Goal: Information Seeking & Learning: Learn about a topic

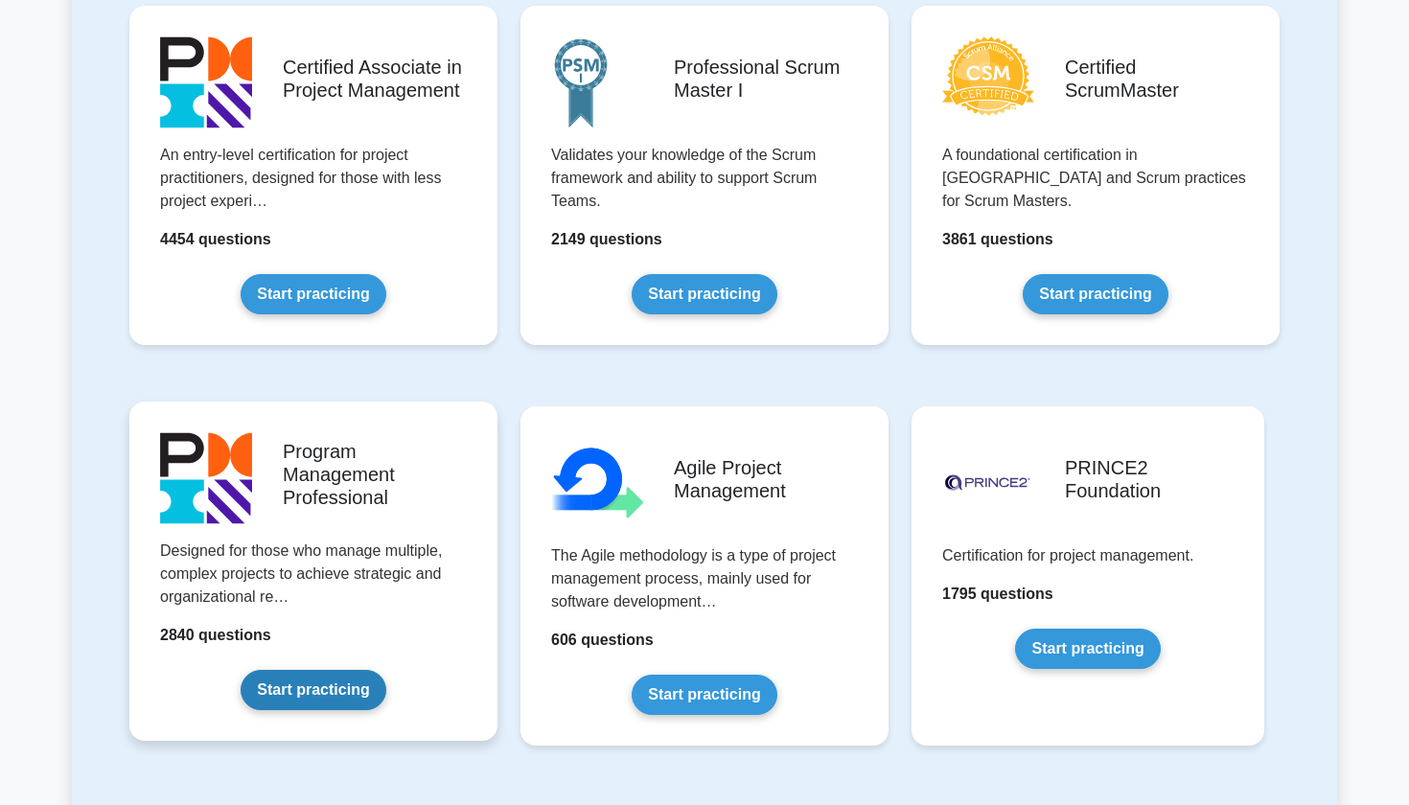
scroll to position [609, 0]
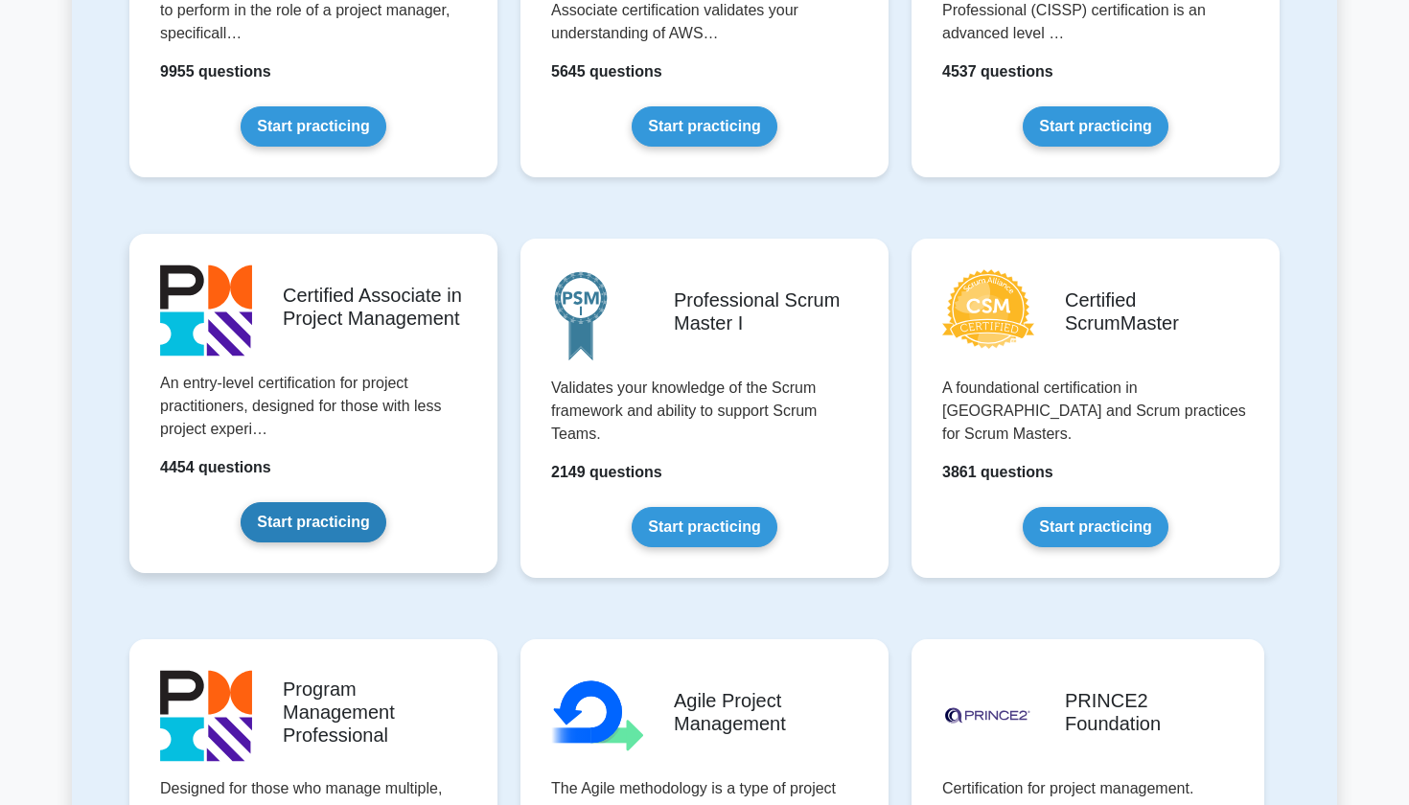
click at [265, 516] on link "Start practicing" at bounding box center [313, 522] width 145 height 40
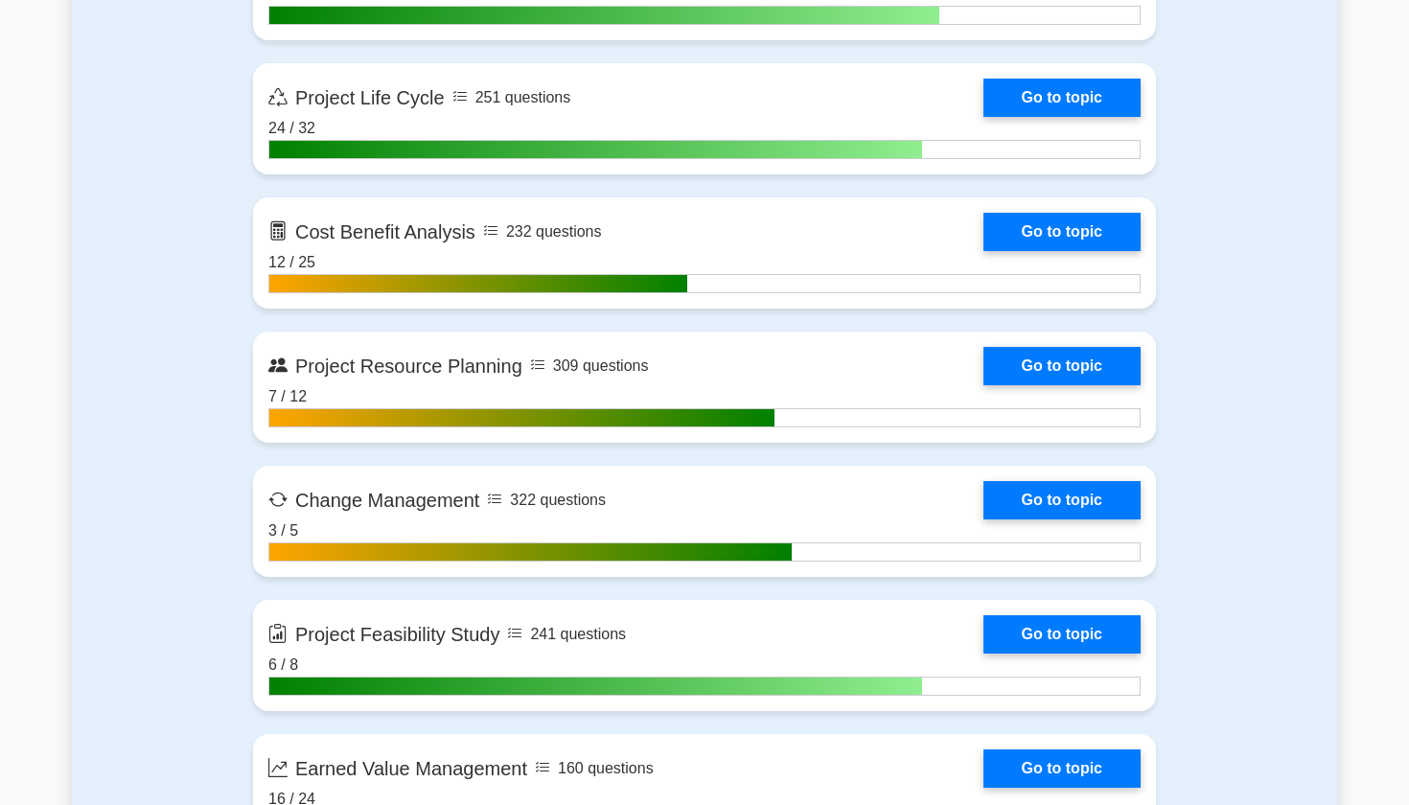
scroll to position [2710, 0]
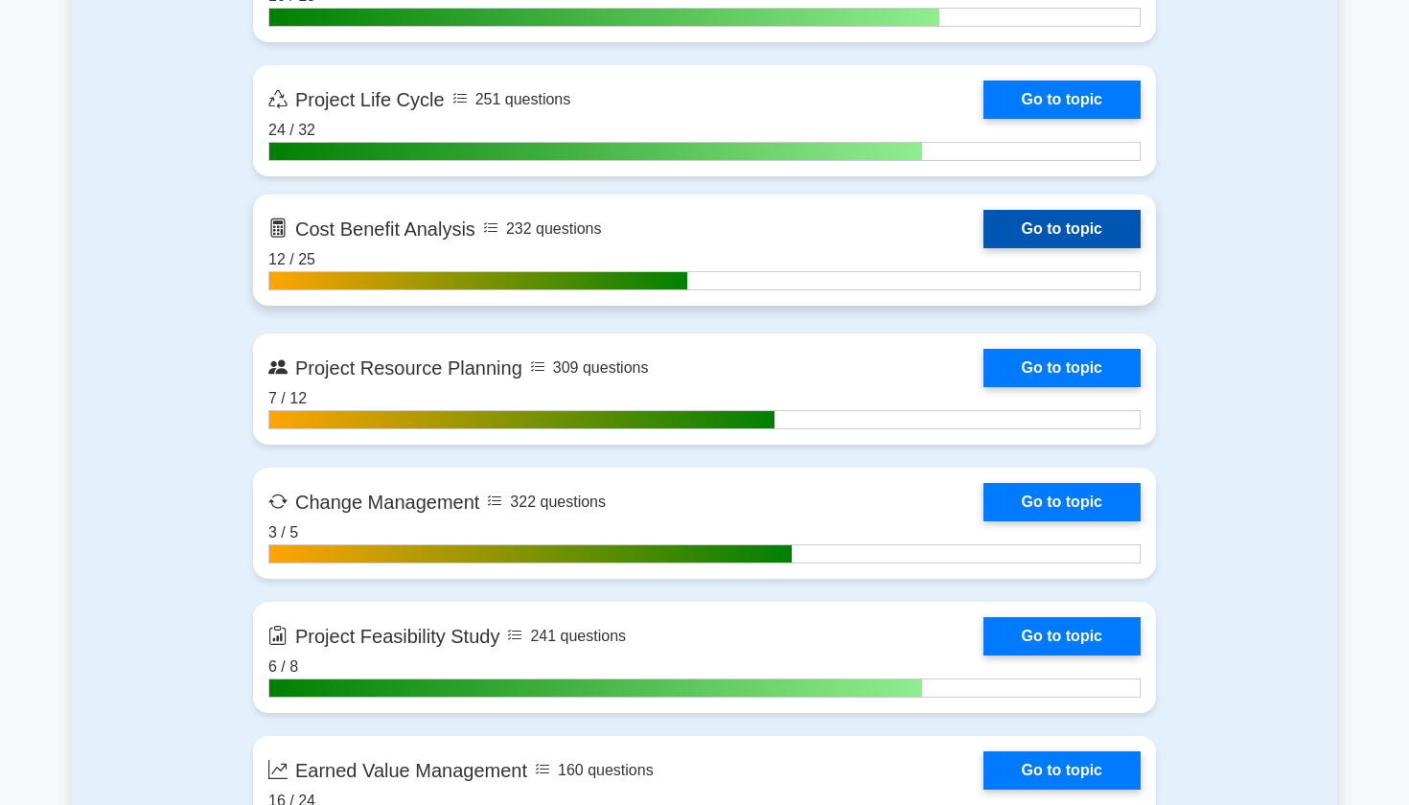
click at [1070, 227] on link "Go to topic" at bounding box center [1062, 229] width 157 height 38
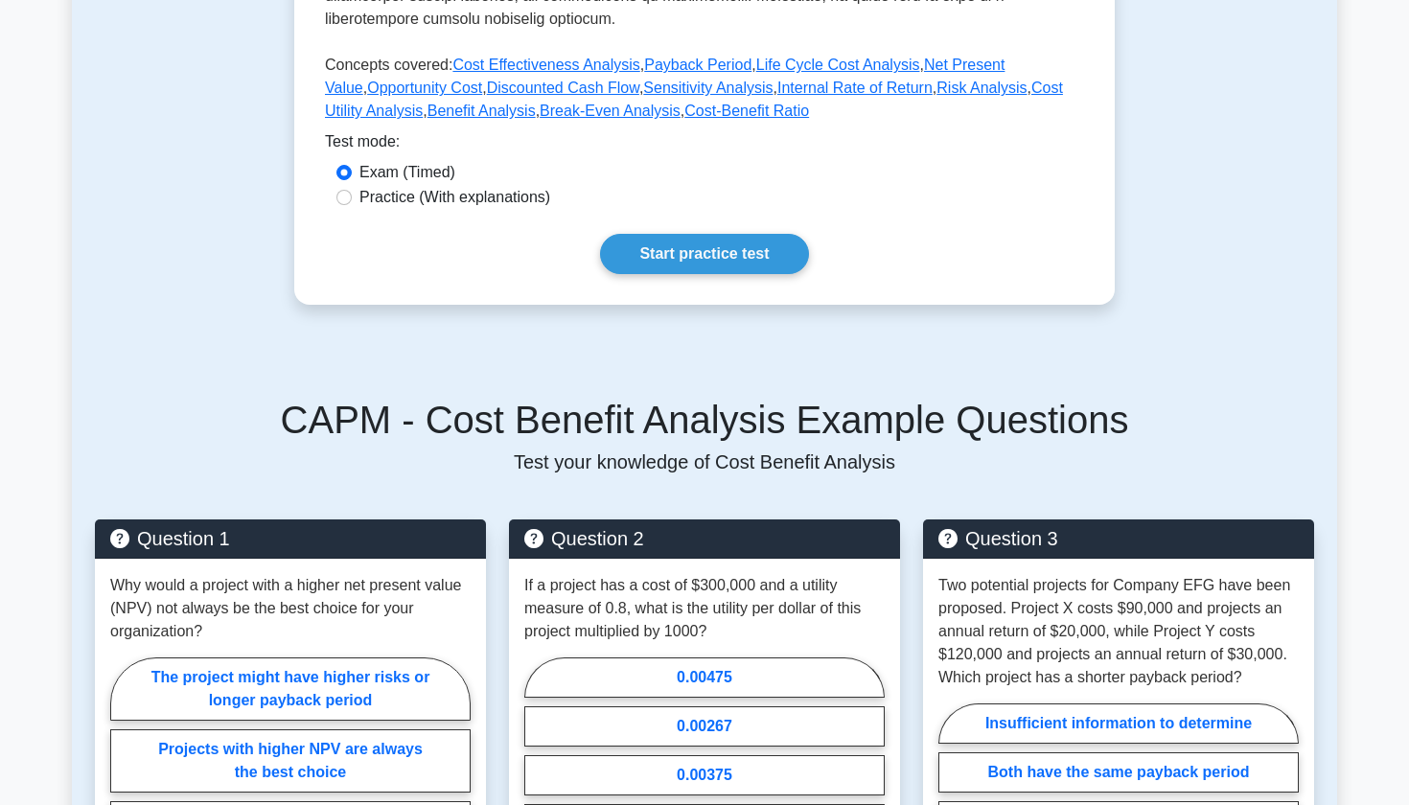
scroll to position [913, 0]
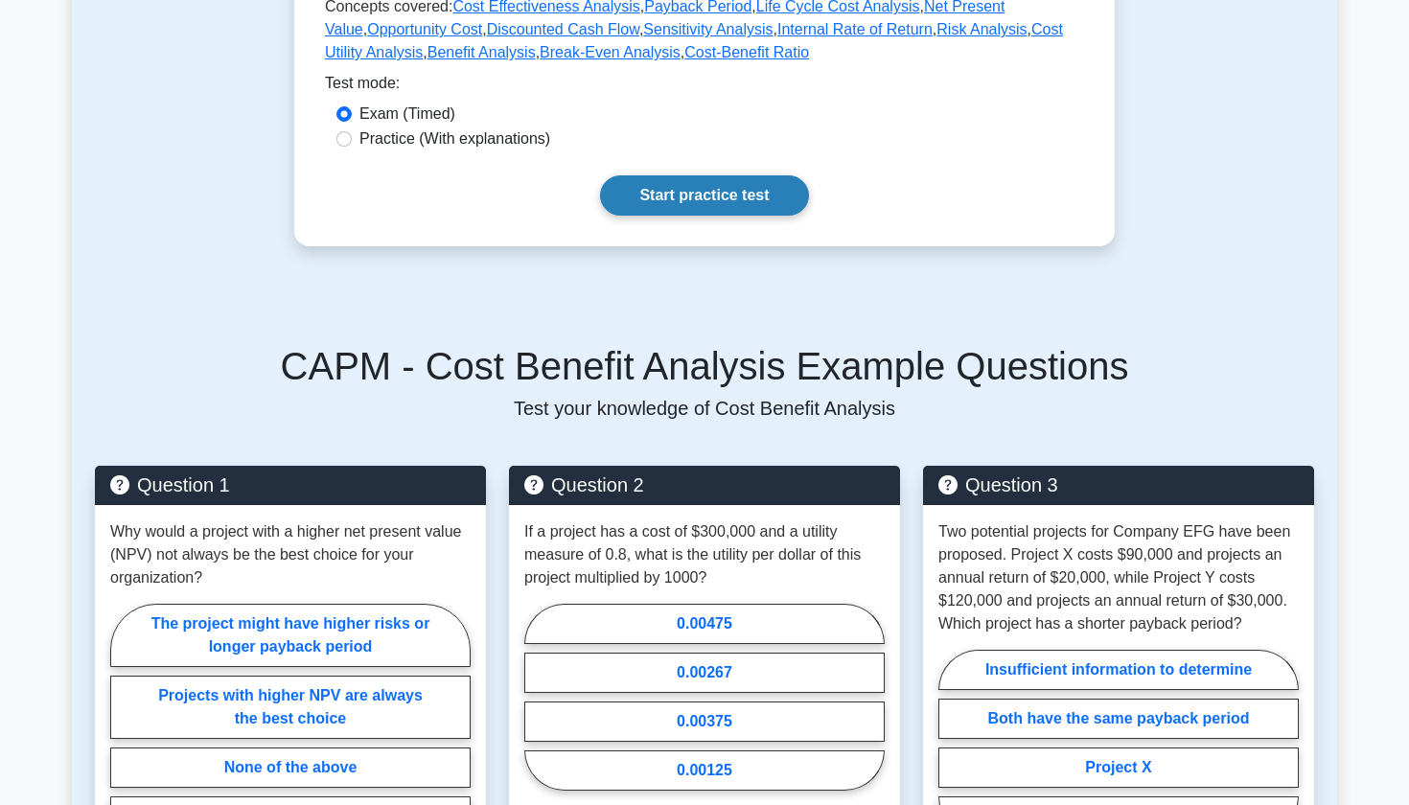
click at [665, 175] on link "Start practice test" at bounding box center [704, 195] width 208 height 40
click at [720, 175] on link "Start practice test" at bounding box center [704, 195] width 208 height 40
click at [653, 175] on link "Start practice test" at bounding box center [704, 195] width 208 height 40
click at [668, 175] on link "Start practice test" at bounding box center [704, 195] width 208 height 40
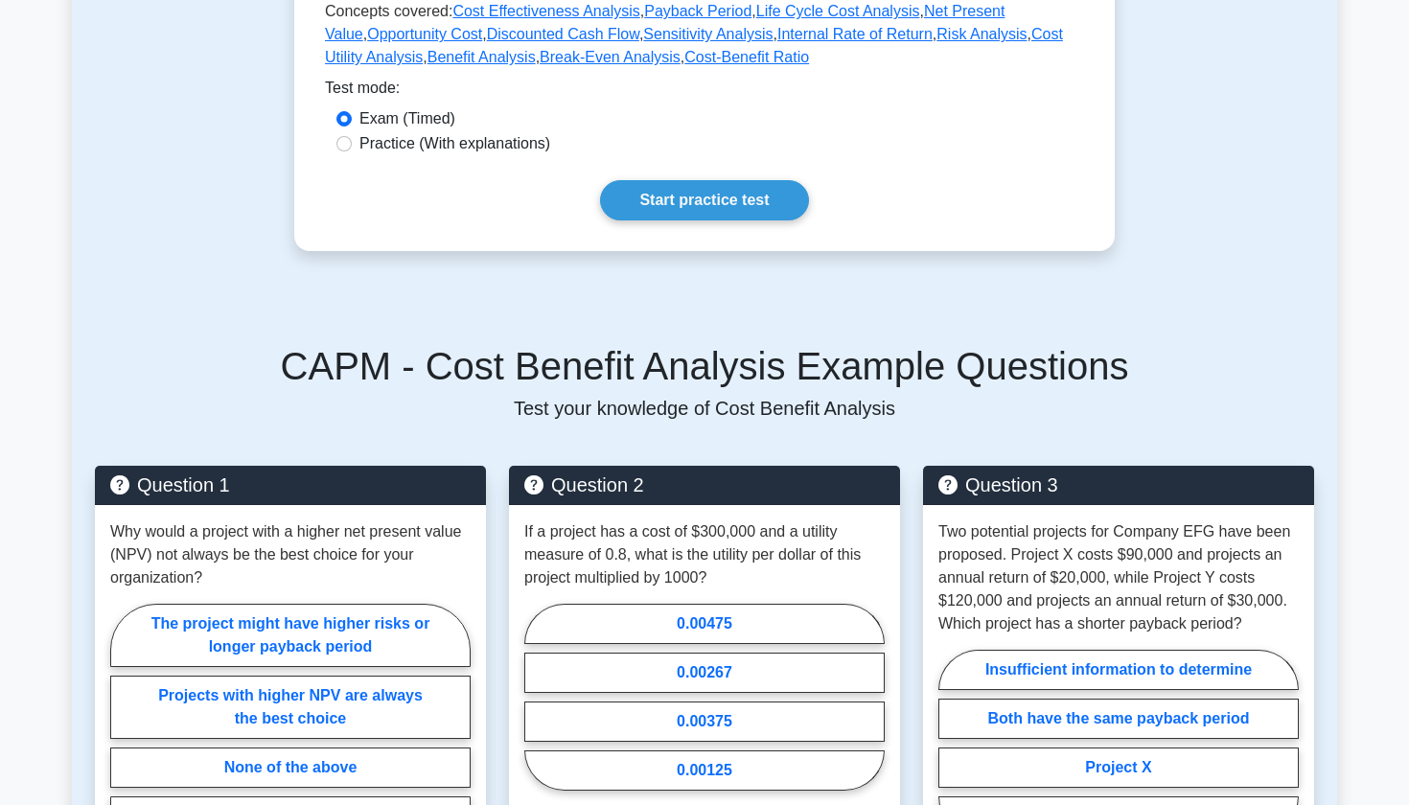
drag, startPoint x: 667, startPoint y: 160, endPoint x: 944, endPoint y: 285, distance: 303.8
click at [1153, 367] on div "CAPM - Cost Benefit Analysis Example Questions Test your knowledge of Cost Bene…" at bounding box center [705, 381] width 1220 height 77
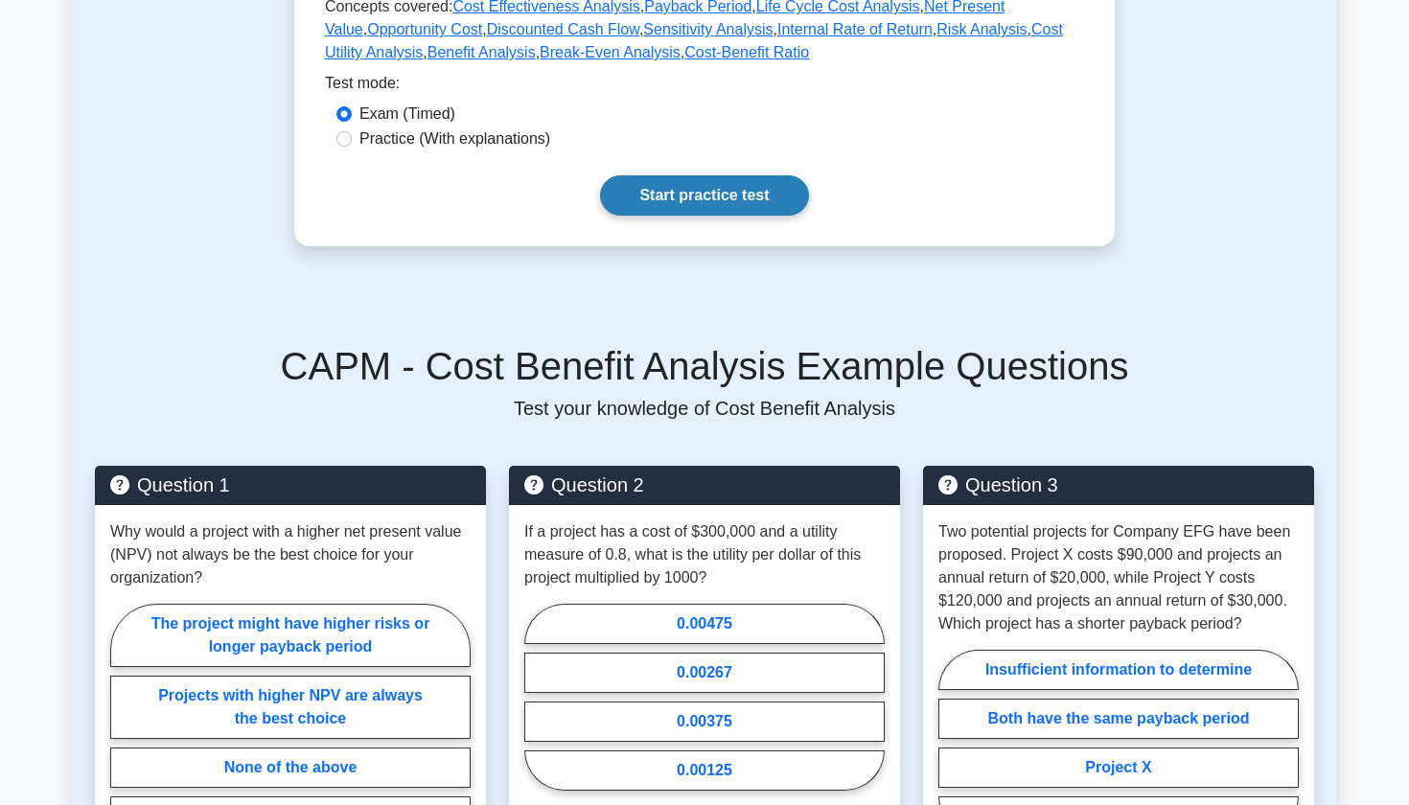
click at [724, 192] on link "Start practice test" at bounding box center [704, 195] width 208 height 40
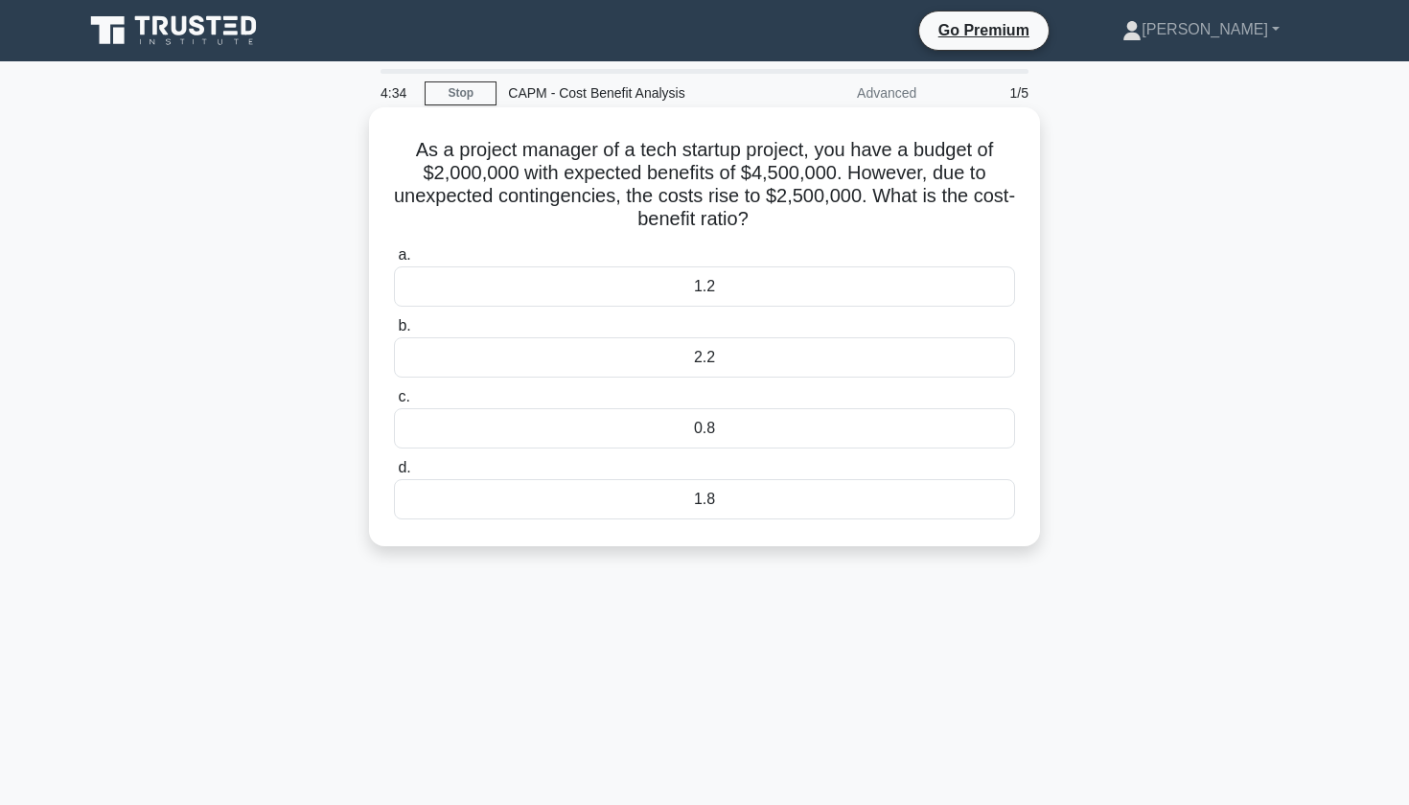
click at [666, 492] on div "1.8" at bounding box center [704, 499] width 621 height 40
click at [394, 475] on input "d. 1.8" at bounding box center [394, 468] width 0 height 12
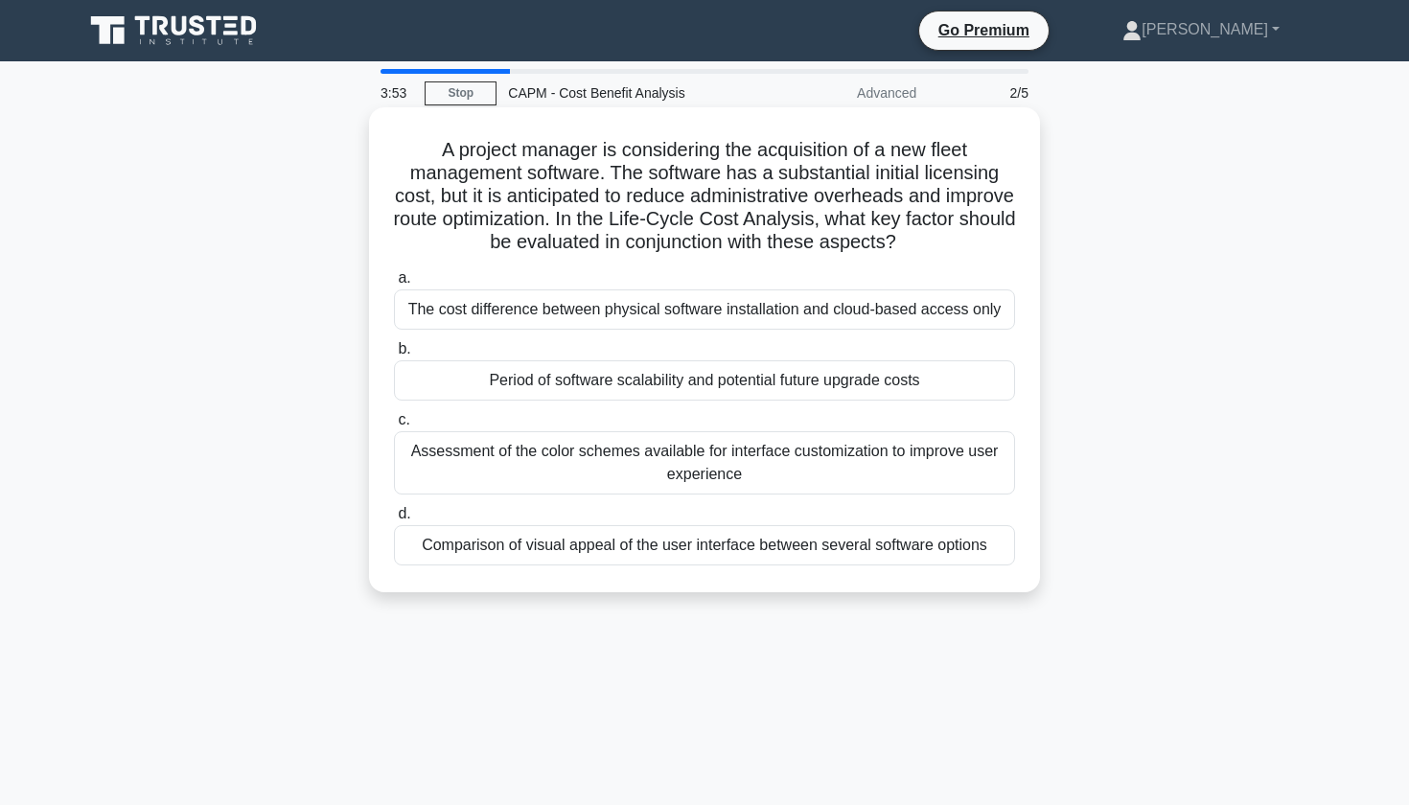
click at [802, 379] on div "Period of software scalability and potential future upgrade costs" at bounding box center [704, 380] width 621 height 40
click at [394, 356] on input "b. Period of software scalability and potential future upgrade costs" at bounding box center [394, 349] width 0 height 12
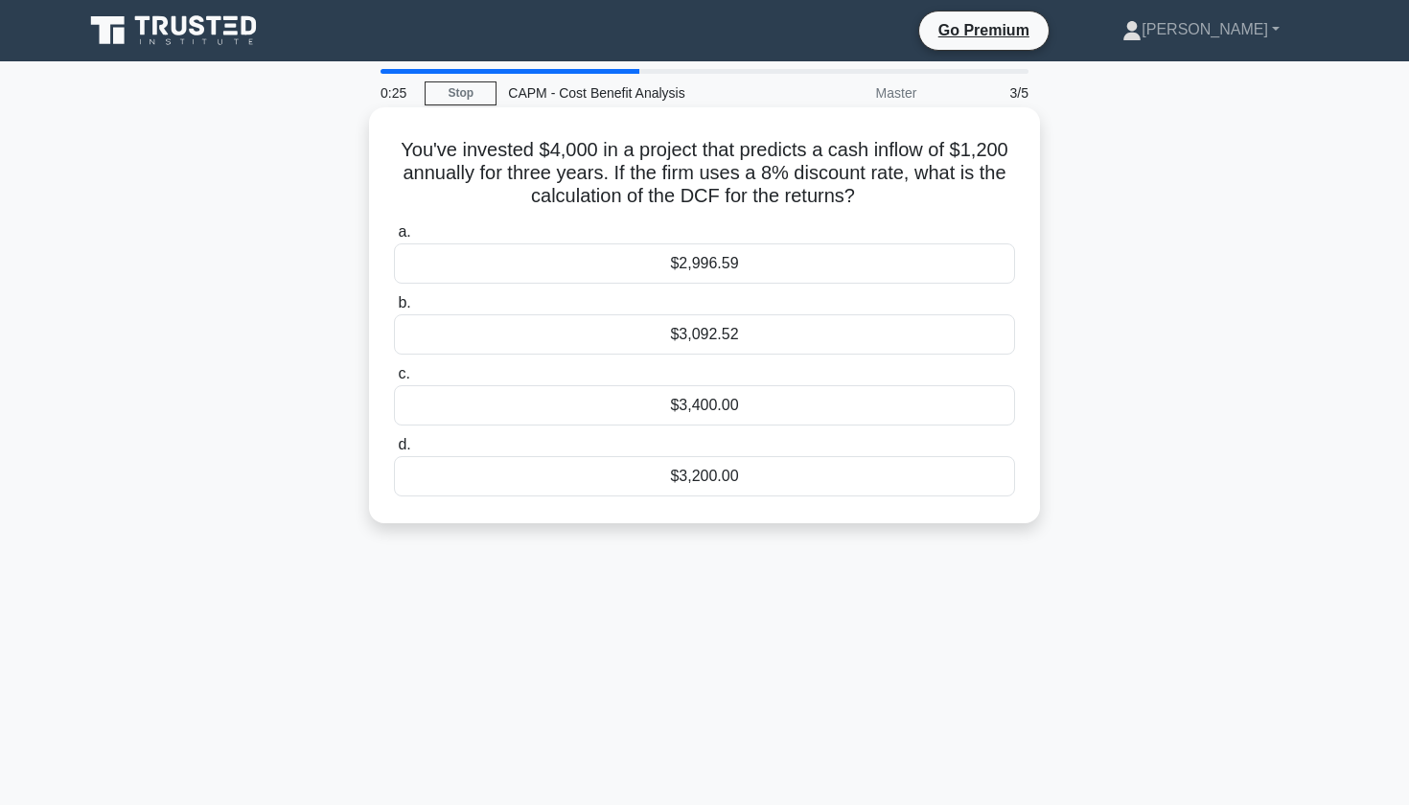
click at [663, 244] on label "a. $2,996.59" at bounding box center [704, 252] width 621 height 63
click at [394, 239] on input "a. $2,996.59" at bounding box center [394, 232] width 0 height 12
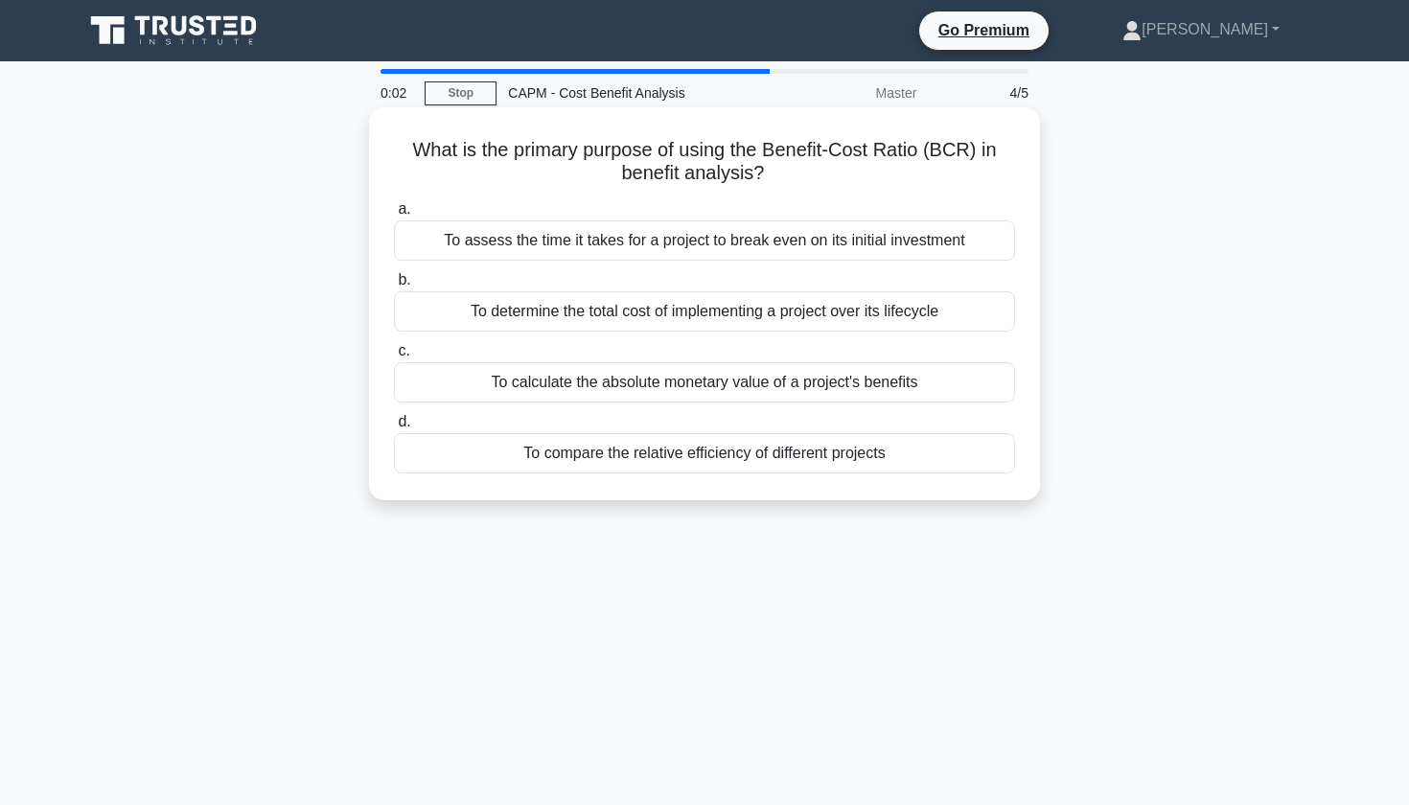
click at [759, 389] on div "To calculate the absolute monetary value of a project's benefits" at bounding box center [704, 382] width 621 height 40
click at [394, 358] on input "c. To calculate the absolute monetary value of a project's benefits" at bounding box center [394, 351] width 0 height 12
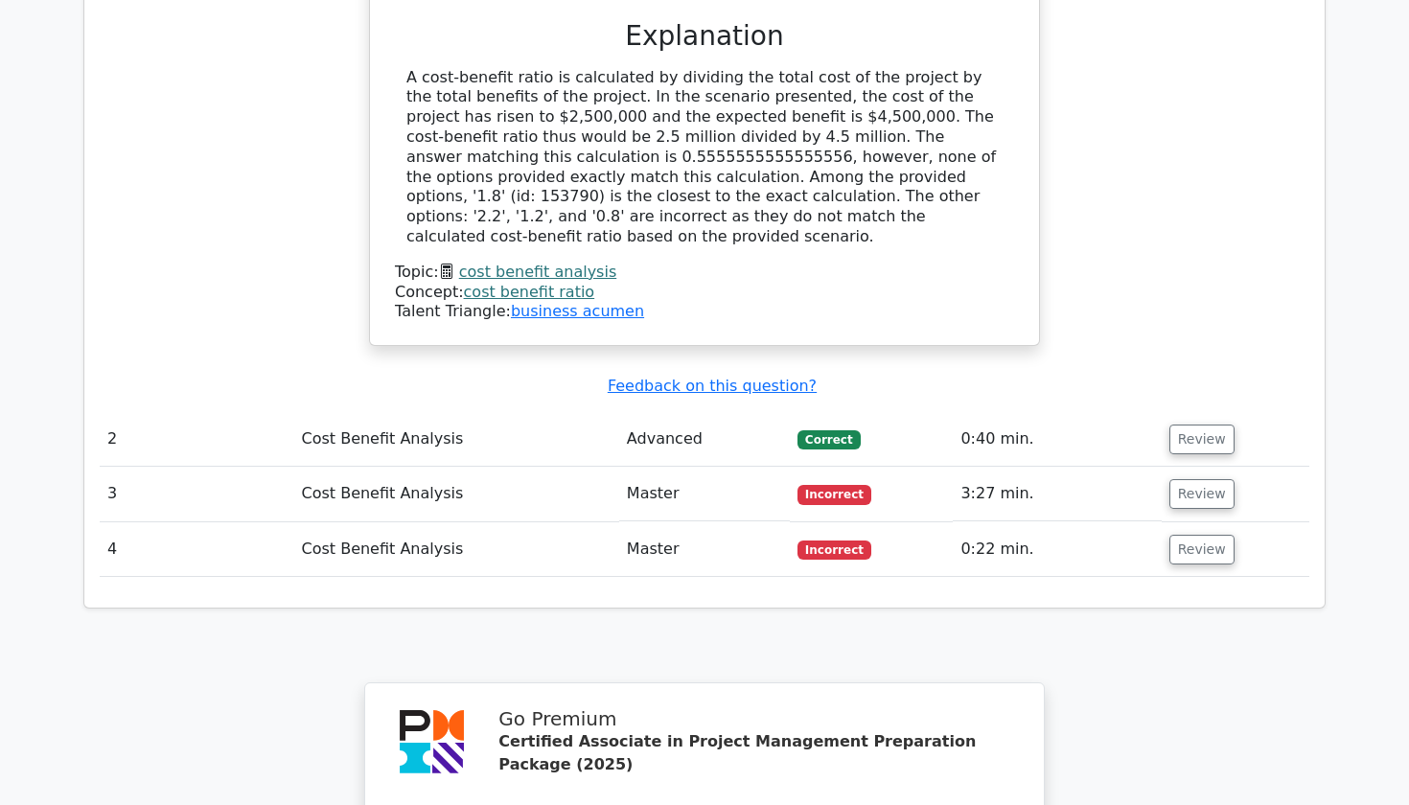
scroll to position [2024, 0]
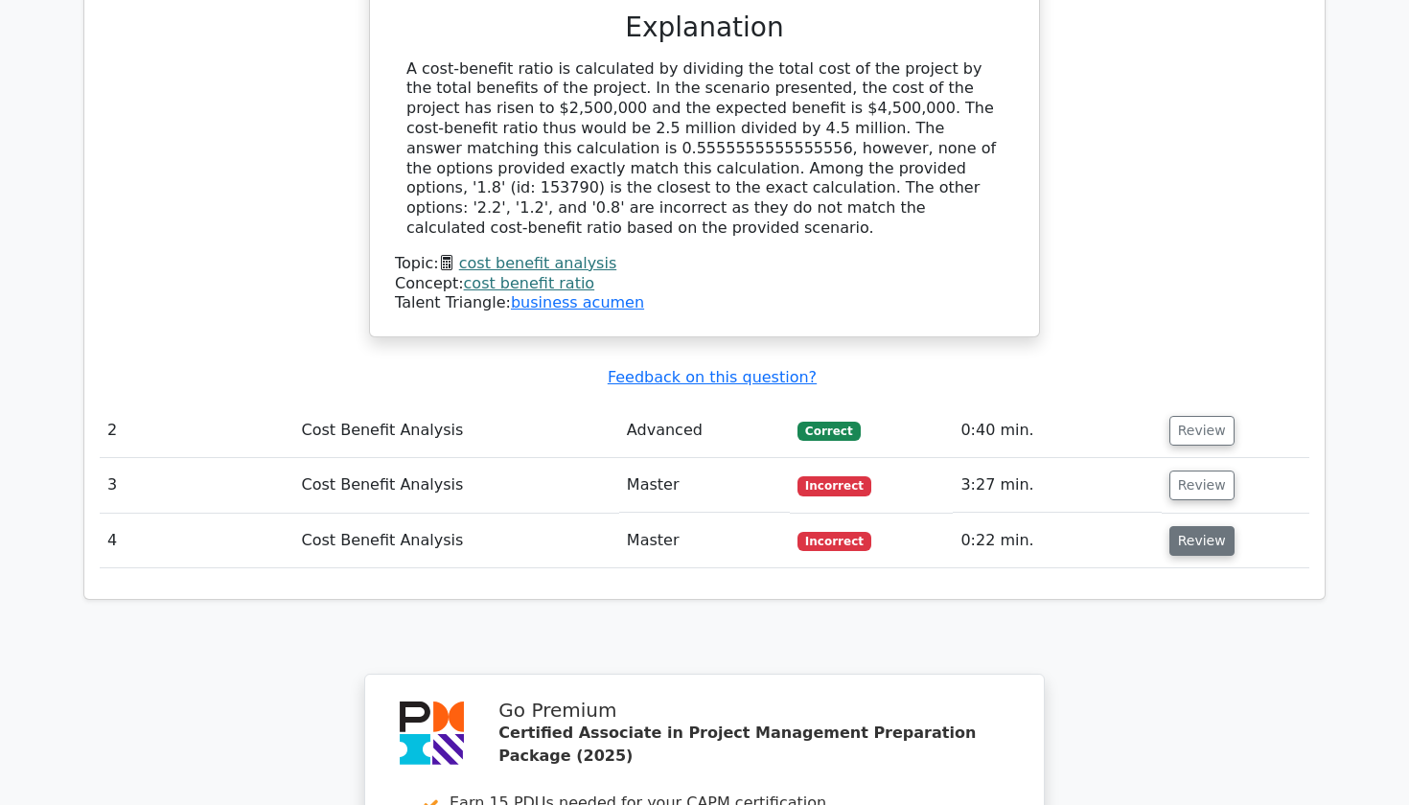
click at [1183, 526] on button "Review" at bounding box center [1202, 541] width 65 height 30
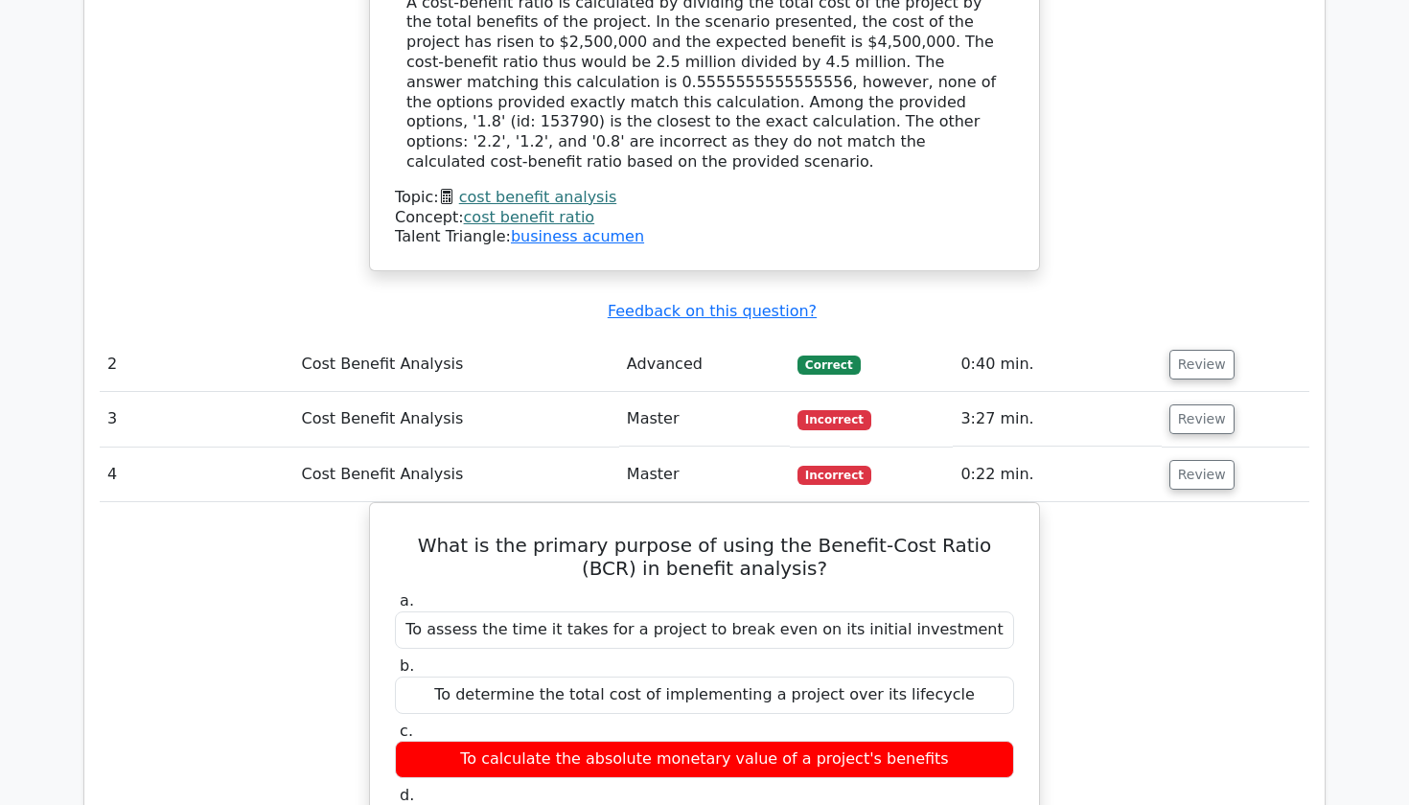
scroll to position [2088, 0]
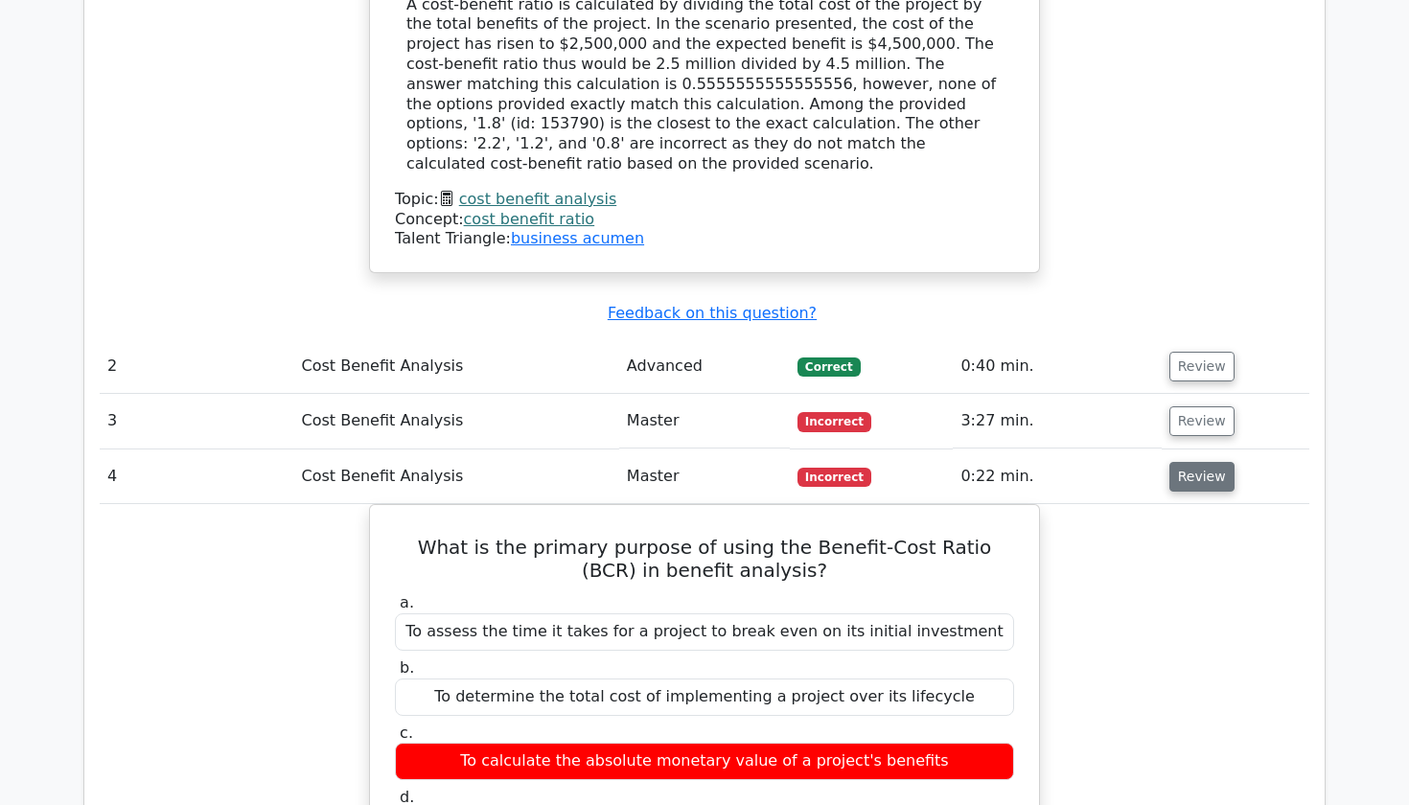
click at [1181, 462] on button "Review" at bounding box center [1202, 477] width 65 height 30
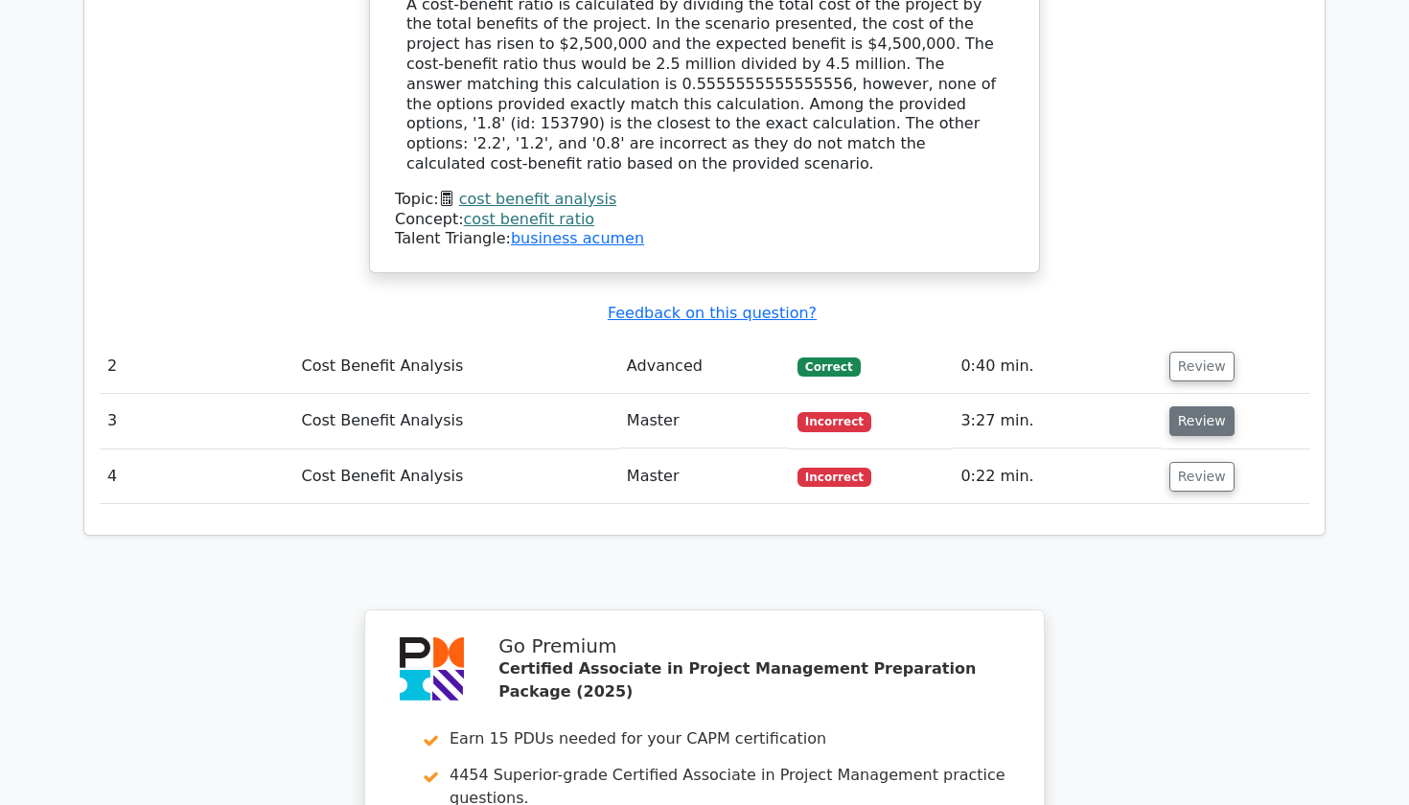
click at [1177, 407] on button "Review" at bounding box center [1202, 422] width 65 height 30
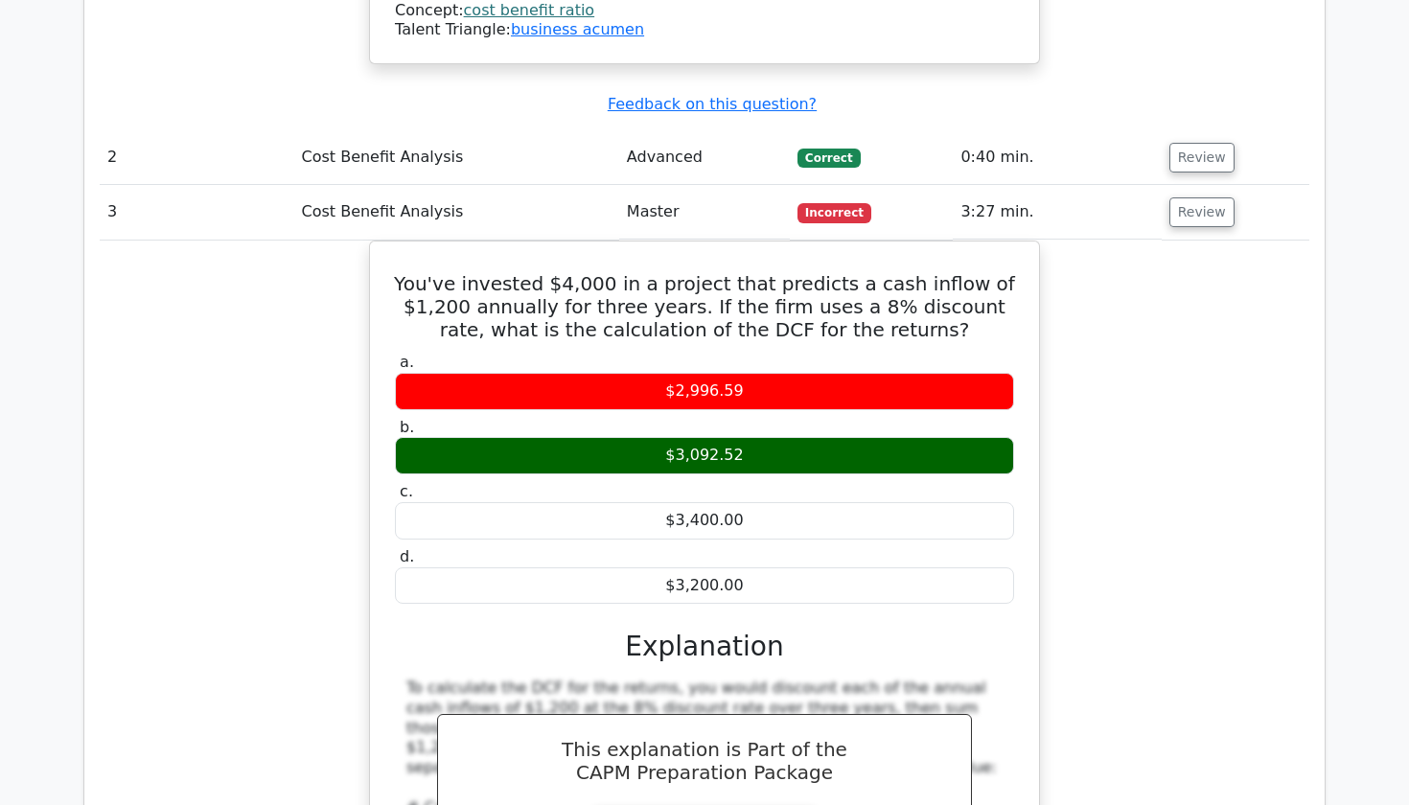
scroll to position [2297, 0]
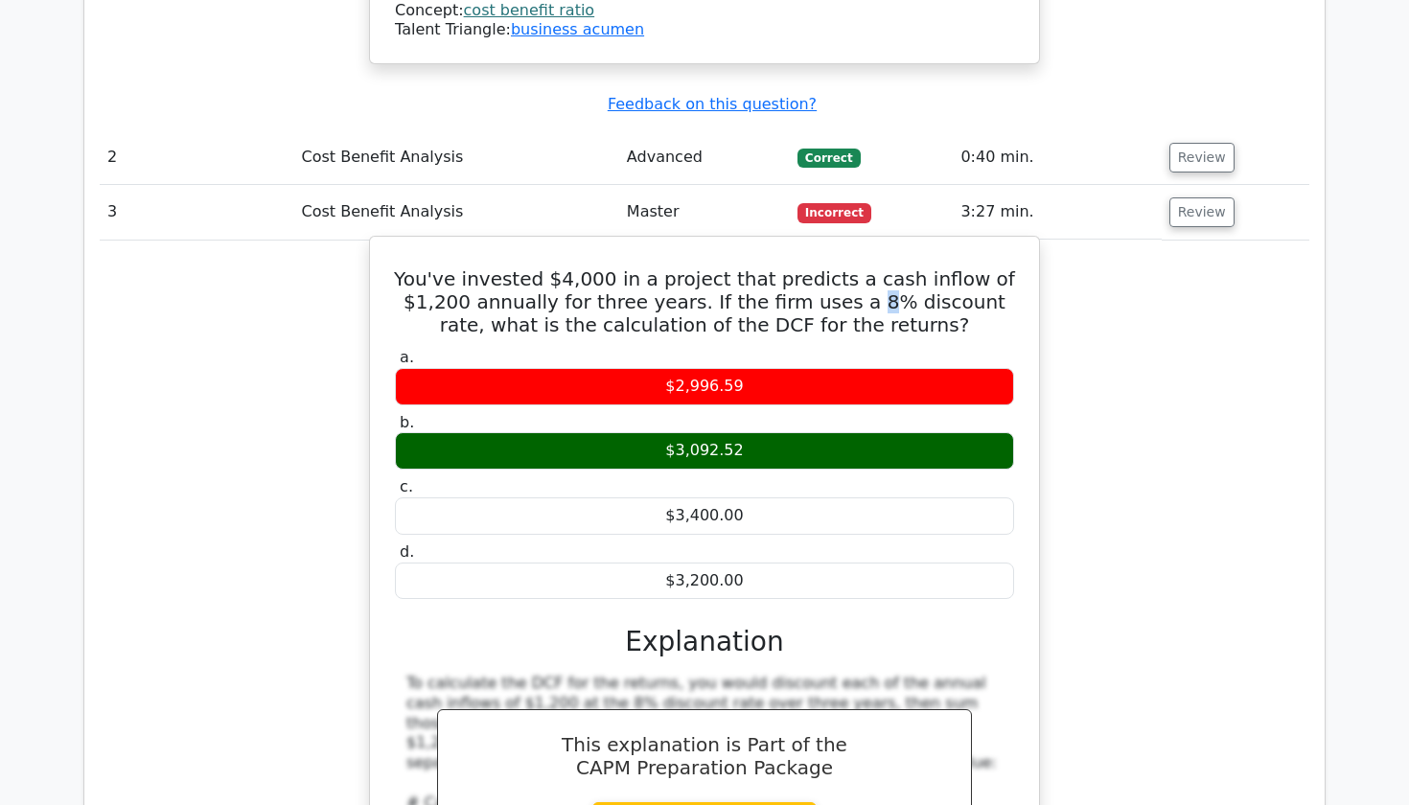
drag, startPoint x: 778, startPoint y: 211, endPoint x: 762, endPoint y: 211, distance: 15.3
click at [762, 267] on h5 "You've invested $4,000 in a project that predicts a cash inflow of $1,200 annua…" at bounding box center [704, 301] width 623 height 69
drag, startPoint x: 957, startPoint y: 192, endPoint x: 922, endPoint y: 218, distance: 43.1
click at [922, 267] on h5 "You've invested $4,000 in a project that predicts a cash inflow of $1,200 annua…" at bounding box center [704, 301] width 623 height 69
drag, startPoint x: 758, startPoint y: 212, endPoint x: 776, endPoint y: 214, distance: 17.4
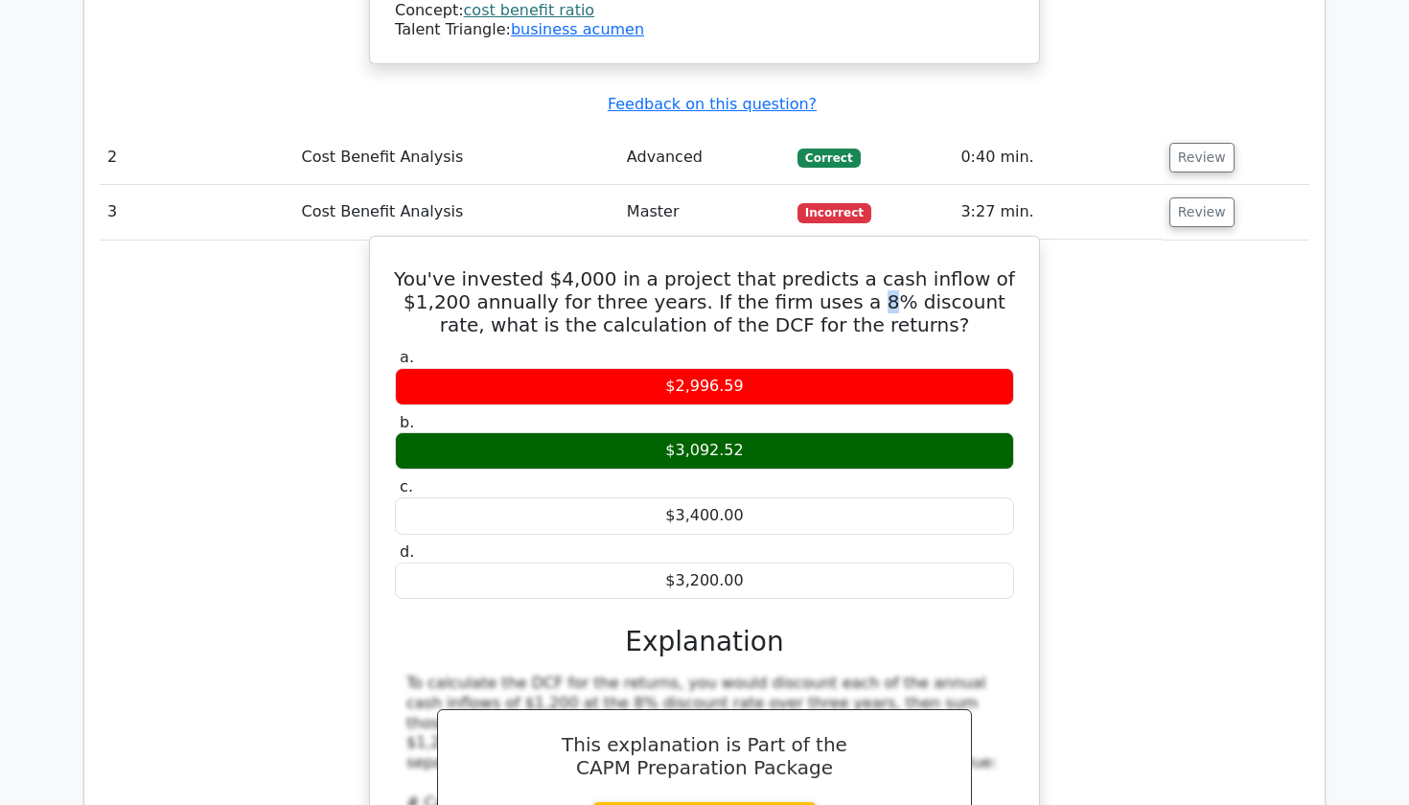
click at [776, 267] on h5 "You've invested $4,000 in a project that predicts a cash inflow of $1,200 annua…" at bounding box center [704, 301] width 623 height 69
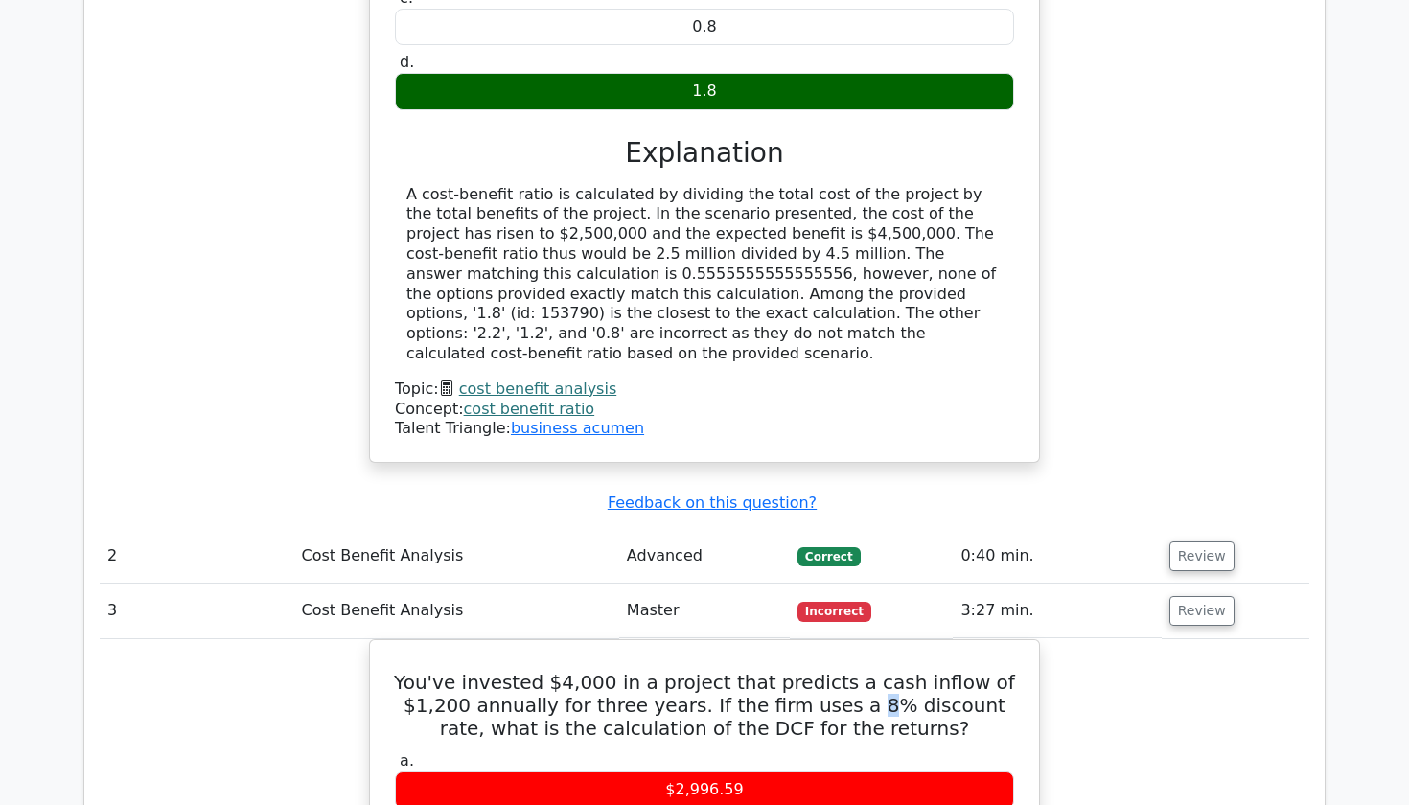
scroll to position [1897, 0]
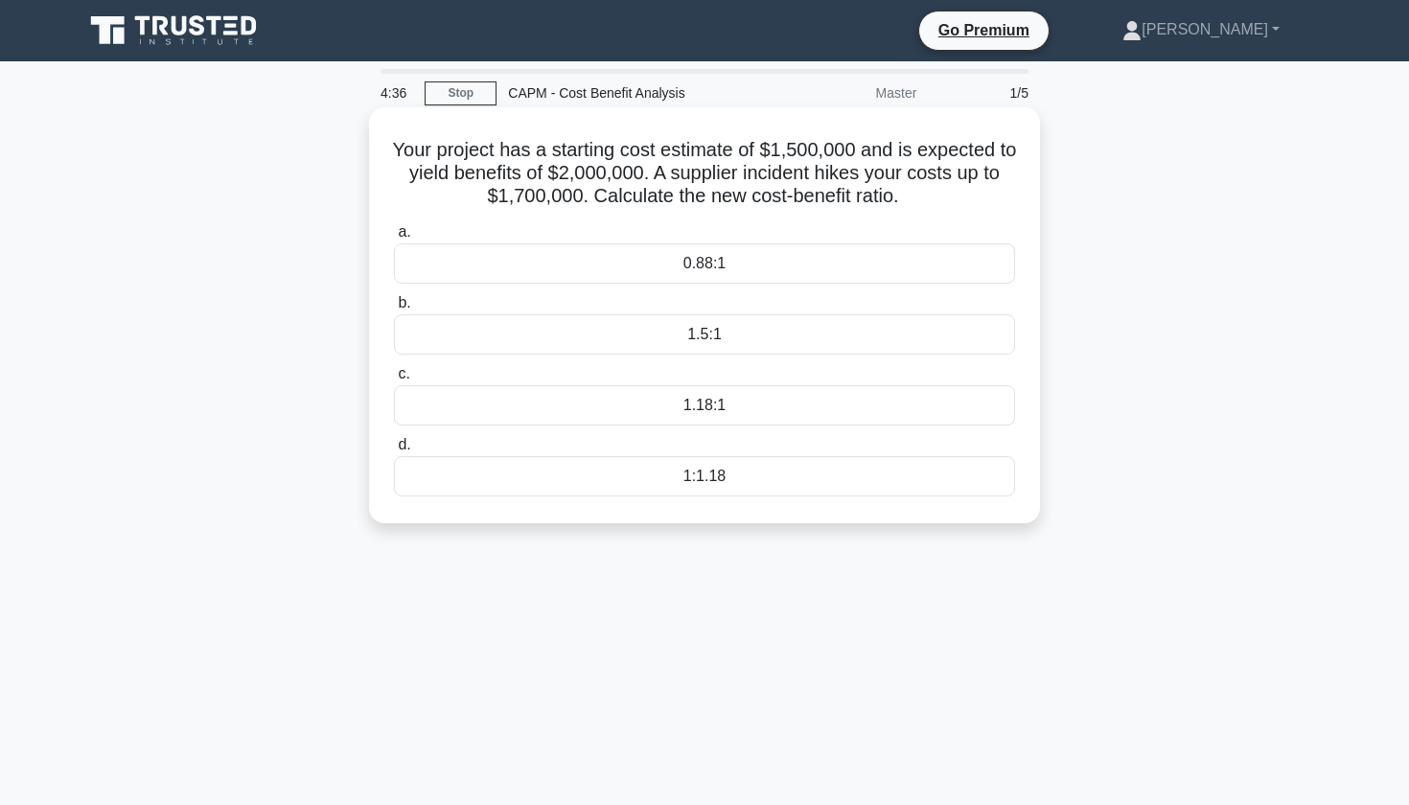
click at [715, 408] on div "1.18:1" at bounding box center [704, 405] width 621 height 40
click at [394, 381] on input "c. 1.18:1" at bounding box center [394, 374] width 0 height 12
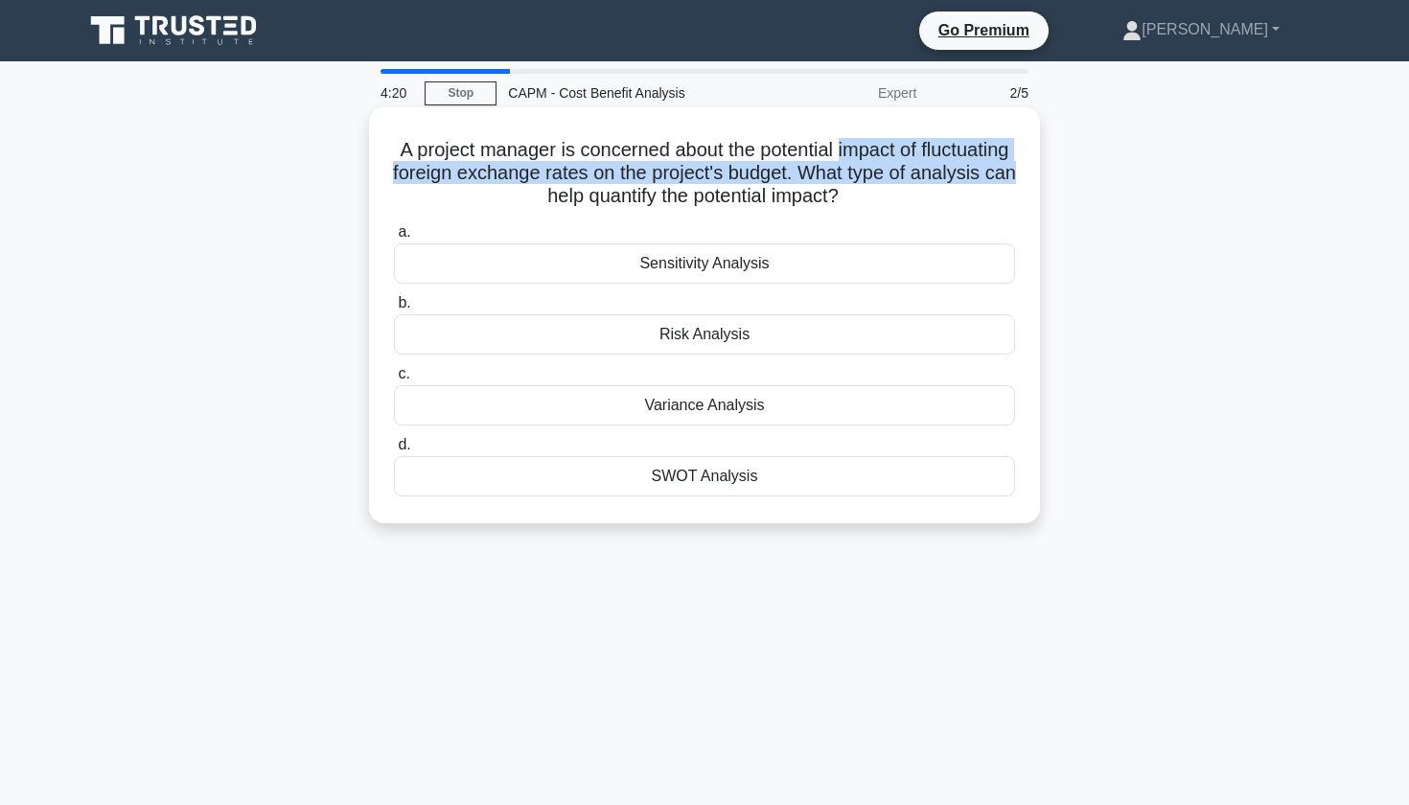
drag, startPoint x: 840, startPoint y: 152, endPoint x: 1018, endPoint y: 173, distance: 179.5
click at [1018, 173] on div "A project manager is concerned about the potential impact of fluctuating foreig…" at bounding box center [705, 315] width 656 height 401
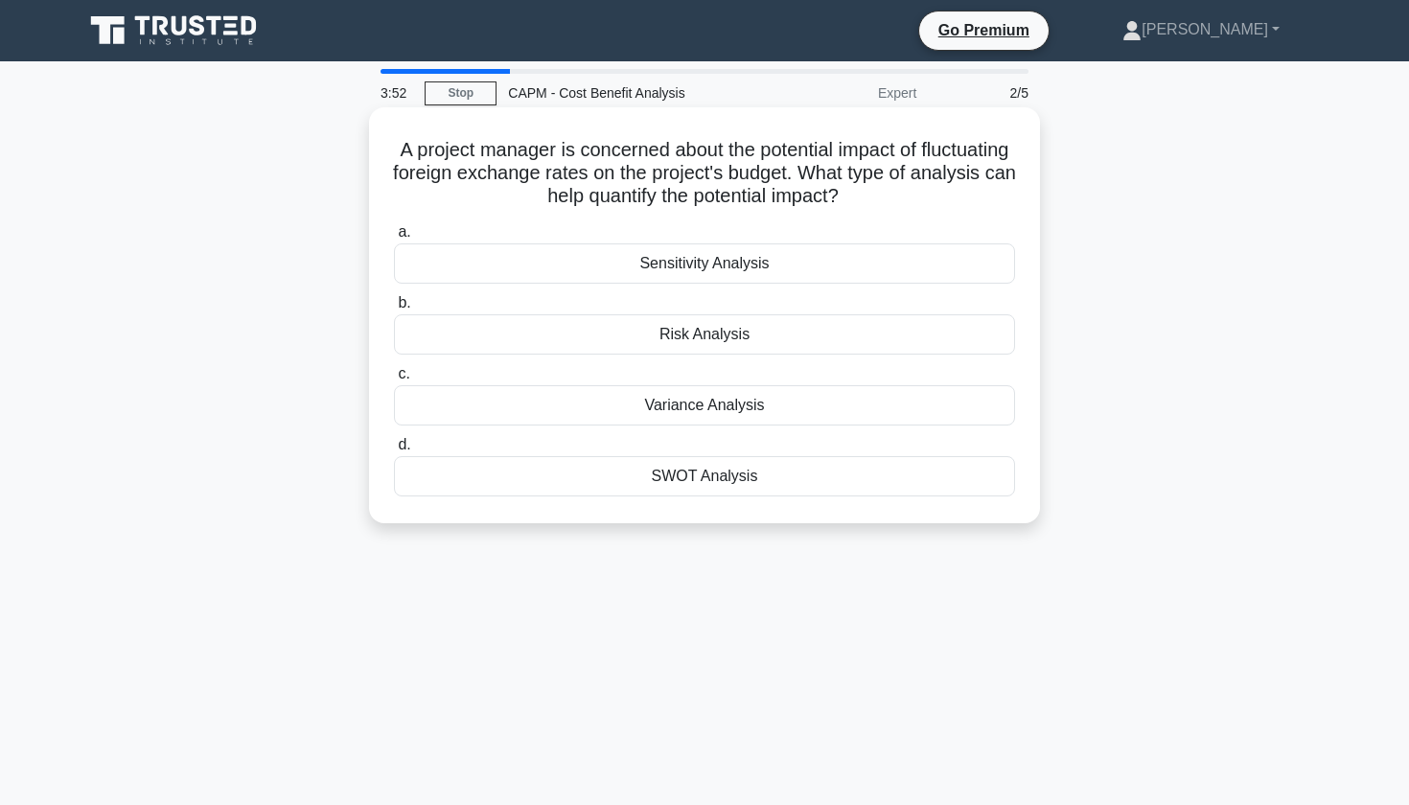
click at [720, 405] on div "Variance Analysis" at bounding box center [704, 405] width 621 height 40
click at [394, 381] on input "c. Variance Analysis" at bounding box center [394, 374] width 0 height 12
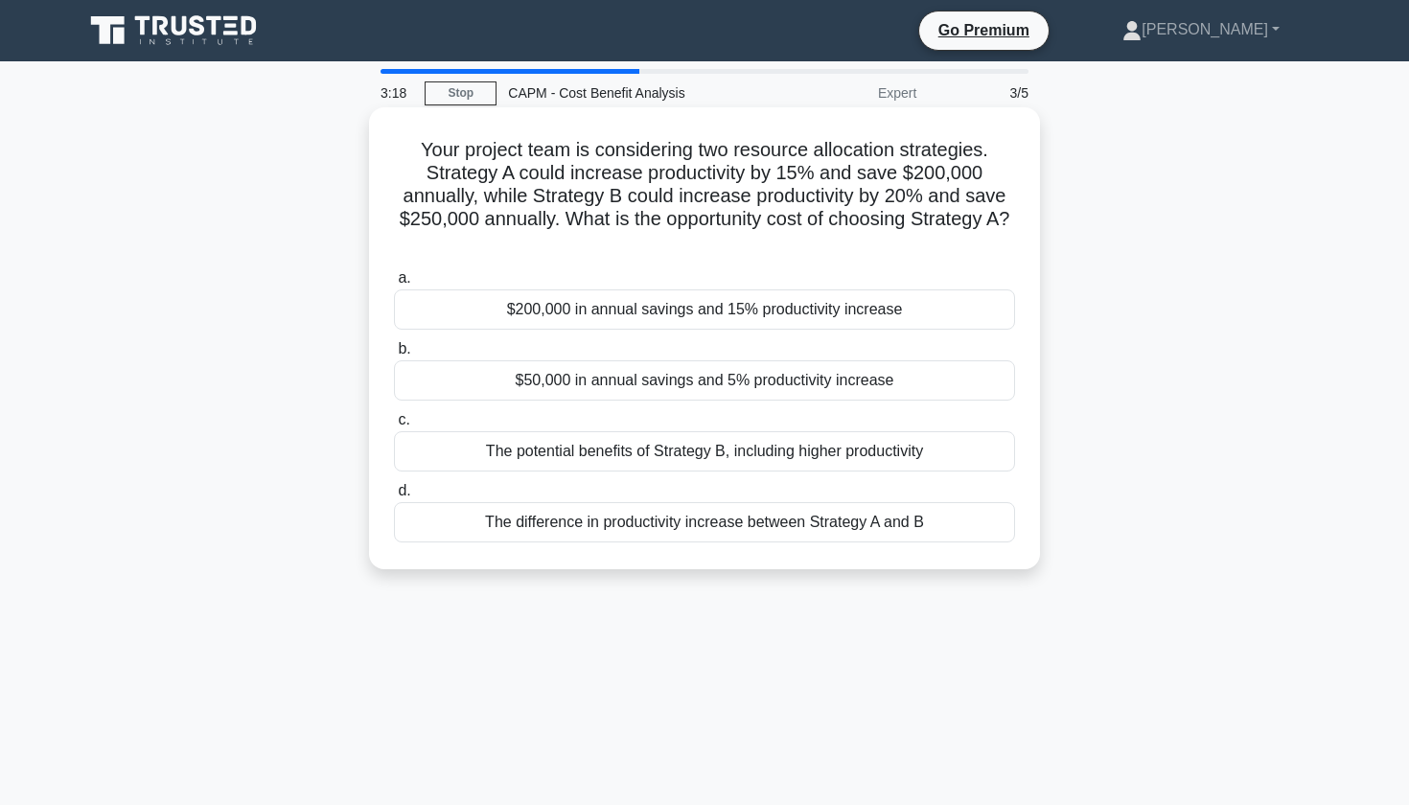
click at [933, 451] on div "The potential benefits of Strategy B, including higher productivity" at bounding box center [704, 451] width 621 height 40
click at [394, 427] on input "c. The potential benefits of Strategy B, including higher productivity" at bounding box center [394, 420] width 0 height 12
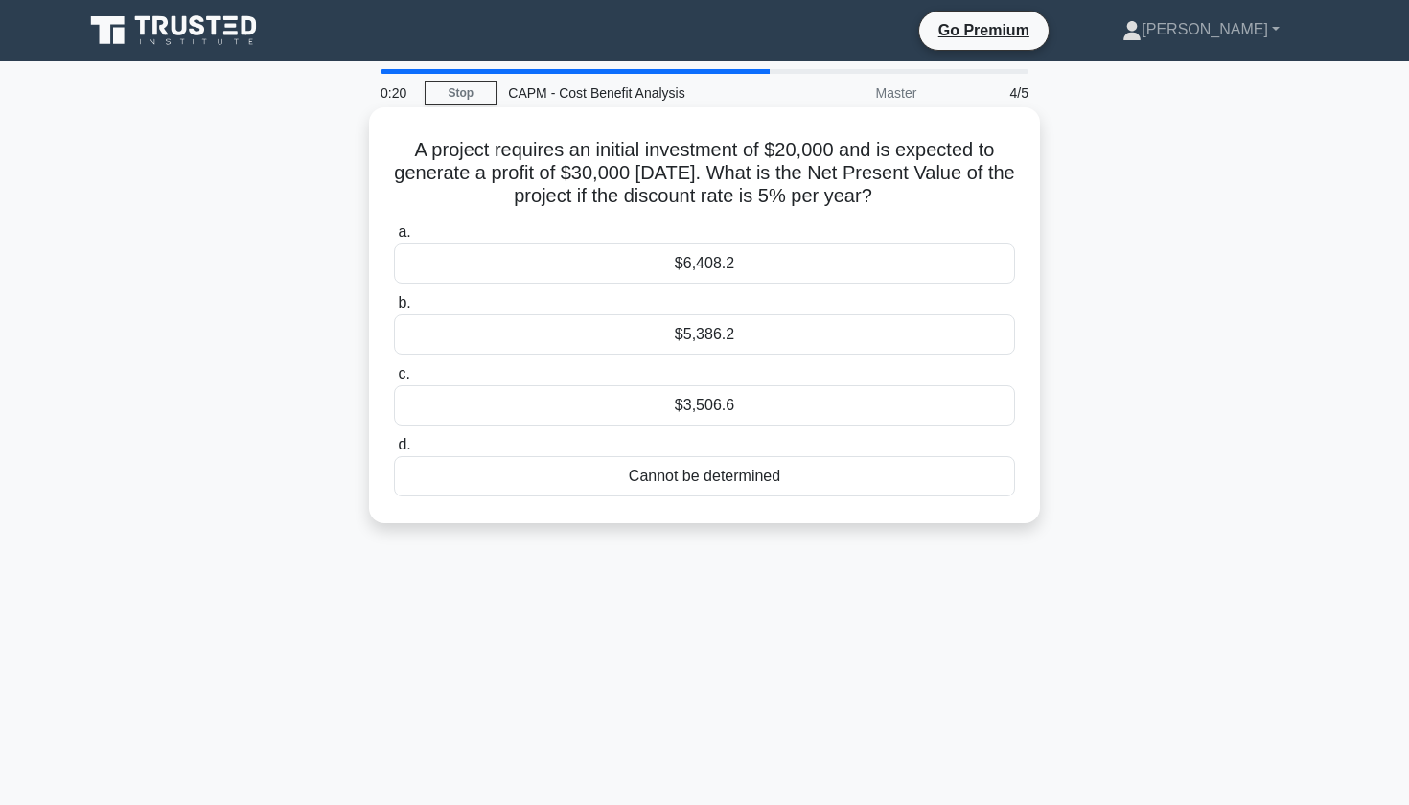
click at [743, 260] on div "$6,408.2" at bounding box center [704, 264] width 621 height 40
click at [394, 239] on input "a. $6,408.2" at bounding box center [394, 232] width 0 height 12
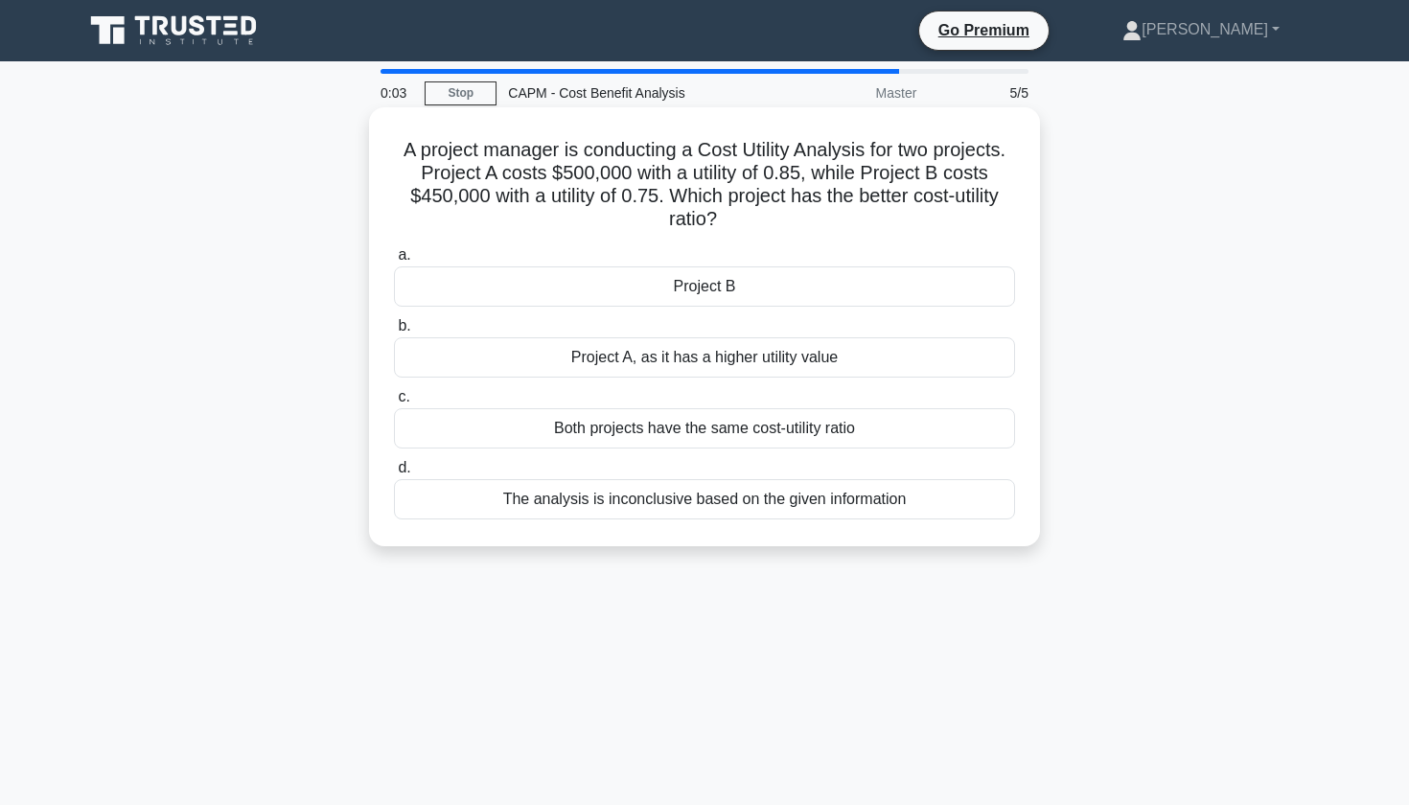
click at [689, 285] on div "Project B" at bounding box center [704, 287] width 621 height 40
click at [394, 262] on input "a. Project B" at bounding box center [394, 255] width 0 height 12
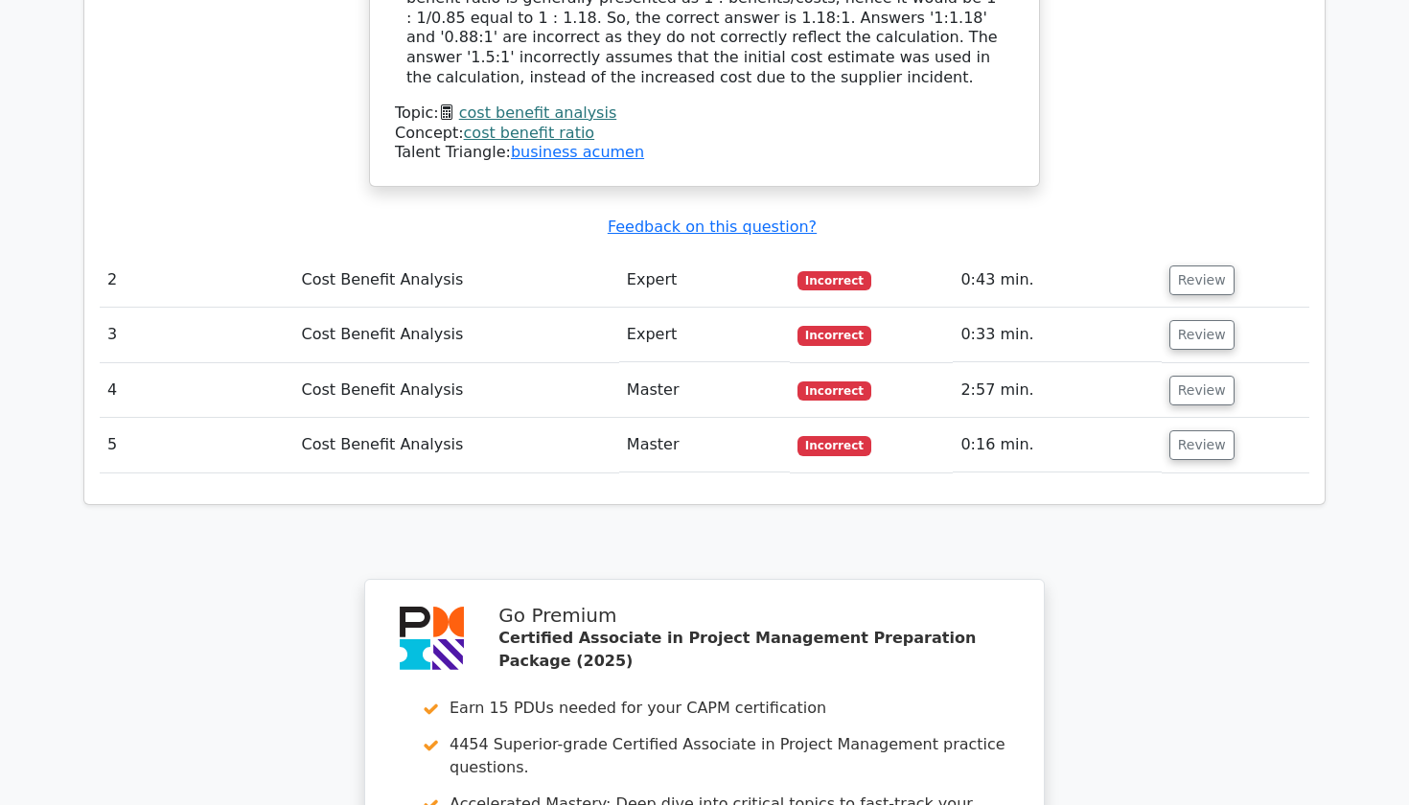
scroll to position [2164, 0]
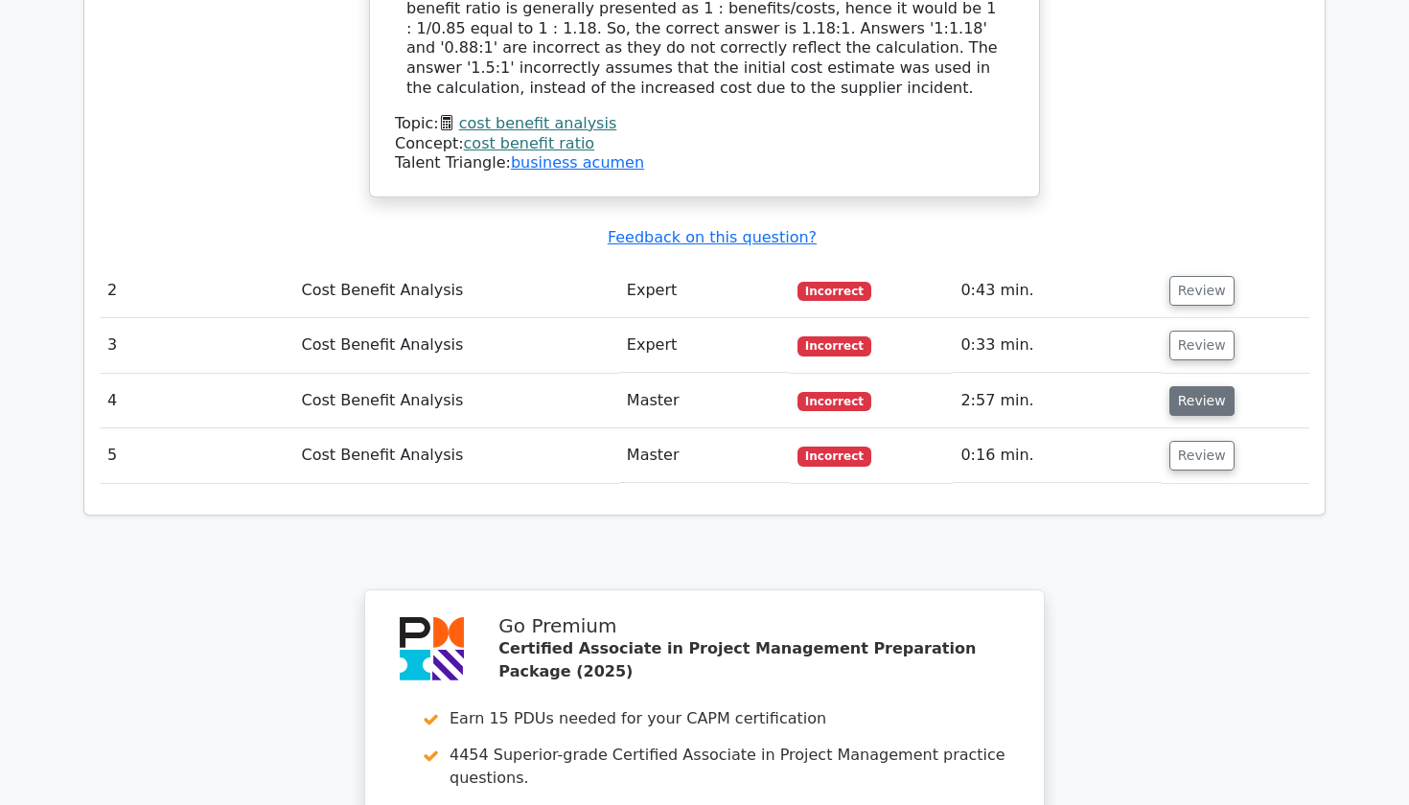
click at [1197, 386] on button "Review" at bounding box center [1202, 401] width 65 height 30
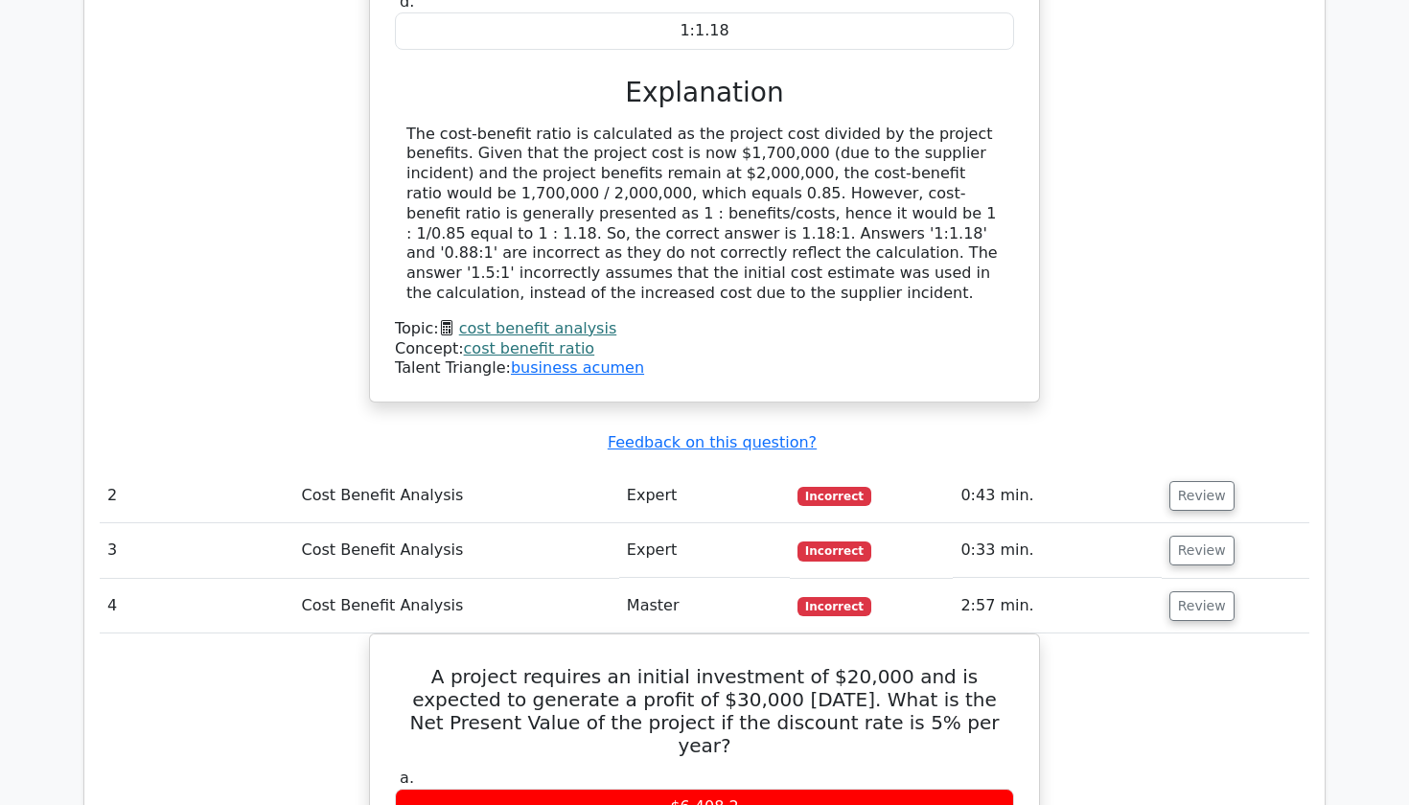
scroll to position [1908, 0]
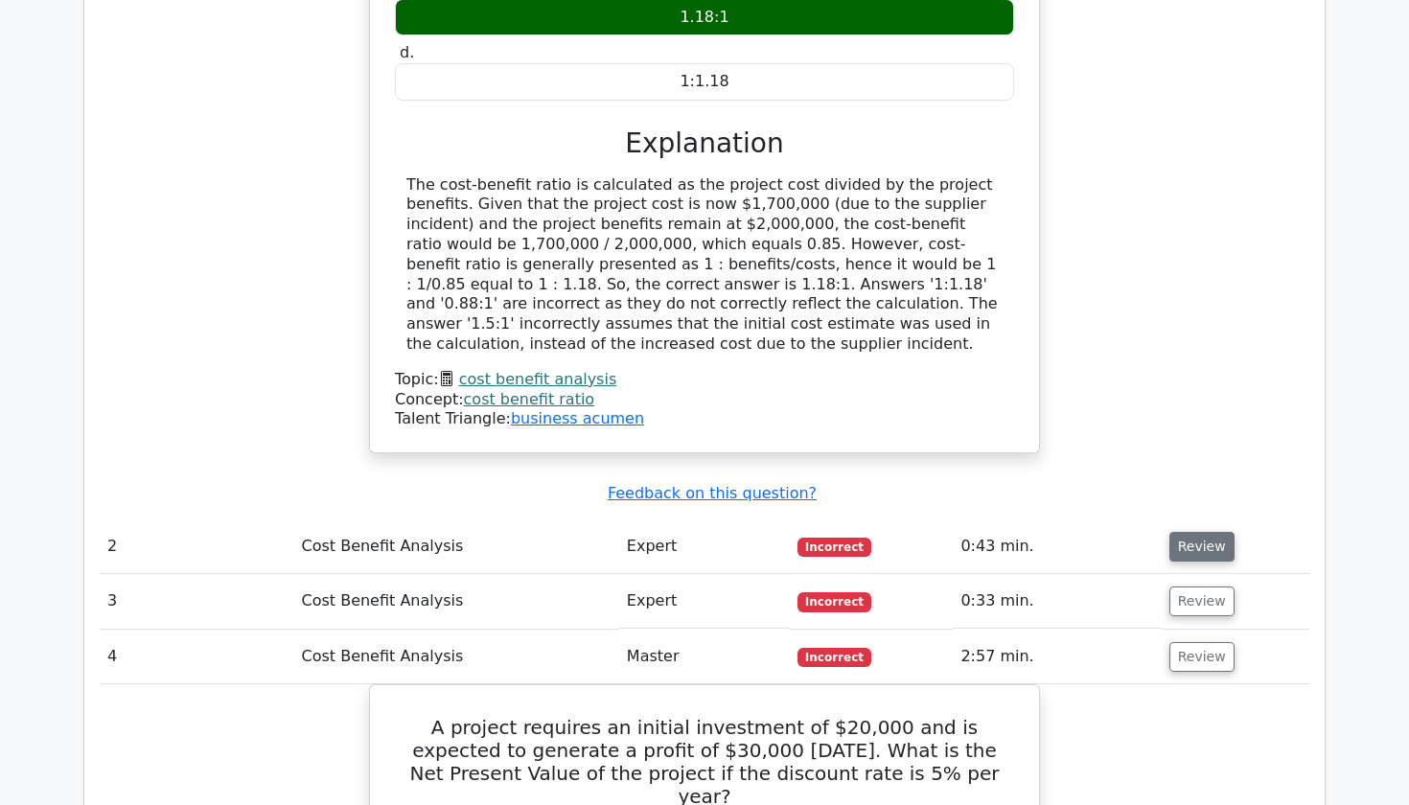
click at [1204, 532] on button "Review" at bounding box center [1202, 547] width 65 height 30
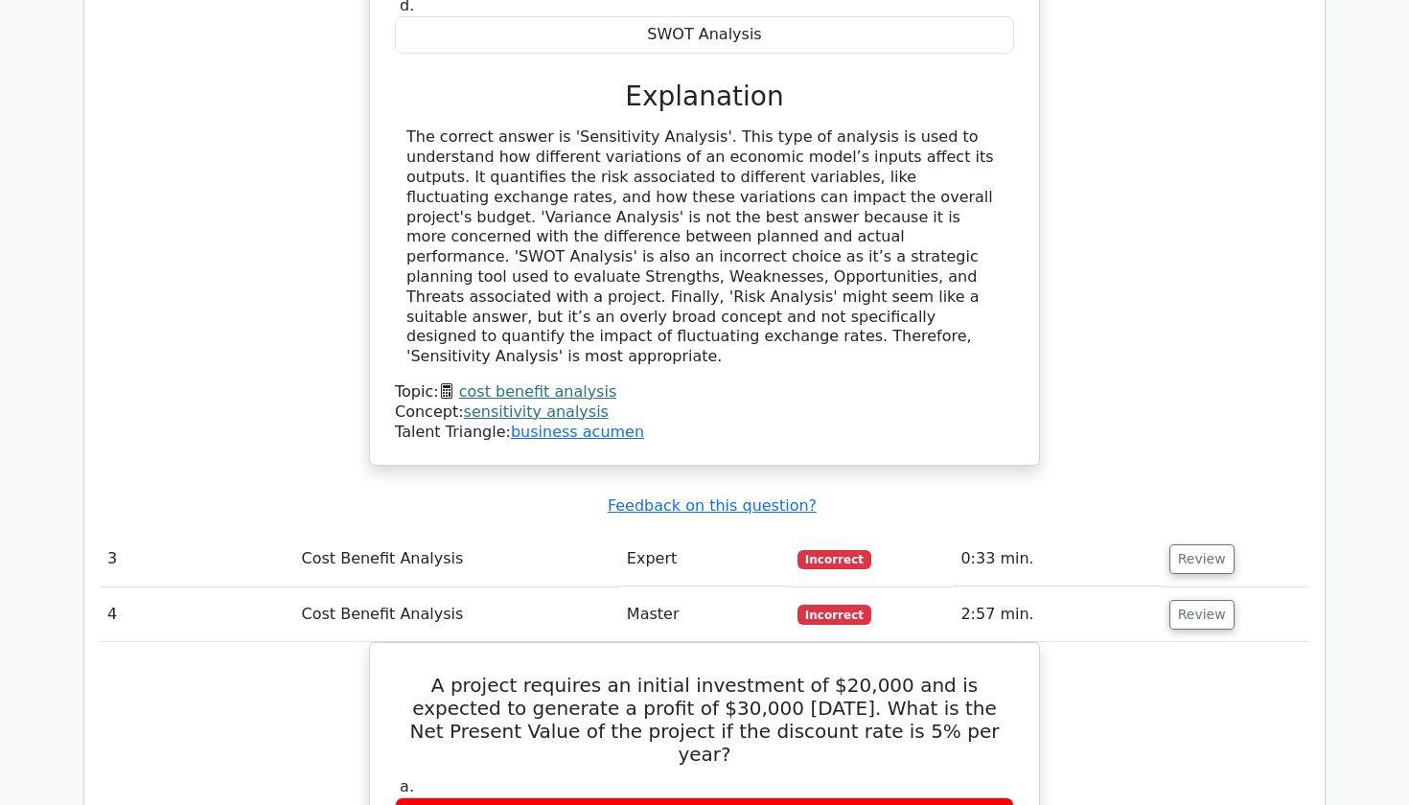
scroll to position [2801, 0]
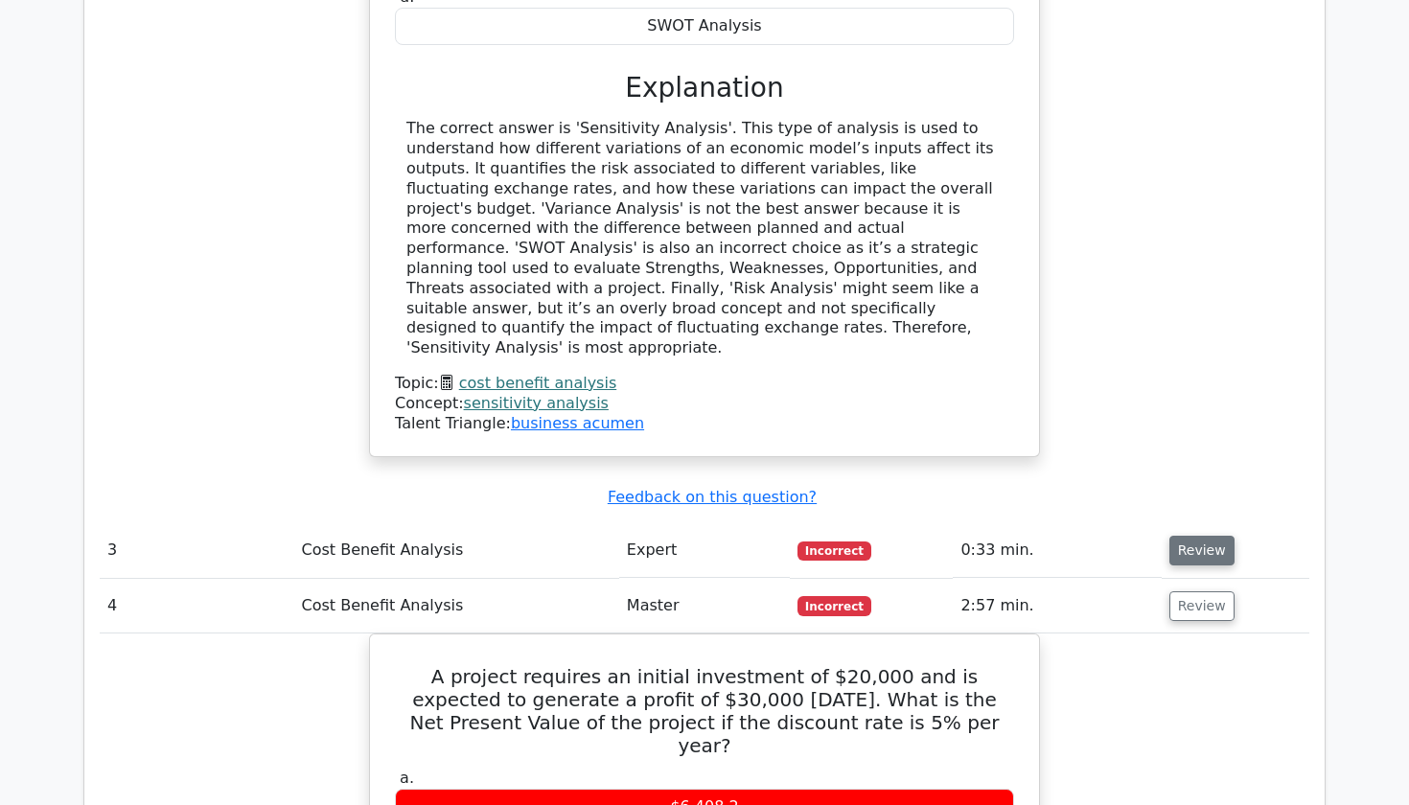
click at [1203, 536] on button "Review" at bounding box center [1202, 551] width 65 height 30
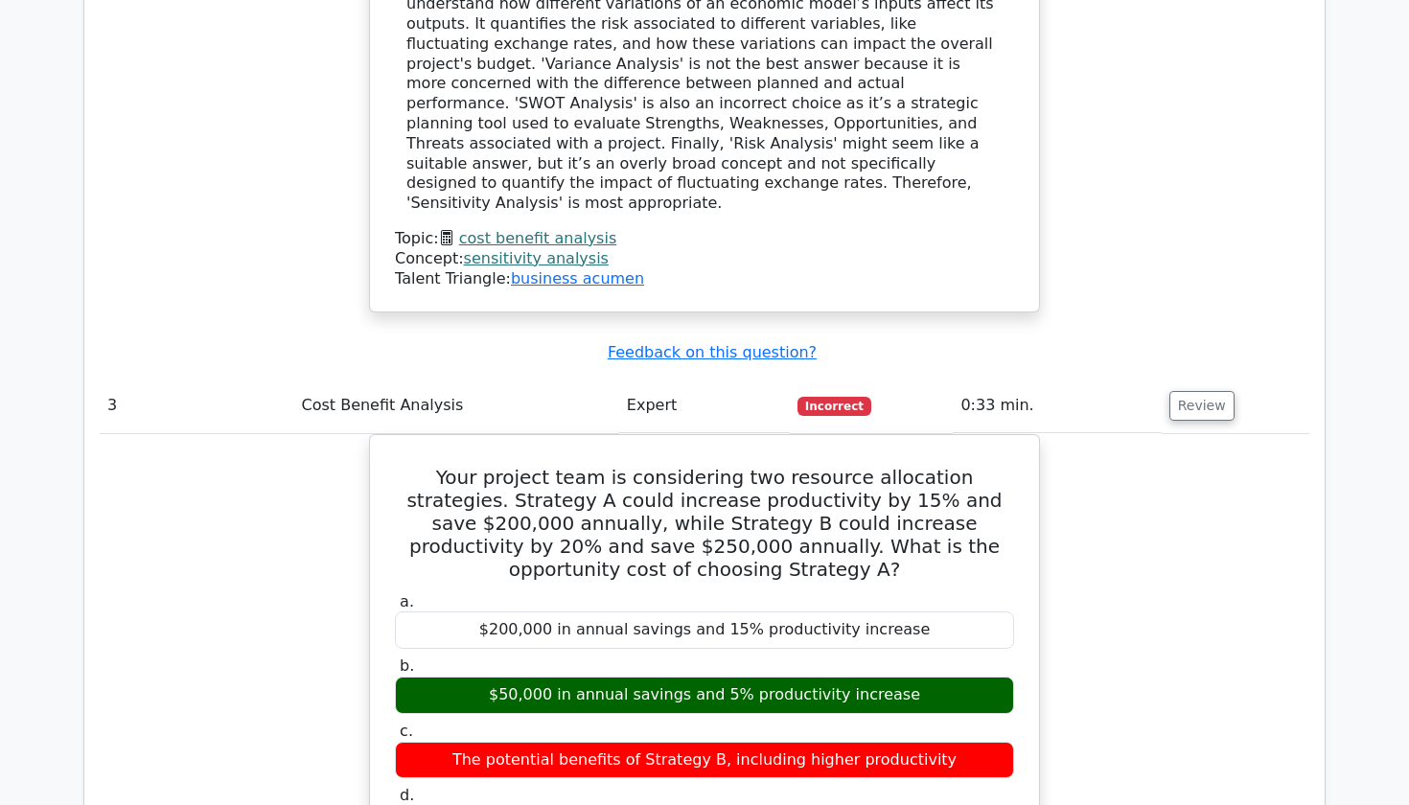
scroll to position [2945, 0]
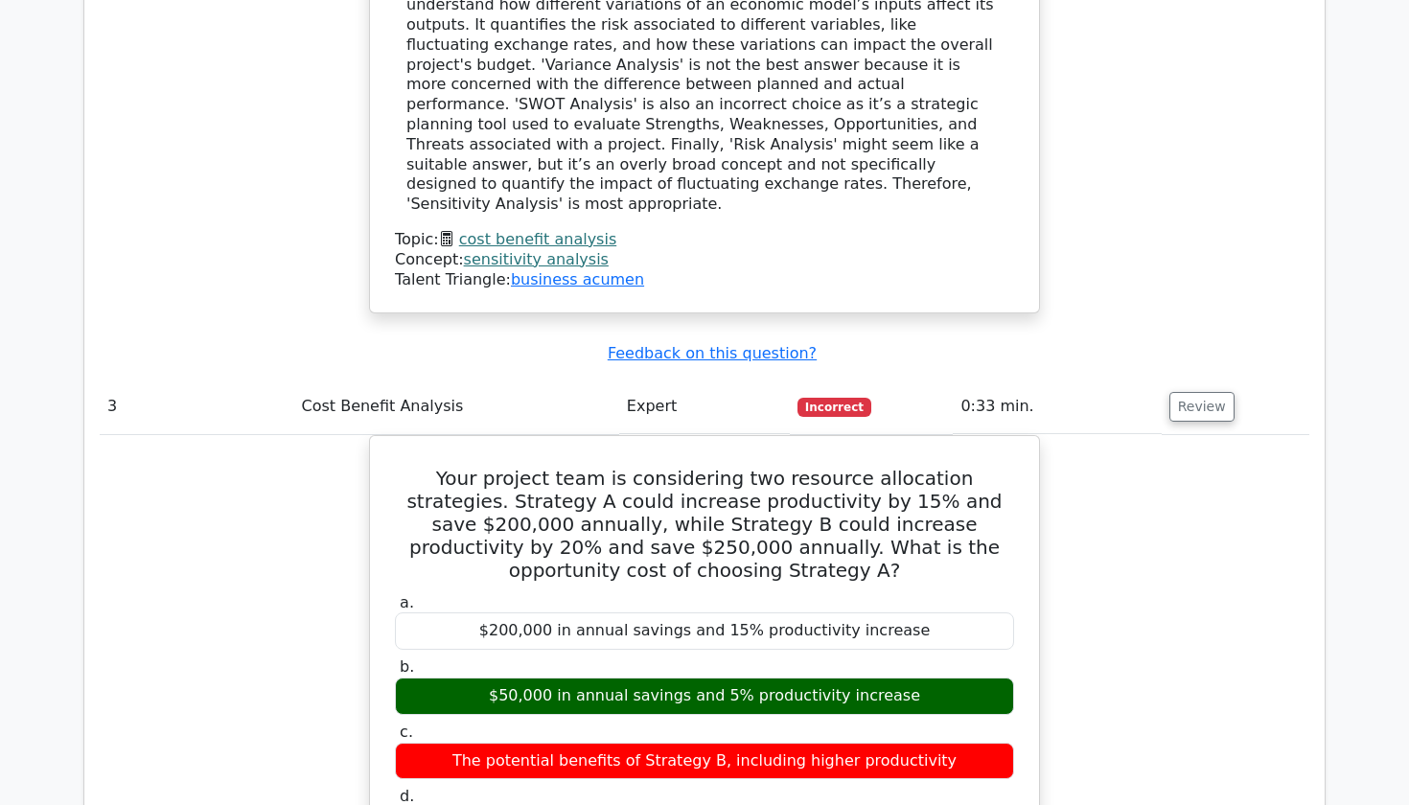
drag, startPoint x: 1198, startPoint y: 544, endPoint x: 1198, endPoint y: 567, distance: 23.0
click at [1185, 392] on button "Review" at bounding box center [1202, 407] width 65 height 30
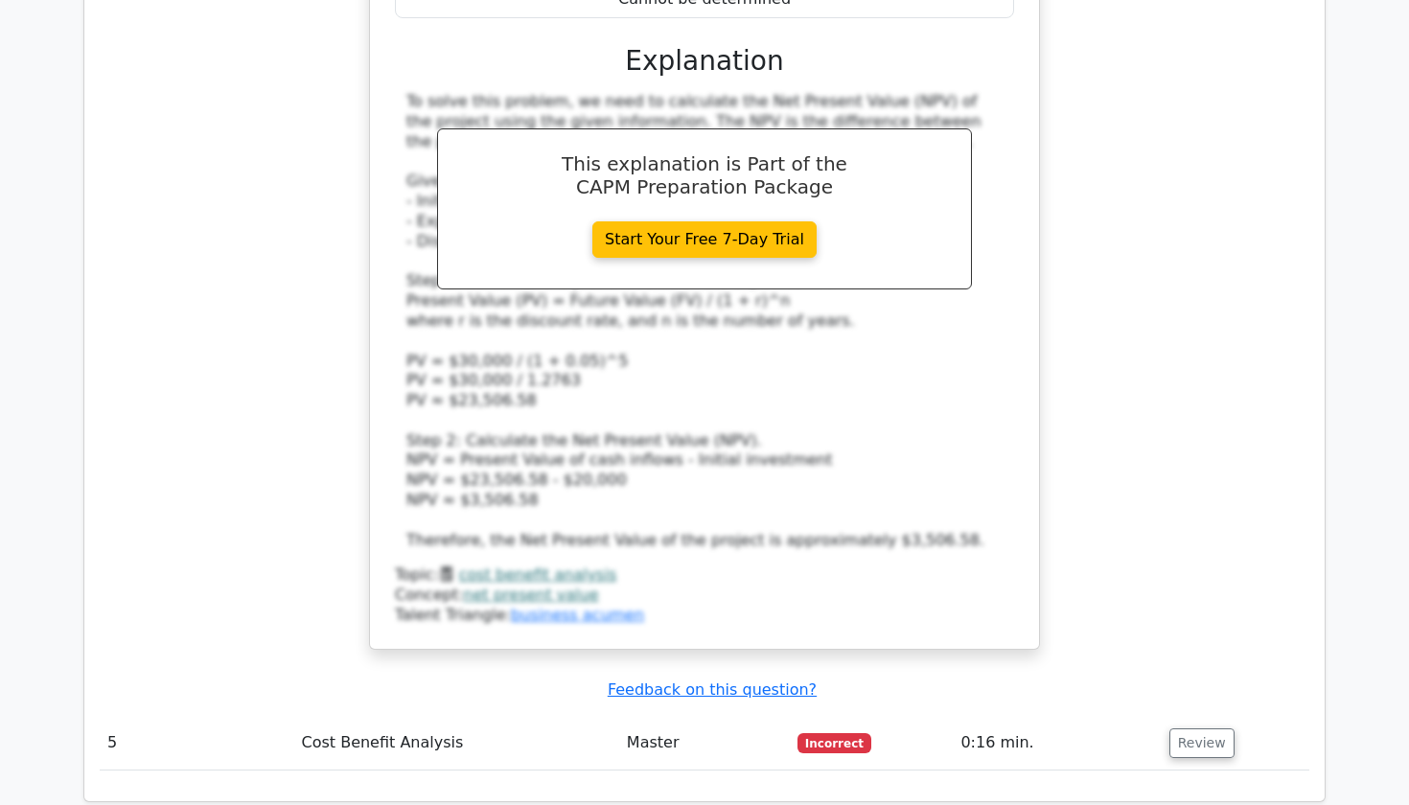
scroll to position [3848, 0]
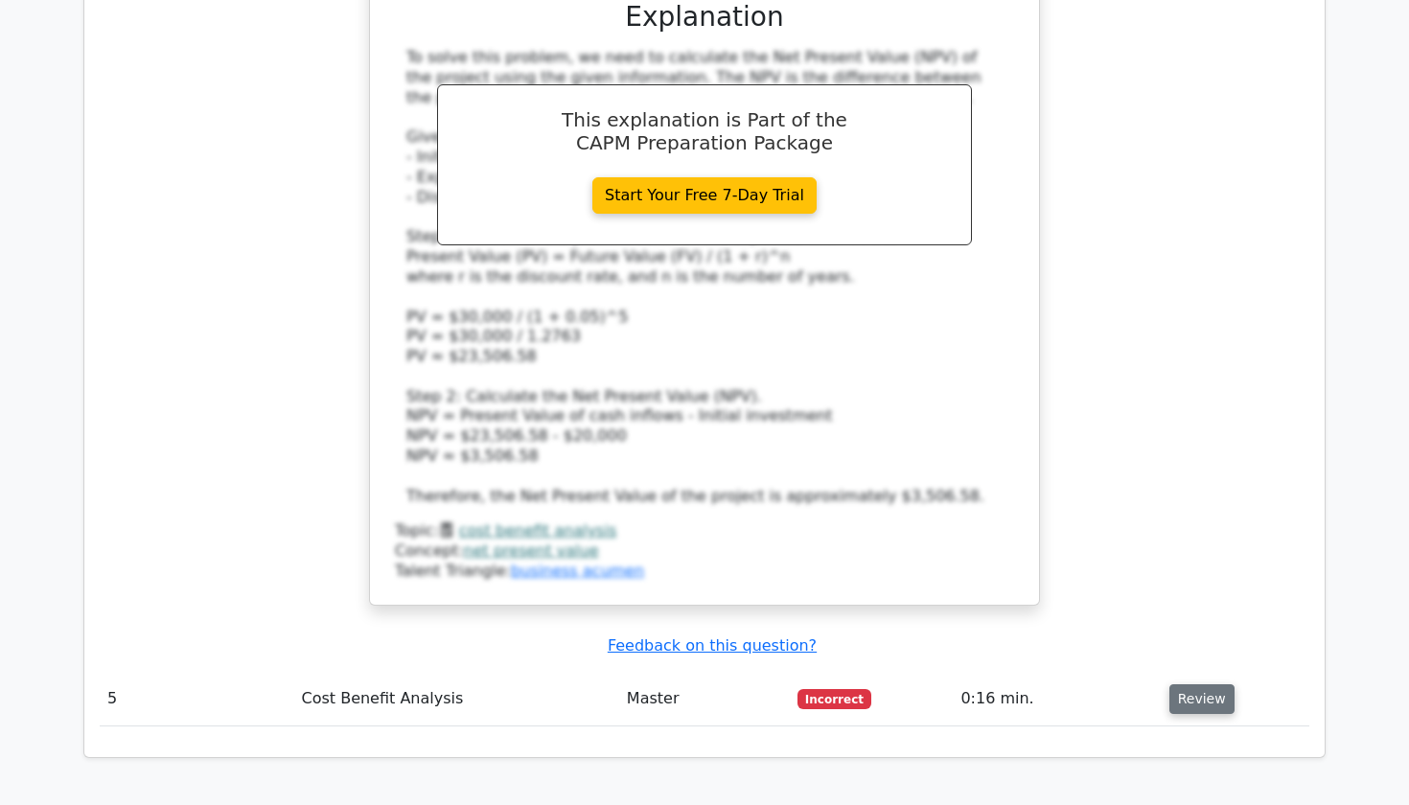
click at [1189, 685] on button "Review" at bounding box center [1202, 700] width 65 height 30
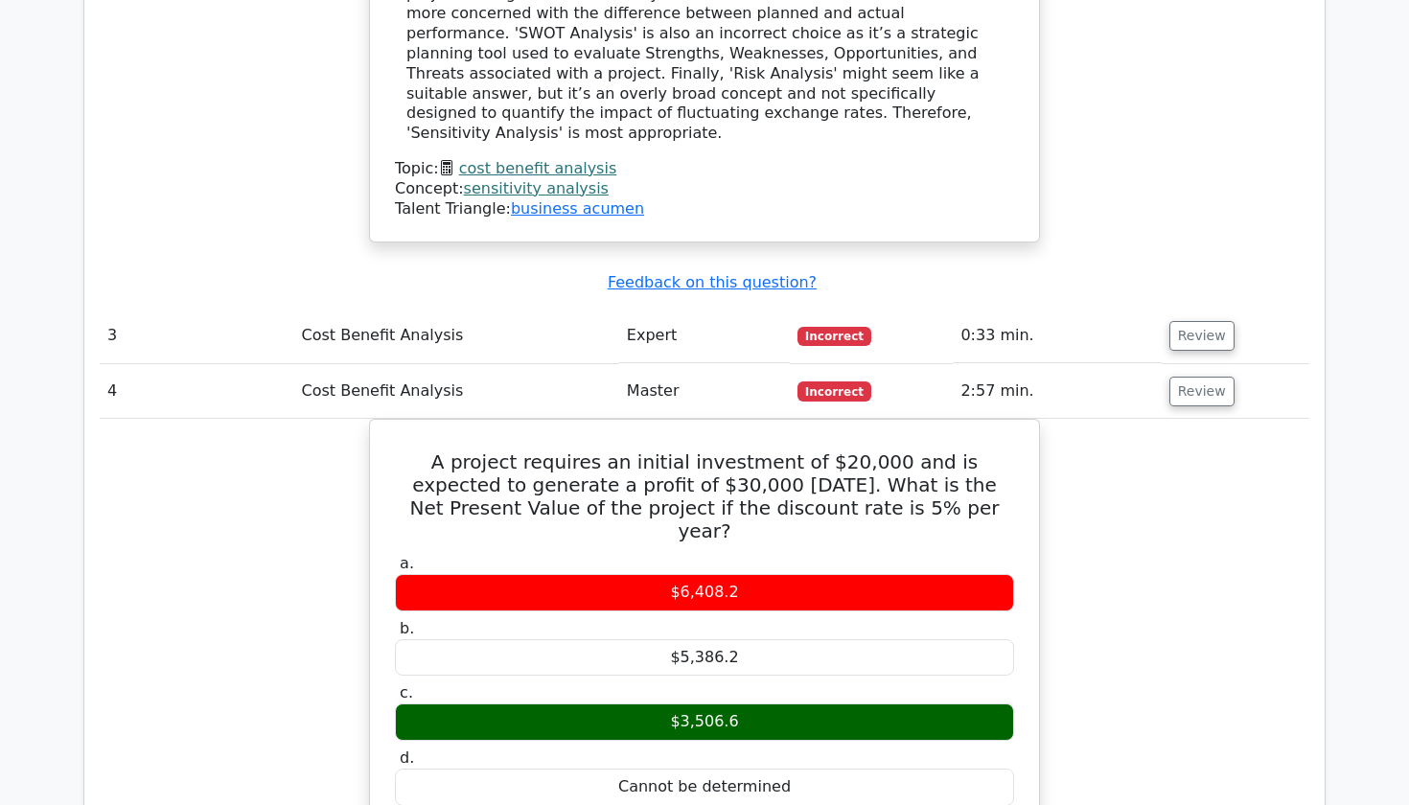
scroll to position [3067, 0]
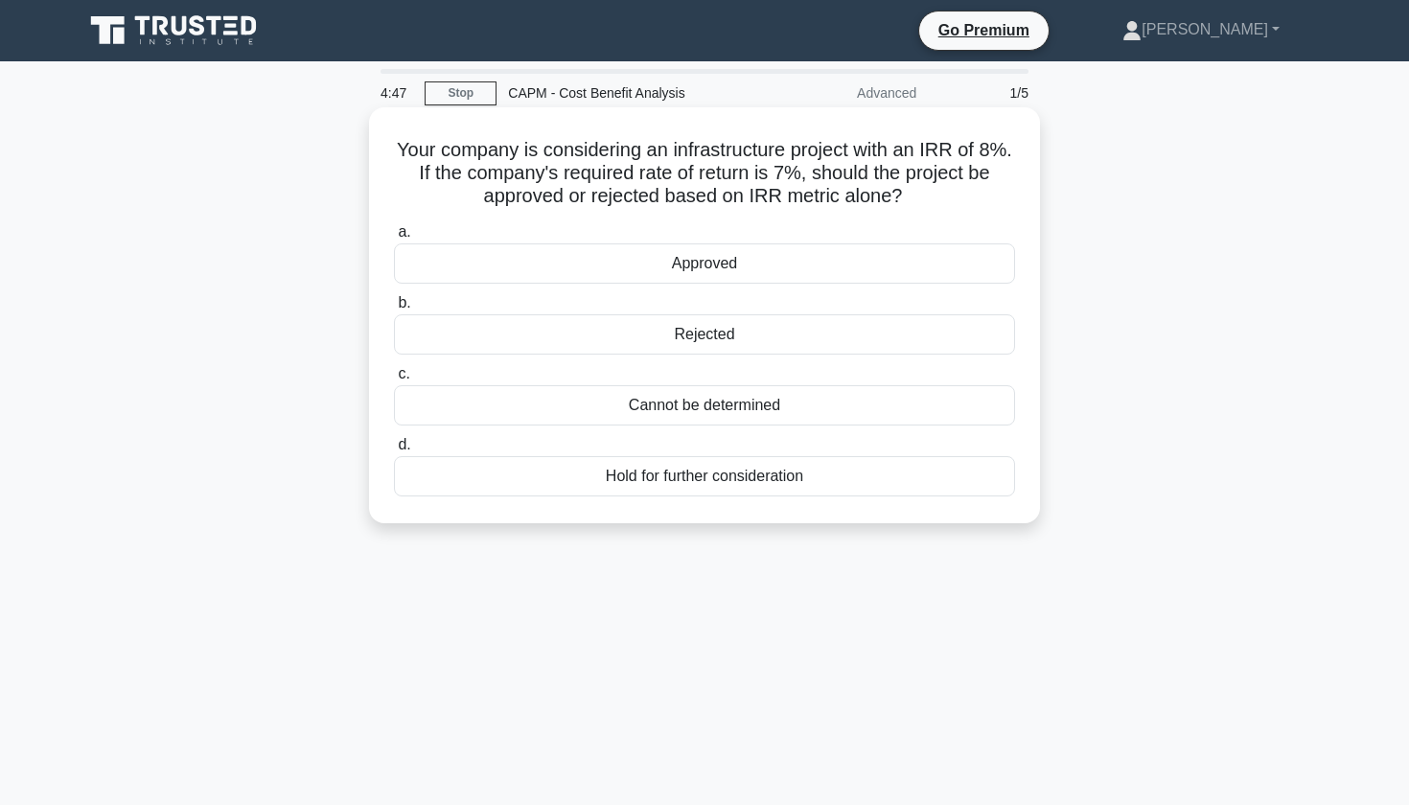
click at [615, 262] on div "Approved" at bounding box center [704, 264] width 621 height 40
click at [394, 239] on input "a. Approved" at bounding box center [394, 232] width 0 height 12
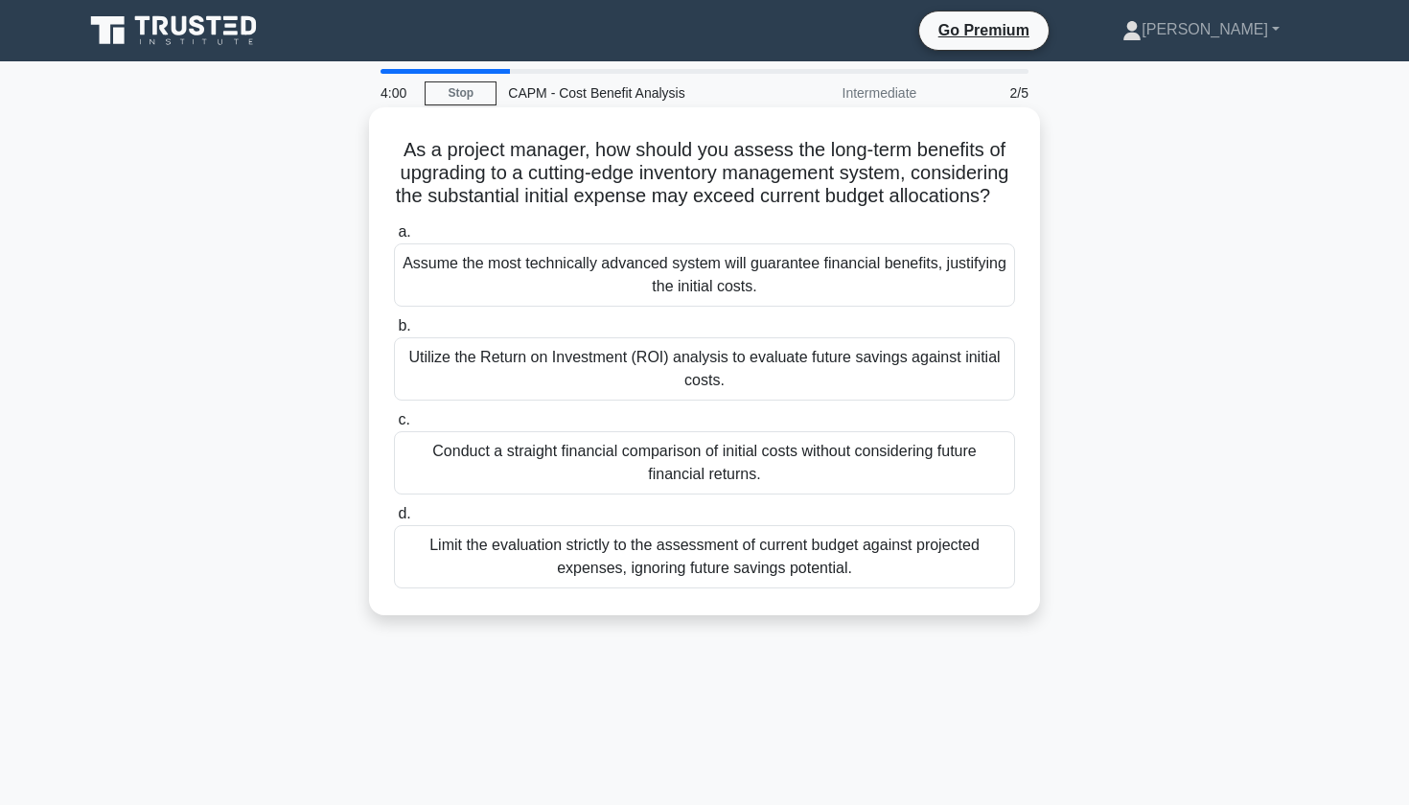
click at [497, 371] on div "Utilize the Return on Investment (ROI) analysis to evaluate future savings agai…" at bounding box center [704, 368] width 621 height 63
click at [394, 333] on input "b. Utilize the Return on Investment (ROI) analysis to evaluate future savings a…" at bounding box center [394, 326] width 0 height 12
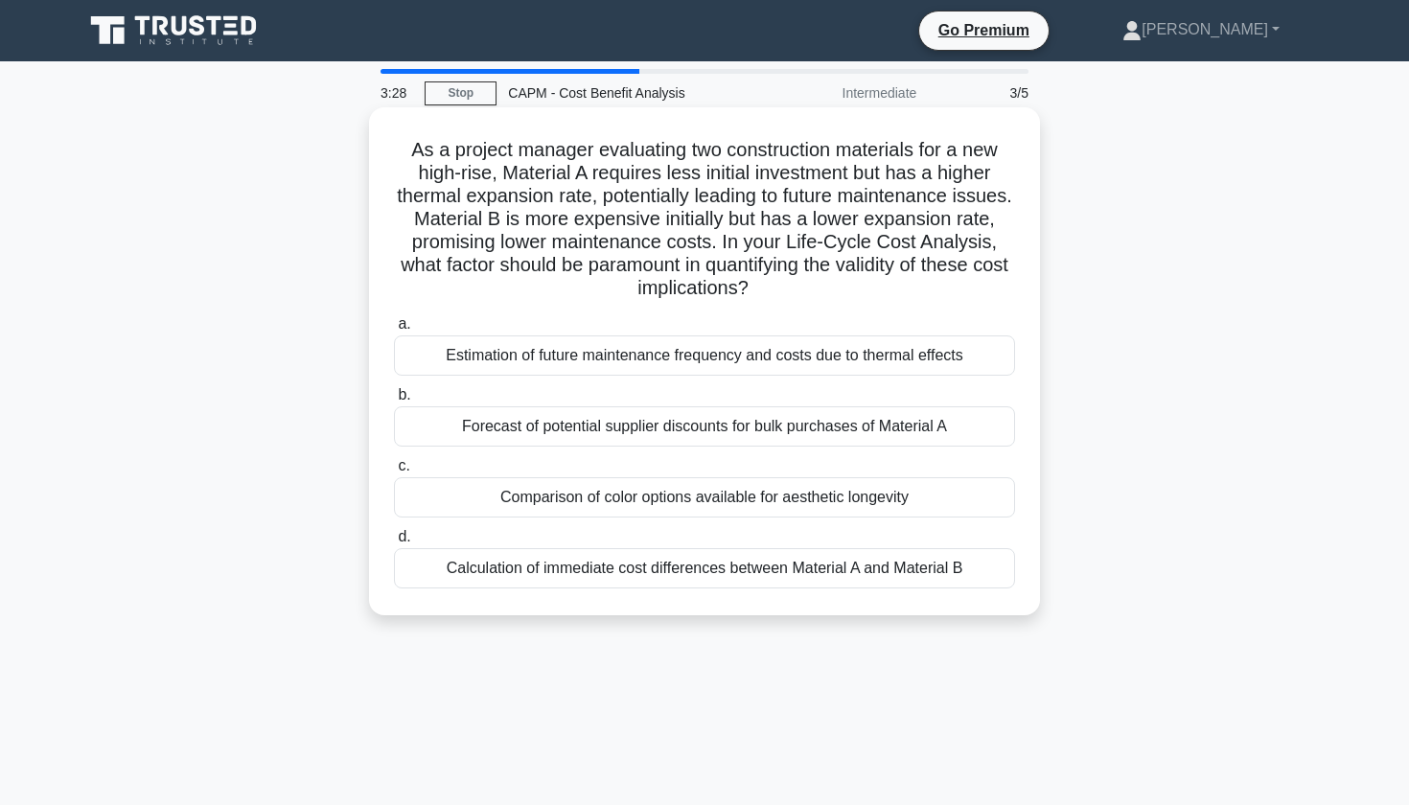
click at [565, 355] on div "Estimation of future maintenance frequency and costs due to thermal effects" at bounding box center [704, 356] width 621 height 40
click at [394, 331] on input "a. Estimation of future maintenance frequency and costs due to thermal effects" at bounding box center [394, 324] width 0 height 12
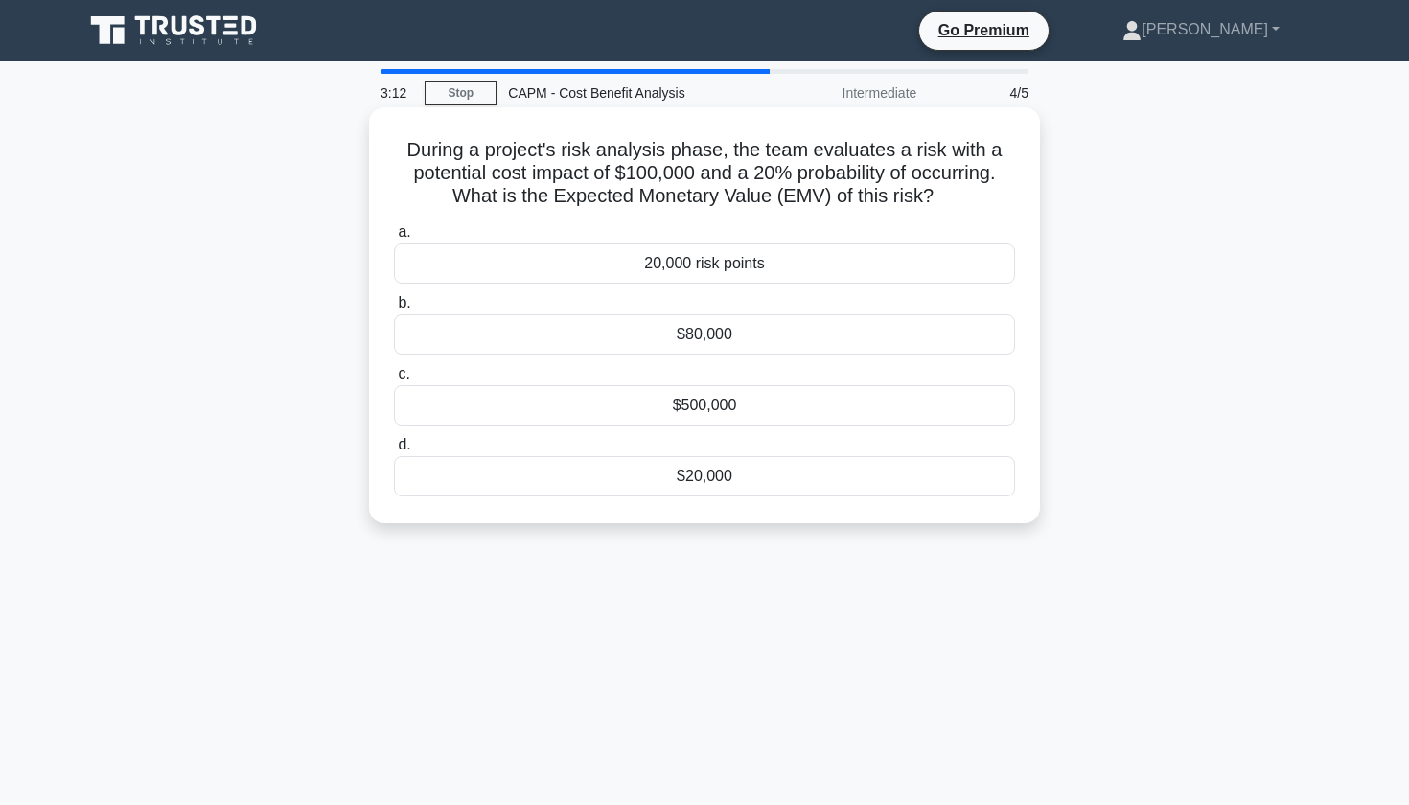
click at [483, 413] on div "$500,000" at bounding box center [704, 405] width 621 height 40
click at [394, 381] on input "c. $500,000" at bounding box center [394, 374] width 0 height 12
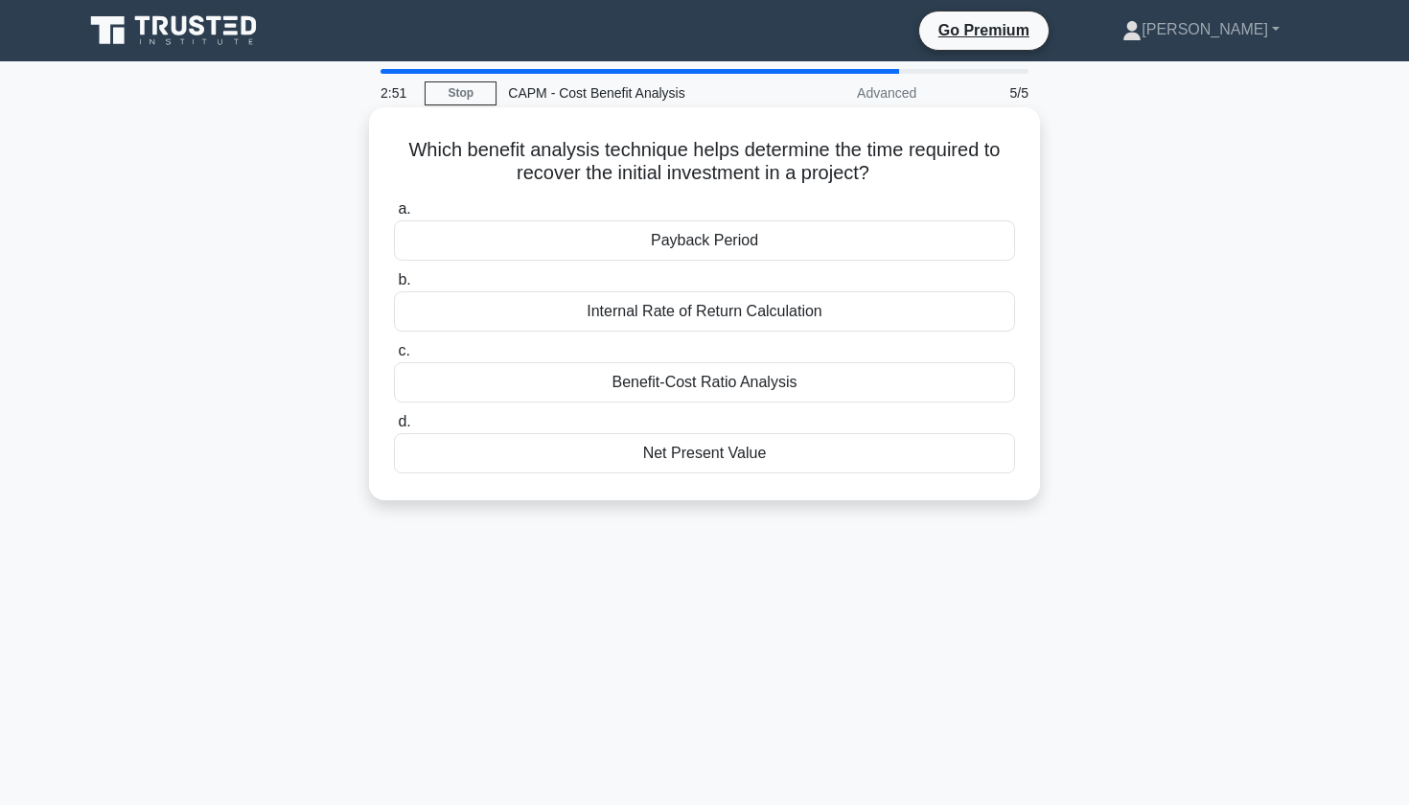
click at [540, 314] on div "Internal Rate of Return Calculation" at bounding box center [704, 311] width 621 height 40
click at [394, 287] on input "b. Internal Rate of Return Calculation" at bounding box center [394, 280] width 0 height 12
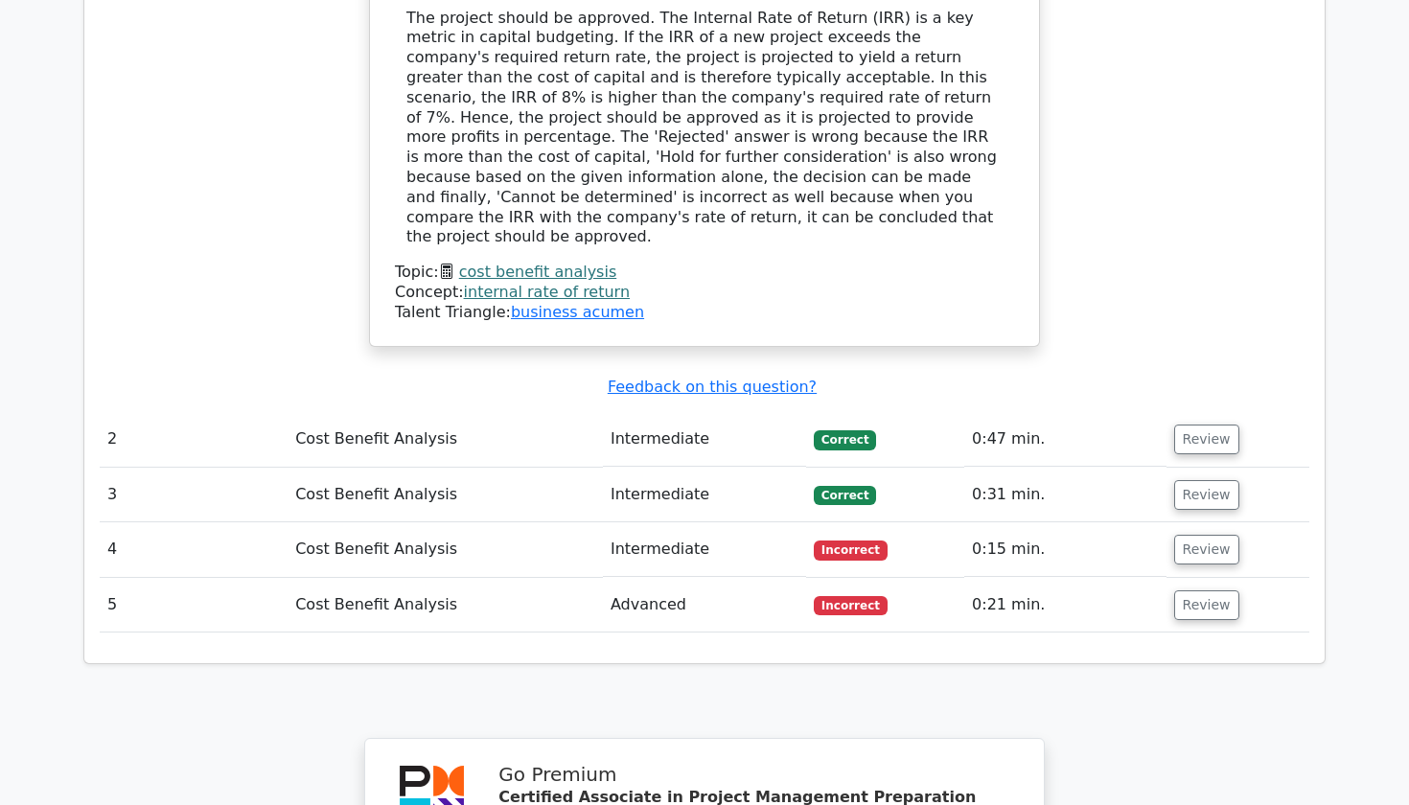
scroll to position [2054, 0]
click at [1204, 533] on button "Review" at bounding box center [1206, 548] width 65 height 30
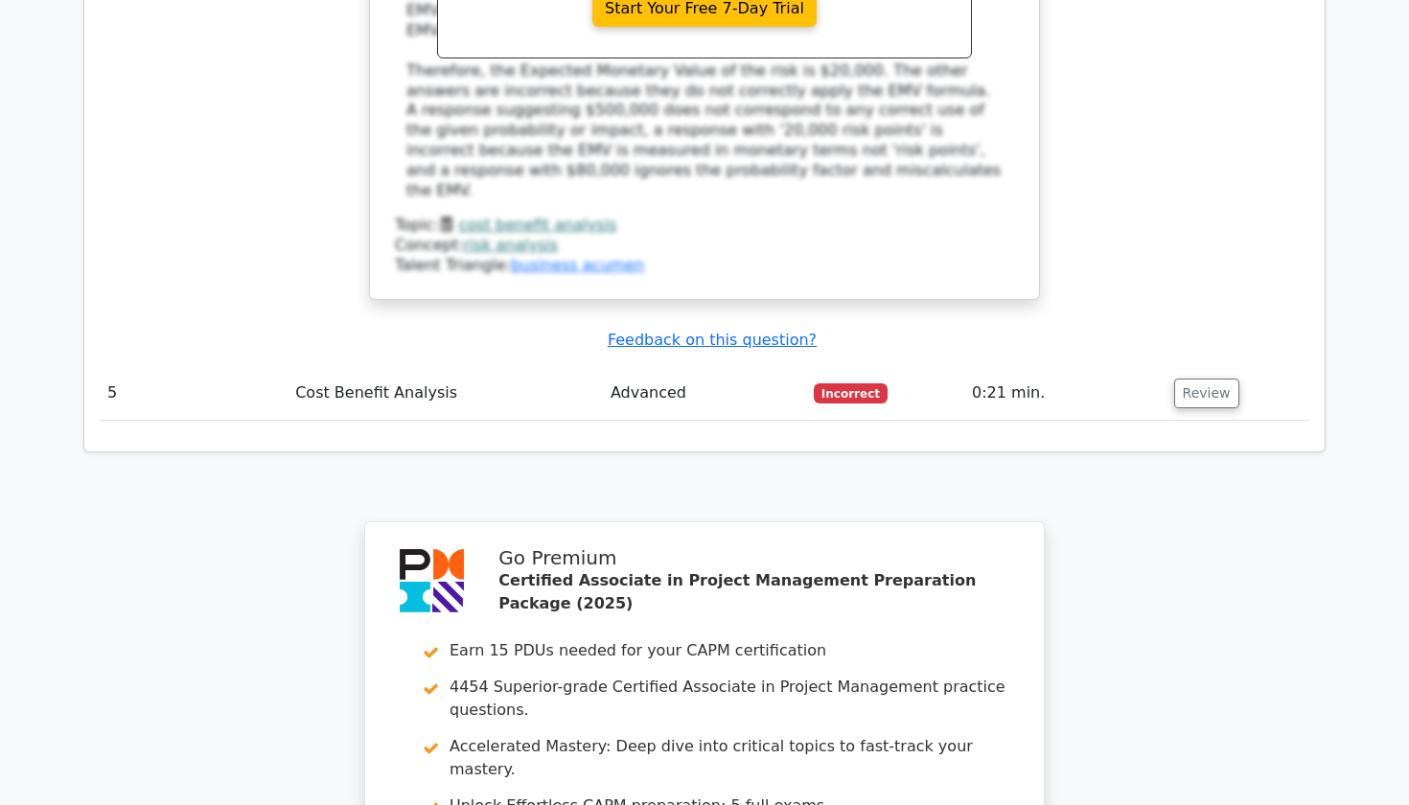
scroll to position [3236, 0]
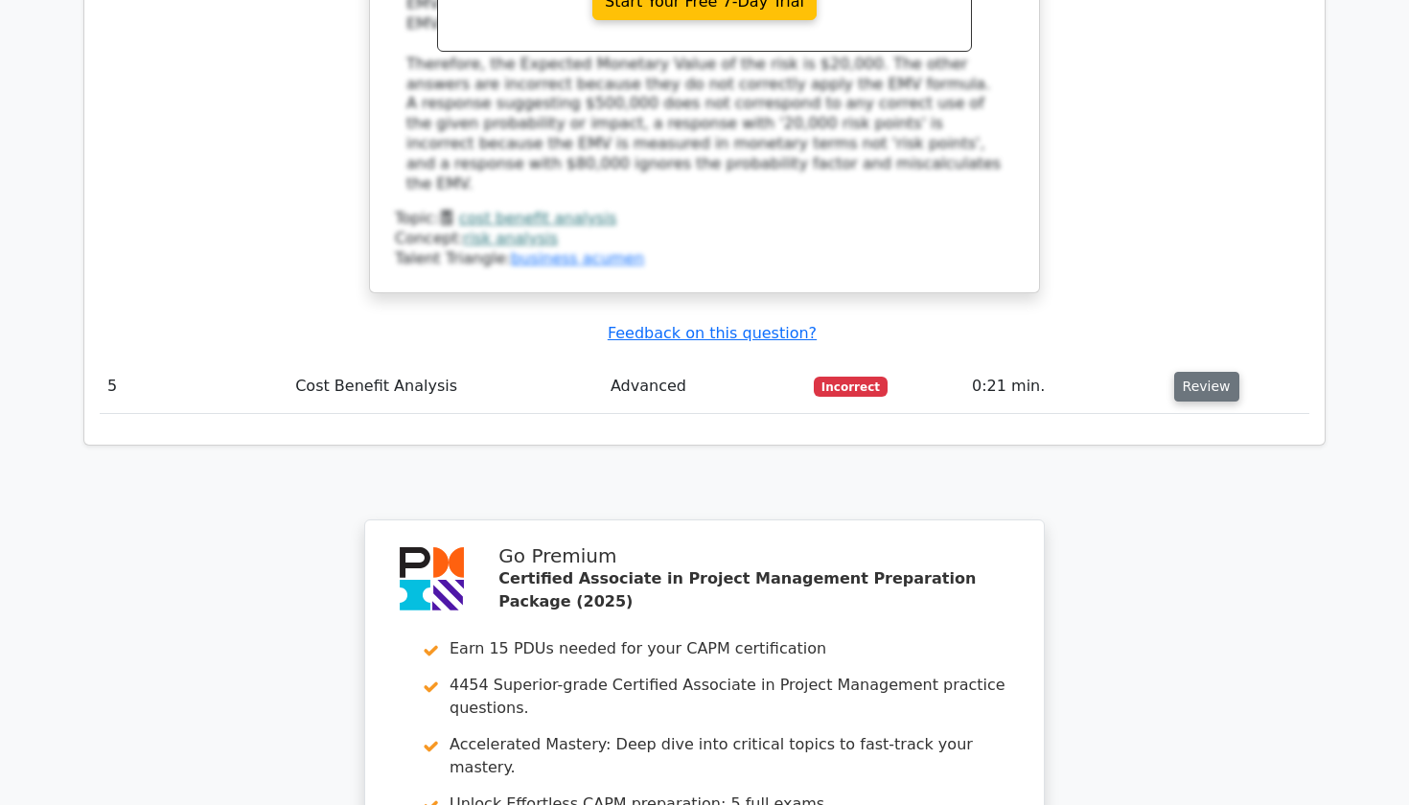
click at [1197, 372] on button "Review" at bounding box center [1206, 387] width 65 height 30
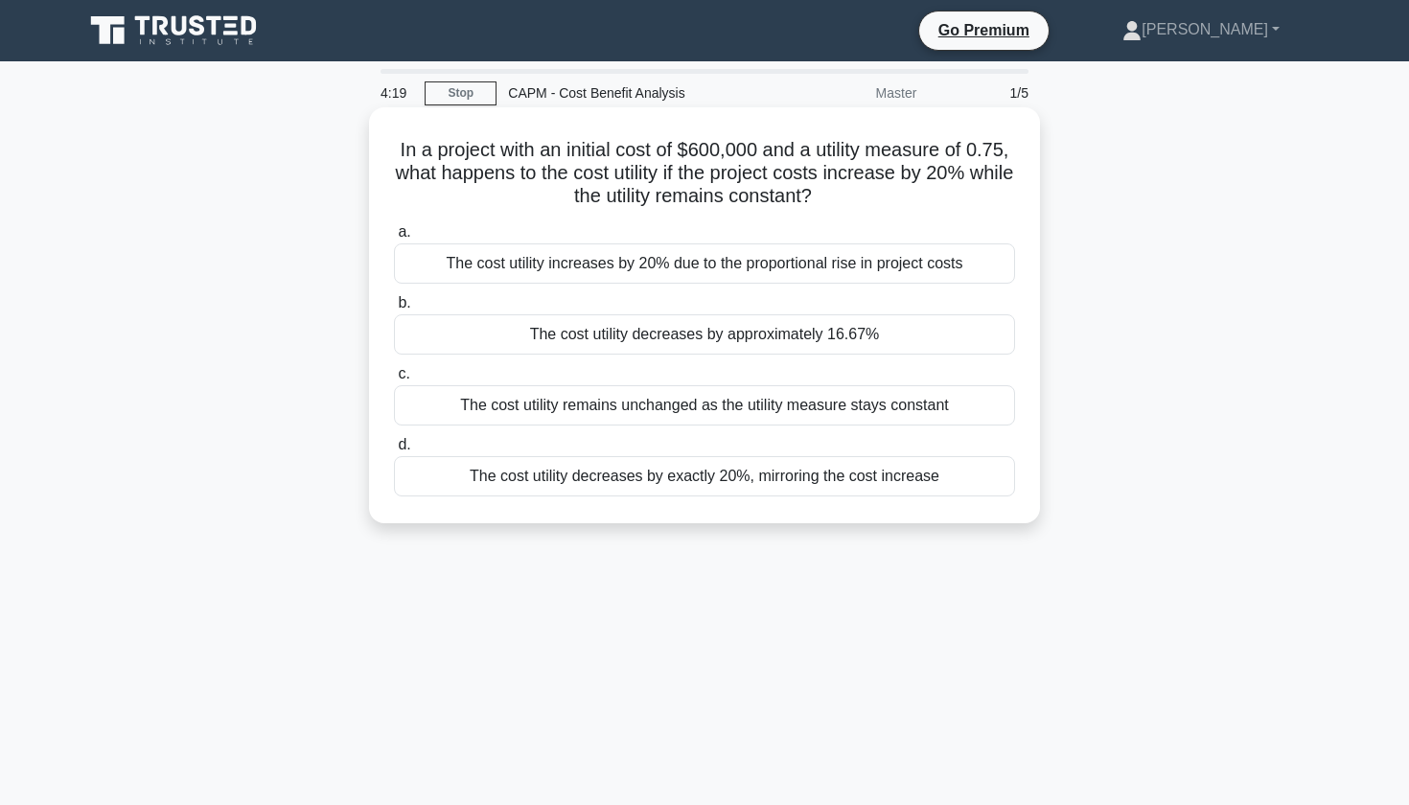
click at [461, 426] on div "The cost utility remains unchanged as the utility measure stays constant" at bounding box center [704, 405] width 621 height 40
click at [394, 381] on input "c. The cost utility remains unchanged as the utility measure stays constant" at bounding box center [394, 374] width 0 height 12
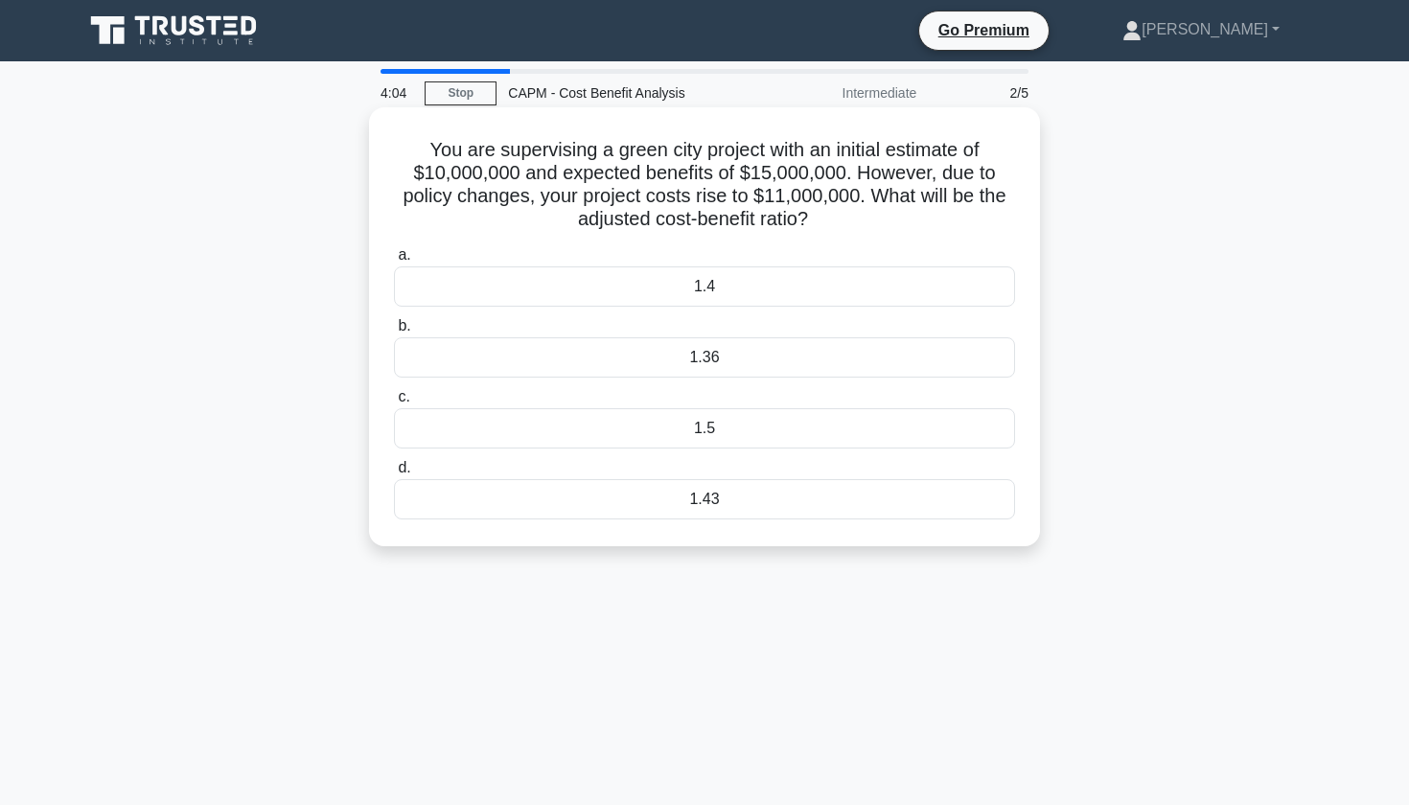
click at [694, 359] on div "1.36" at bounding box center [704, 357] width 621 height 40
click at [394, 333] on input "b. 1.36" at bounding box center [394, 326] width 0 height 12
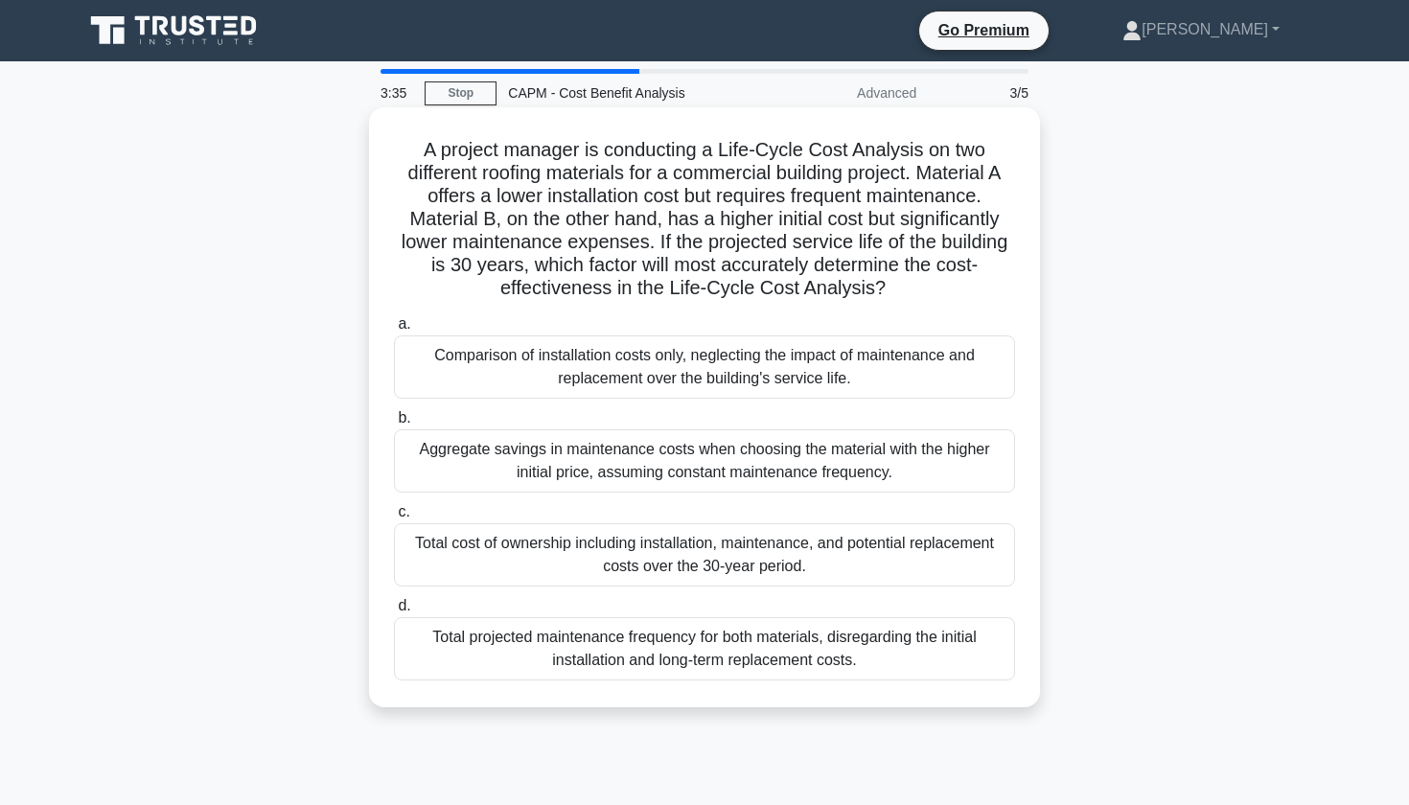
click at [692, 540] on div "Total cost of ownership including installation, maintenance, and potential repl…" at bounding box center [704, 554] width 621 height 63
click at [394, 519] on input "c. Total cost of ownership including installation, maintenance, and potential r…" at bounding box center [394, 512] width 0 height 12
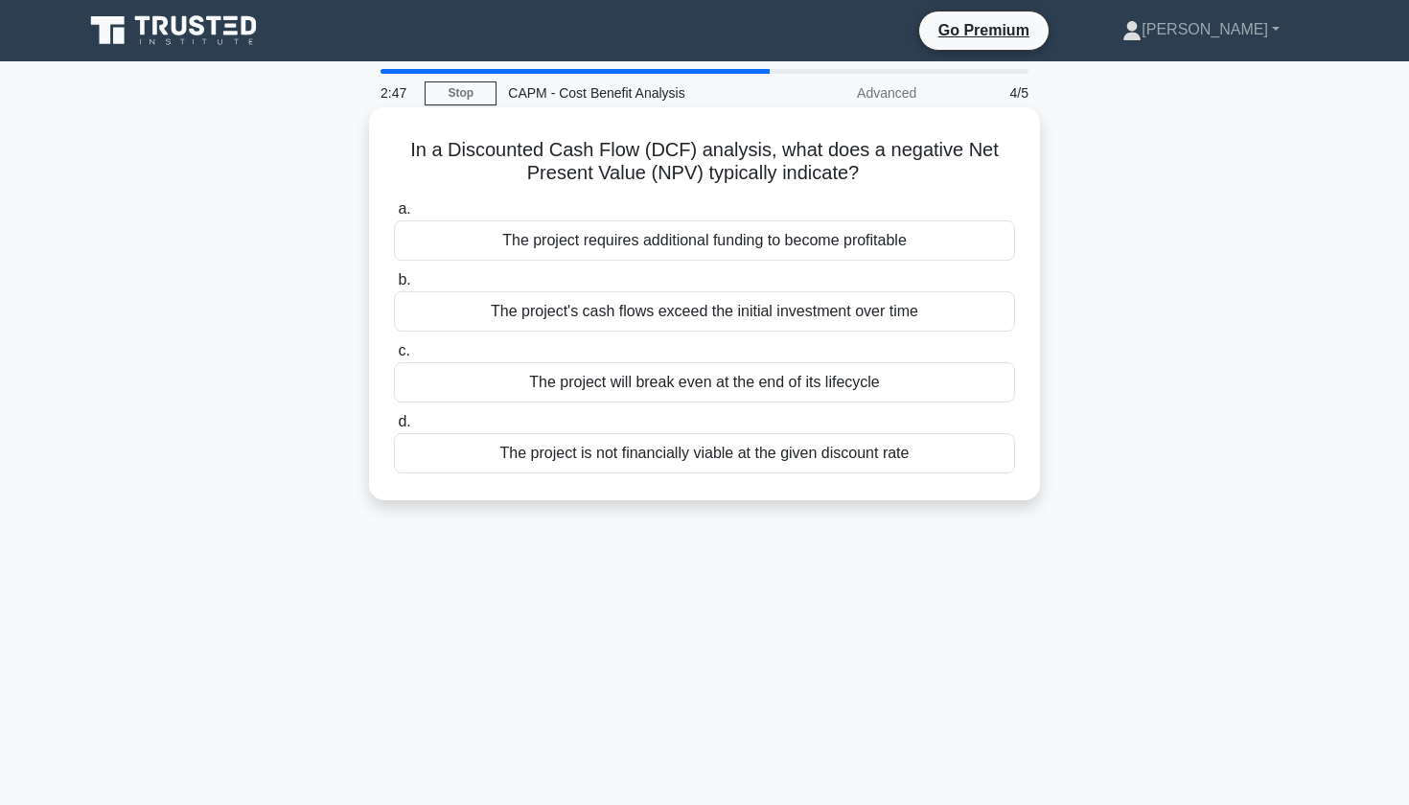
click at [686, 453] on div "The project is not financially viable at the given discount rate" at bounding box center [704, 453] width 621 height 40
click at [394, 429] on input "d. The project is not financially viable at the given discount rate" at bounding box center [394, 422] width 0 height 12
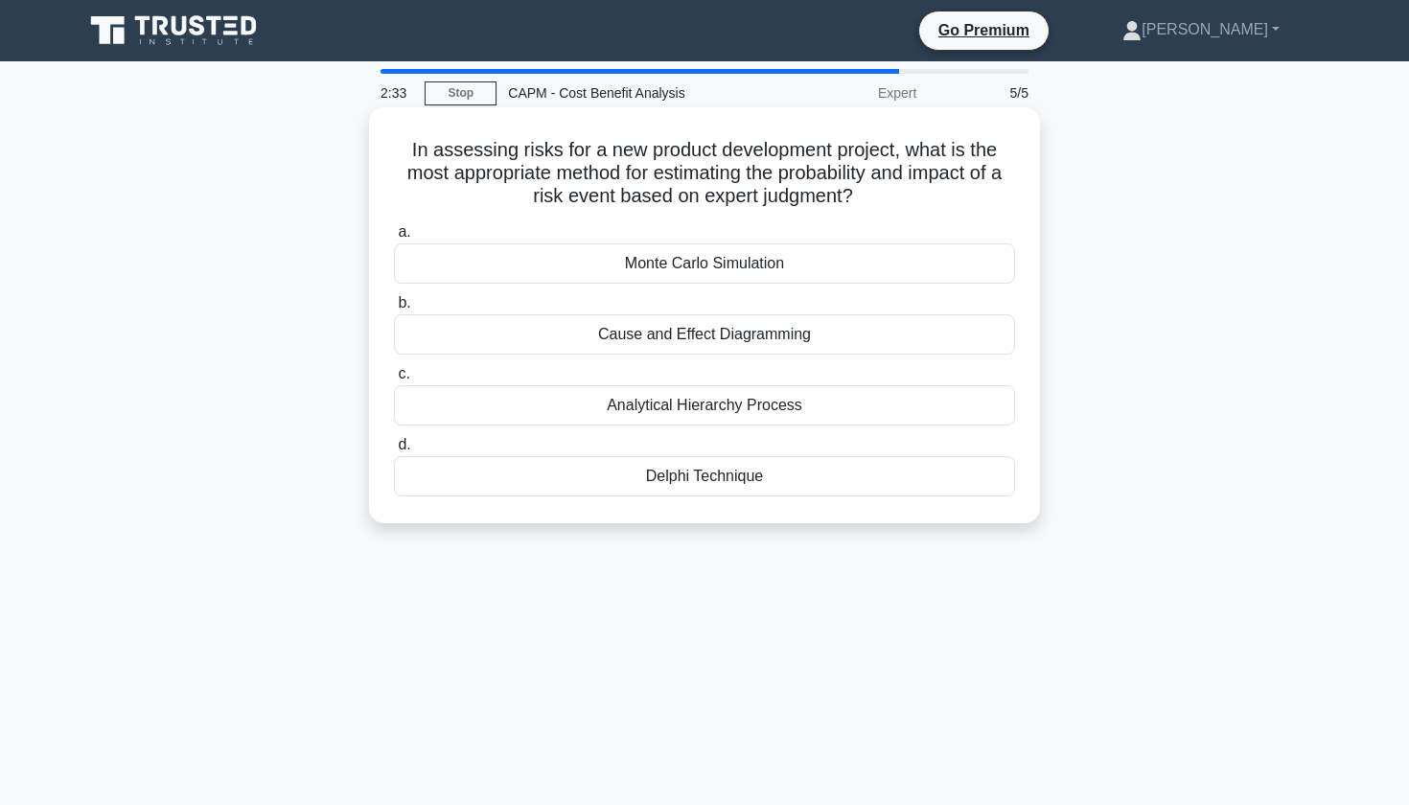
click at [791, 268] on div "Monte Carlo Simulation" at bounding box center [704, 264] width 621 height 40
click at [394, 239] on input "a. Monte Carlo Simulation" at bounding box center [394, 232] width 0 height 12
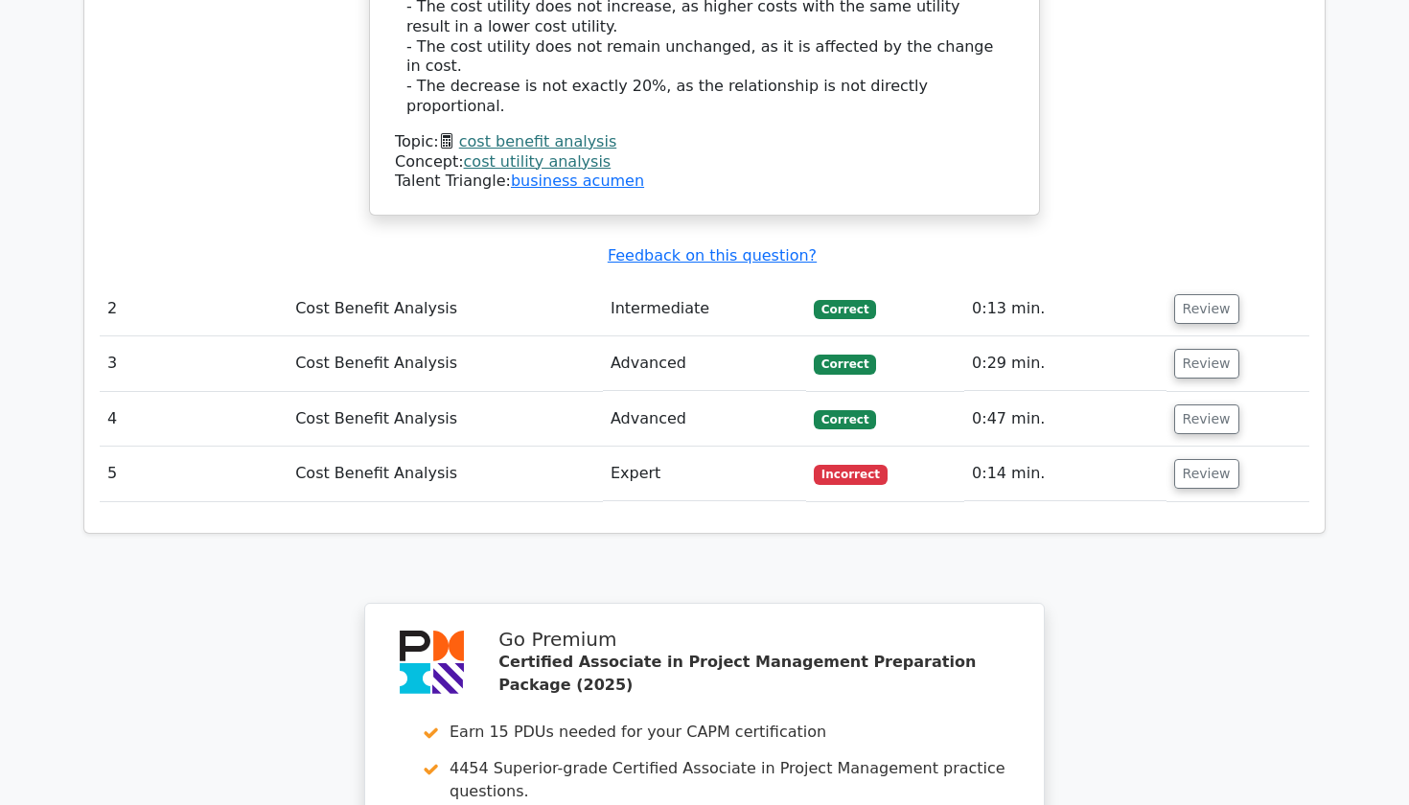
scroll to position [2529, 0]
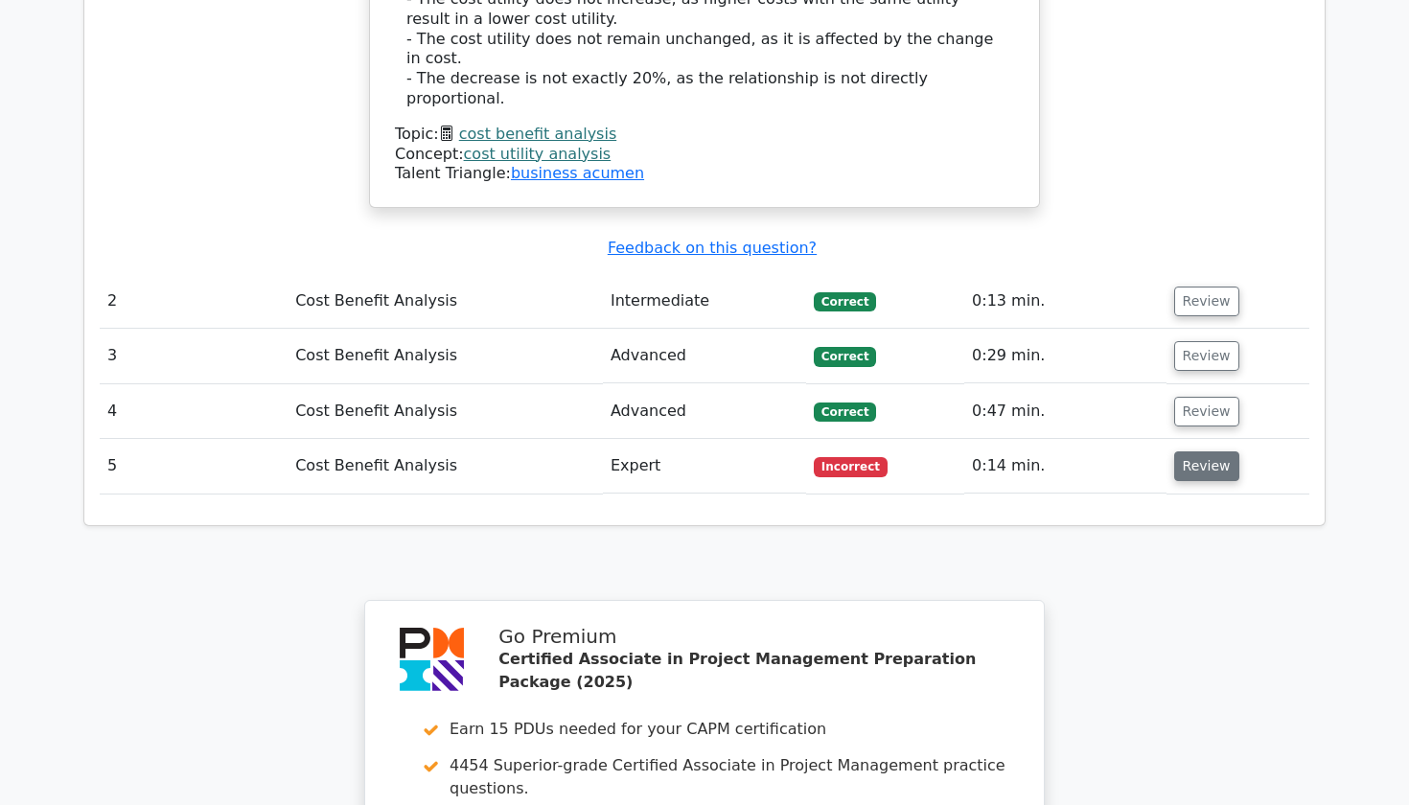
click at [1195, 452] on button "Review" at bounding box center [1206, 467] width 65 height 30
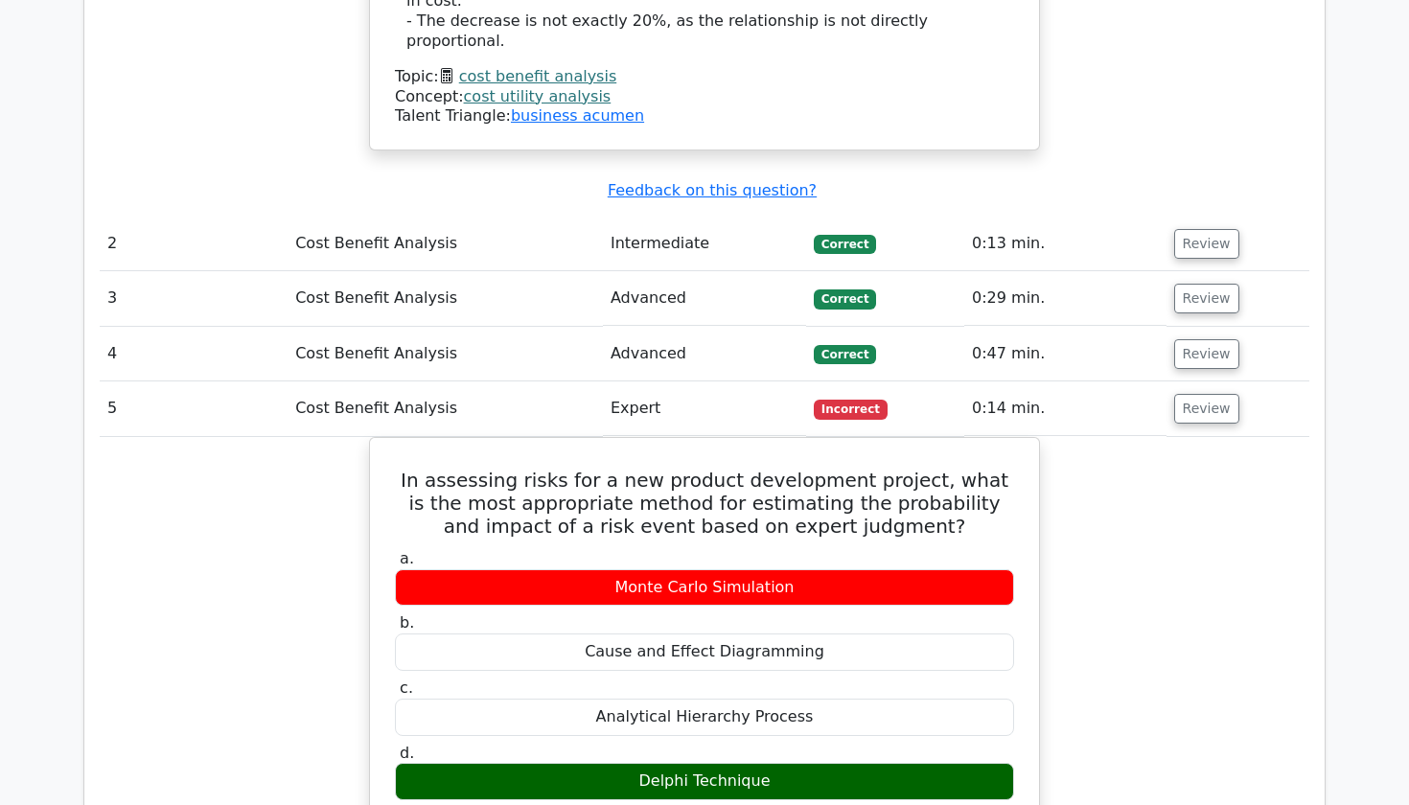
scroll to position [2584, 0]
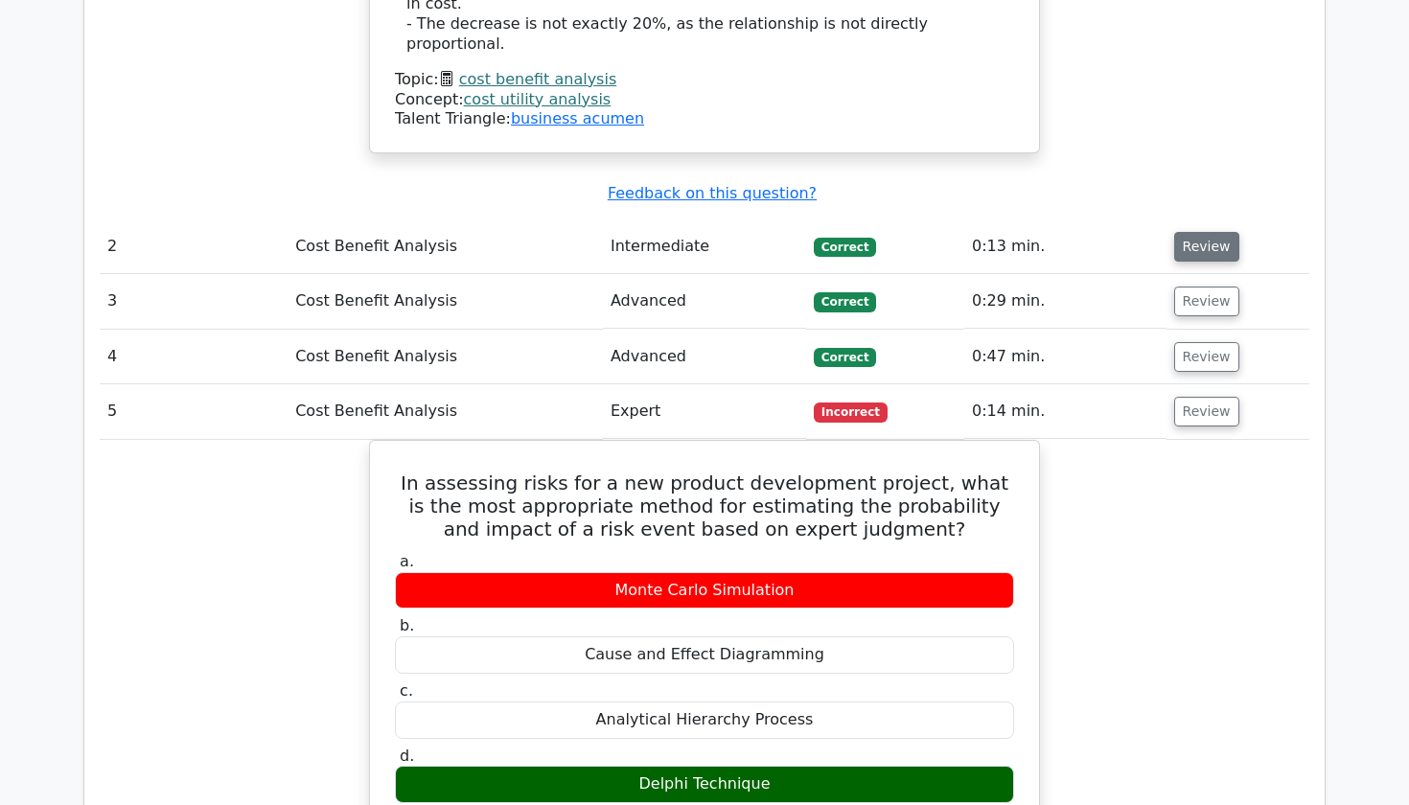
click at [1211, 232] on button "Review" at bounding box center [1206, 247] width 65 height 30
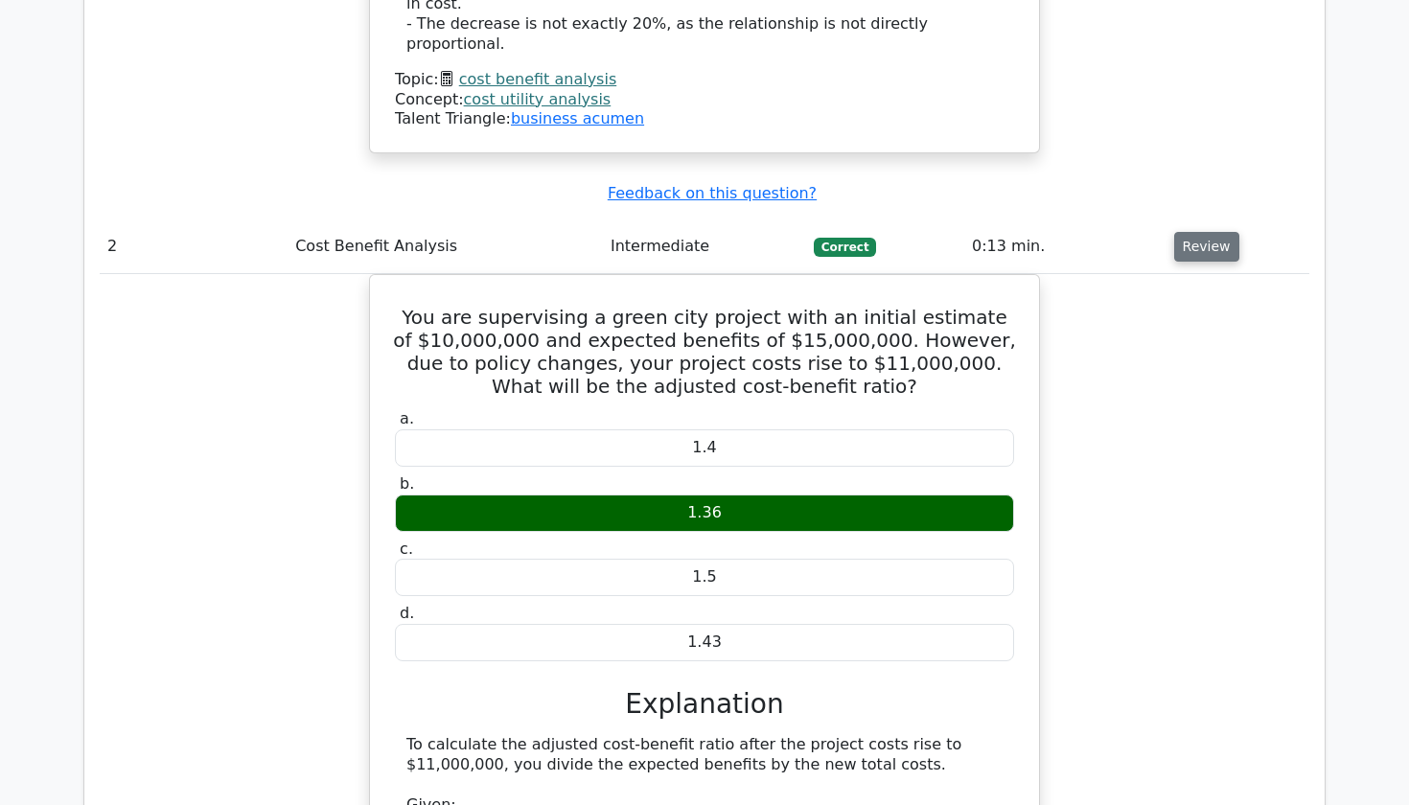
click at [1211, 232] on button "Review" at bounding box center [1206, 247] width 65 height 30
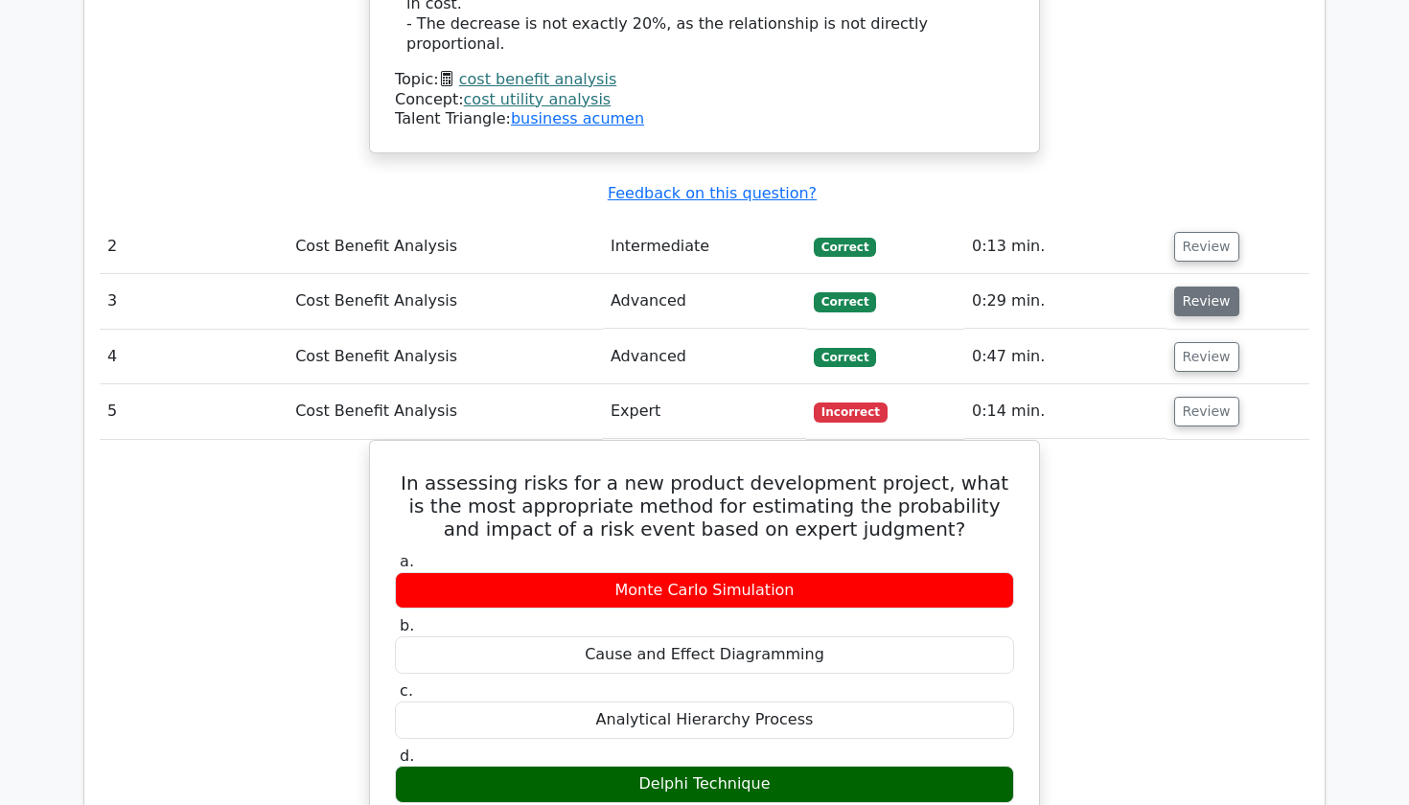
click at [1199, 287] on button "Review" at bounding box center [1206, 302] width 65 height 30
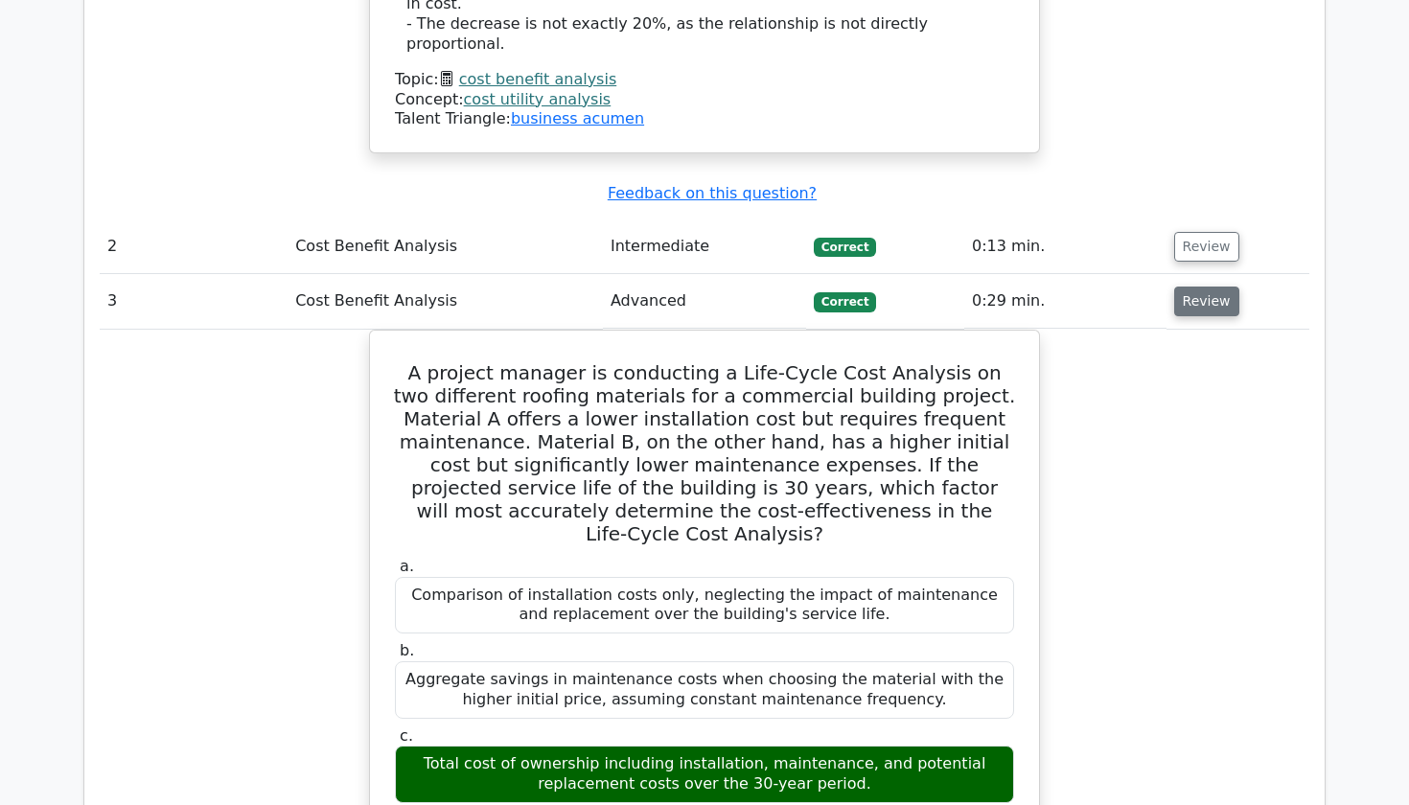
click at [1199, 287] on button "Review" at bounding box center [1206, 302] width 65 height 30
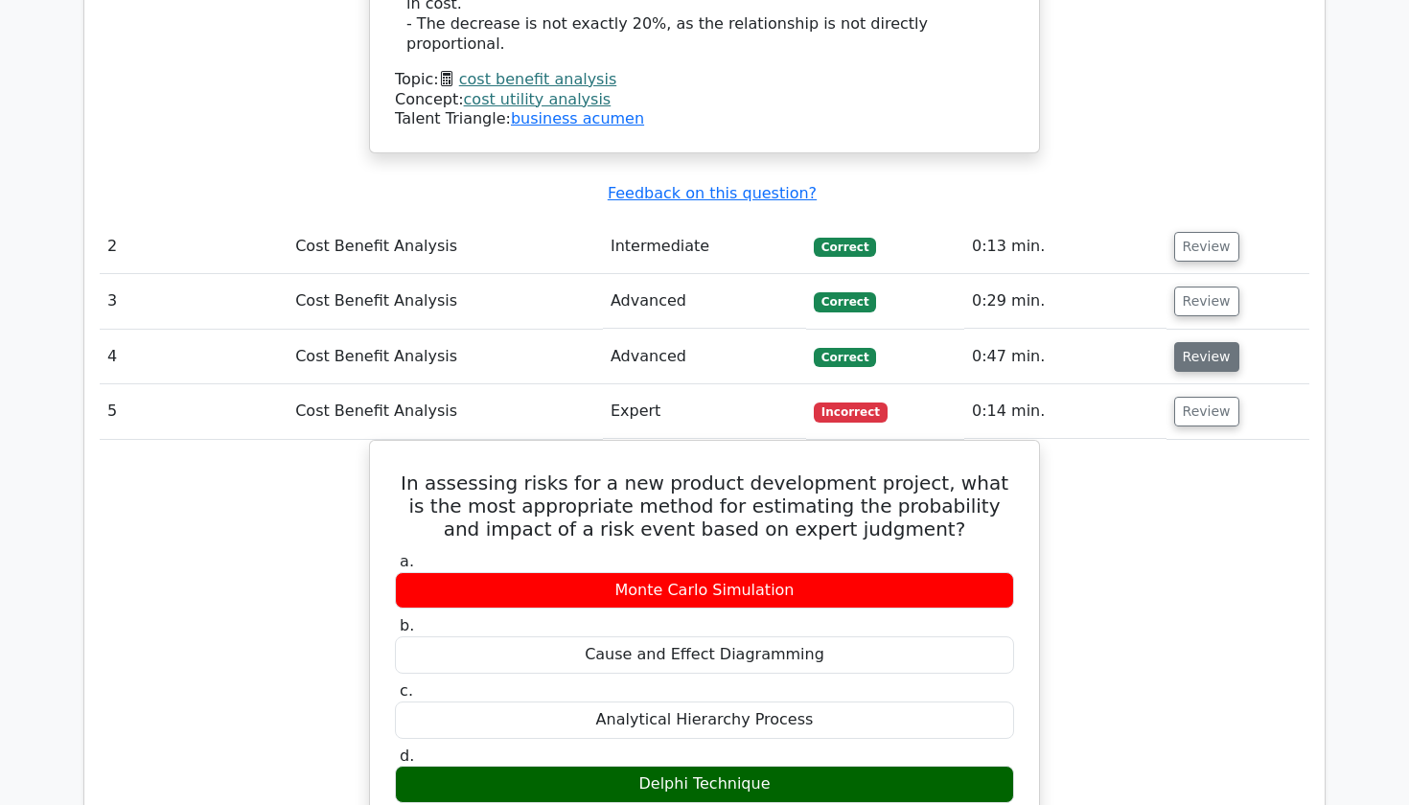
click at [1188, 342] on button "Review" at bounding box center [1206, 357] width 65 height 30
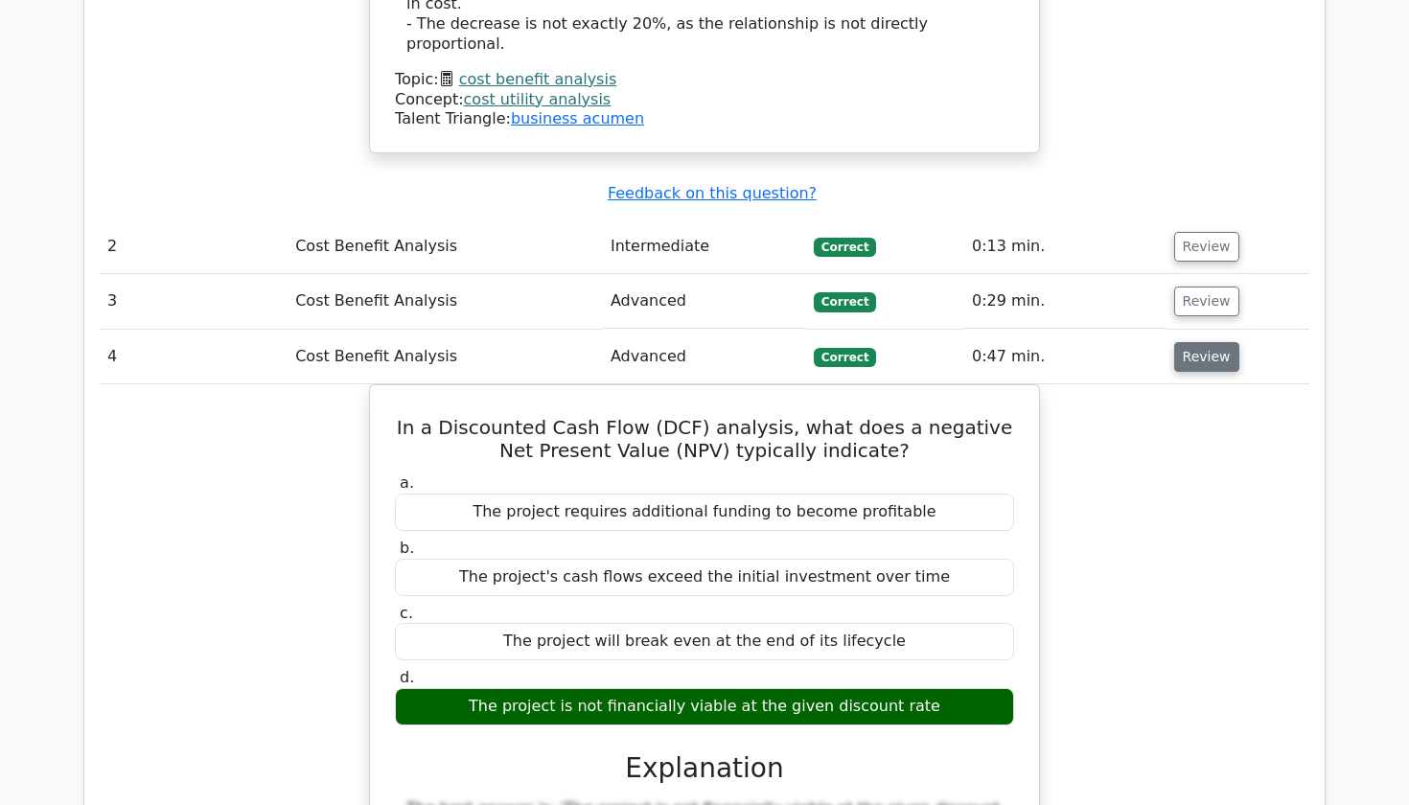
click at [1188, 342] on button "Review" at bounding box center [1206, 357] width 65 height 30
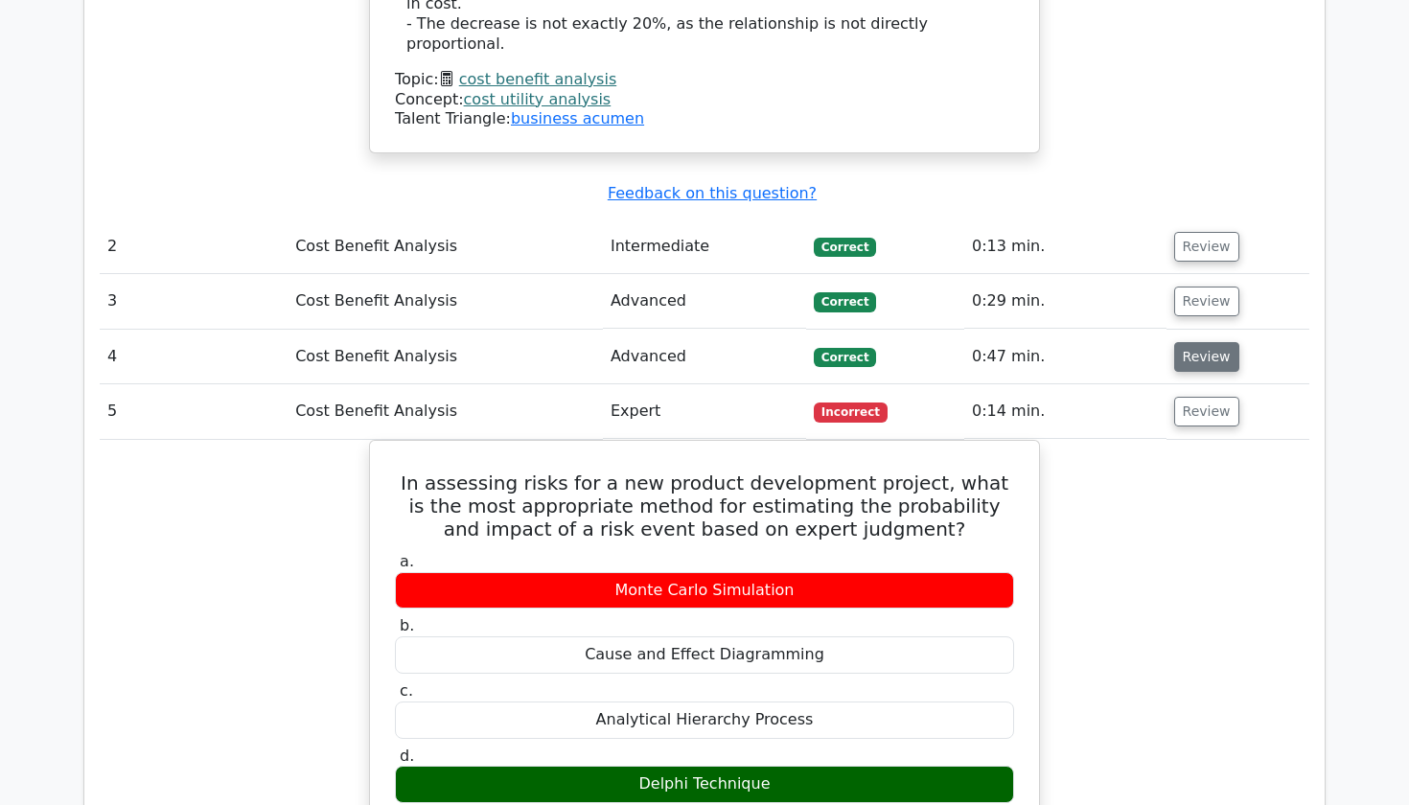
click at [1188, 342] on button "Review" at bounding box center [1206, 357] width 65 height 30
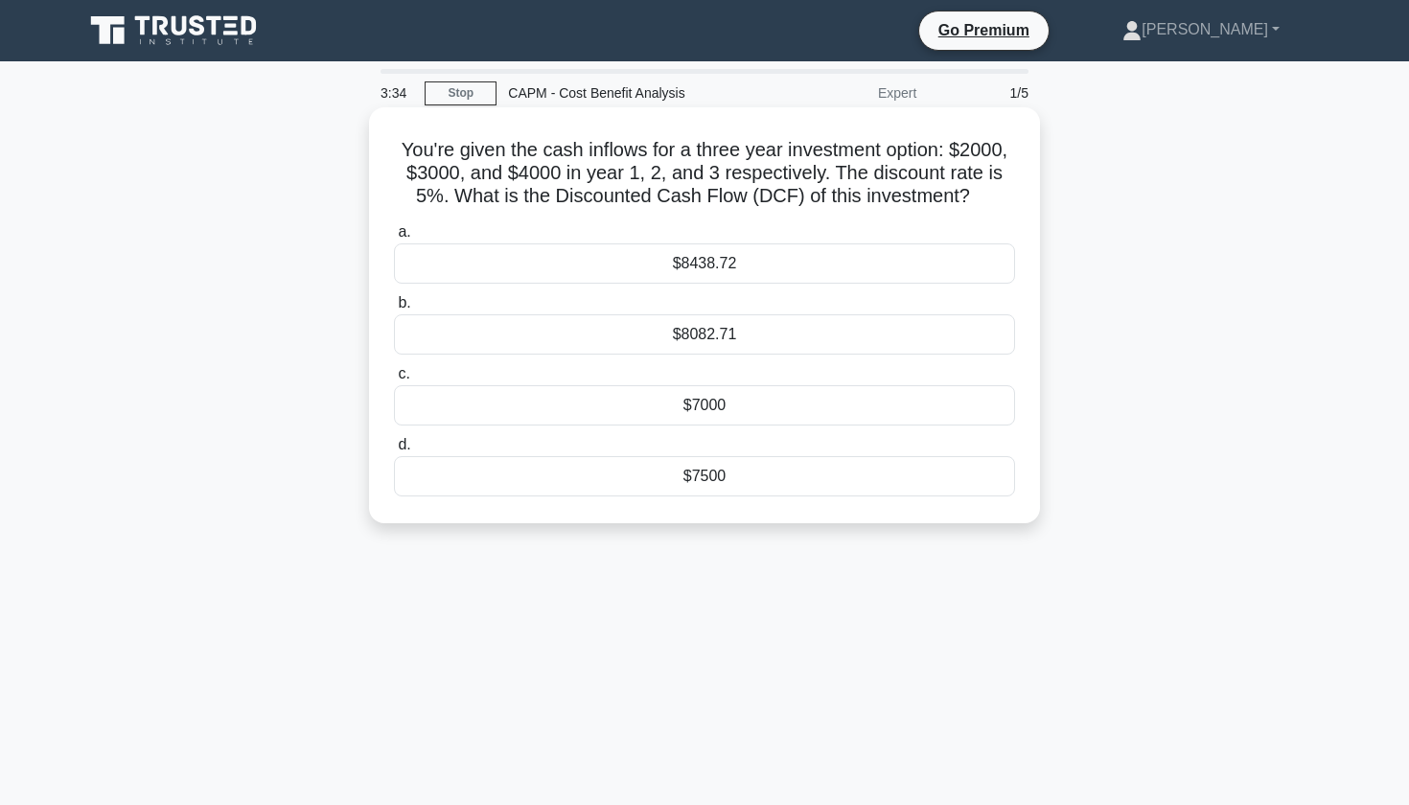
click at [700, 338] on div "$8082.71" at bounding box center [704, 334] width 621 height 40
click at [394, 310] on input "b. $8082.71" at bounding box center [394, 303] width 0 height 12
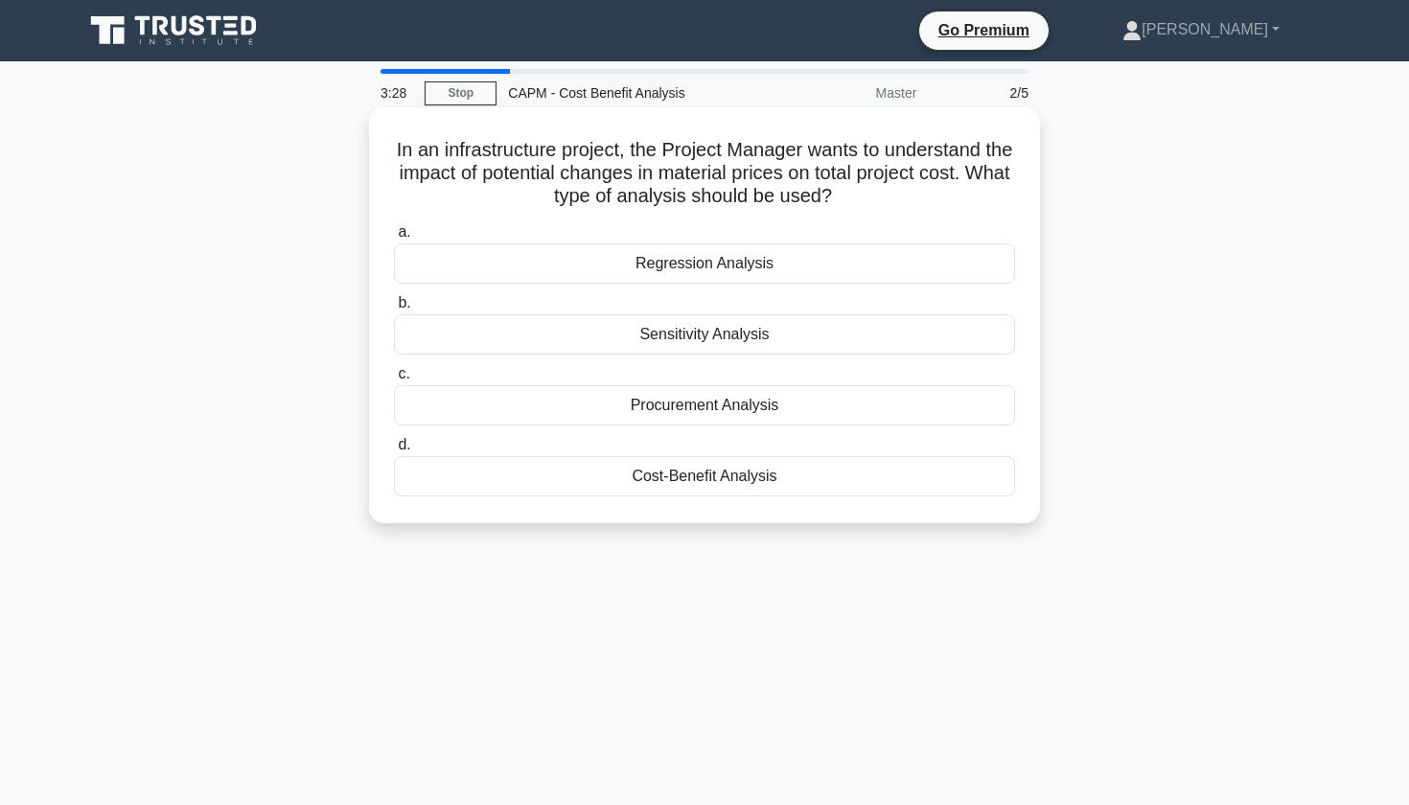
click at [1029, 221] on div "In an infrastructure project, the Project Manager wants to understand the impac…" at bounding box center [705, 315] width 656 height 401
click at [657, 407] on div "Procurement Analysis" at bounding box center [704, 405] width 621 height 40
click at [394, 381] on input "c. Procurement Analysis" at bounding box center [394, 374] width 0 height 12
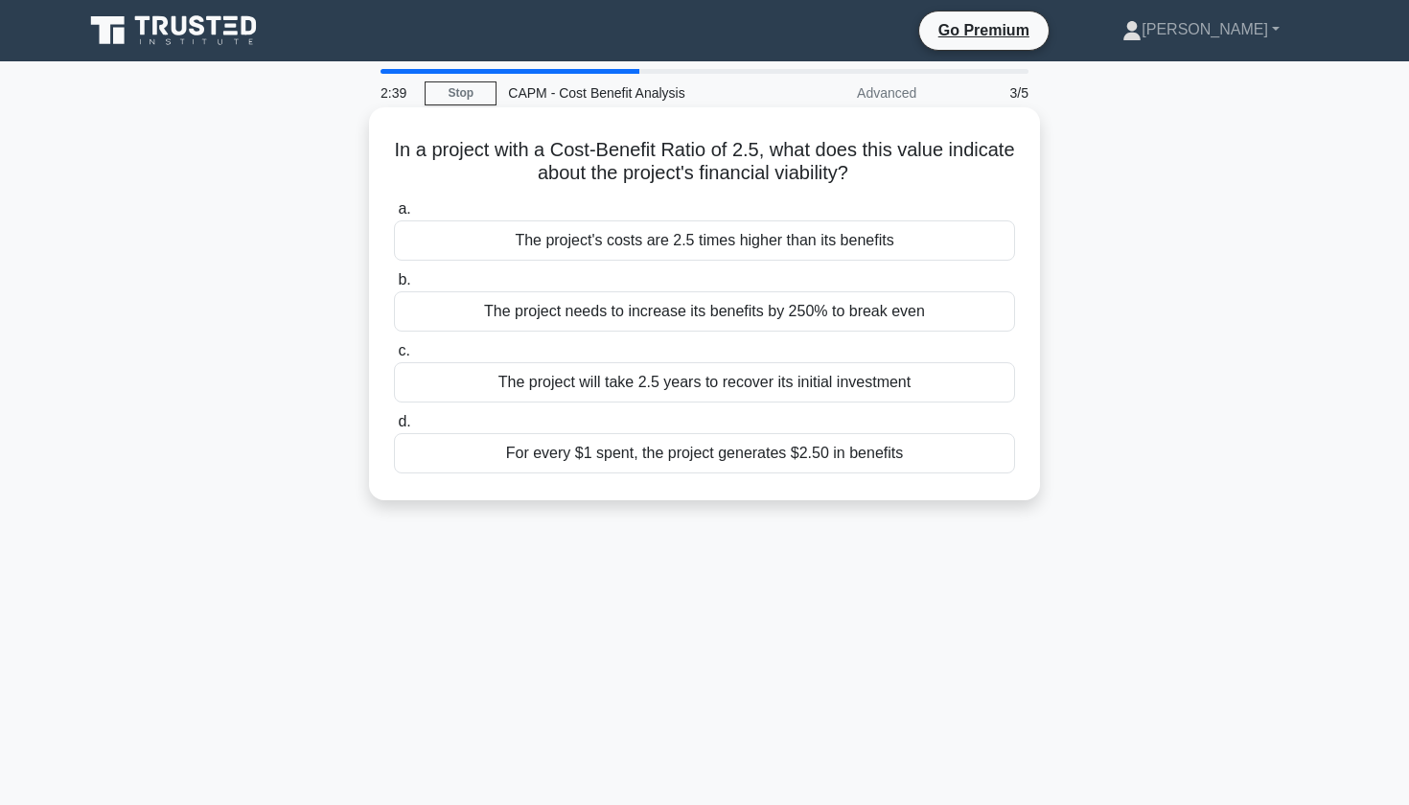
click at [891, 243] on div "The project's costs are 2.5 times higher than its benefits" at bounding box center [704, 241] width 621 height 40
click at [394, 216] on input "a. The project's costs are 2.5 times higher than its benefits" at bounding box center [394, 209] width 0 height 12
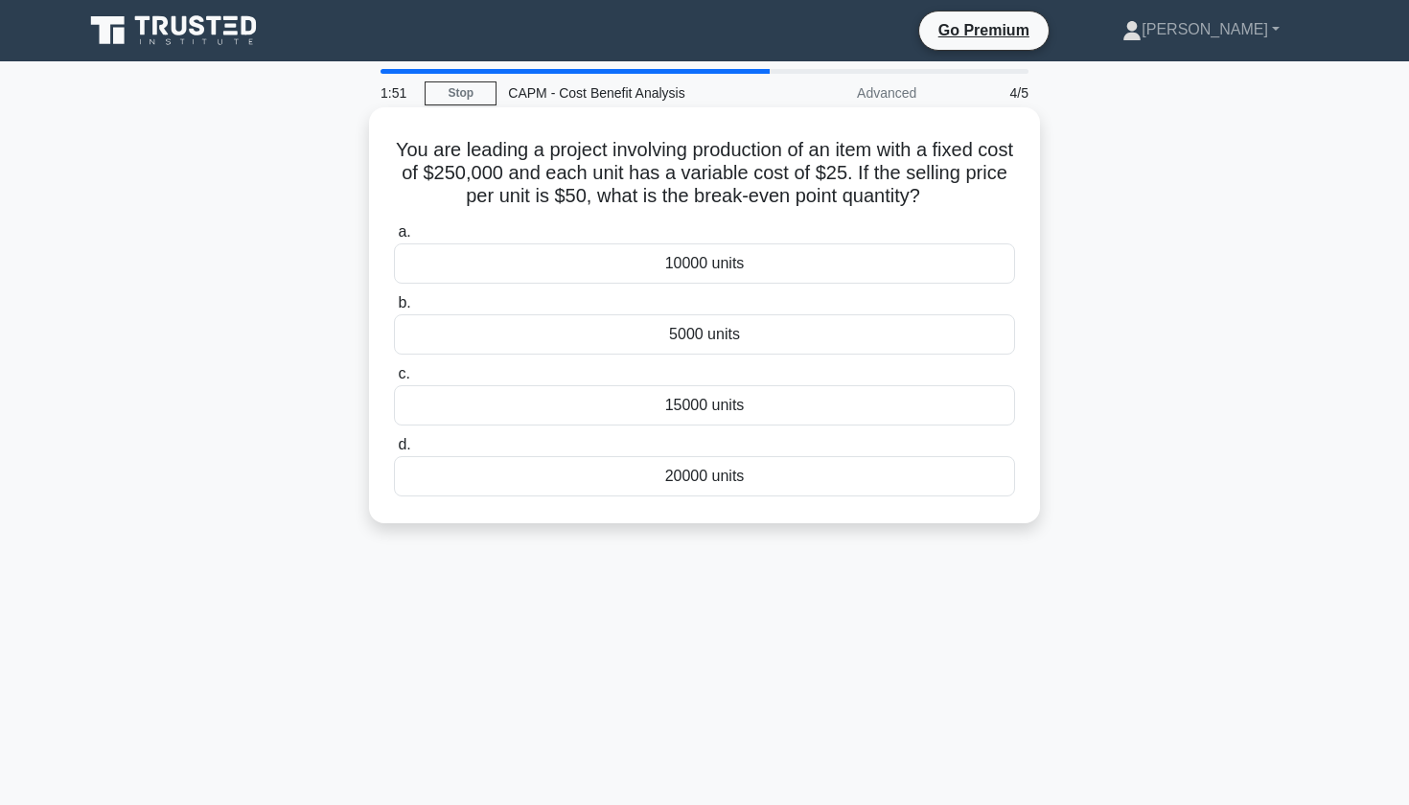
click at [681, 337] on div "5000 units" at bounding box center [704, 334] width 621 height 40
click at [394, 310] on input "b. 5000 units" at bounding box center [394, 303] width 0 height 12
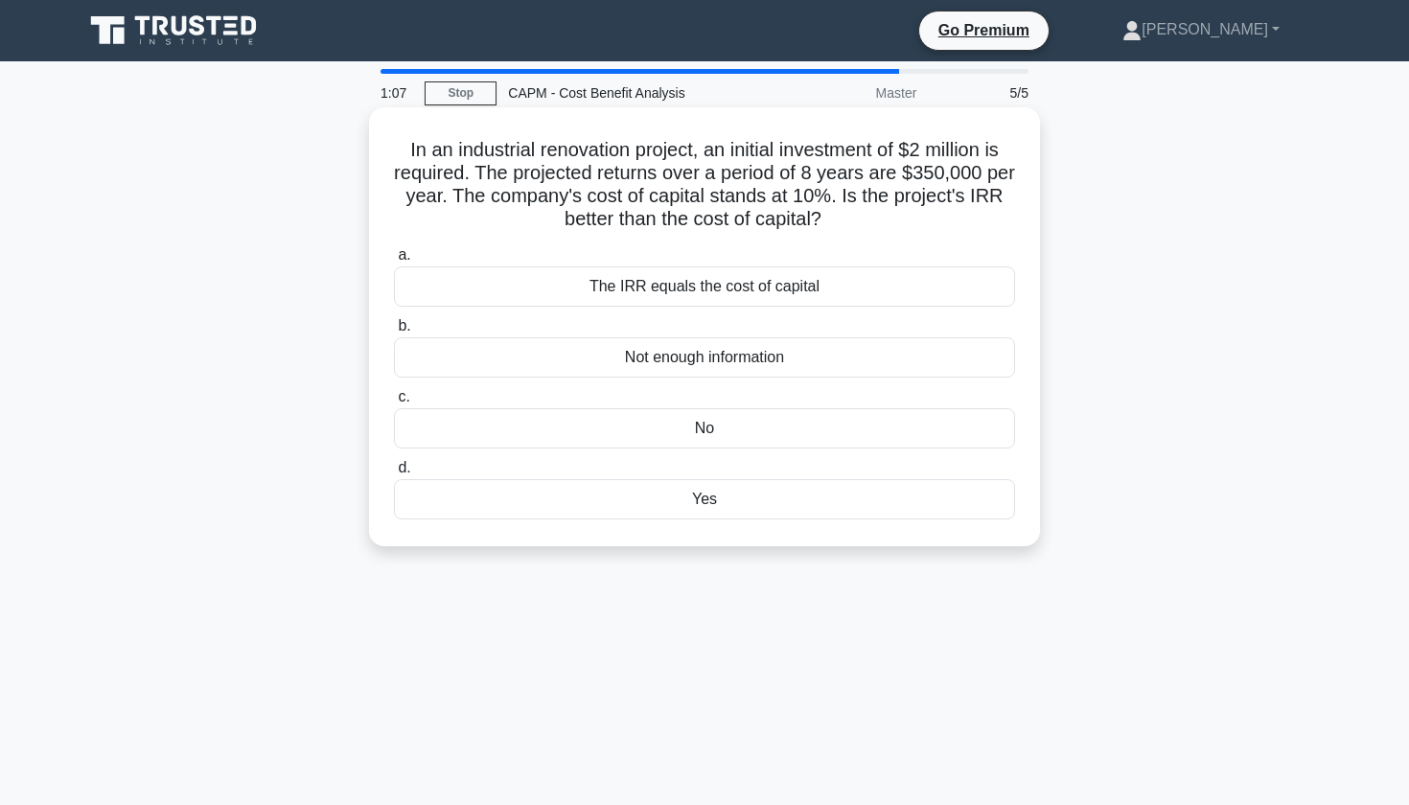
click at [529, 504] on div "Yes" at bounding box center [704, 499] width 621 height 40
click at [394, 475] on input "d. Yes" at bounding box center [394, 468] width 0 height 12
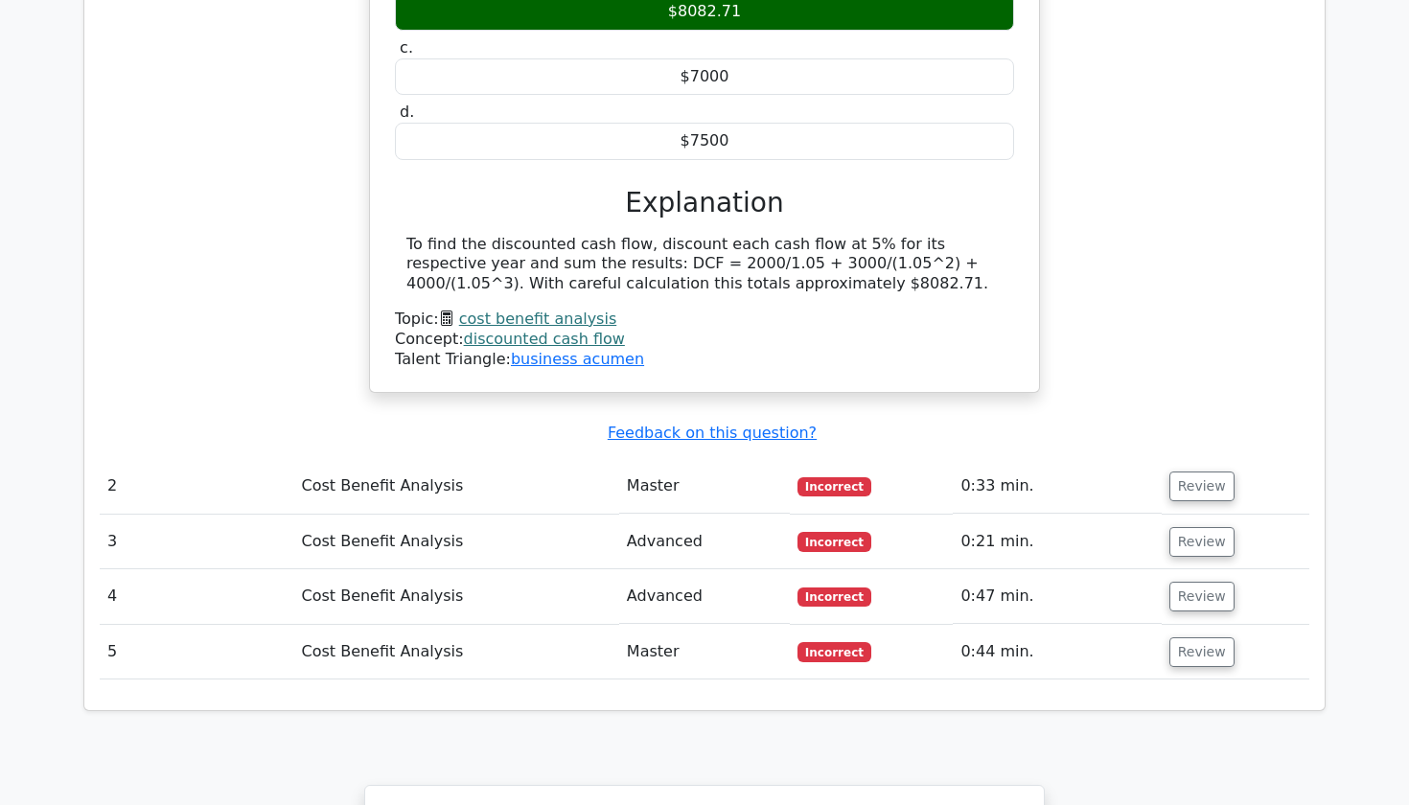
scroll to position [1849, 0]
click at [1170, 471] on button "Review" at bounding box center [1202, 486] width 65 height 30
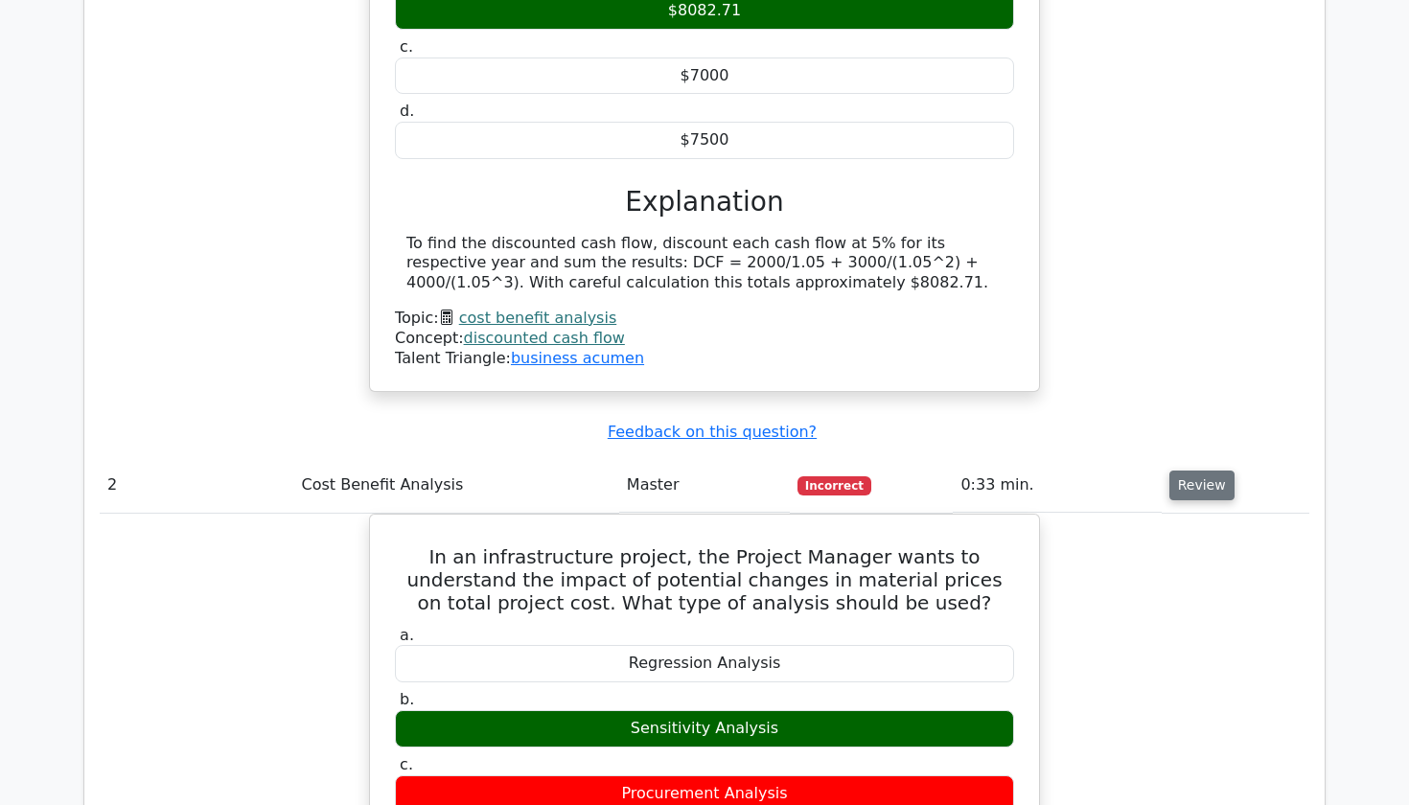
click at [1176, 471] on button "Review" at bounding box center [1202, 486] width 65 height 30
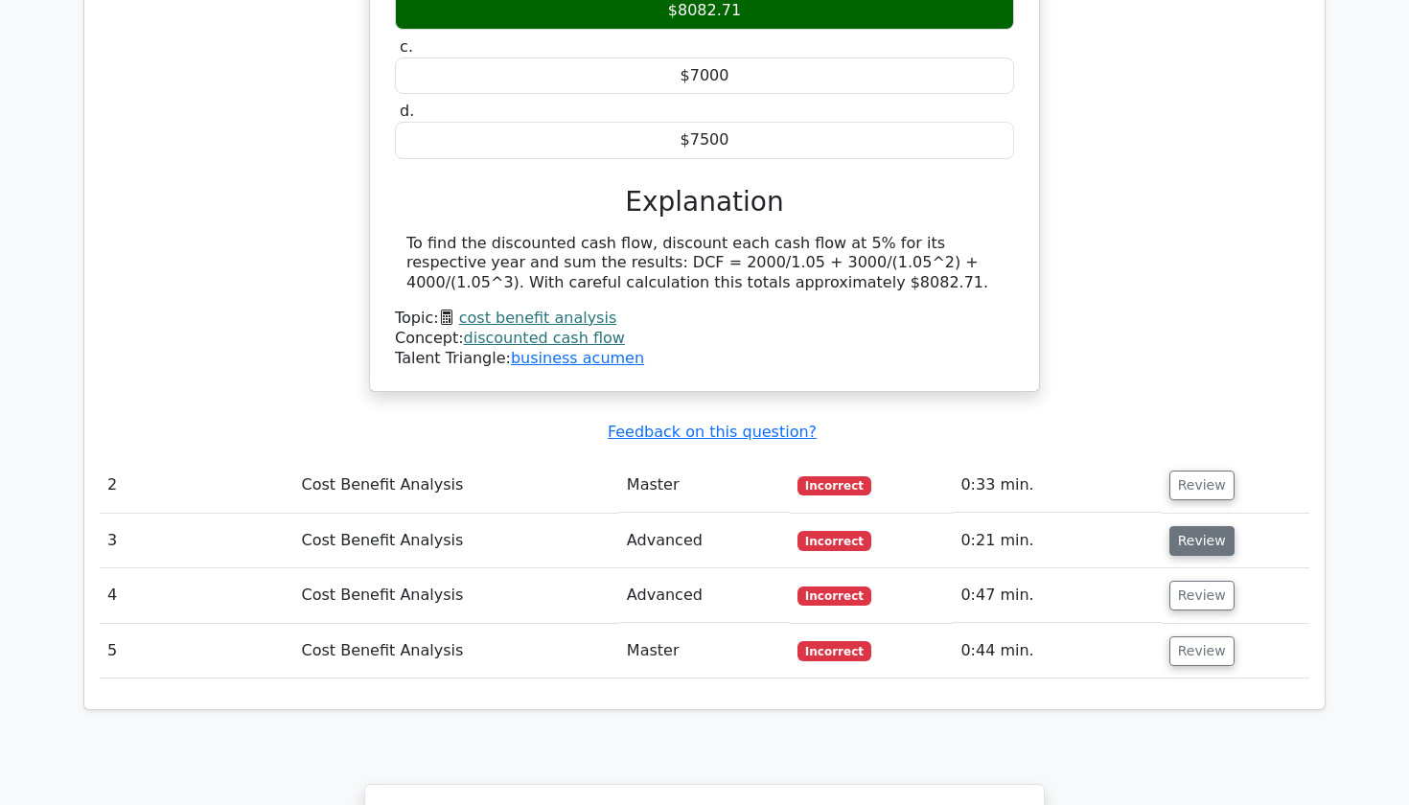
click at [1179, 526] on button "Review" at bounding box center [1202, 541] width 65 height 30
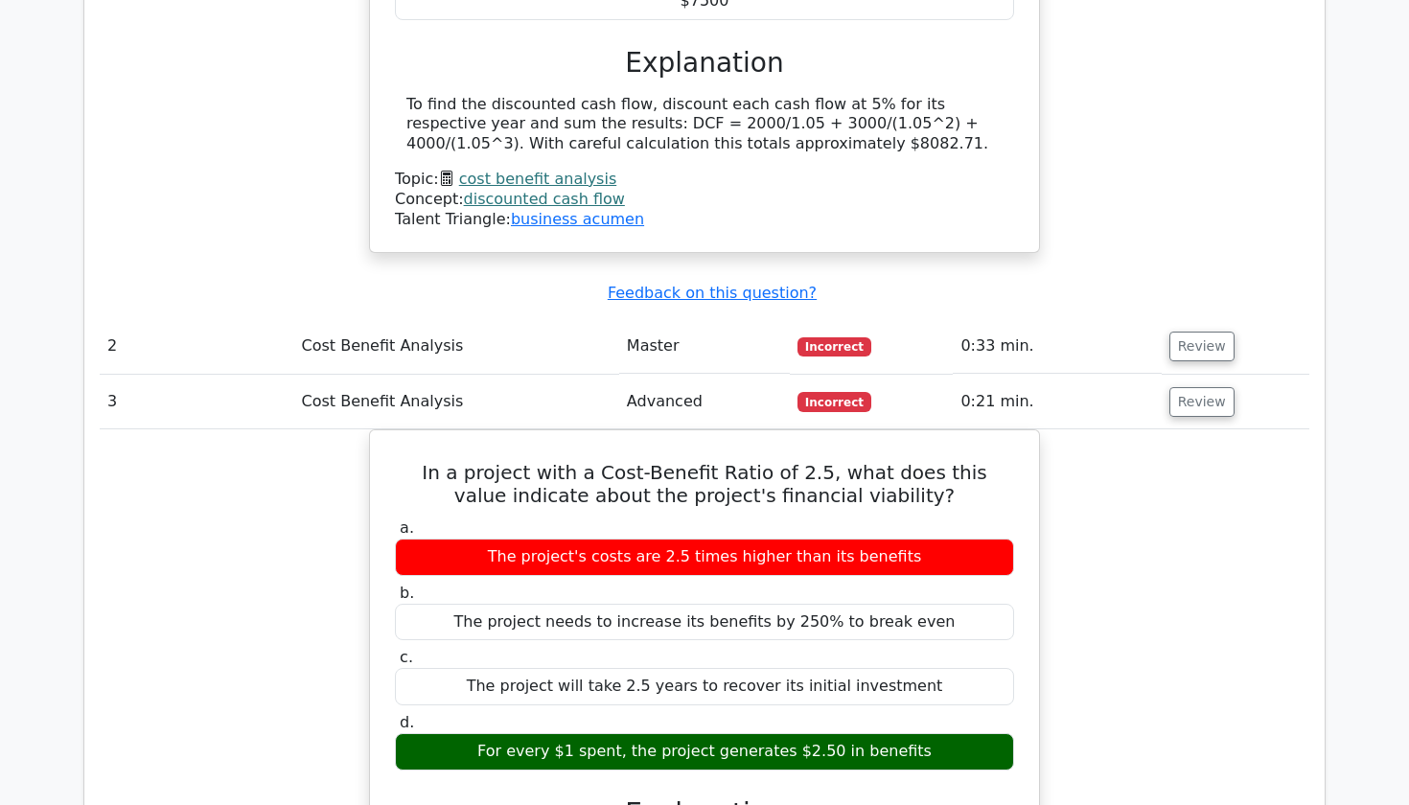
scroll to position [2005, 0]
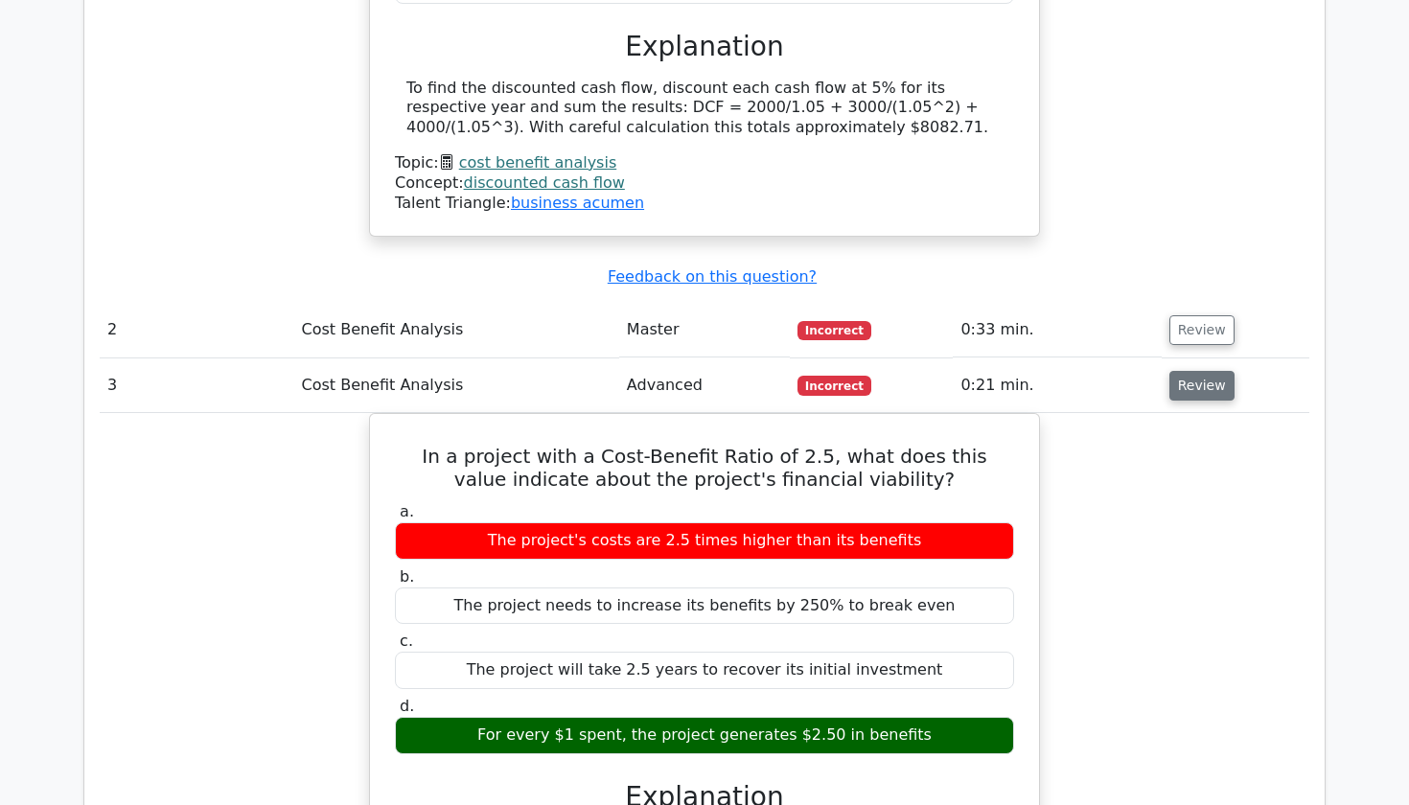
click at [1176, 371] on button "Review" at bounding box center [1202, 386] width 65 height 30
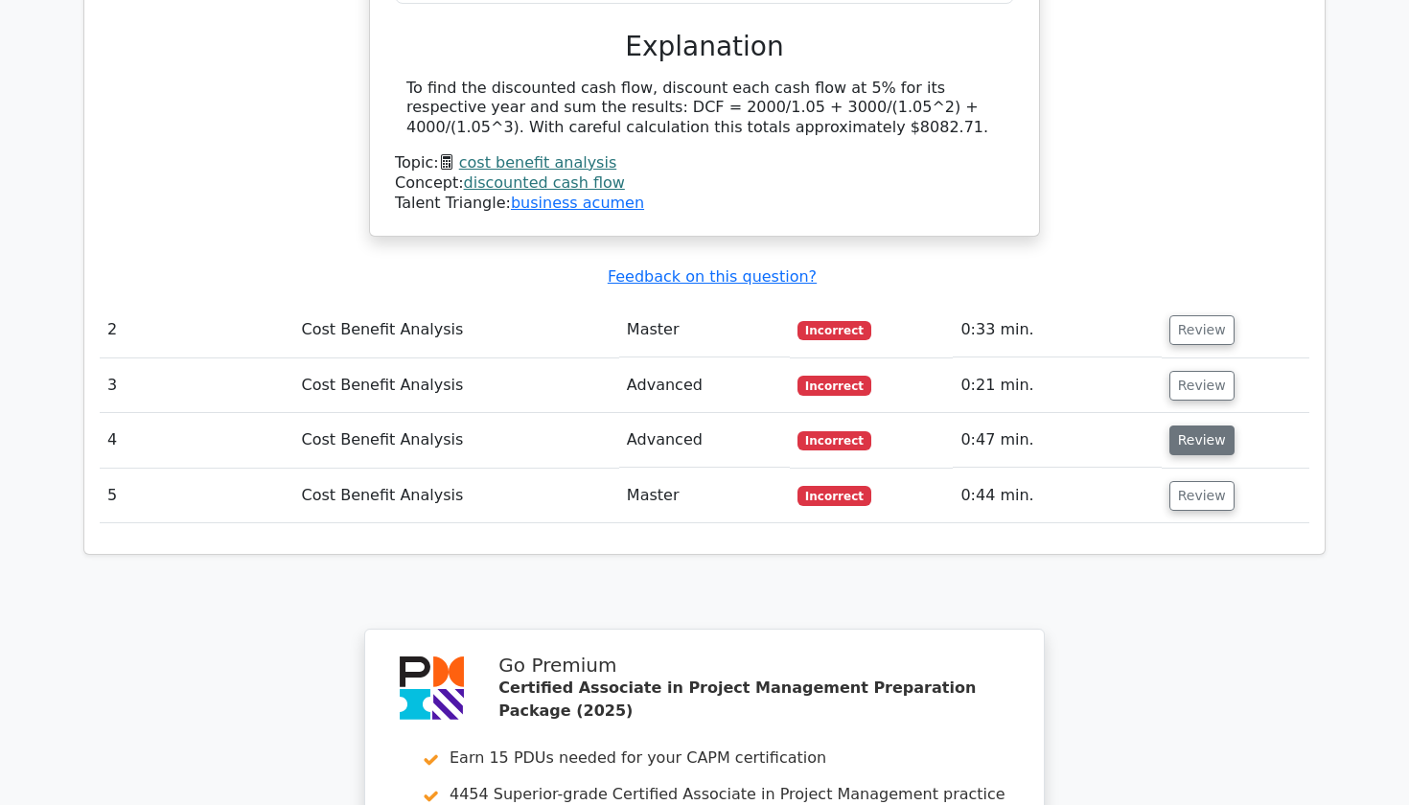
click at [1180, 426] on button "Review" at bounding box center [1202, 441] width 65 height 30
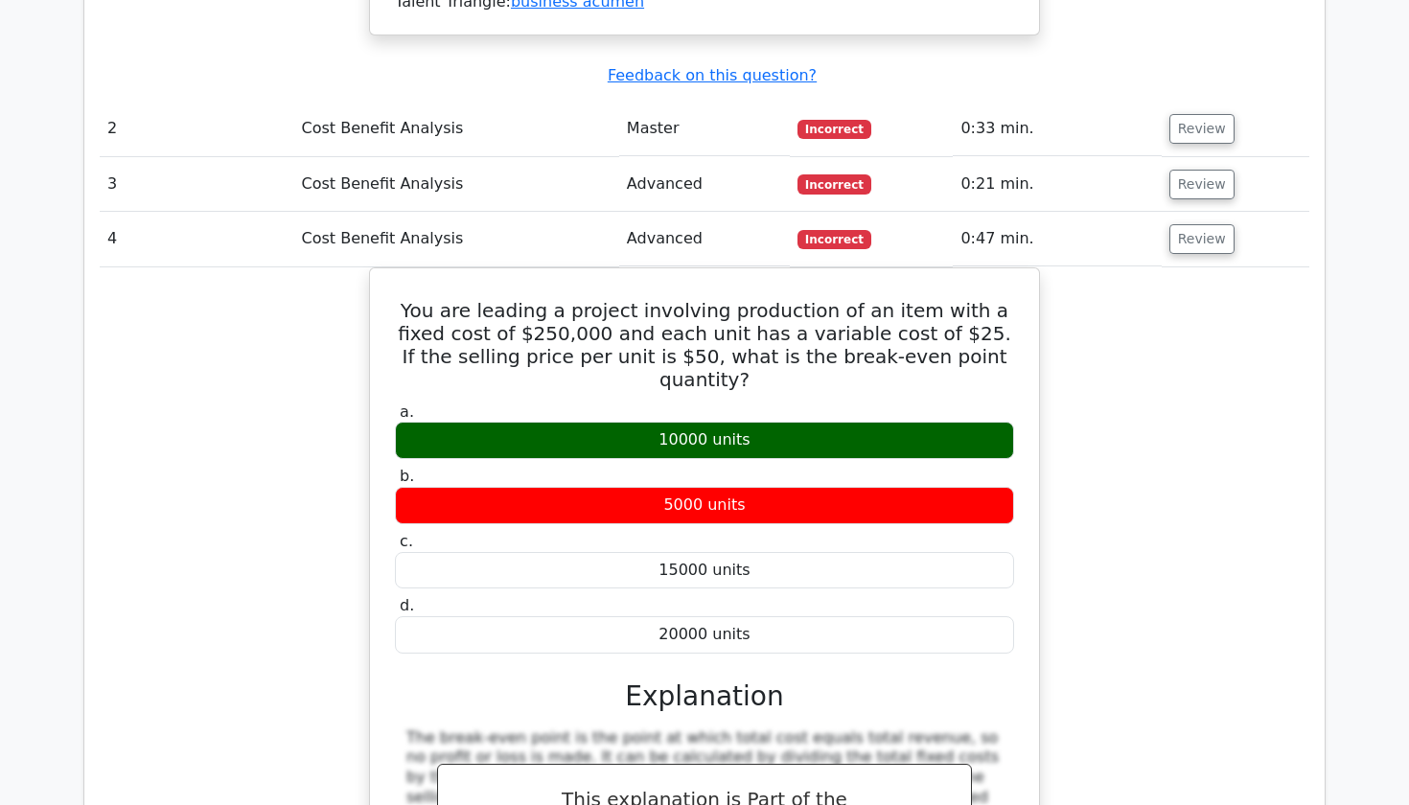
scroll to position [2202, 0]
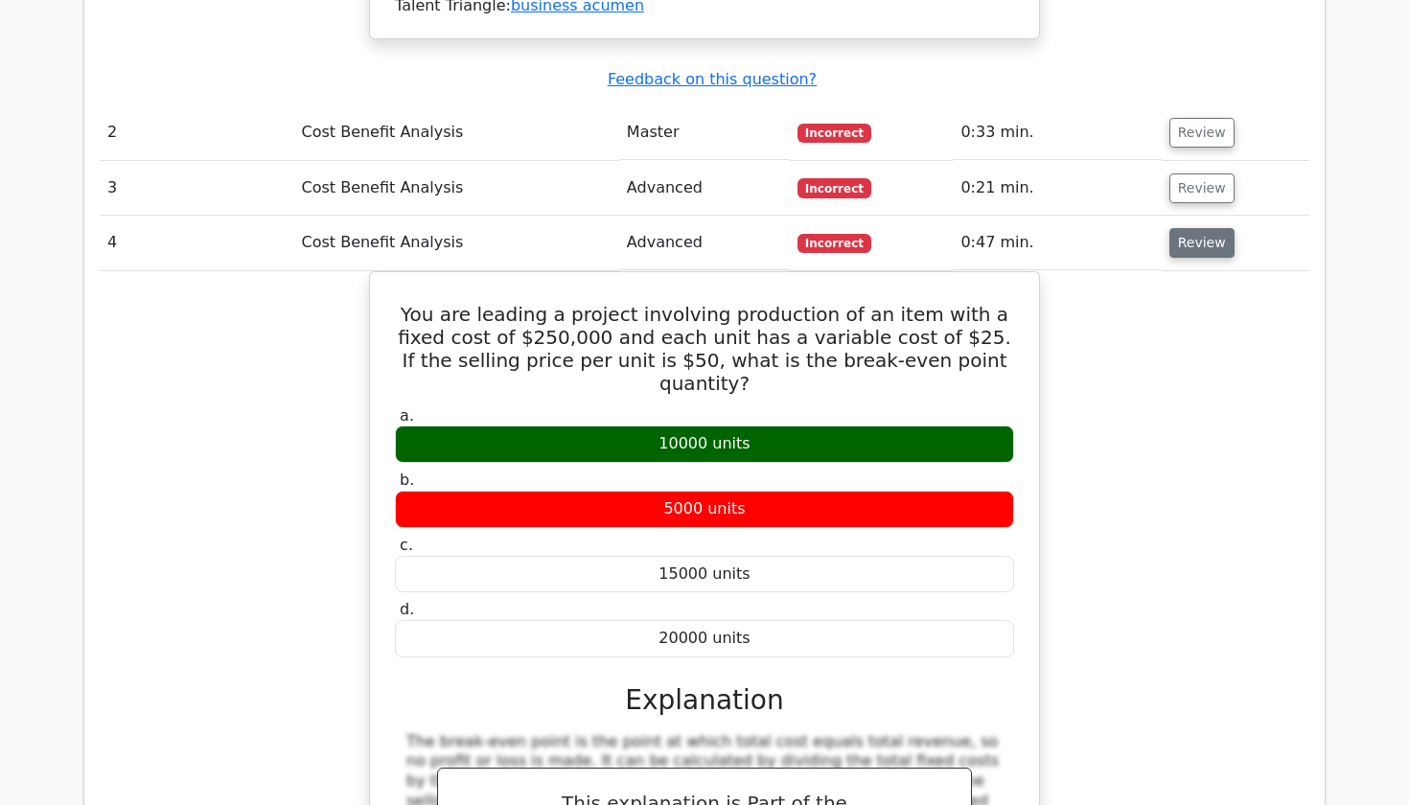
click at [1209, 228] on button "Review" at bounding box center [1202, 243] width 65 height 30
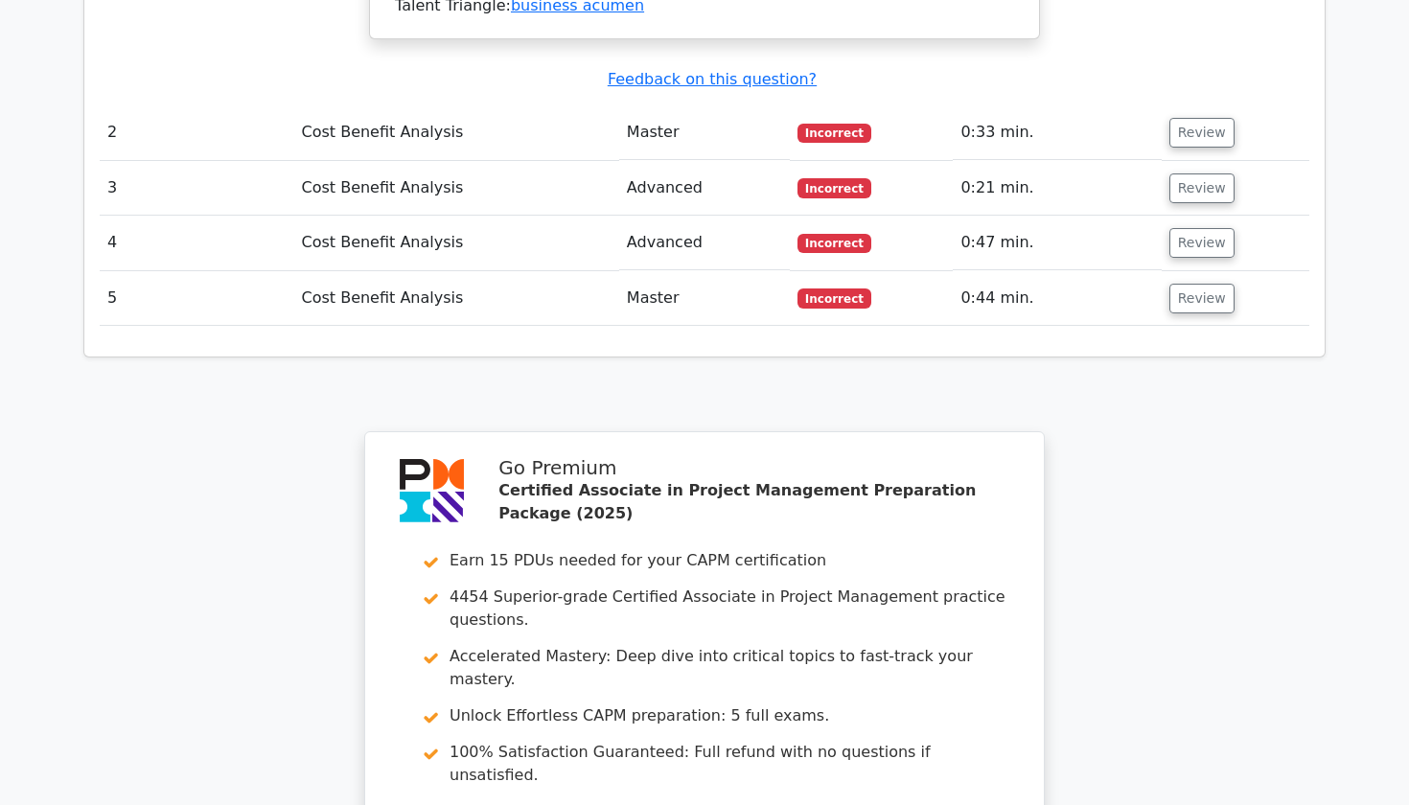
click at [1209, 271] on td "Review" at bounding box center [1236, 298] width 148 height 55
click at [1205, 284] on button "Review" at bounding box center [1202, 299] width 65 height 30
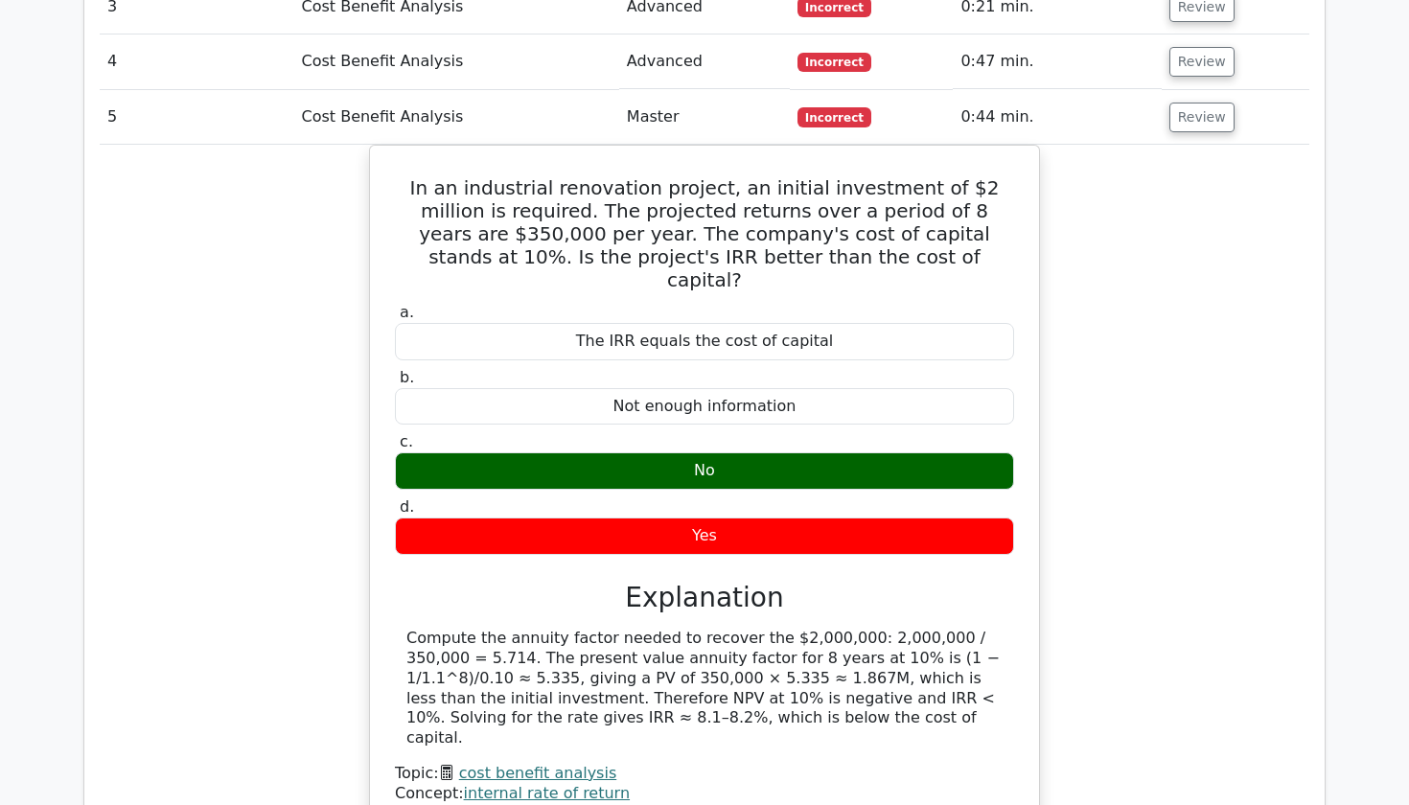
scroll to position [2475, 0]
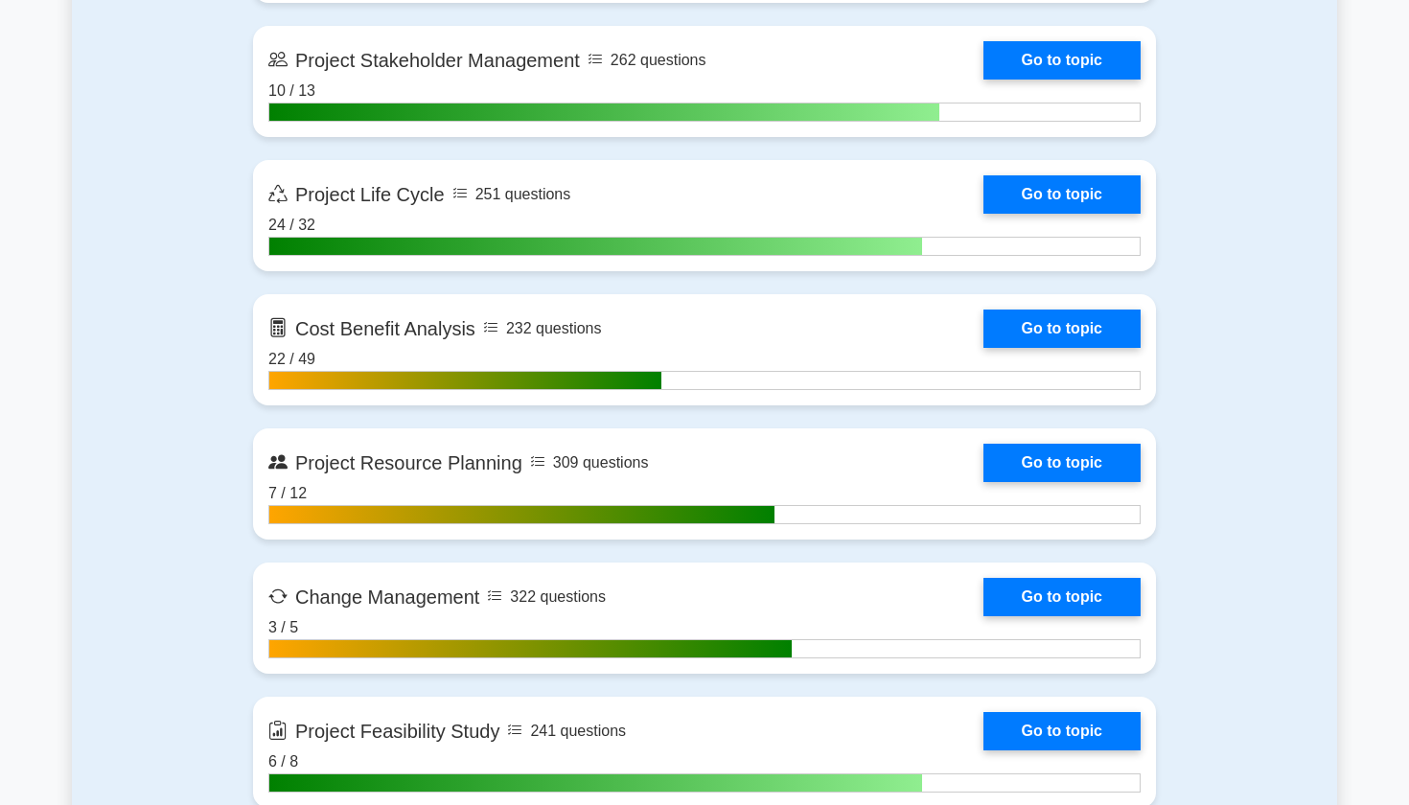
scroll to position [2614, 0]
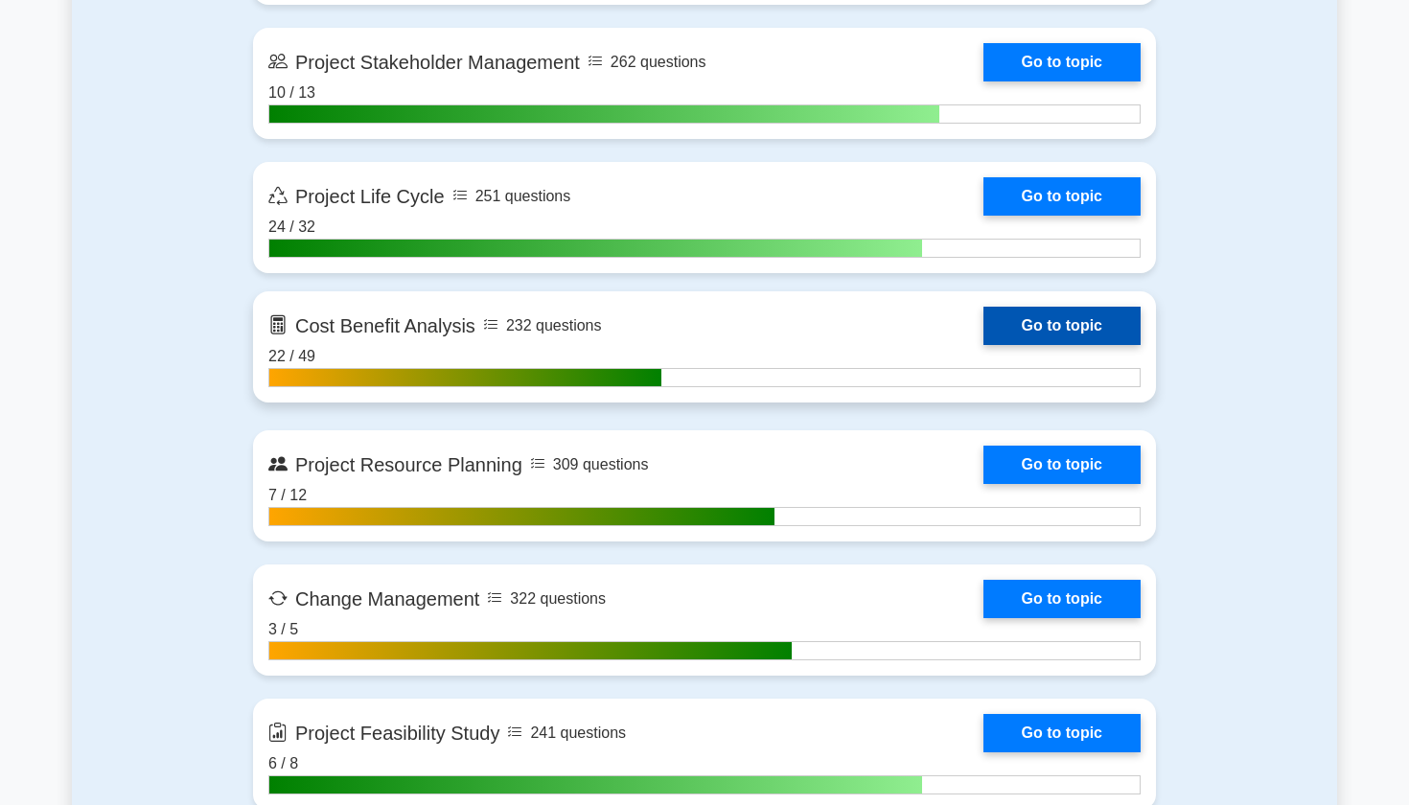
click at [999, 321] on link "Go to topic" at bounding box center [1062, 326] width 157 height 38
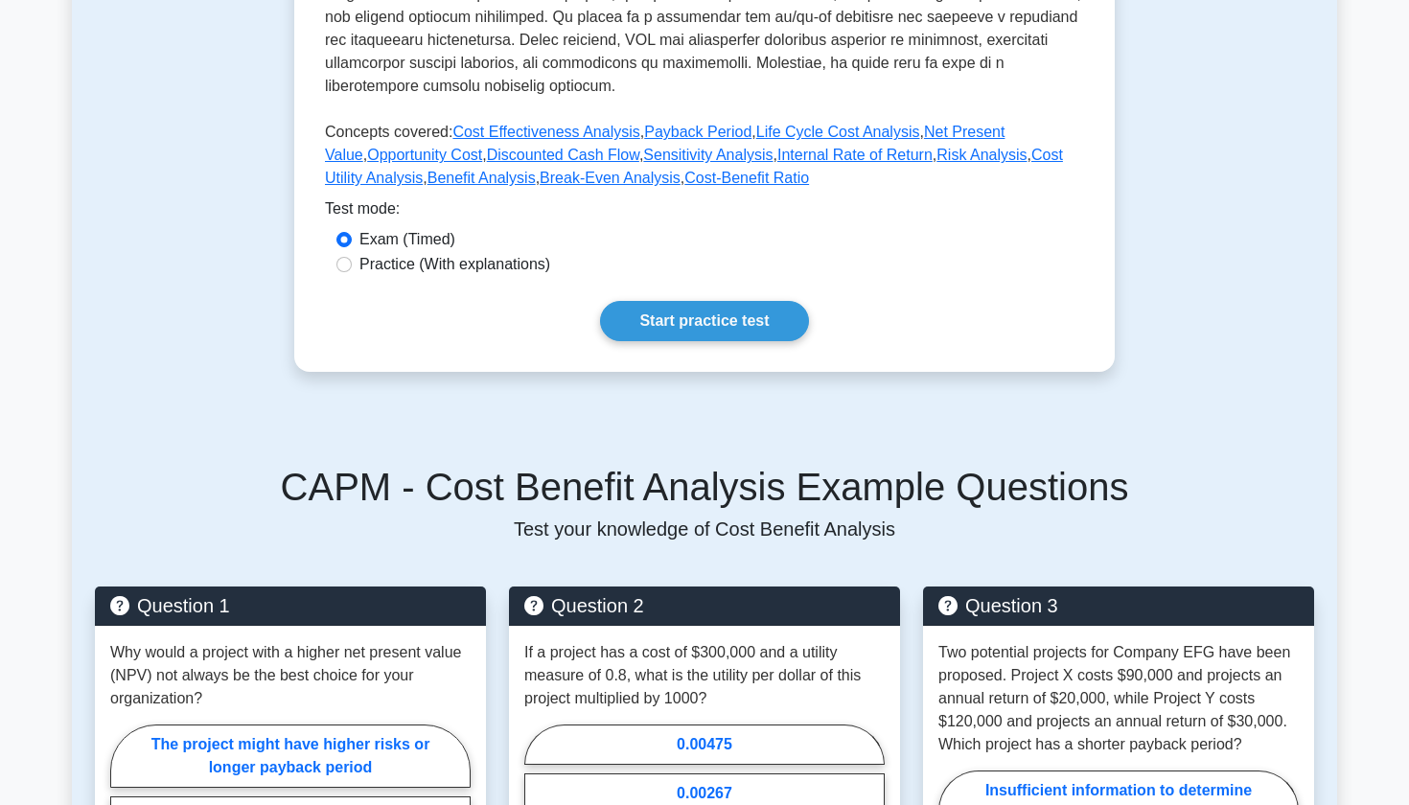
scroll to position [835, 0]
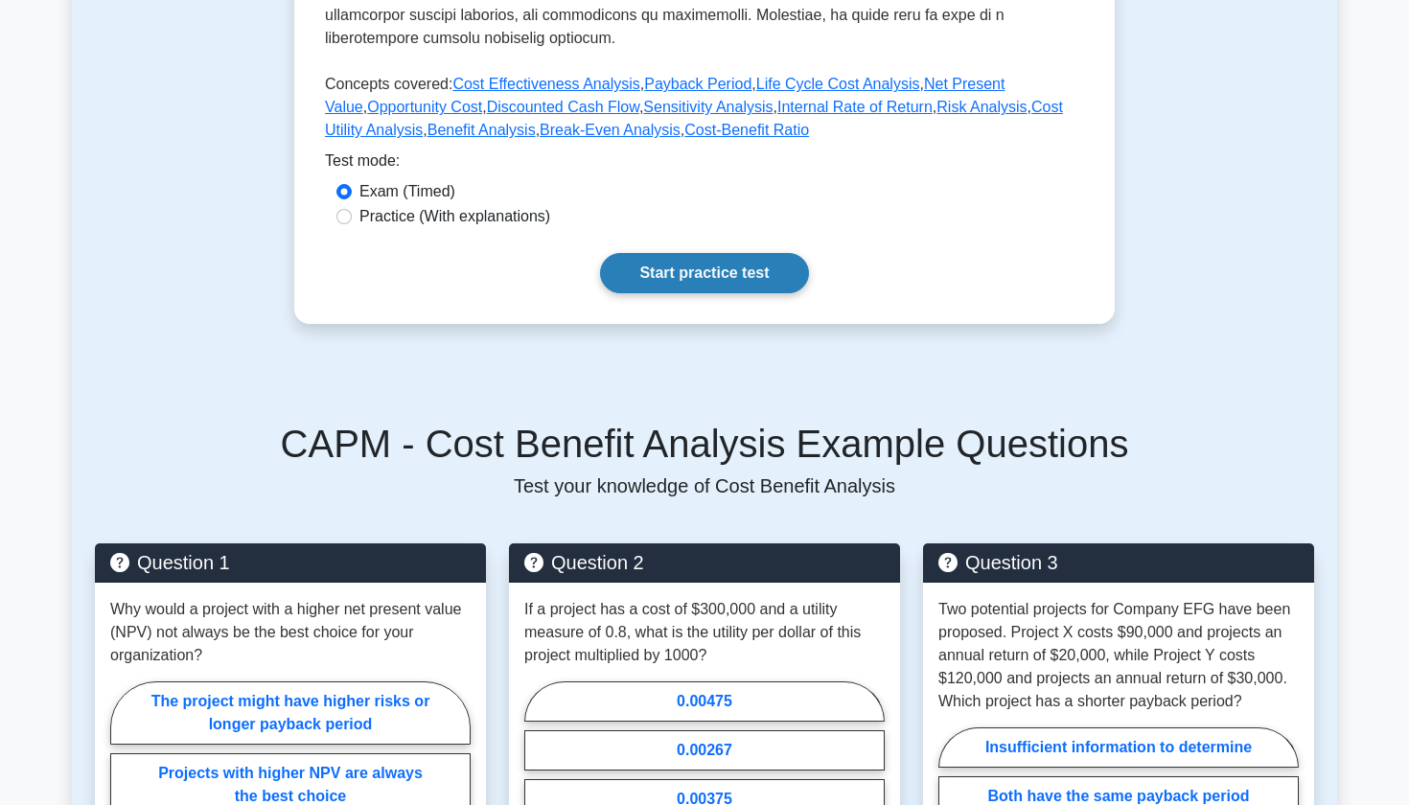
click at [775, 253] on link "Start practice test" at bounding box center [704, 273] width 208 height 40
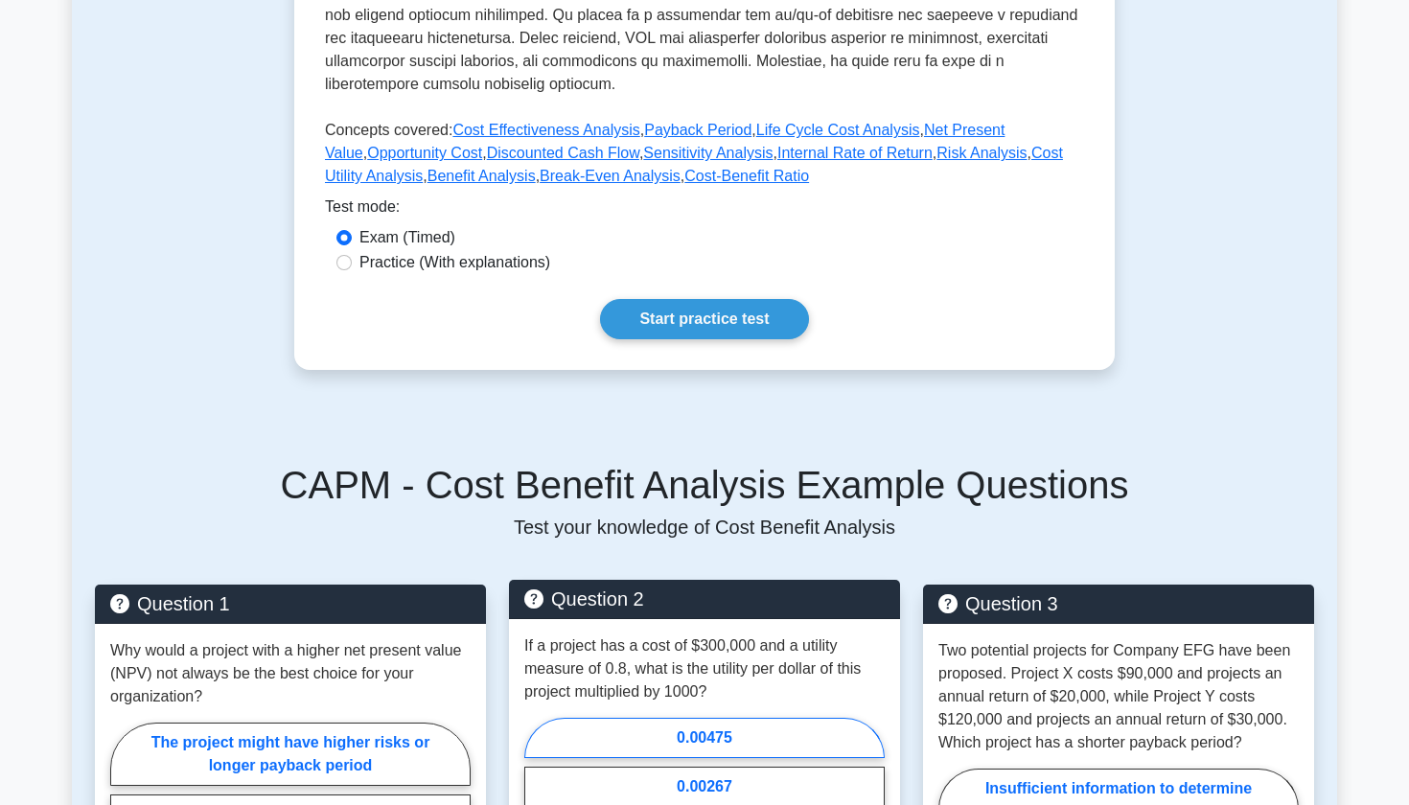
scroll to position [814, 0]
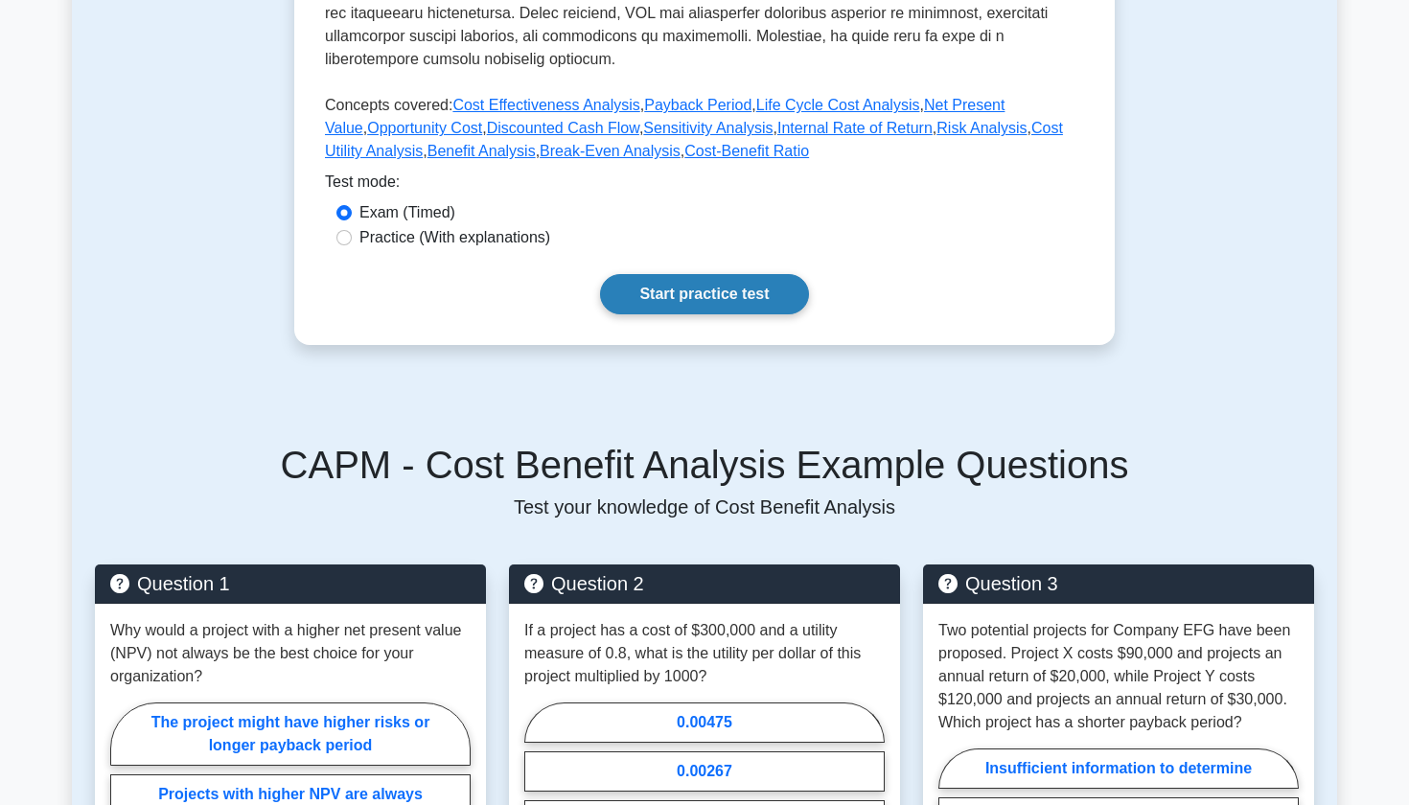
click at [693, 274] on link "Start practice test" at bounding box center [704, 294] width 208 height 40
click at [722, 274] on link "Start practice test" at bounding box center [704, 294] width 208 height 40
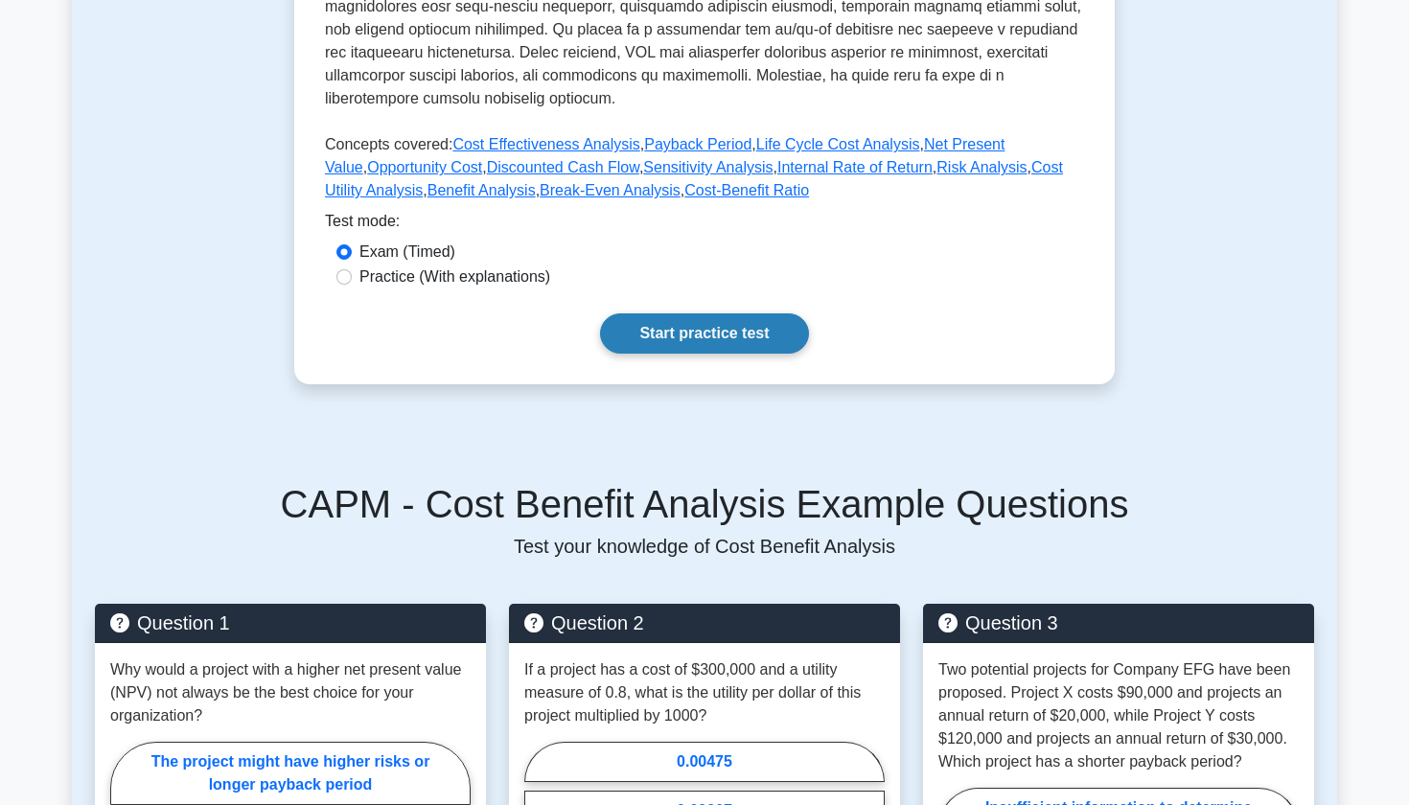
click at [687, 314] on link "Start practice test" at bounding box center [704, 334] width 208 height 40
click at [649, 314] on link "Start practice test" at bounding box center [704, 334] width 208 height 40
click at [683, 315] on link "Start practice test" at bounding box center [704, 334] width 208 height 40
click at [665, 314] on link "Start practice test" at bounding box center [704, 334] width 208 height 40
click at [714, 314] on link "Start practice test" at bounding box center [704, 334] width 208 height 40
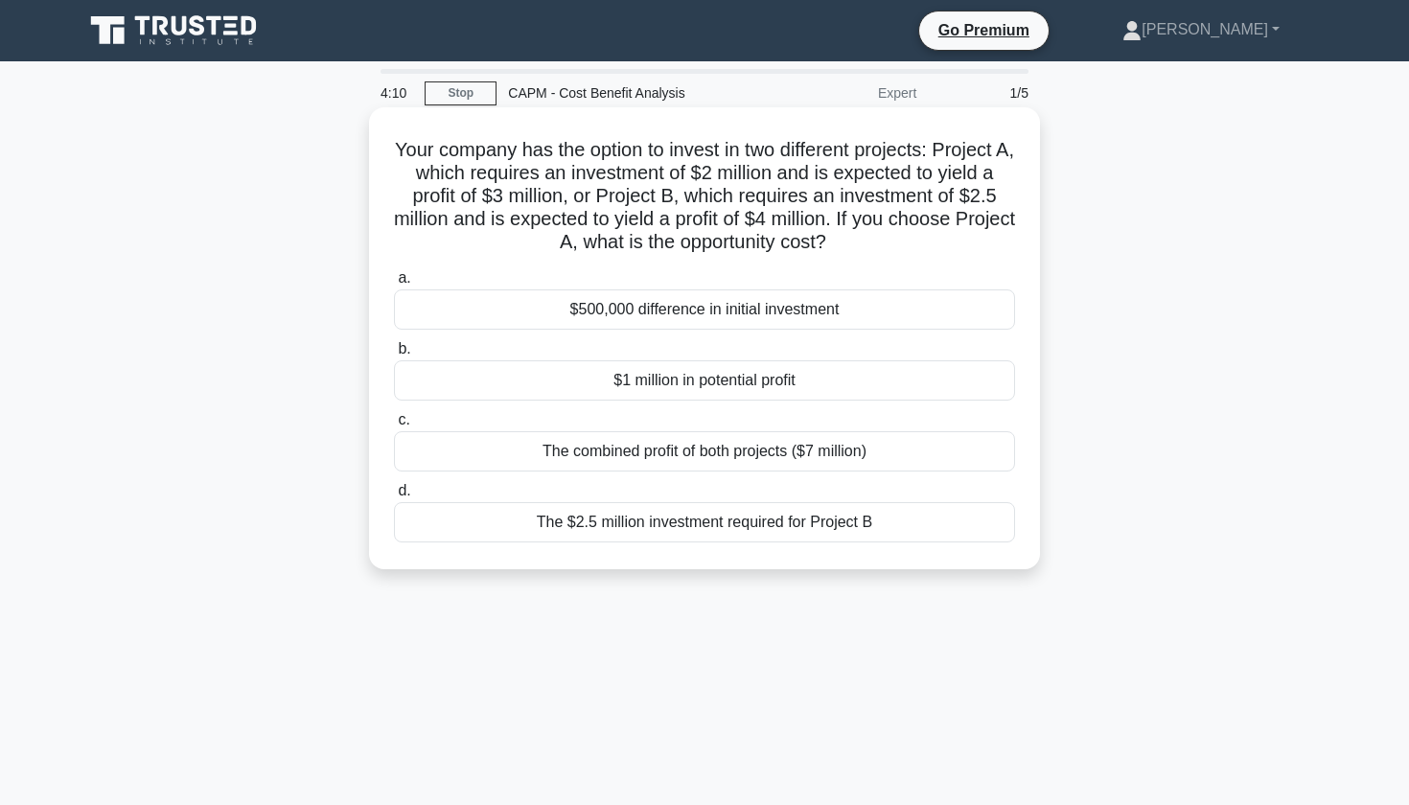
click at [757, 384] on div "$1 million in potential profit" at bounding box center [704, 380] width 621 height 40
click at [394, 356] on input "b. $1 million in potential profit" at bounding box center [394, 349] width 0 height 12
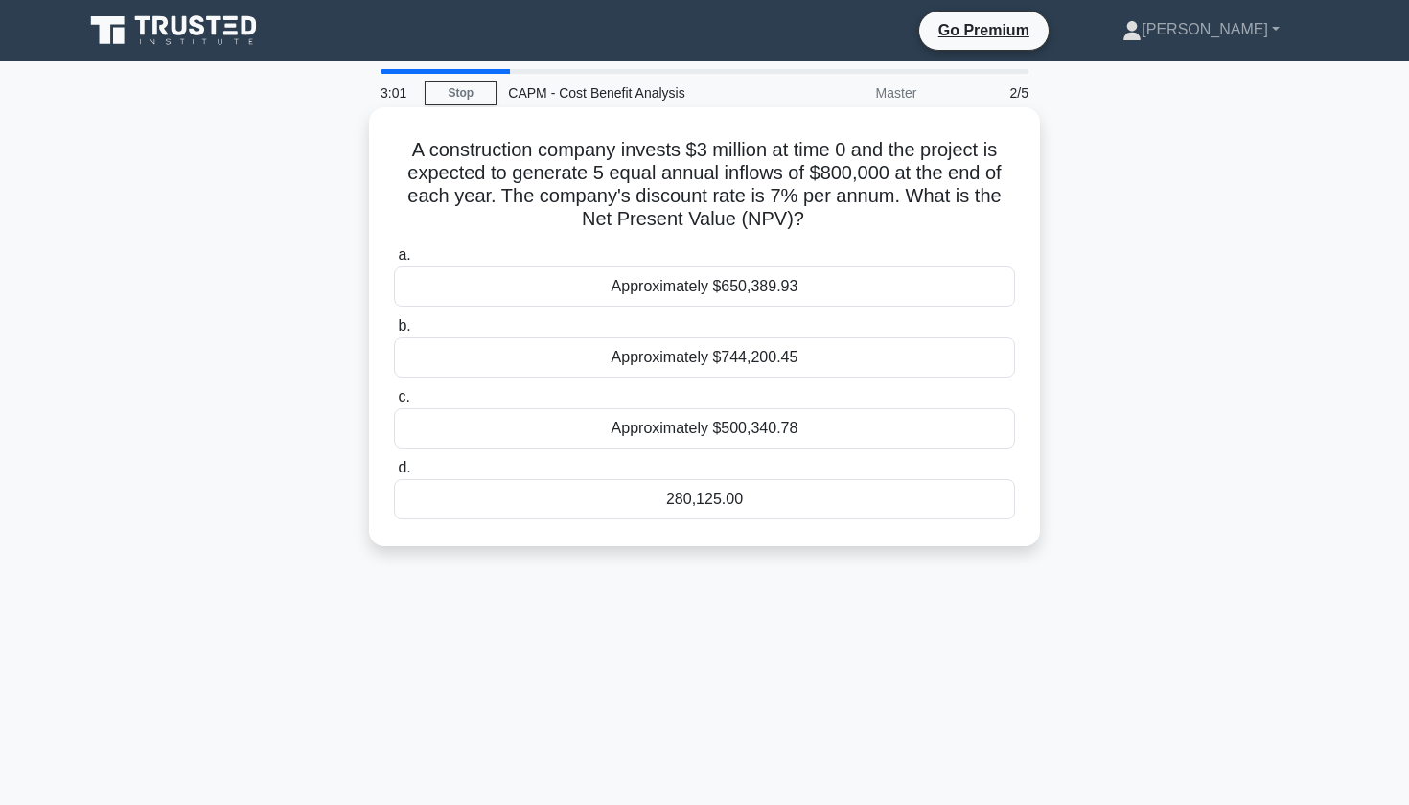
click at [759, 500] on div "280,125.00" at bounding box center [704, 499] width 621 height 40
click at [394, 475] on input "d. 280,125.00" at bounding box center [394, 468] width 0 height 12
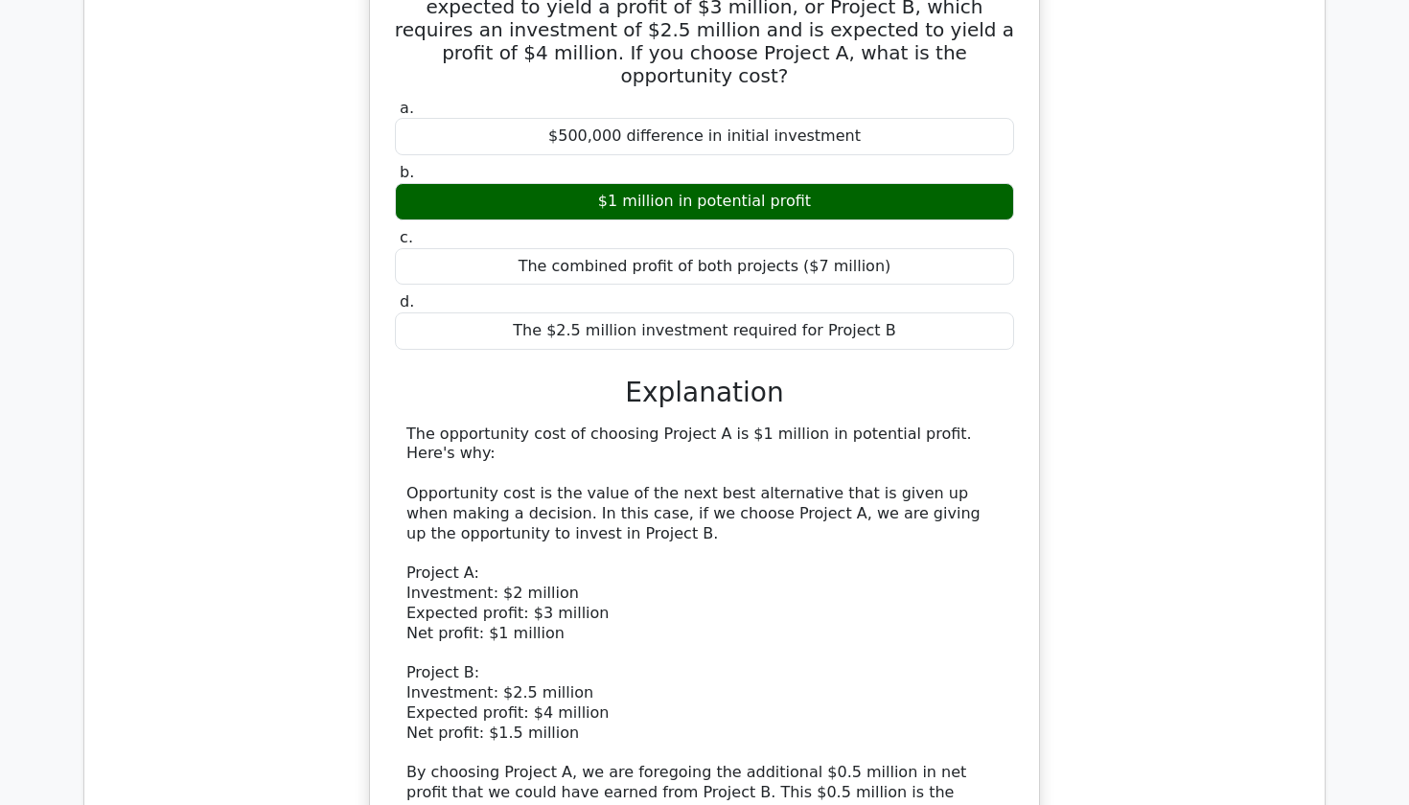
scroll to position [1694, 0]
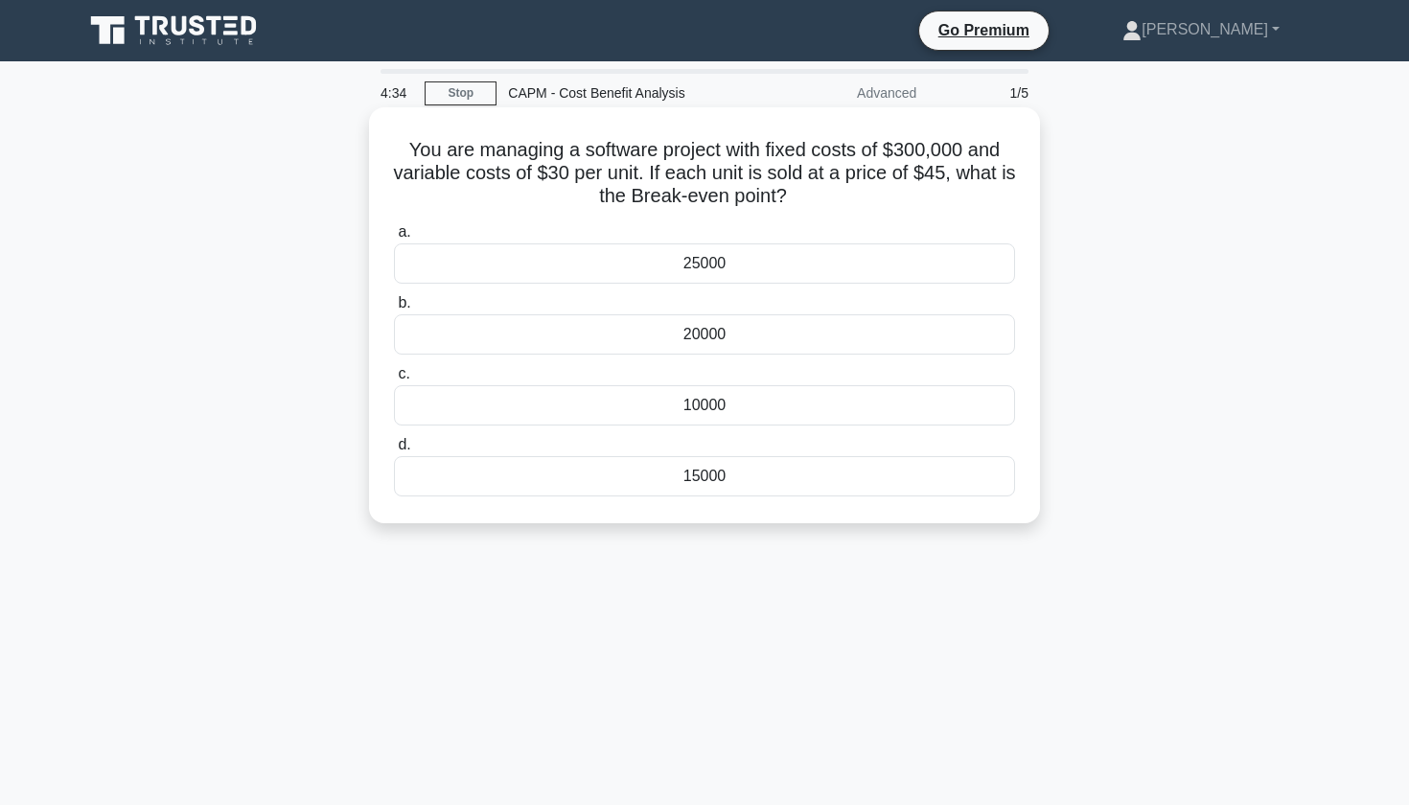
click at [632, 397] on div "10000" at bounding box center [704, 405] width 621 height 40
click at [394, 381] on input "c. 10000" at bounding box center [394, 374] width 0 height 12
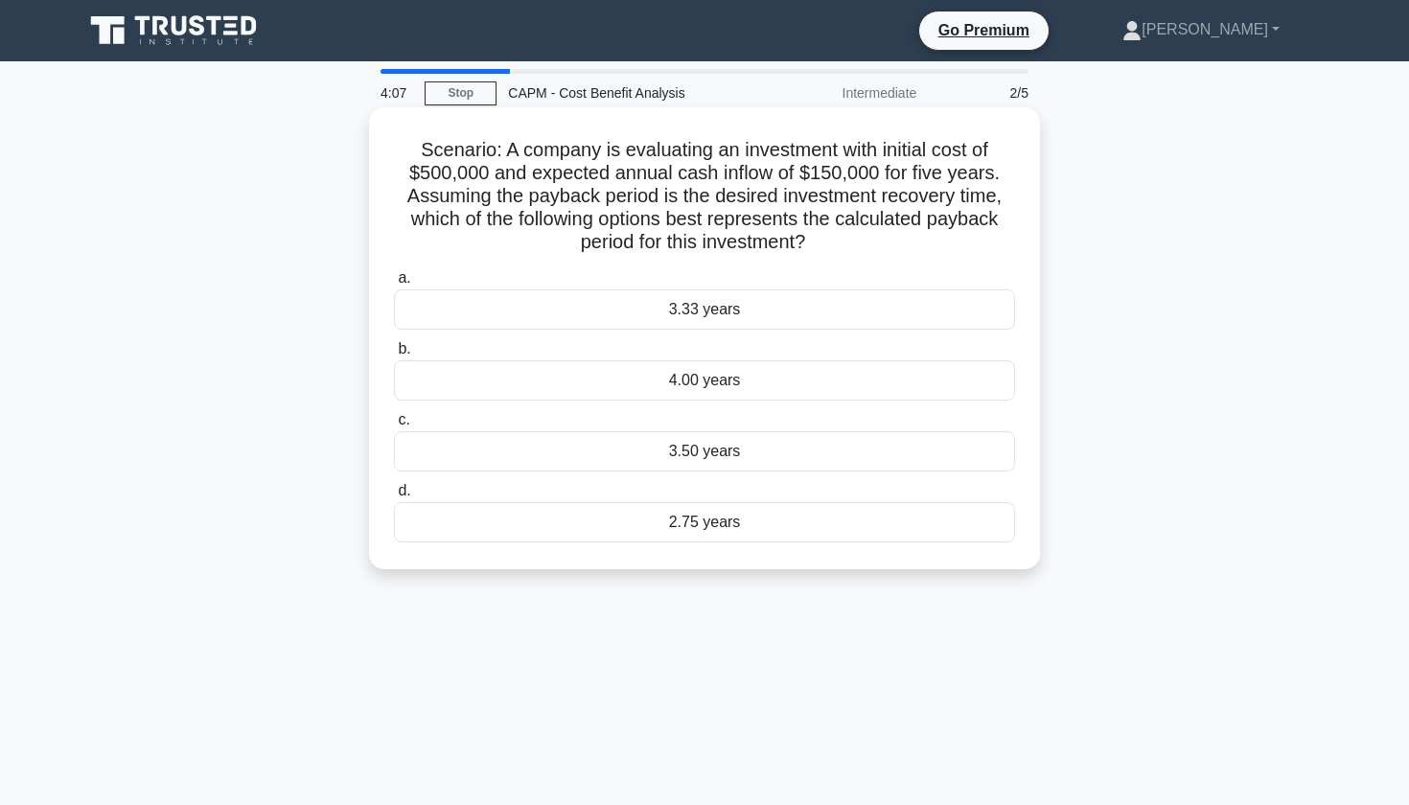
click at [472, 321] on div "3.33 years" at bounding box center [704, 310] width 621 height 40
click at [394, 285] on input "a. 3.33 years" at bounding box center [394, 278] width 0 height 12
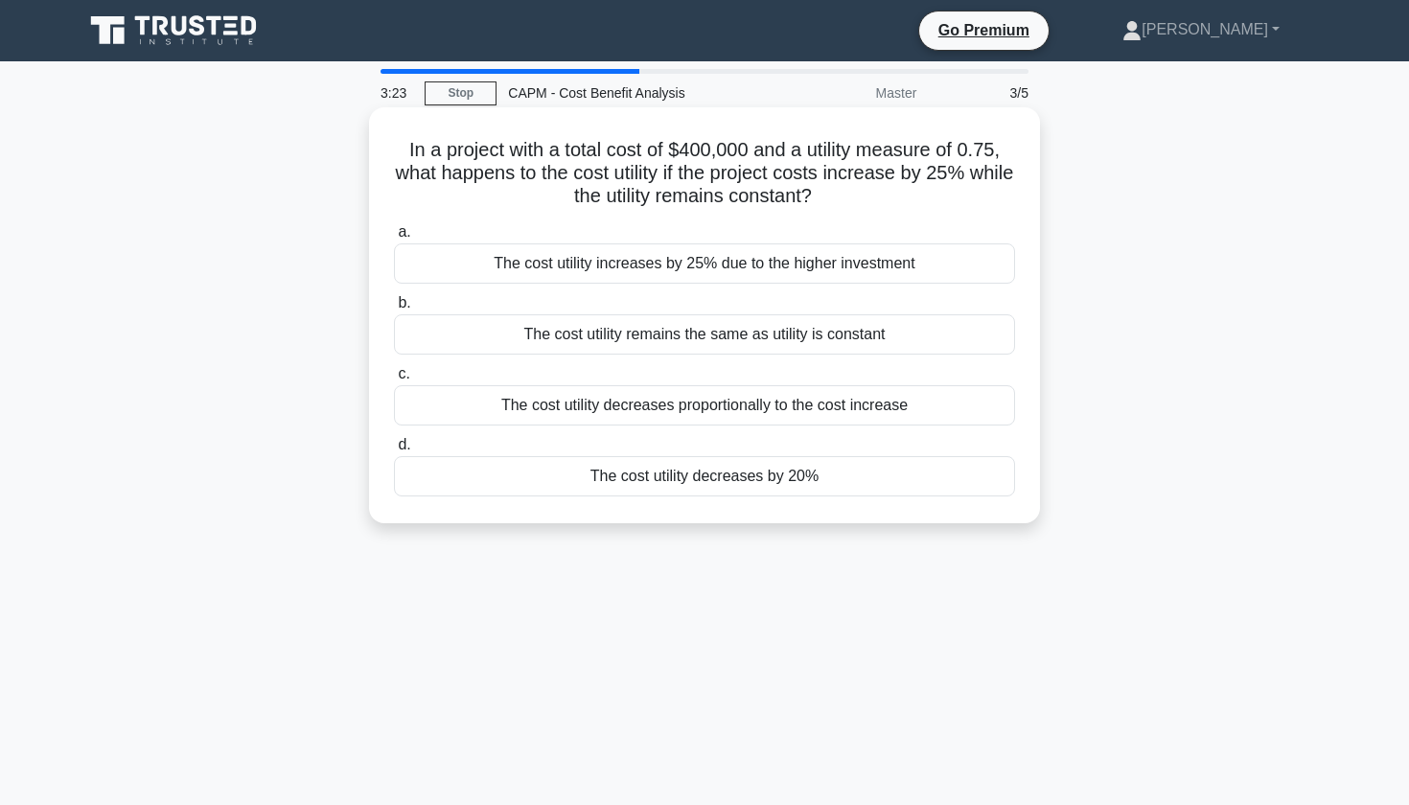
click at [570, 482] on div "The cost utility decreases by 20%" at bounding box center [704, 476] width 621 height 40
click at [394, 452] on input "d. The cost utility decreases by 20%" at bounding box center [394, 445] width 0 height 12
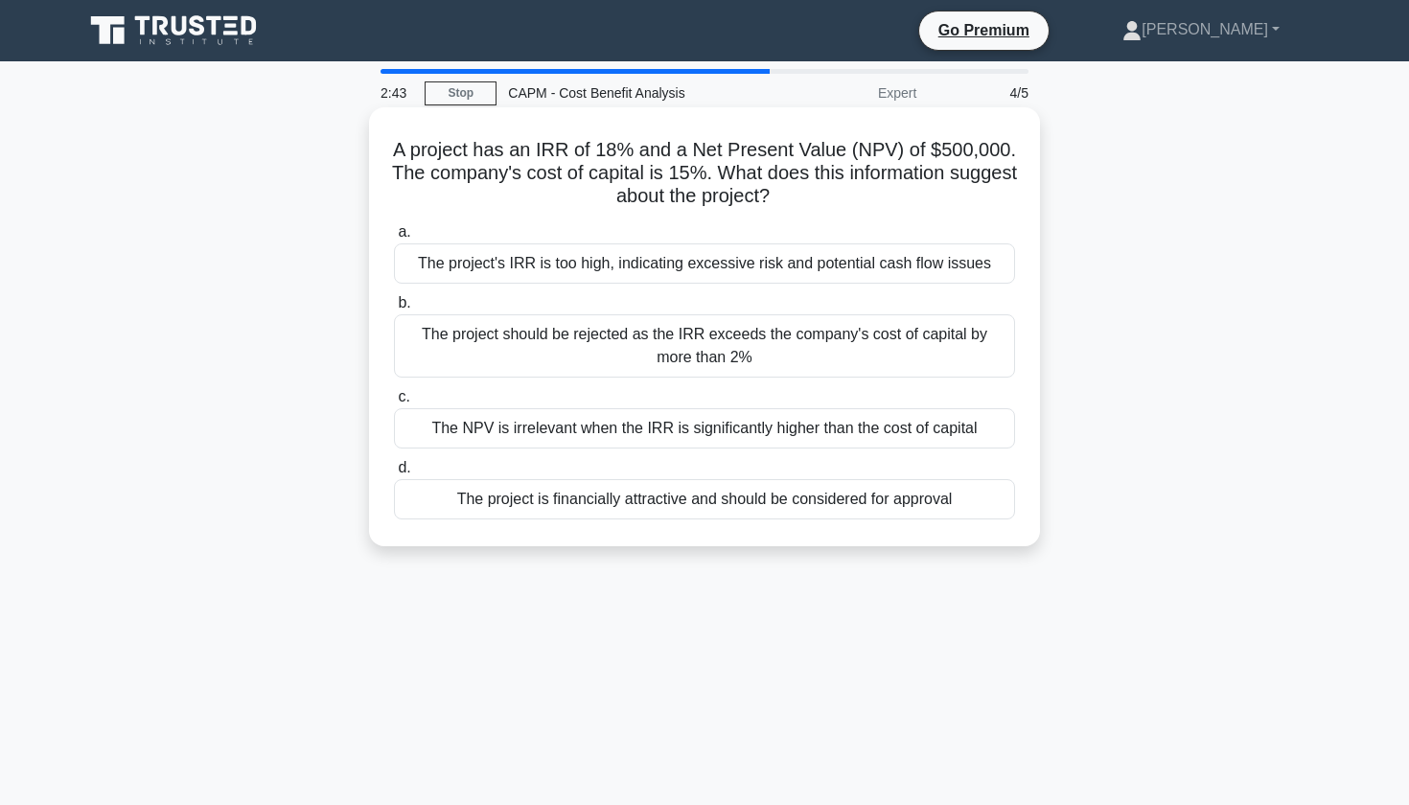
click at [433, 262] on div "The project's IRR is too high, indicating excessive risk and potential cash flo…" at bounding box center [704, 264] width 621 height 40
click at [394, 239] on input "a. The project's IRR is too high, indicating excessive risk and potential cash …" at bounding box center [394, 232] width 0 height 12
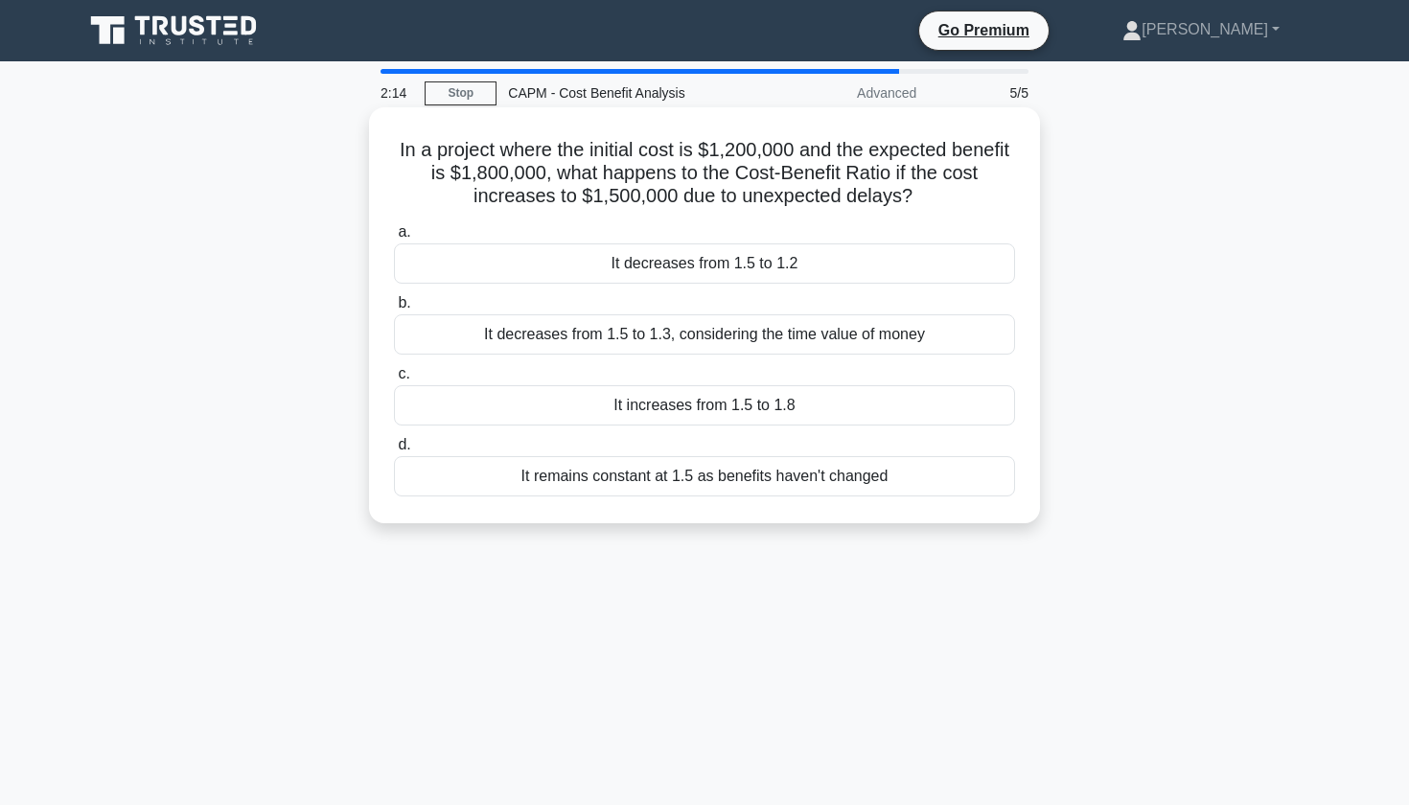
click at [551, 274] on div "It decreases from 1.5 to 1.2" at bounding box center [704, 264] width 621 height 40
click at [394, 239] on input "a. It decreases from 1.5 to 1.2" at bounding box center [394, 232] width 0 height 12
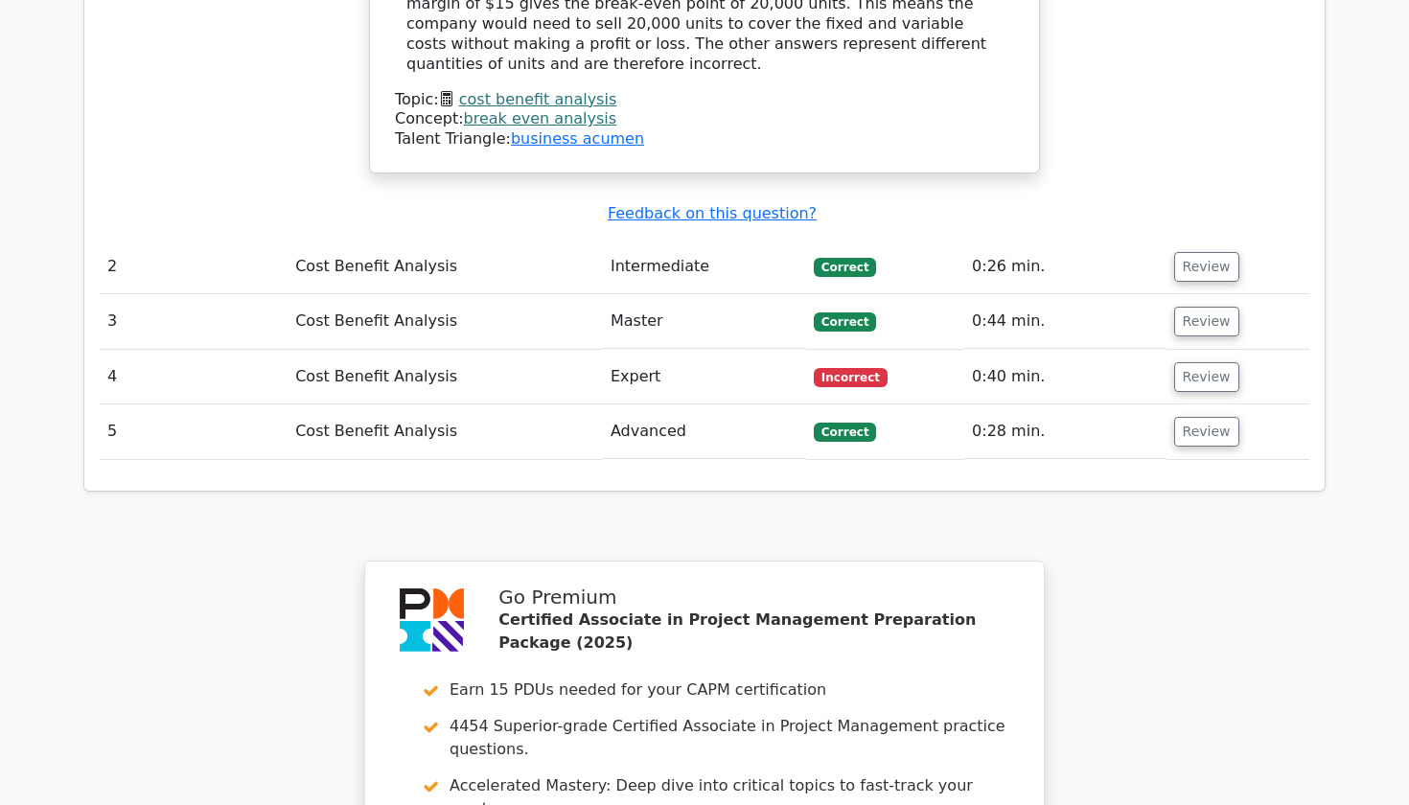
scroll to position [2188, 0]
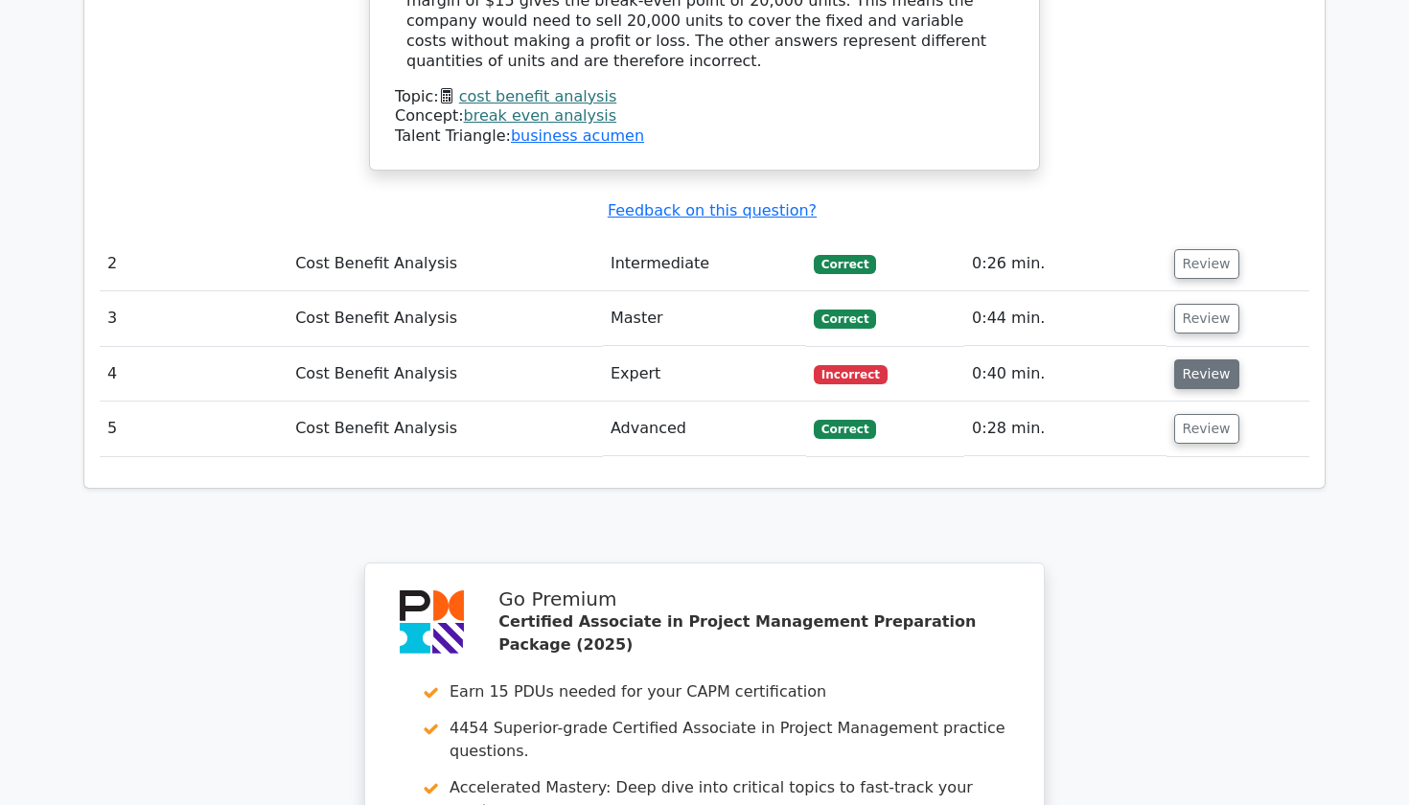
click at [1180, 360] on button "Review" at bounding box center [1206, 375] width 65 height 30
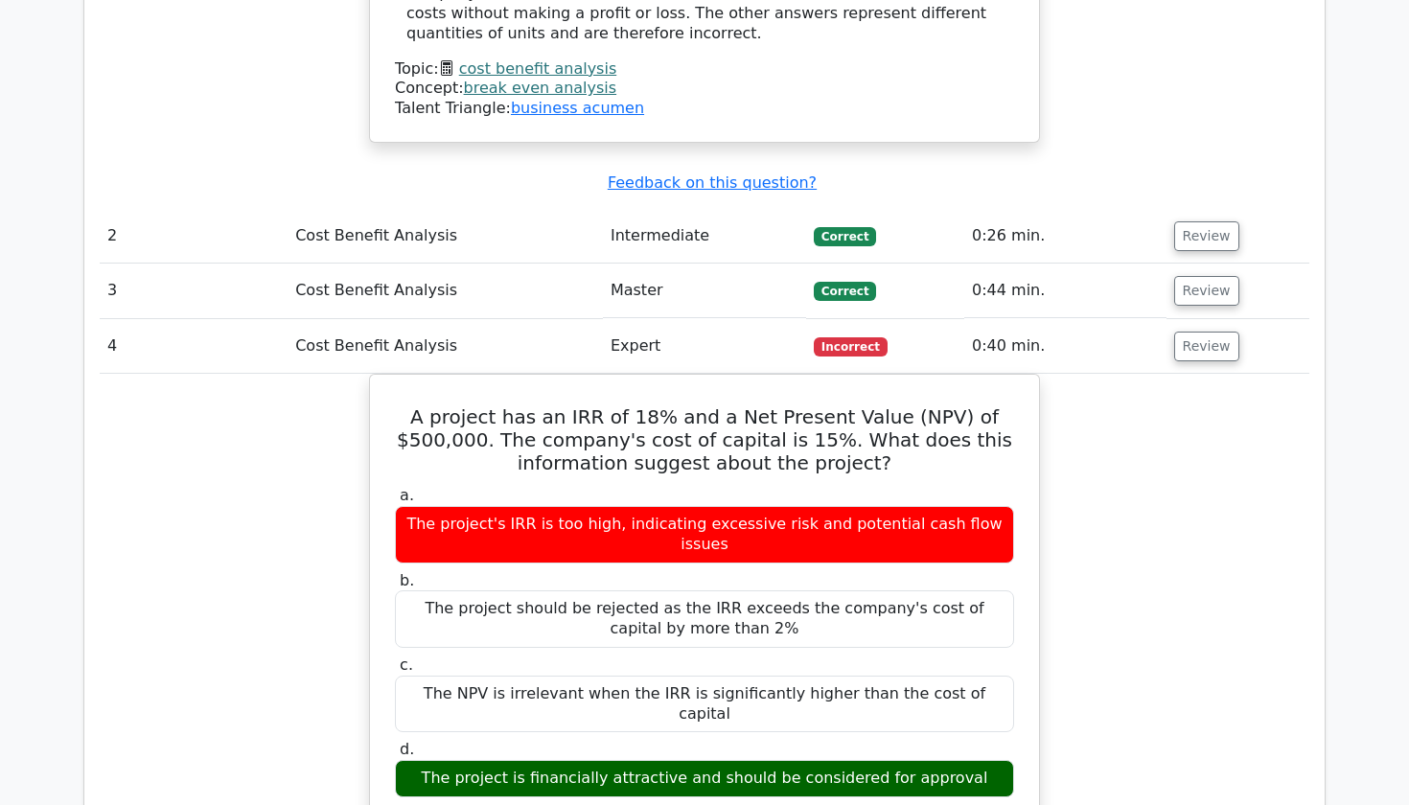
scroll to position [0, 0]
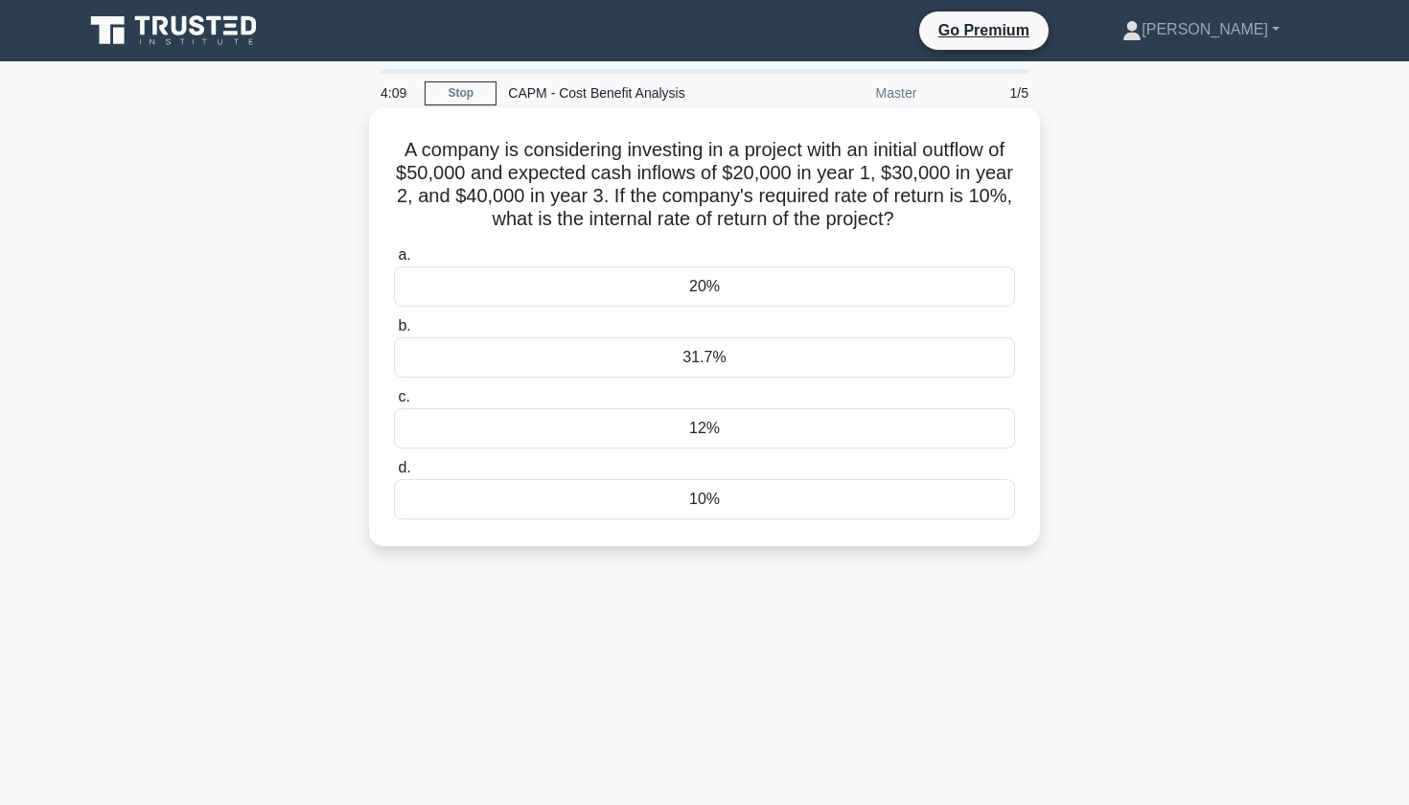
click at [545, 279] on div "20%" at bounding box center [704, 287] width 621 height 40
click at [394, 262] on input "a. 20%" at bounding box center [394, 255] width 0 height 12
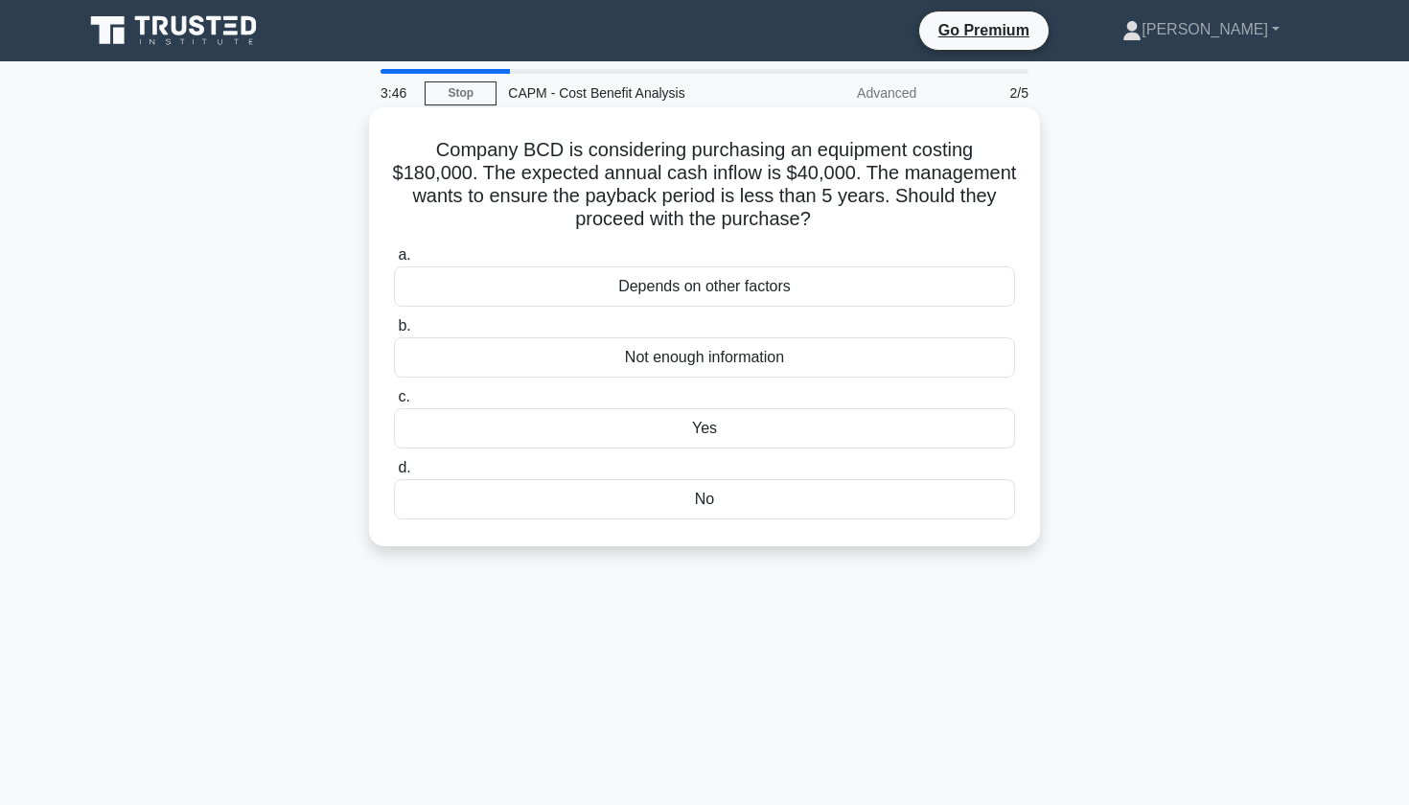
click at [496, 429] on div "Yes" at bounding box center [704, 428] width 621 height 40
click at [394, 404] on input "c. Yes" at bounding box center [394, 397] width 0 height 12
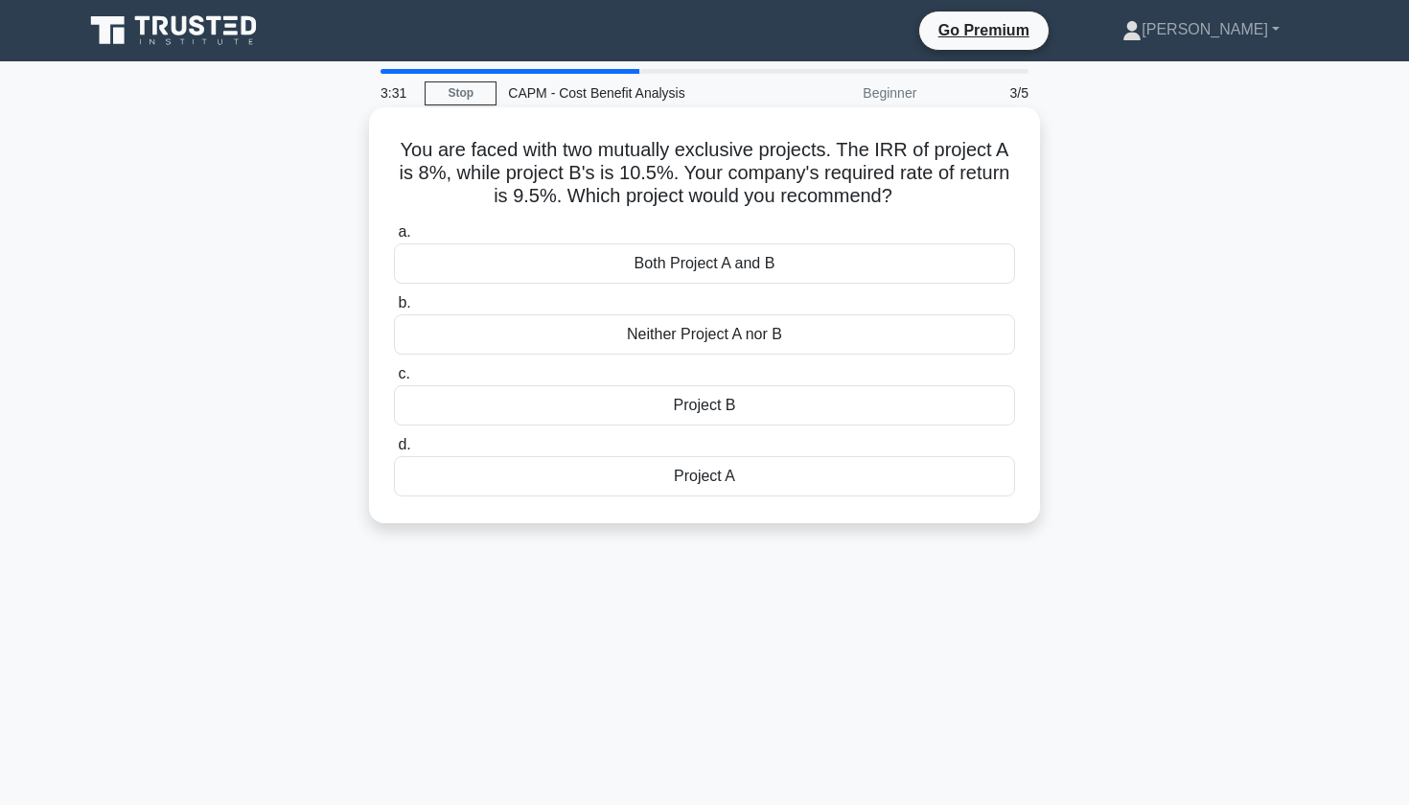
click at [686, 404] on div "Project B" at bounding box center [704, 405] width 621 height 40
click at [394, 381] on input "c. Project B" at bounding box center [394, 374] width 0 height 12
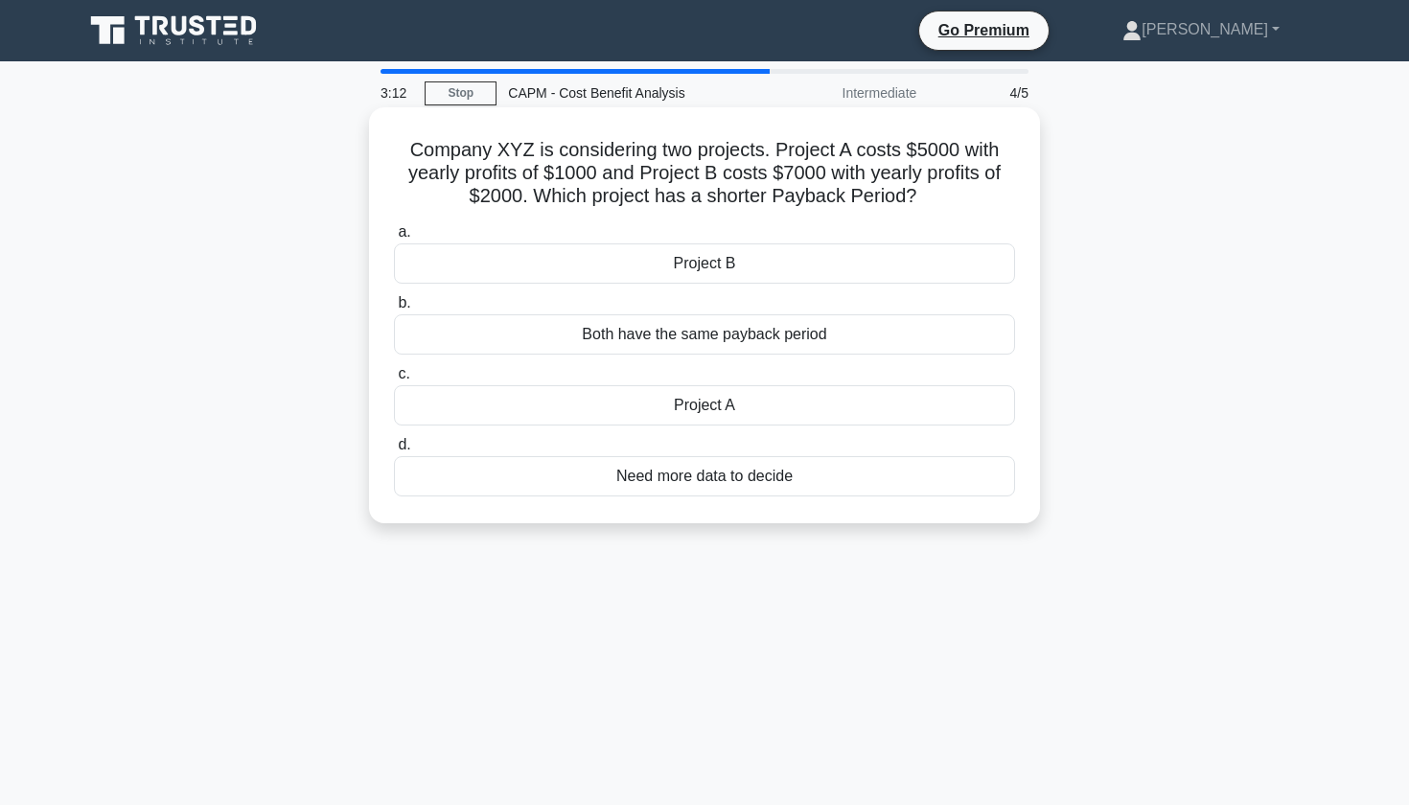
click at [709, 267] on div "Project B" at bounding box center [704, 264] width 621 height 40
click at [394, 239] on input "a. Project B" at bounding box center [394, 232] width 0 height 12
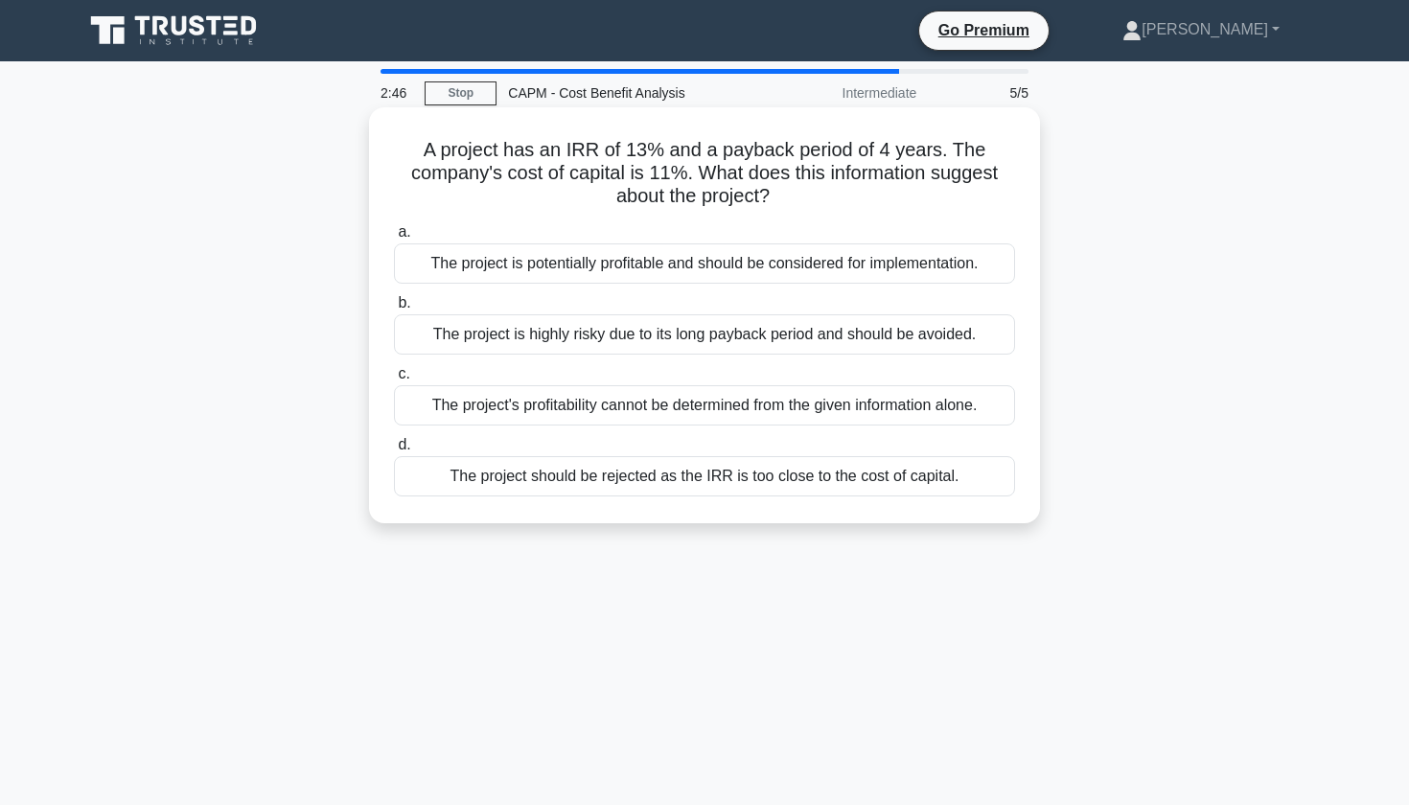
click at [737, 269] on div "The project is potentially profitable and should be considered for implementati…" at bounding box center [704, 264] width 621 height 40
click at [394, 239] on input "a. The project is potentially profitable and should be considered for implement…" at bounding box center [394, 232] width 0 height 12
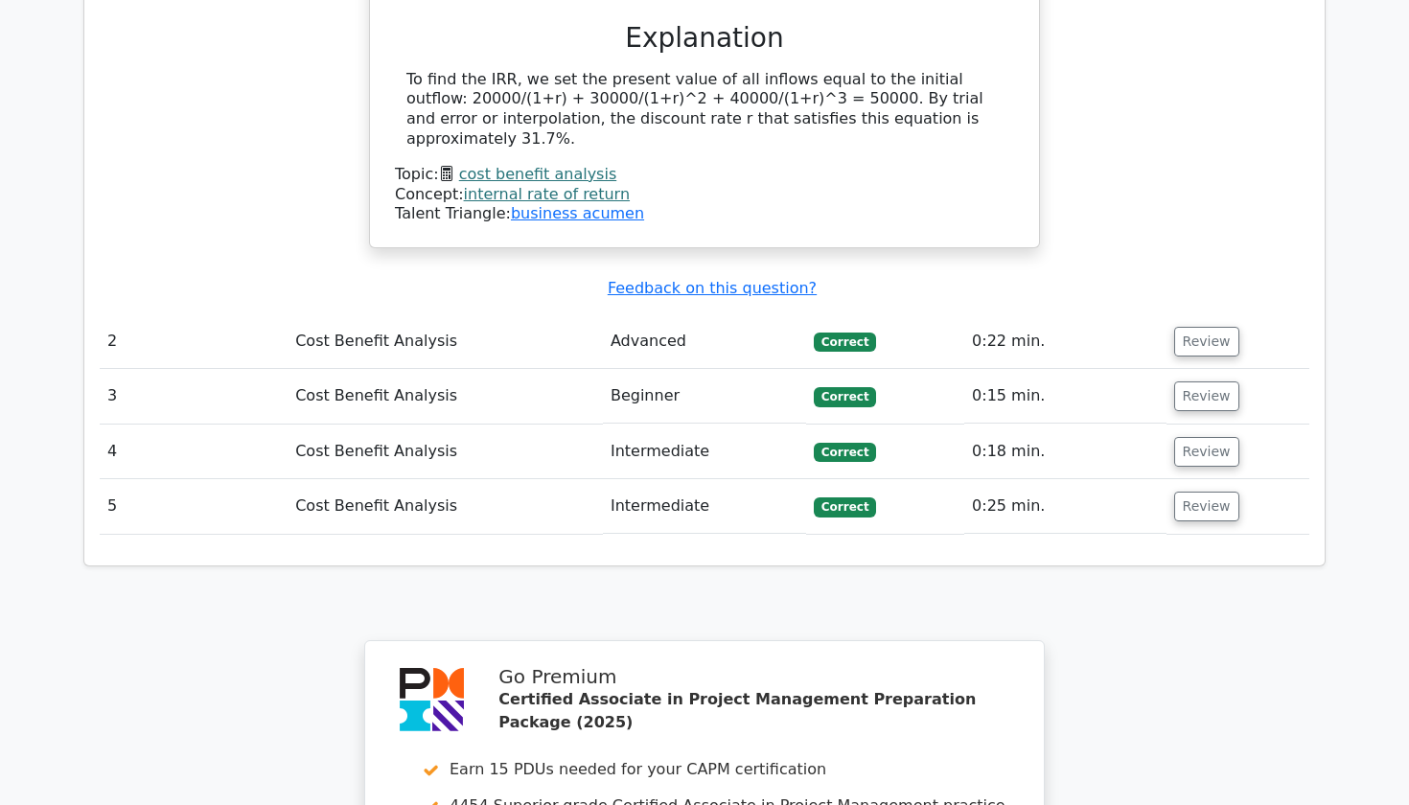
scroll to position [2034, 0]
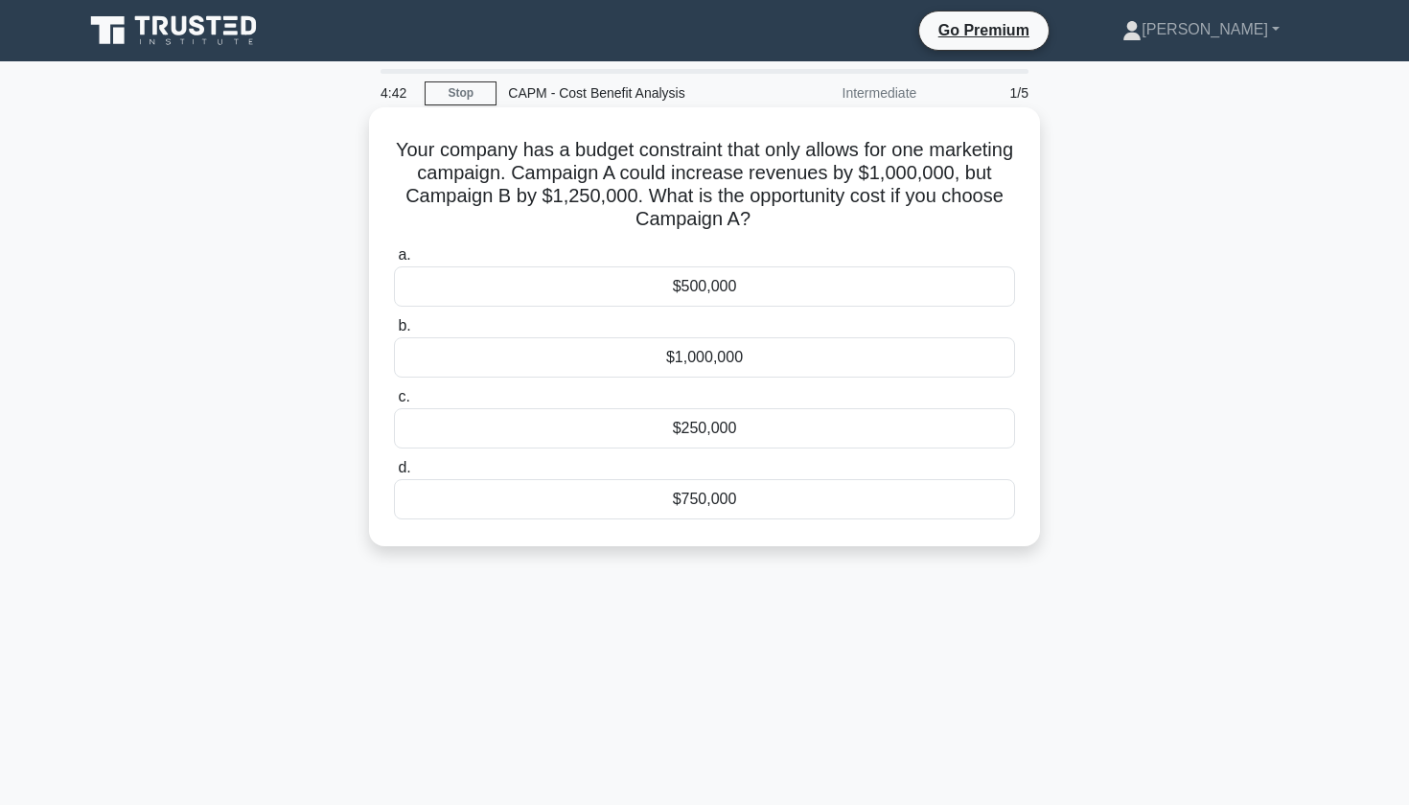
click at [697, 436] on div "$250,000" at bounding box center [704, 428] width 621 height 40
click at [394, 404] on input "c. $250,000" at bounding box center [394, 397] width 0 height 12
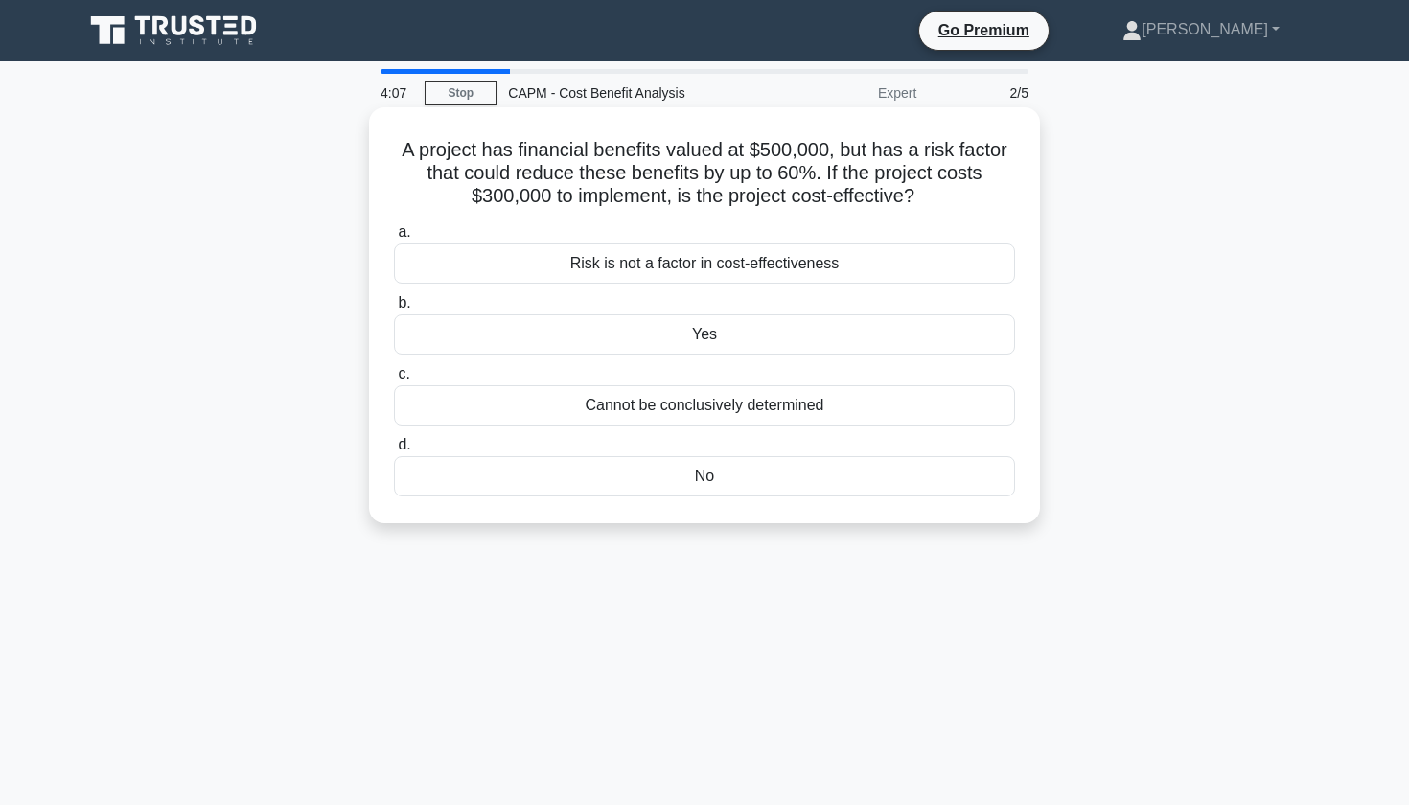
click at [556, 337] on div "Yes" at bounding box center [704, 334] width 621 height 40
click at [394, 310] on input "b. Yes" at bounding box center [394, 303] width 0 height 12
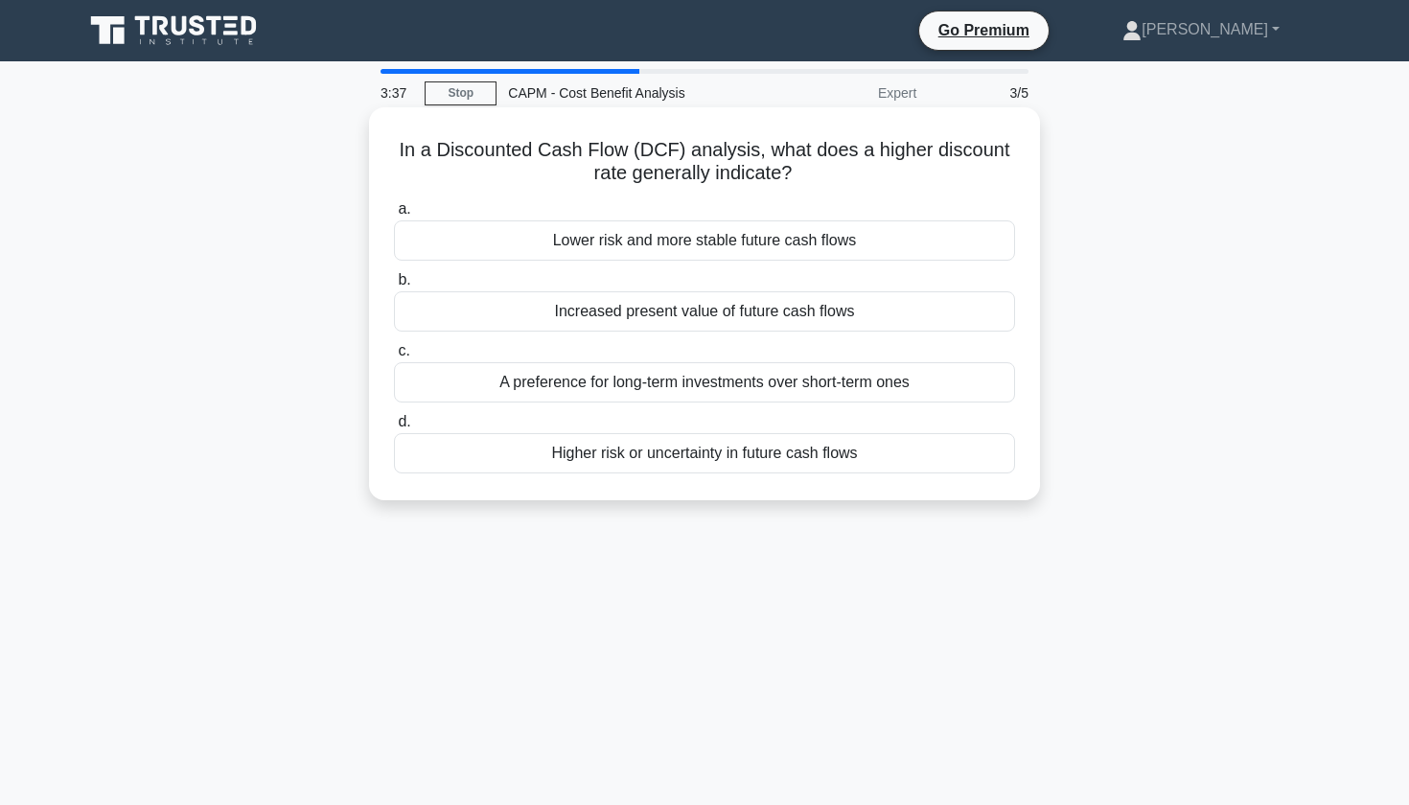
click at [542, 316] on div "Increased present value of future cash flows" at bounding box center [704, 311] width 621 height 40
click at [394, 287] on input "b. Increased present value of future cash flows" at bounding box center [394, 280] width 0 height 12
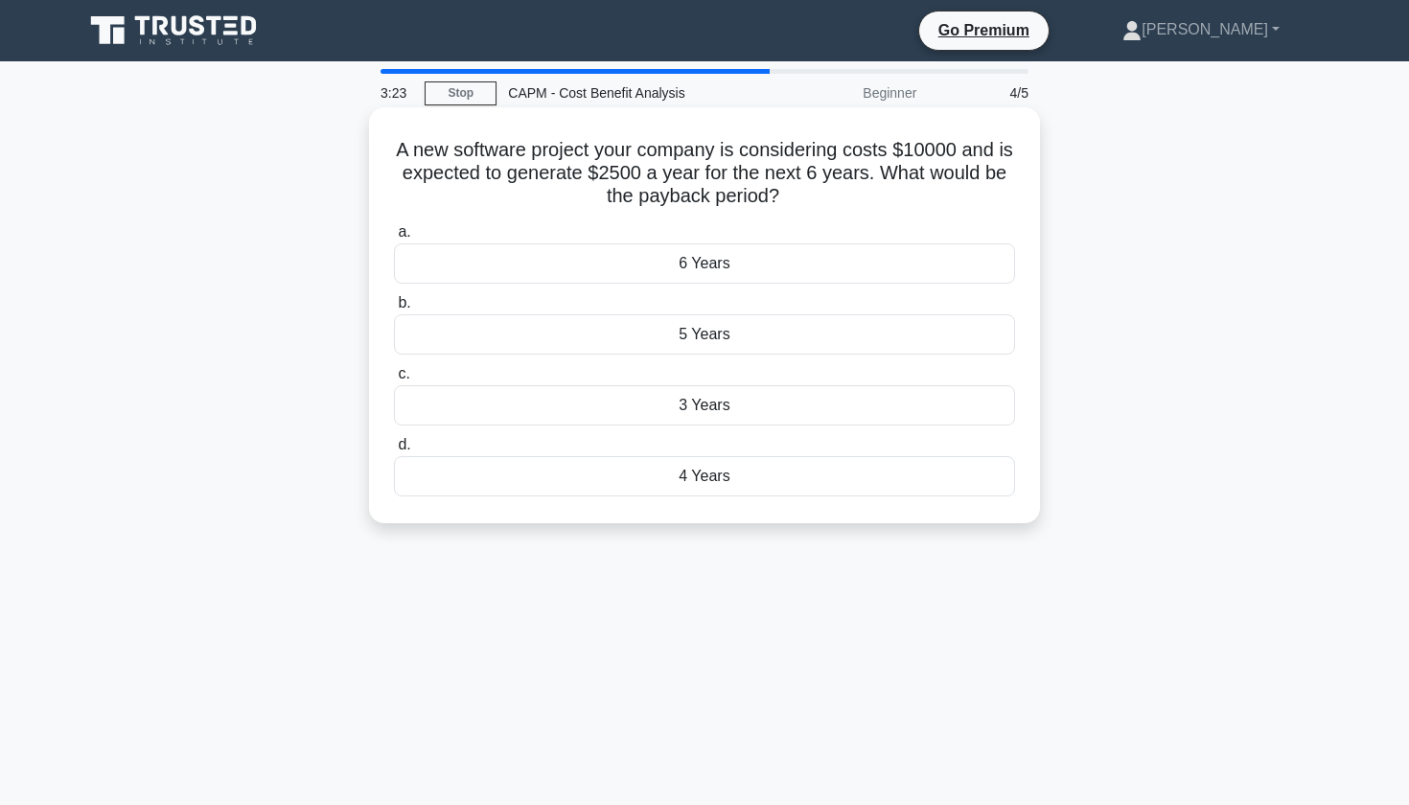
click at [531, 473] on div "4 Years" at bounding box center [704, 476] width 621 height 40
click at [394, 452] on input "d. 4 Years" at bounding box center [394, 445] width 0 height 12
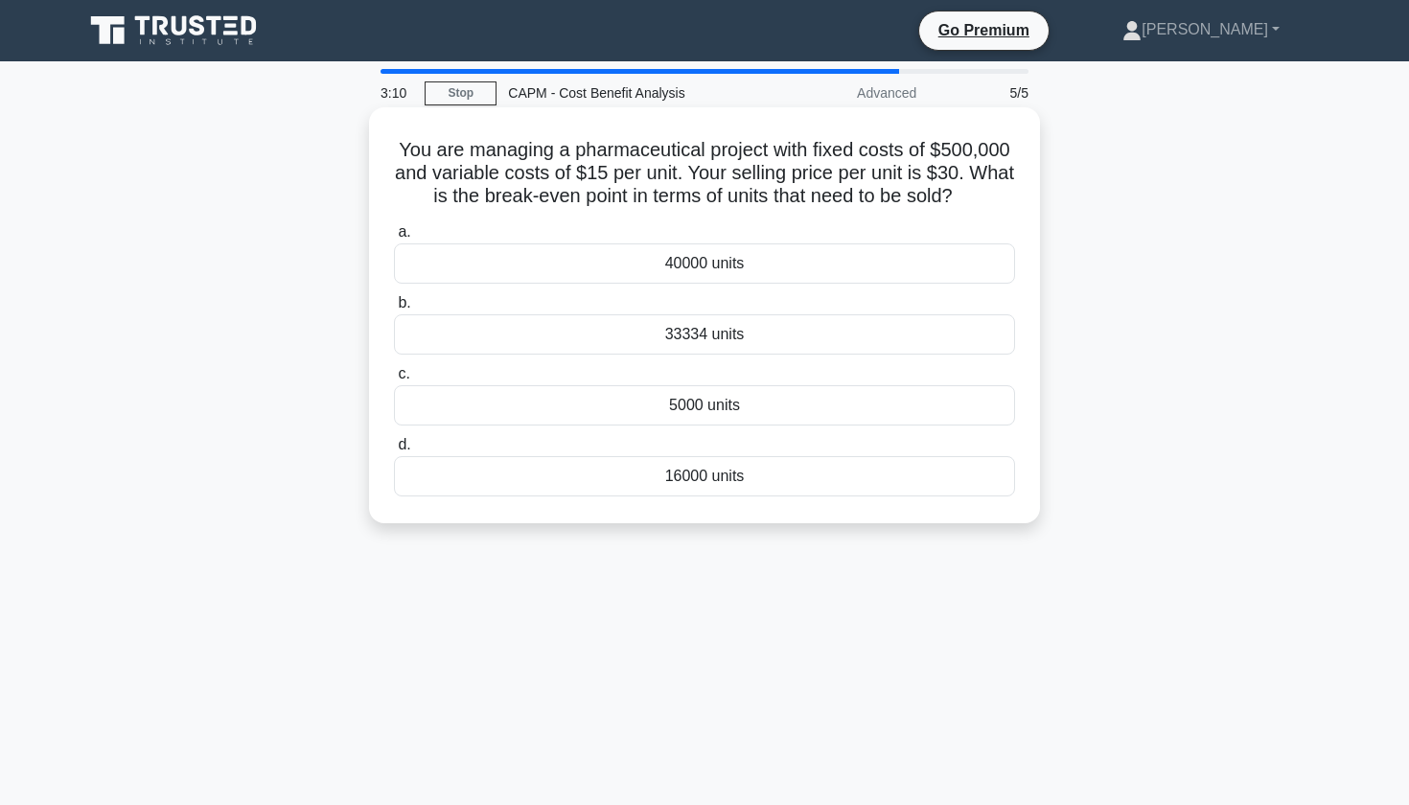
click at [621, 337] on div "33334 units" at bounding box center [704, 334] width 621 height 40
click at [394, 310] on input "b. 33334 units" at bounding box center [394, 303] width 0 height 12
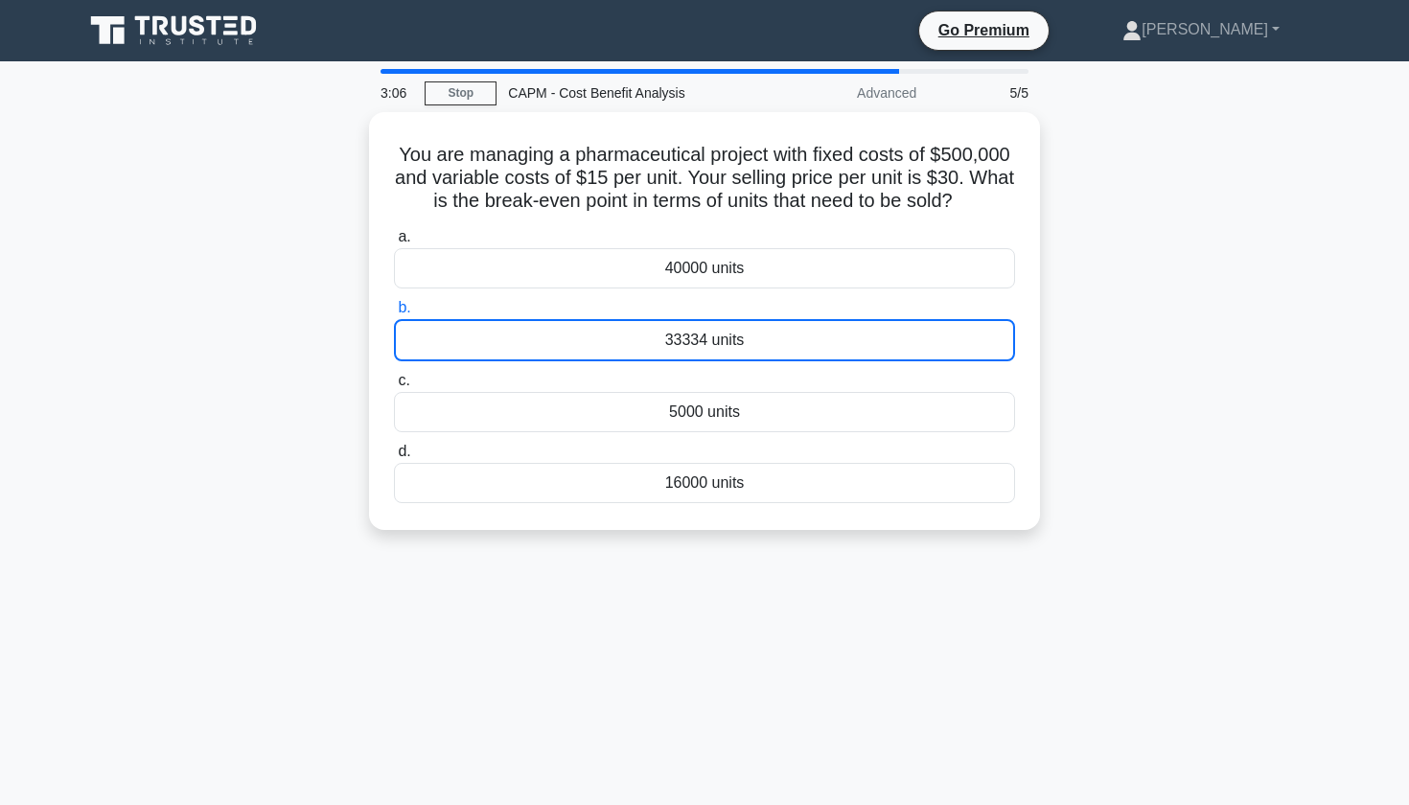
scroll to position [1, 0]
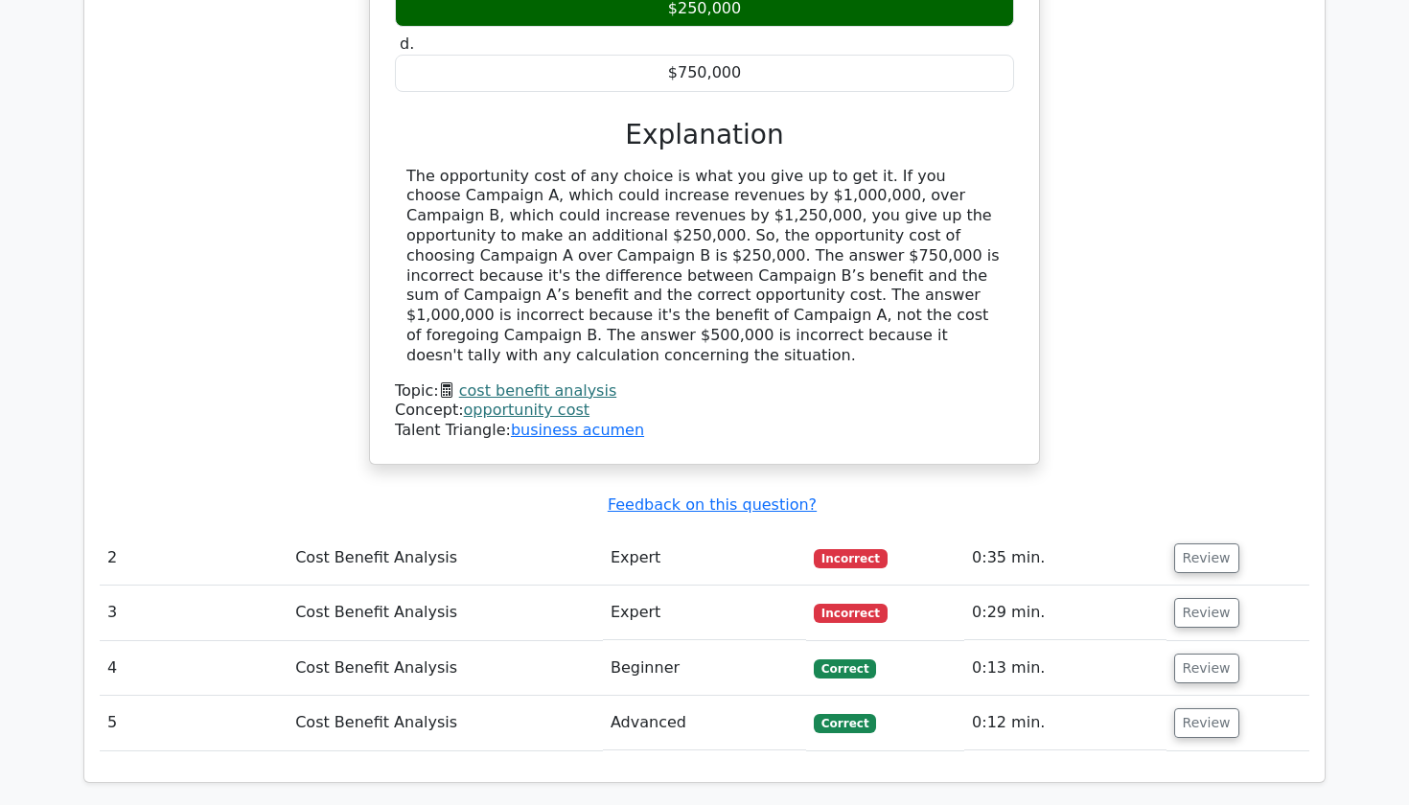
scroll to position [2012, 0]
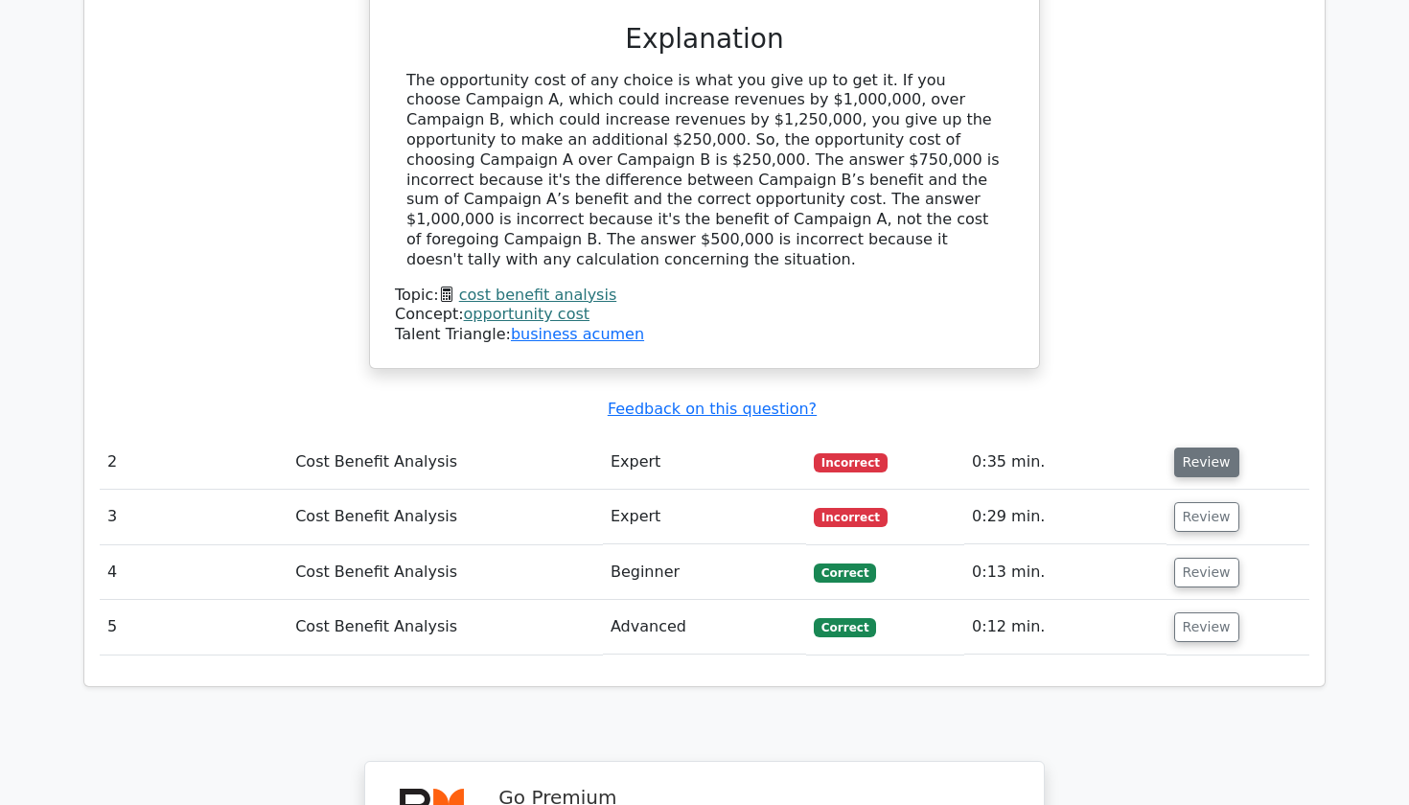
click at [1211, 448] on button "Review" at bounding box center [1206, 463] width 65 height 30
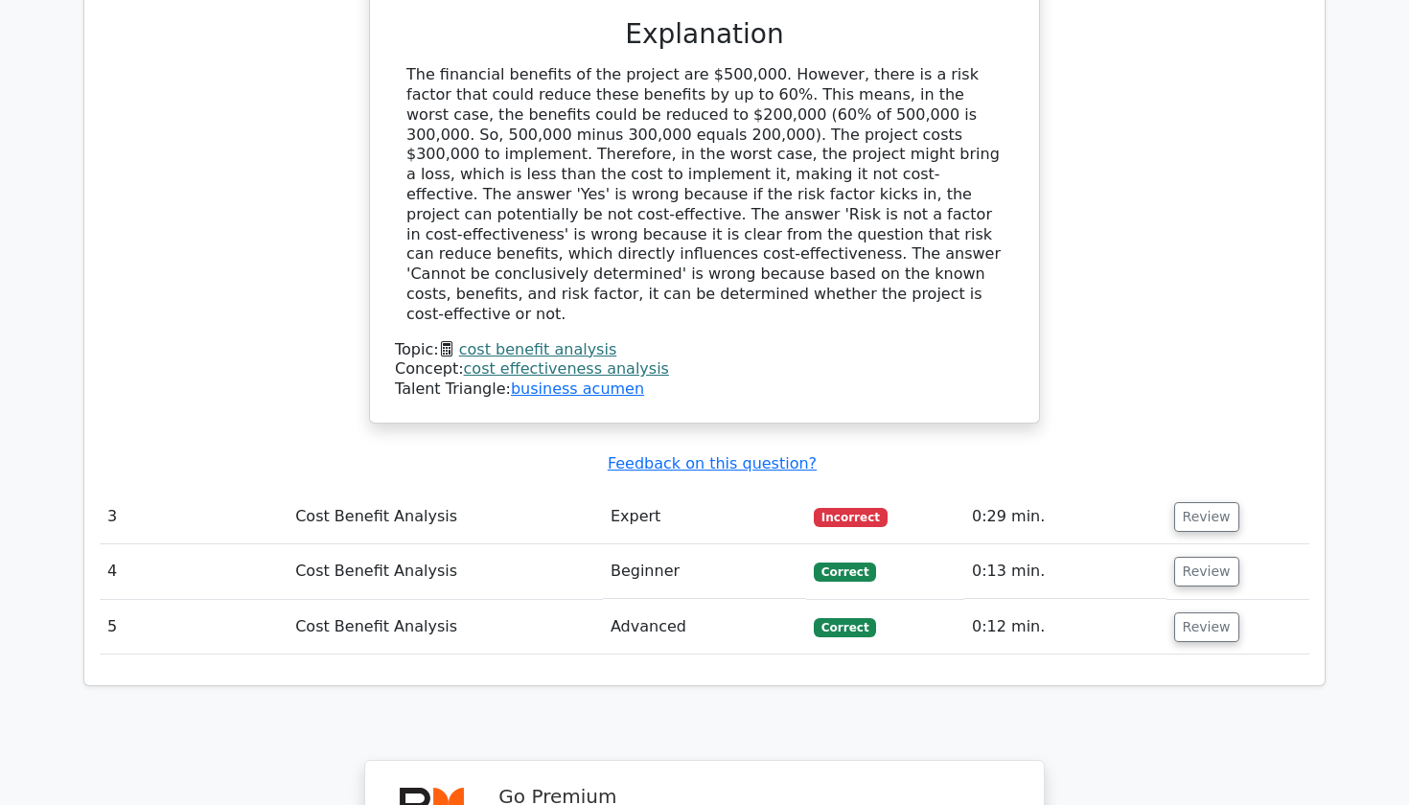
scroll to position [2916, 0]
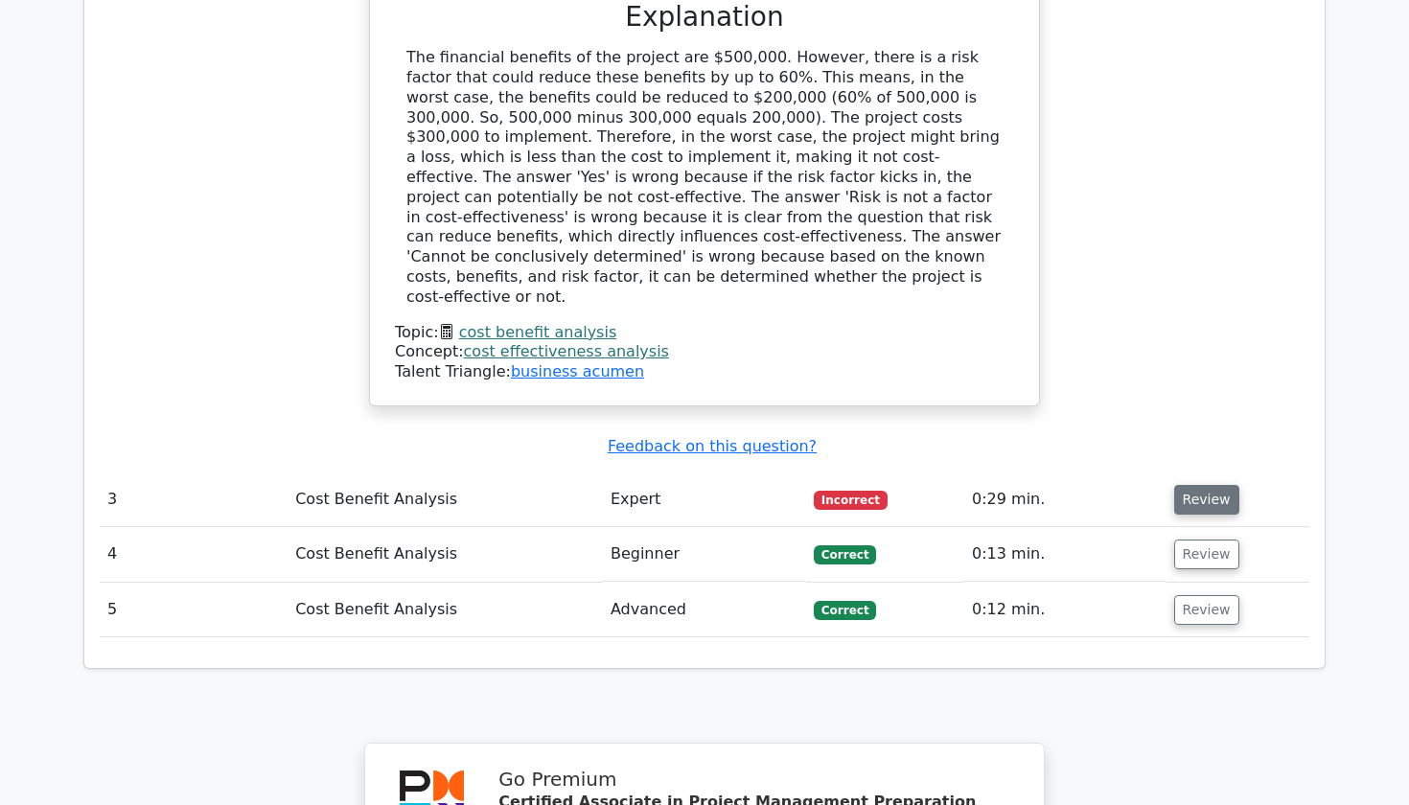
click at [1195, 485] on button "Review" at bounding box center [1206, 500] width 65 height 30
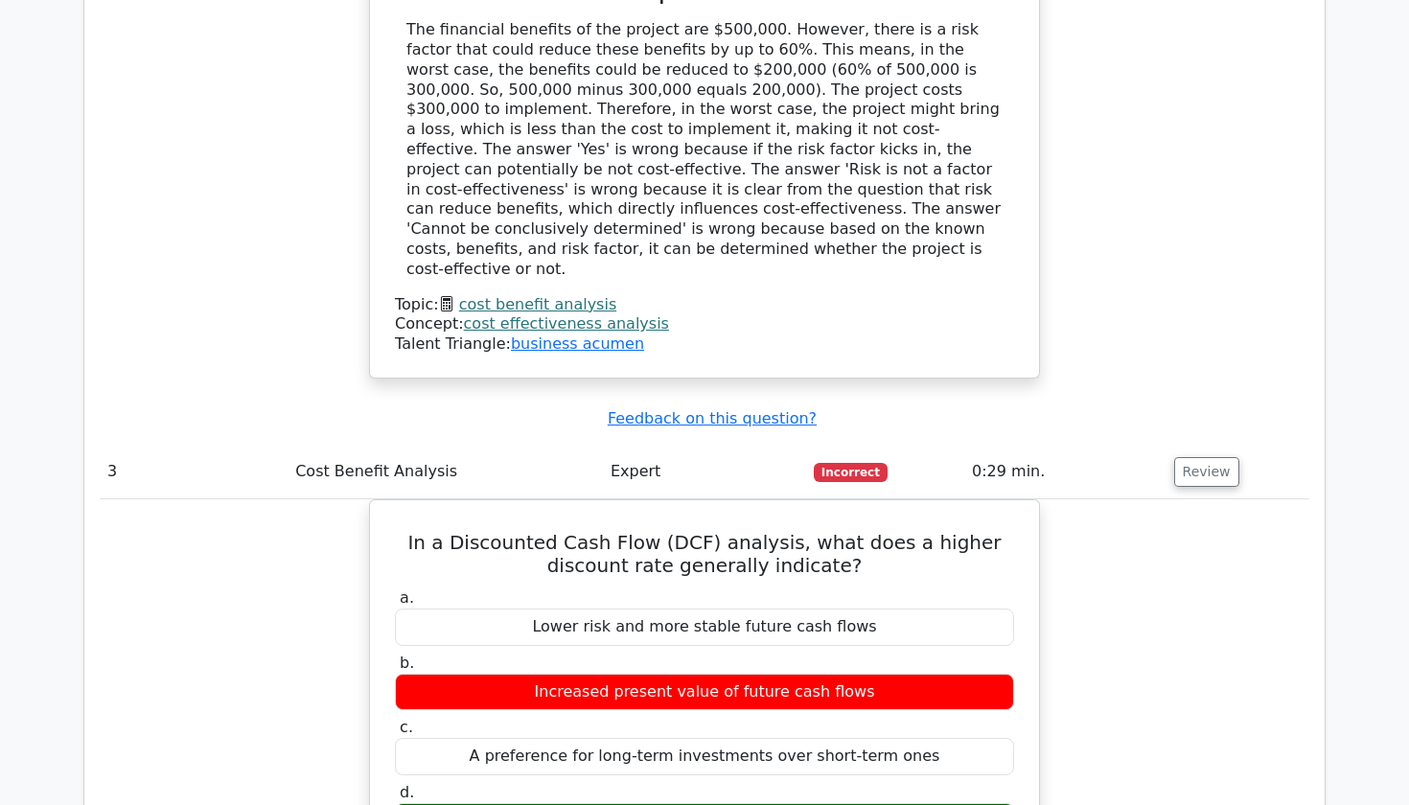
scroll to position [2942, 0]
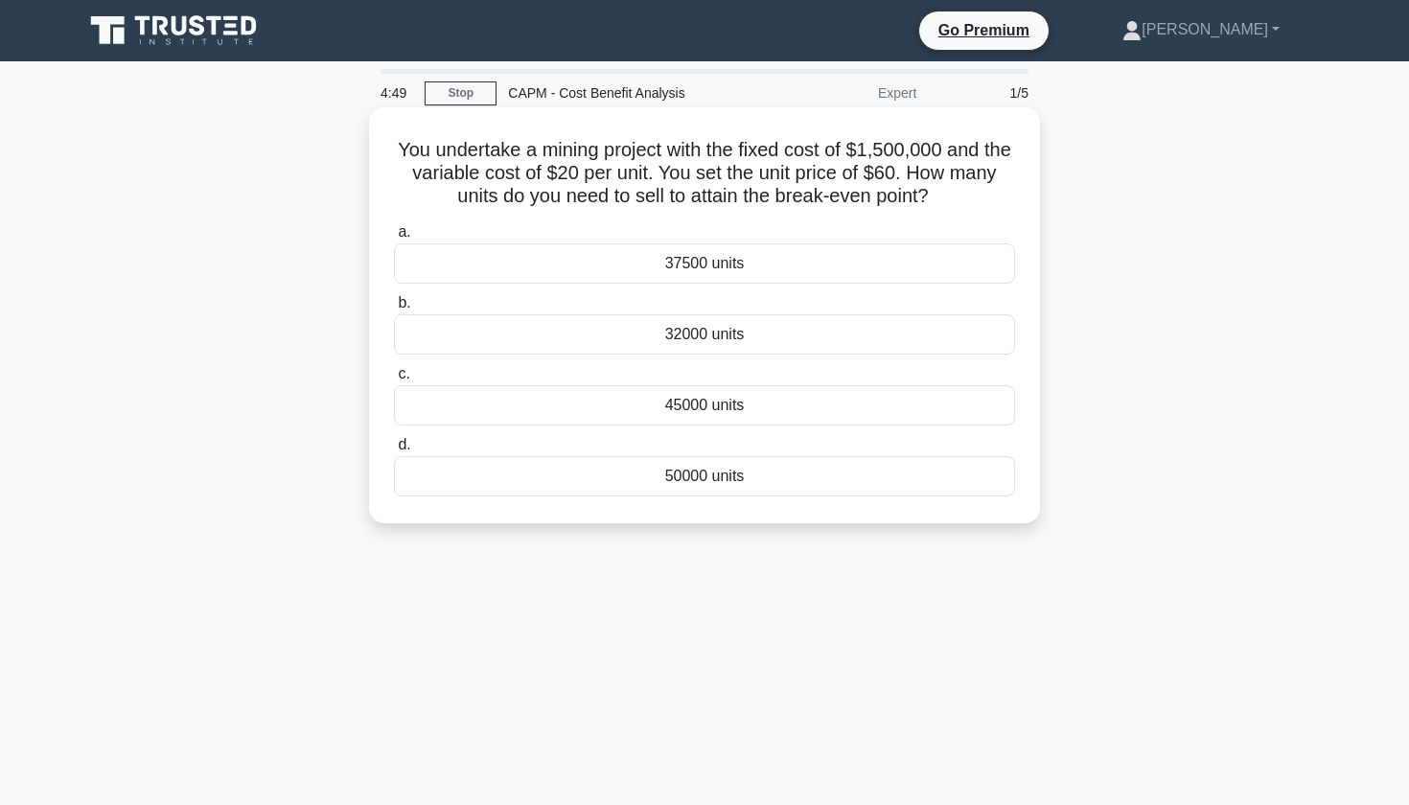
click at [525, 263] on div "37500 units" at bounding box center [704, 264] width 621 height 40
click at [394, 239] on input "a. 37500 units" at bounding box center [394, 232] width 0 height 12
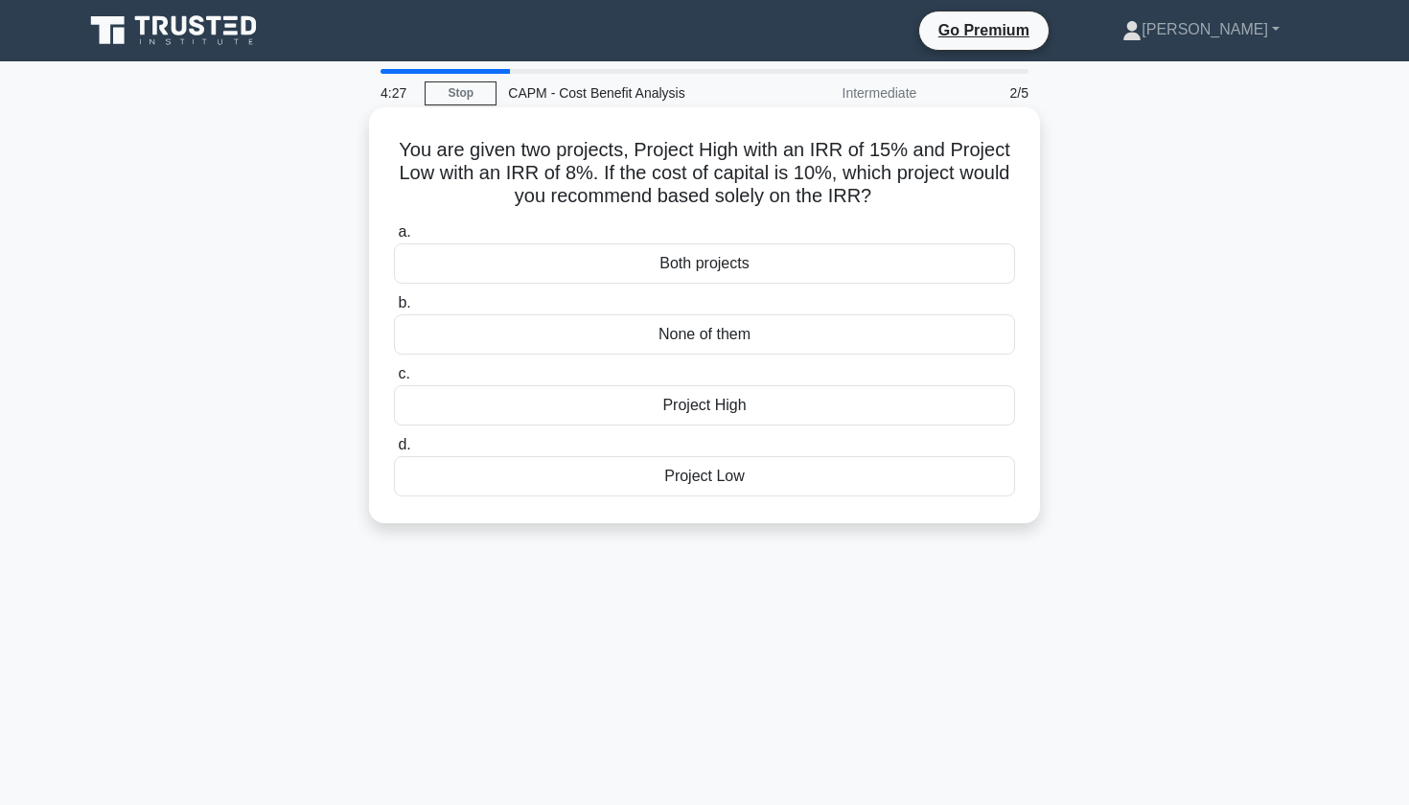
click at [694, 344] on div "None of them" at bounding box center [704, 334] width 621 height 40
click at [394, 310] on input "b. None of them" at bounding box center [394, 303] width 0 height 12
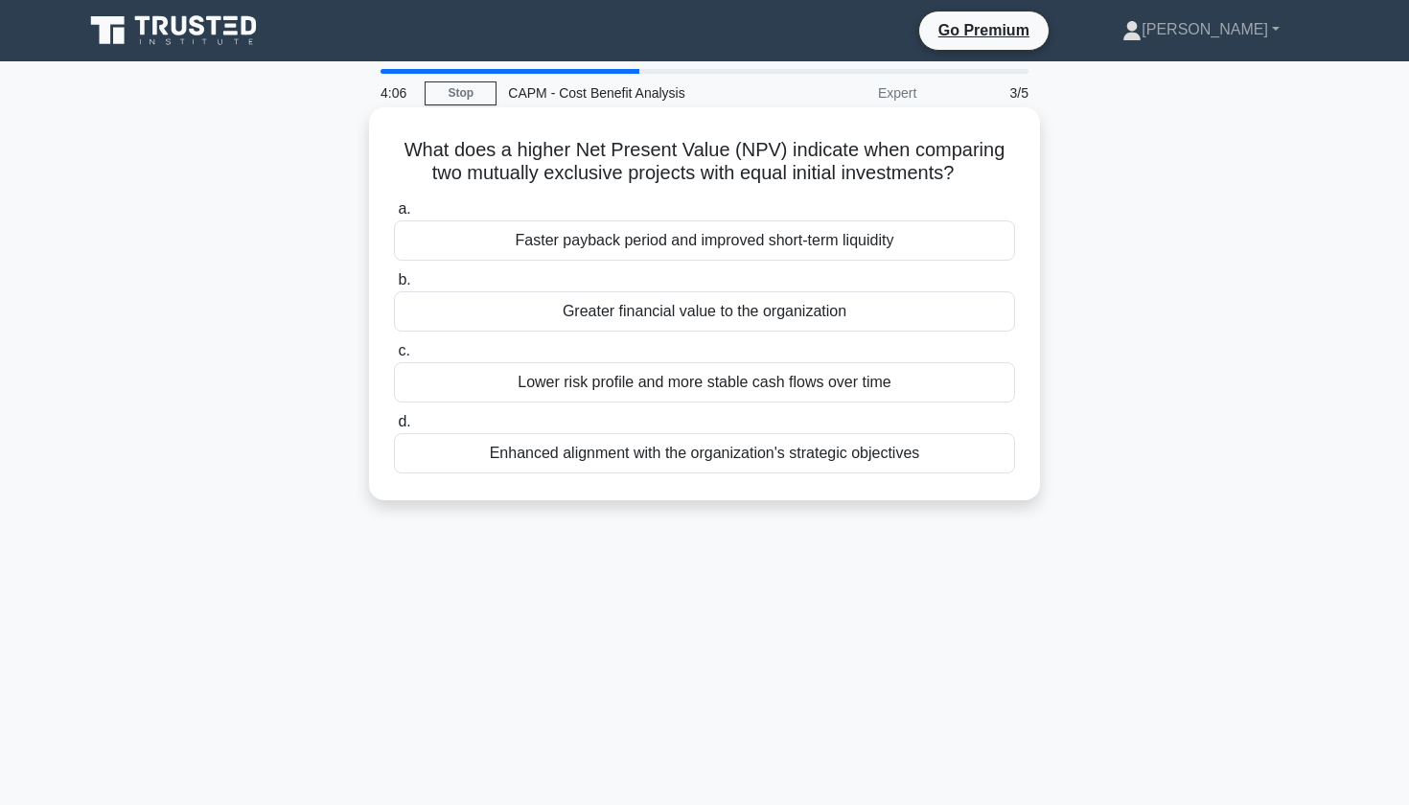
click at [569, 312] on div "Greater financial value to the organization" at bounding box center [704, 311] width 621 height 40
click at [394, 287] on input "b. Greater financial value to the organization" at bounding box center [394, 280] width 0 height 12
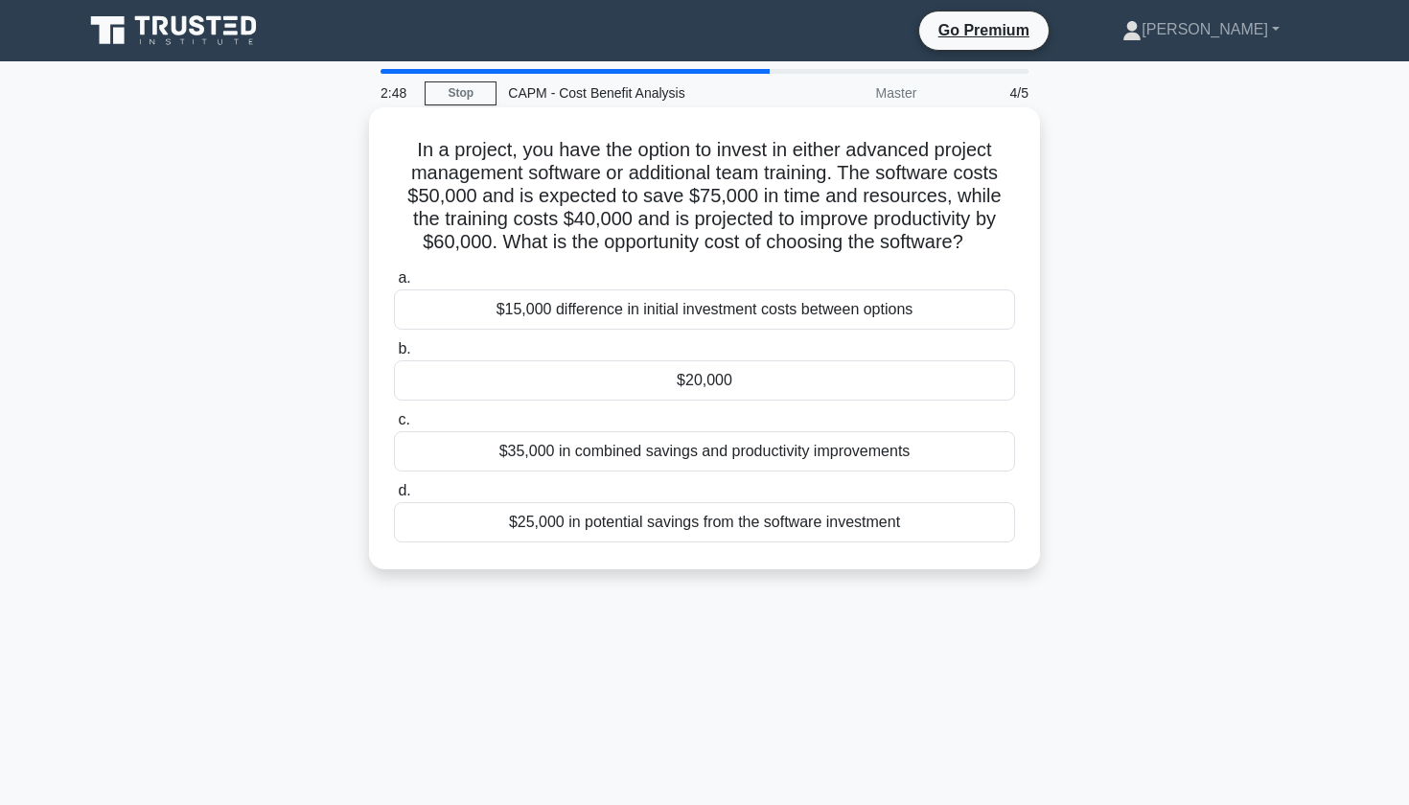
click at [571, 523] on div "$25,000 in potential savings from the software investment" at bounding box center [704, 522] width 621 height 40
click at [394, 498] on input "d. $25,000 in potential savings from the software investment" at bounding box center [394, 491] width 0 height 12
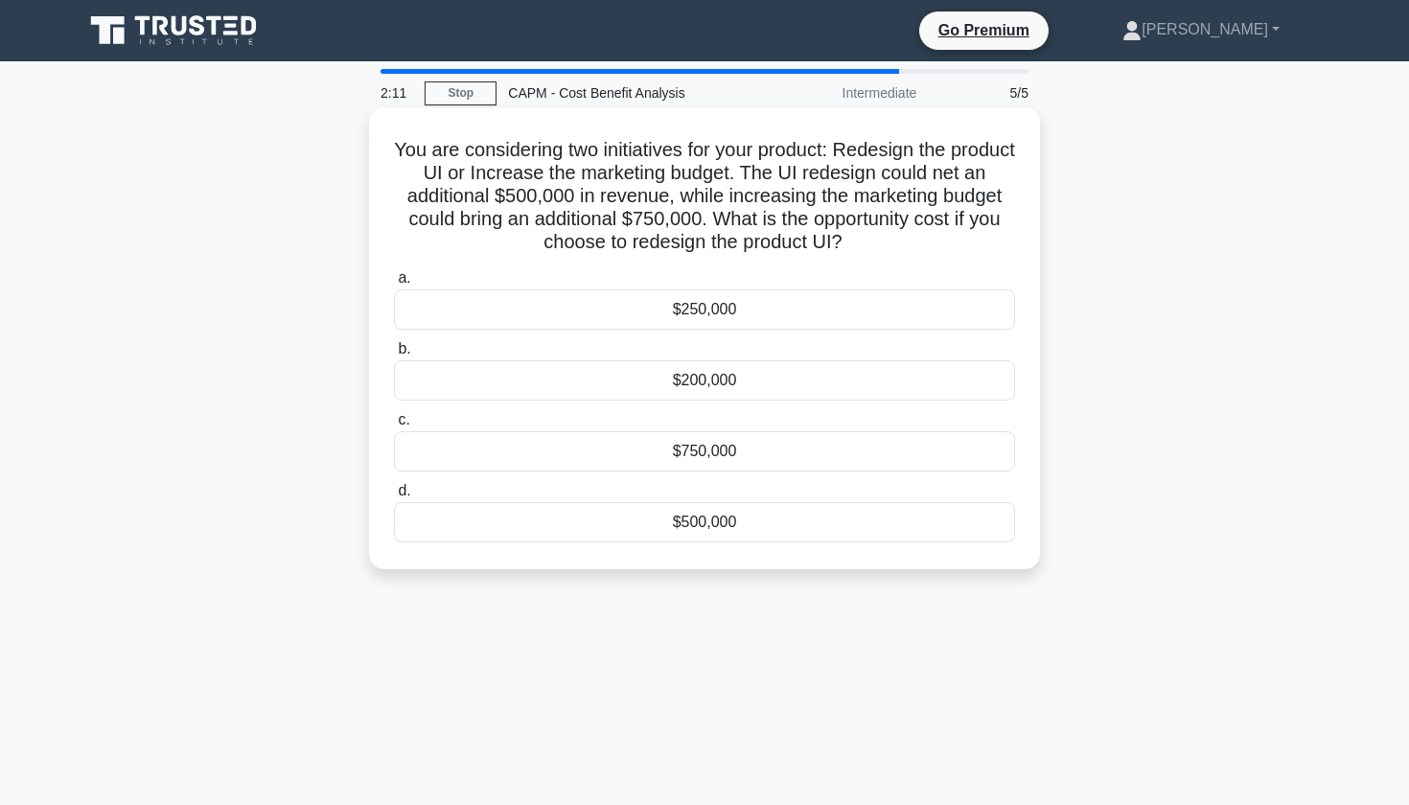
click at [738, 453] on div "$750,000" at bounding box center [704, 451] width 621 height 40
click at [394, 427] on input "c. $750,000" at bounding box center [394, 420] width 0 height 12
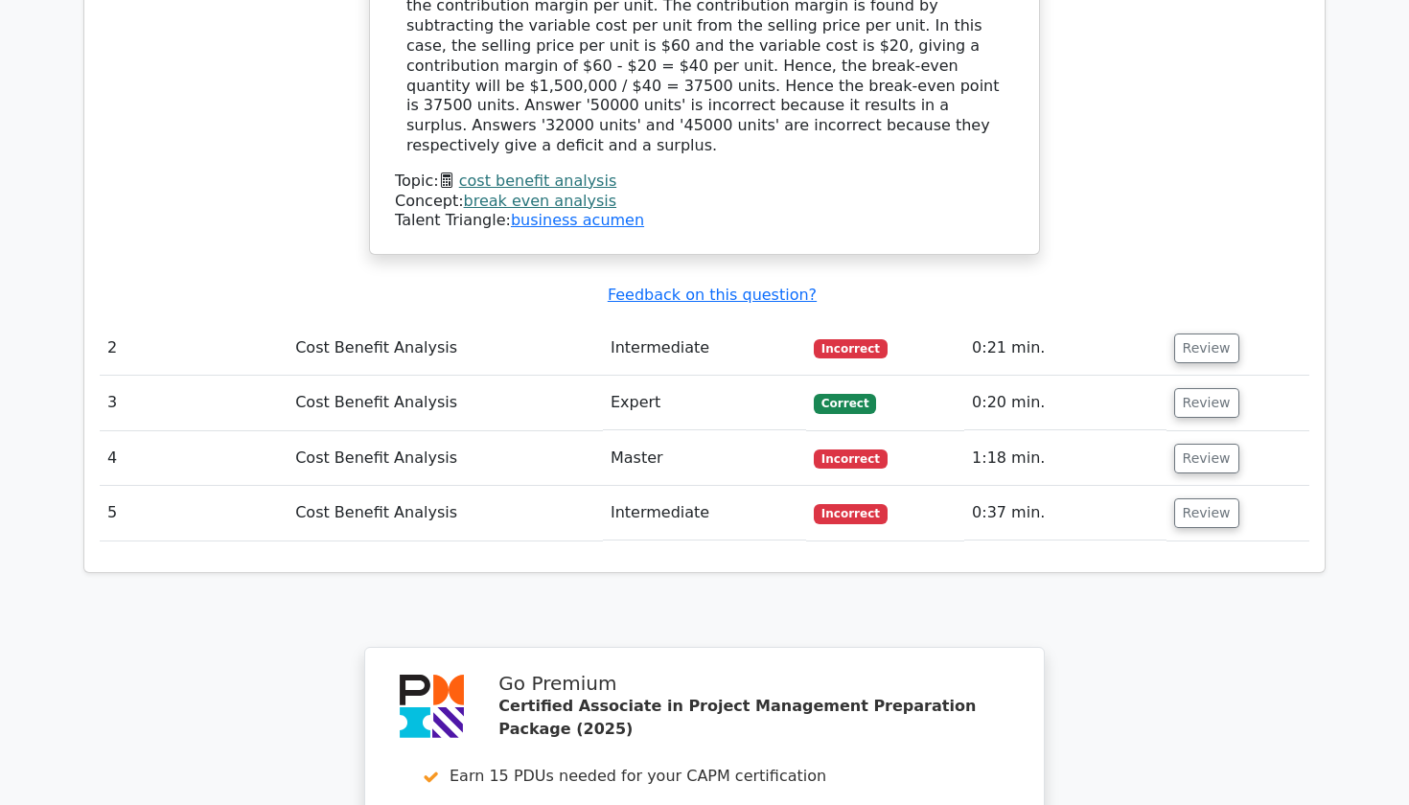
scroll to position [2094, 0]
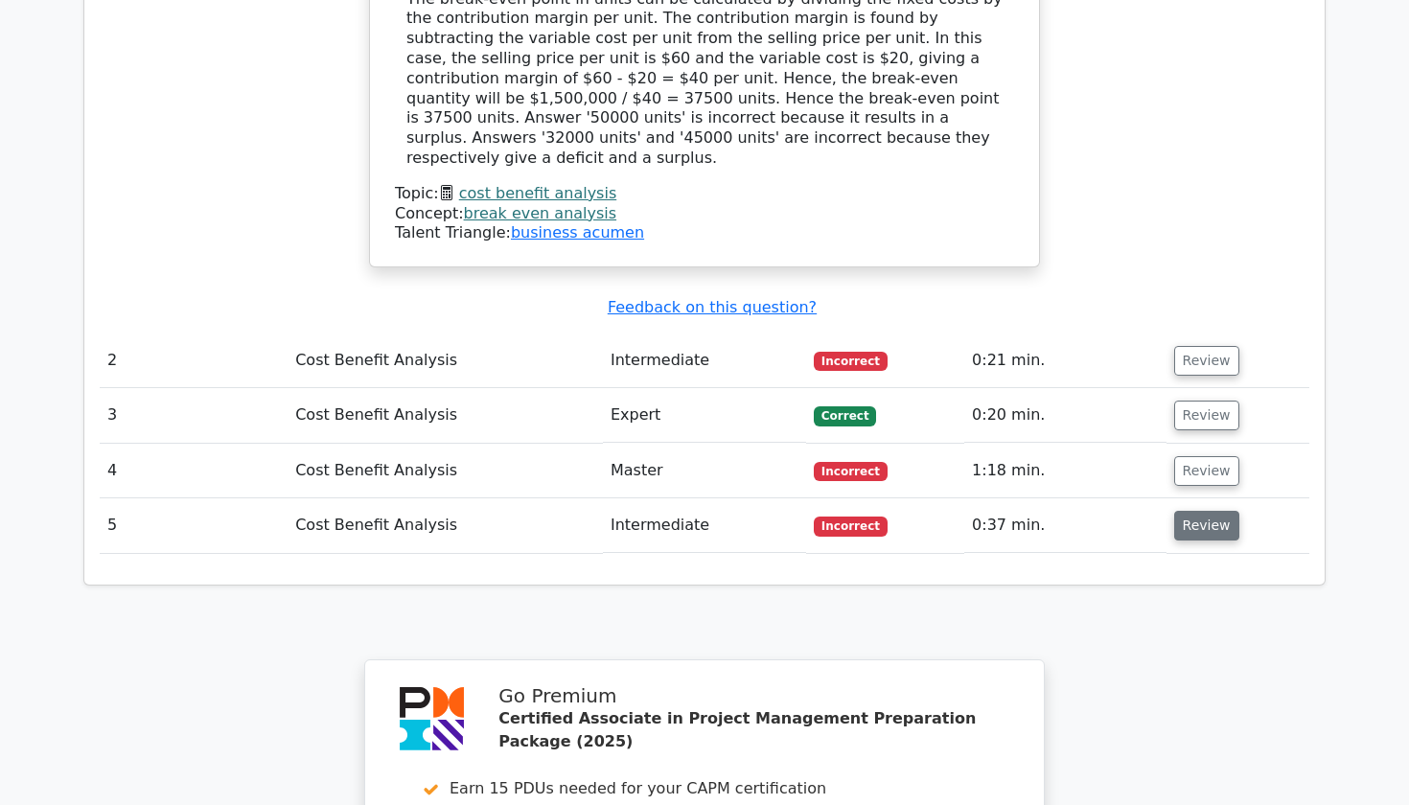
click at [1195, 511] on button "Review" at bounding box center [1206, 526] width 65 height 30
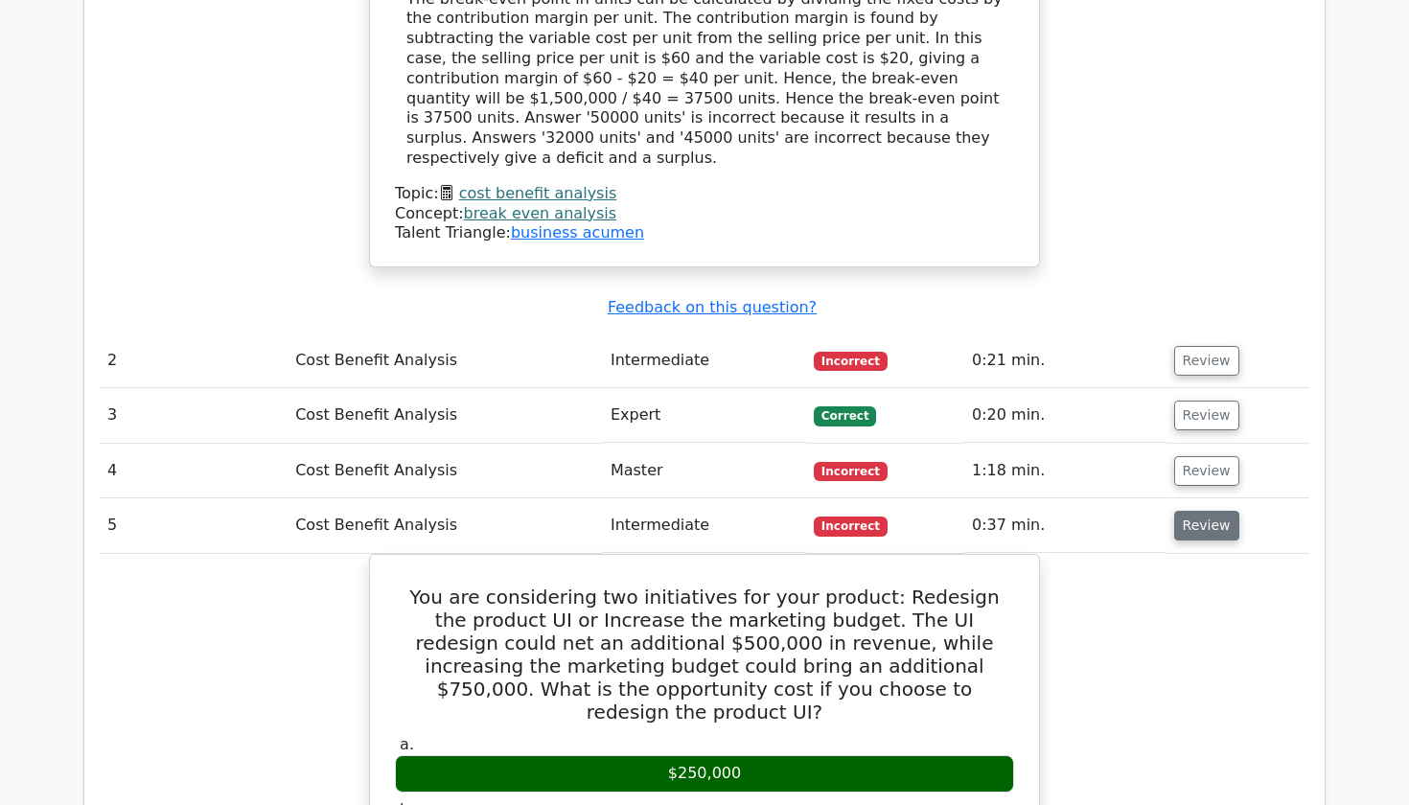
click at [1195, 511] on button "Review" at bounding box center [1206, 526] width 65 height 30
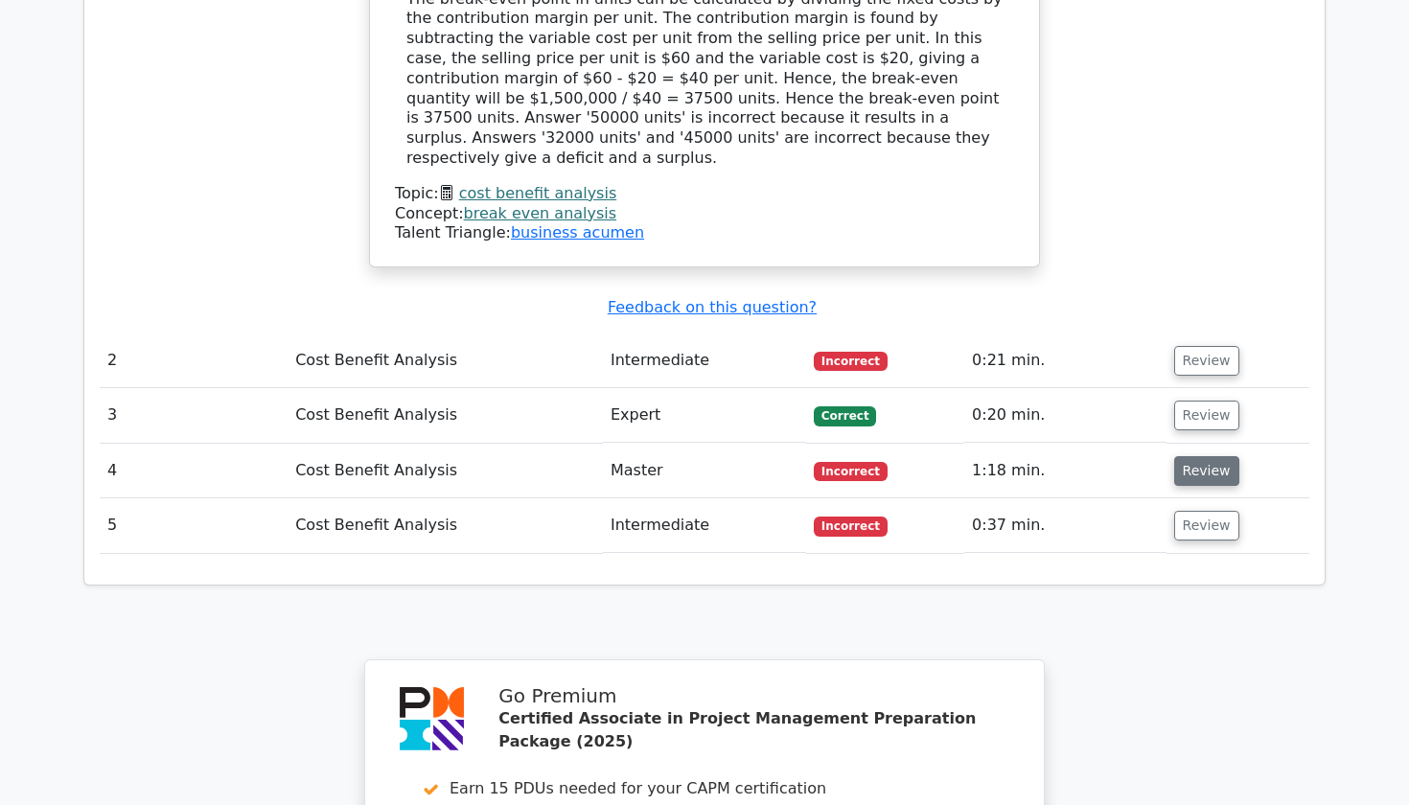
click at [1177, 456] on button "Review" at bounding box center [1206, 471] width 65 height 30
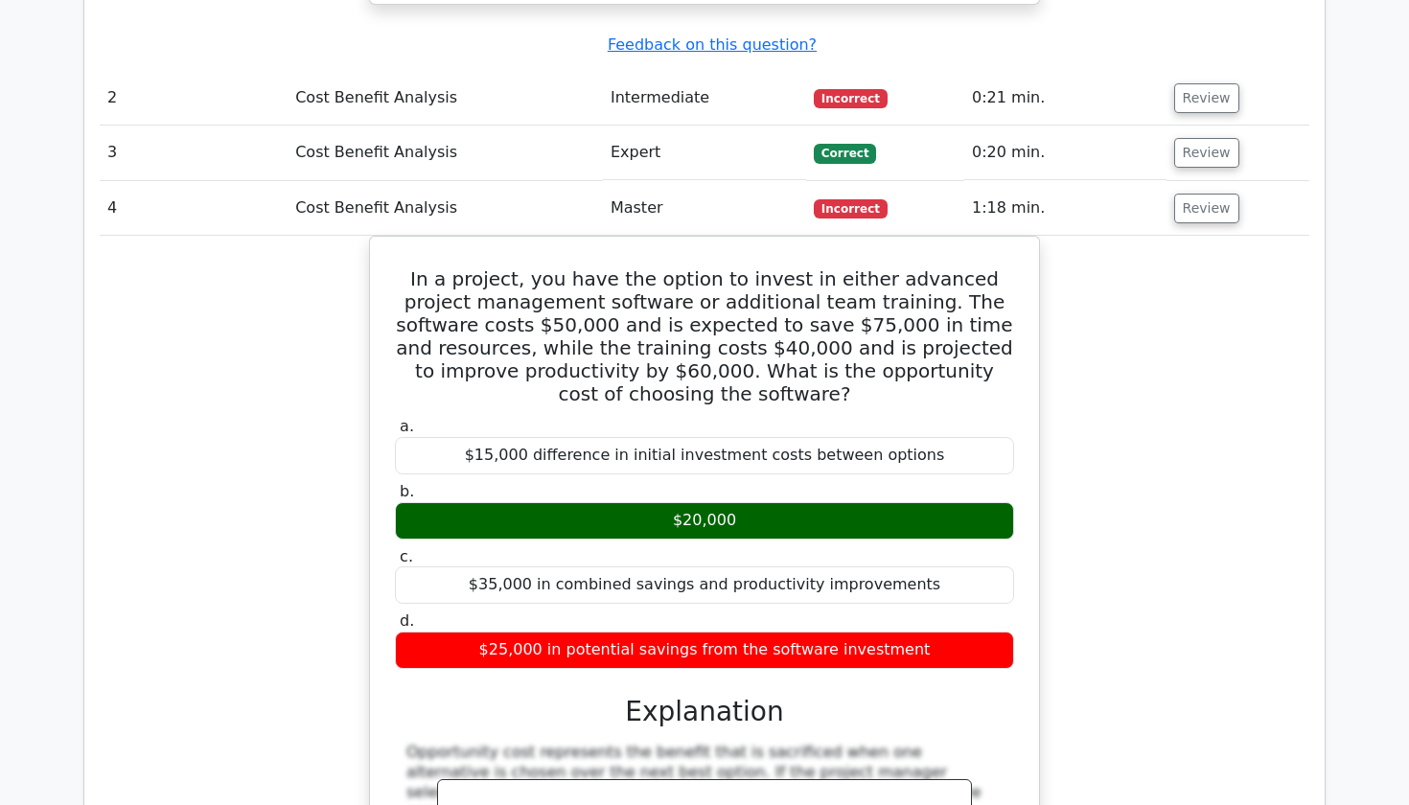
scroll to position [2322, 0]
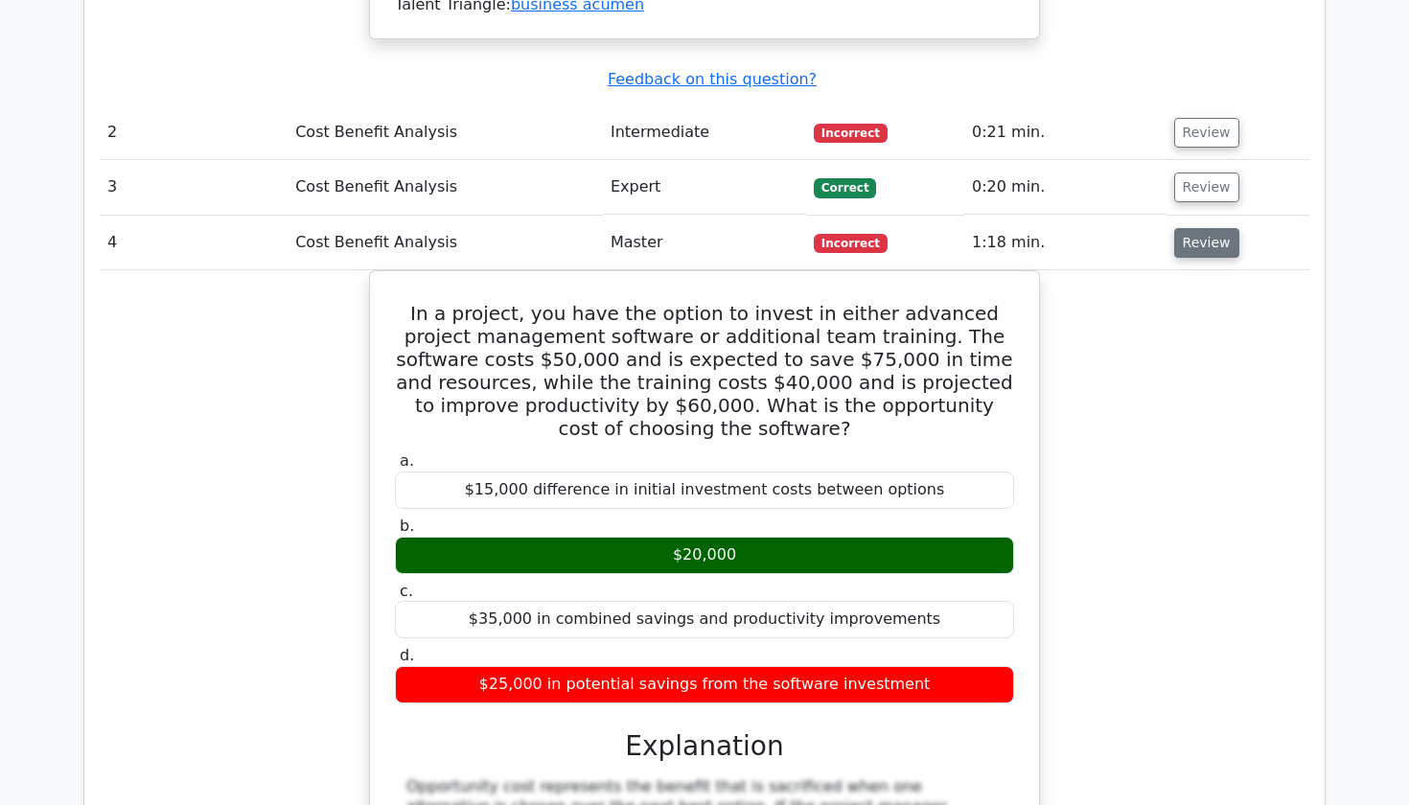
click at [1187, 228] on button "Review" at bounding box center [1206, 243] width 65 height 30
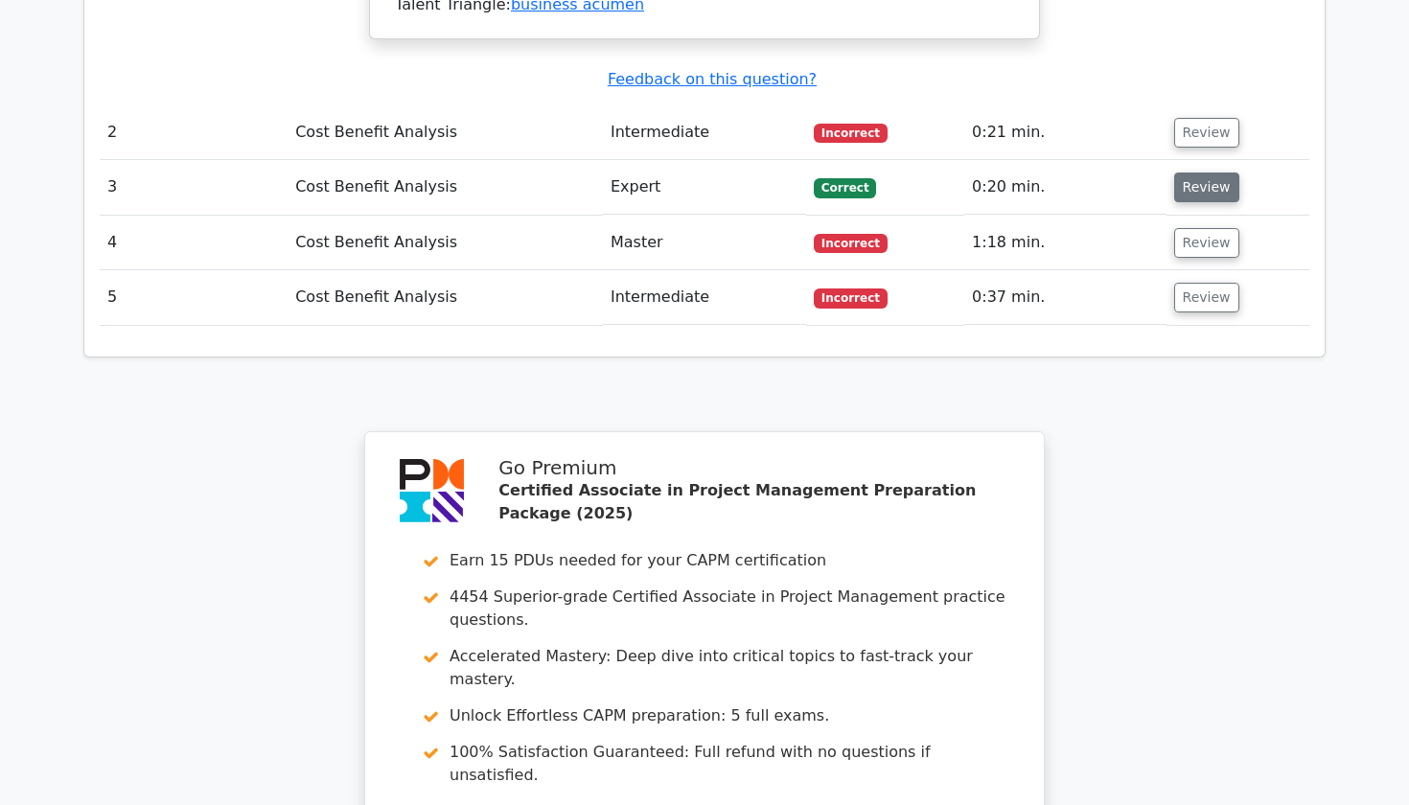
click at [1188, 173] on button "Review" at bounding box center [1206, 188] width 65 height 30
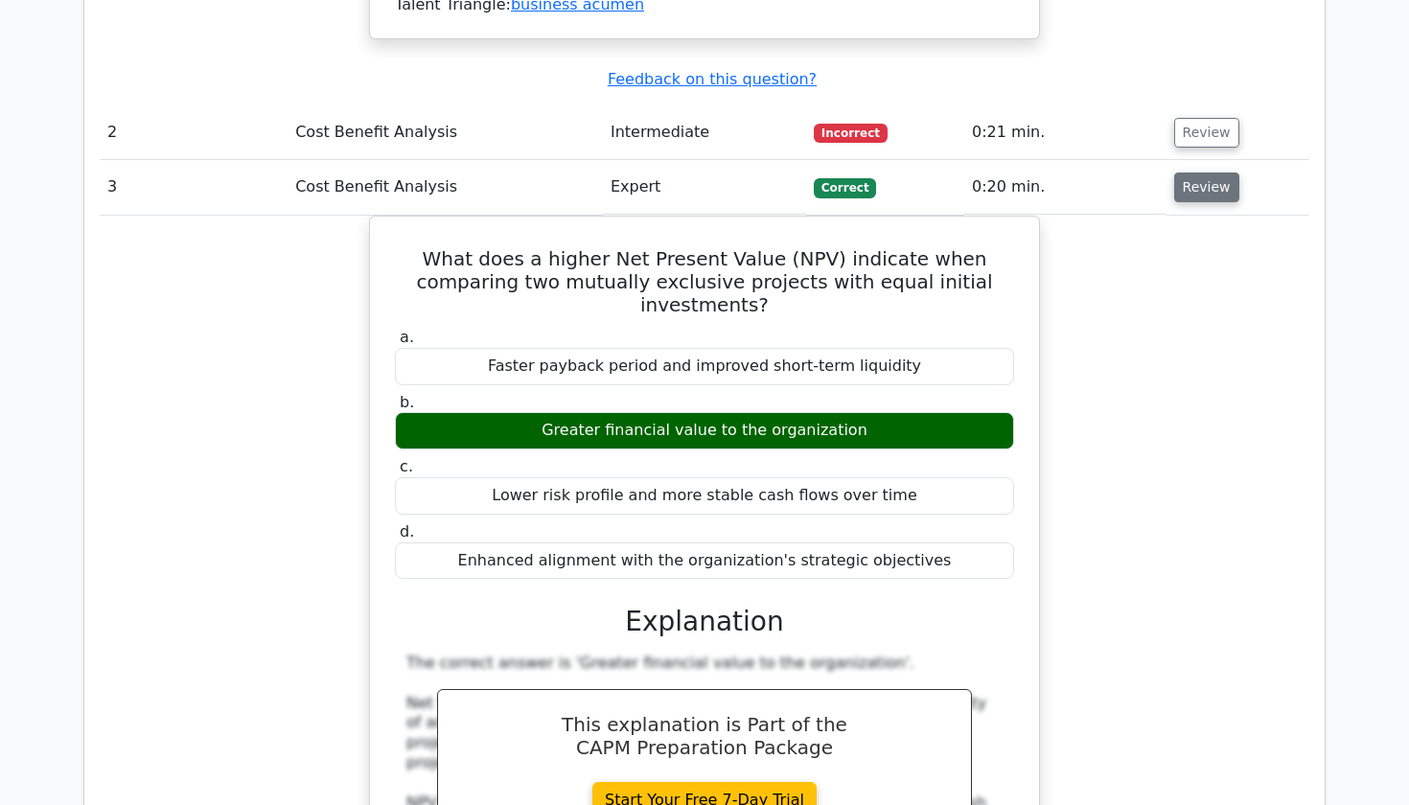
click at [1188, 173] on button "Review" at bounding box center [1206, 188] width 65 height 30
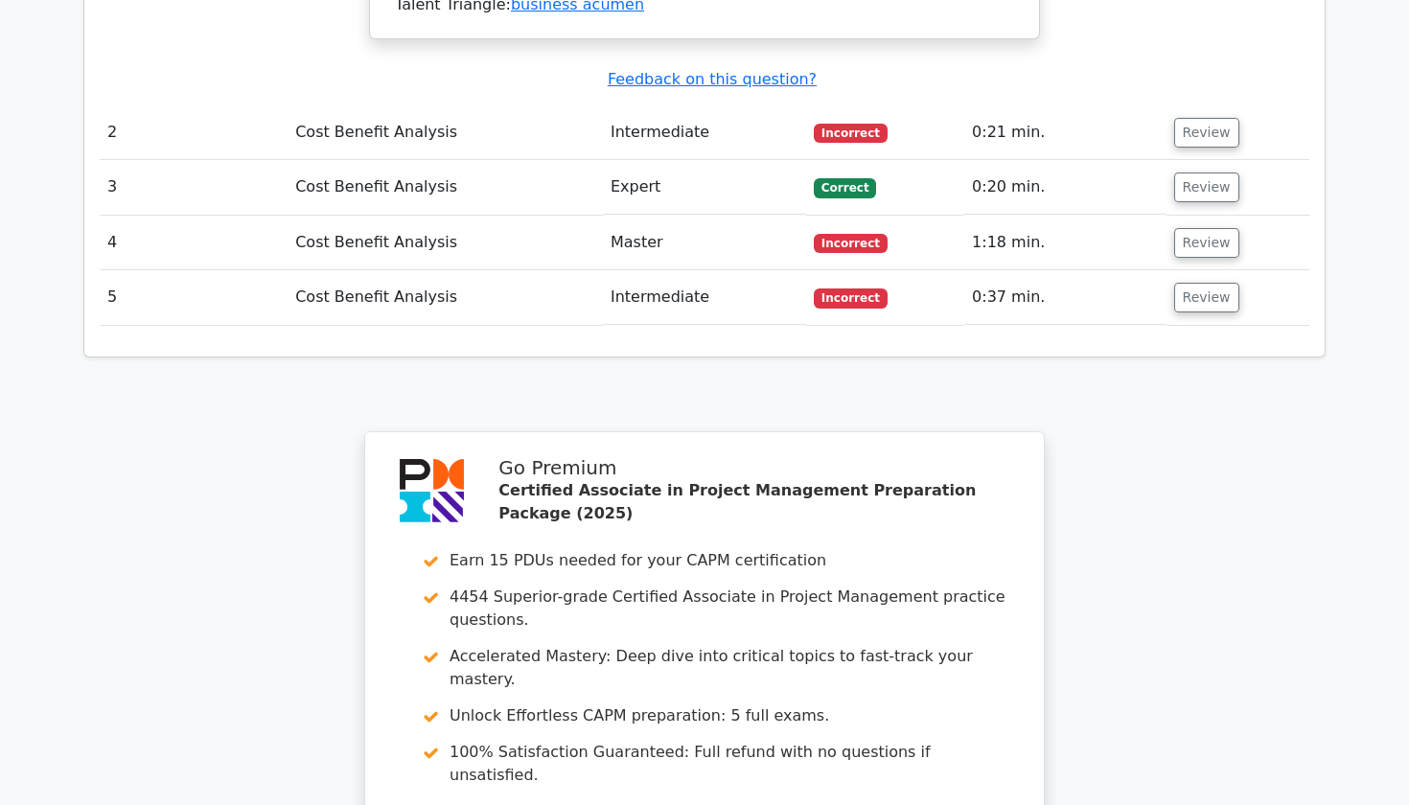
click at [1190, 105] on td "Review" at bounding box center [1238, 132] width 143 height 55
click at [1190, 118] on button "Review" at bounding box center [1206, 133] width 65 height 30
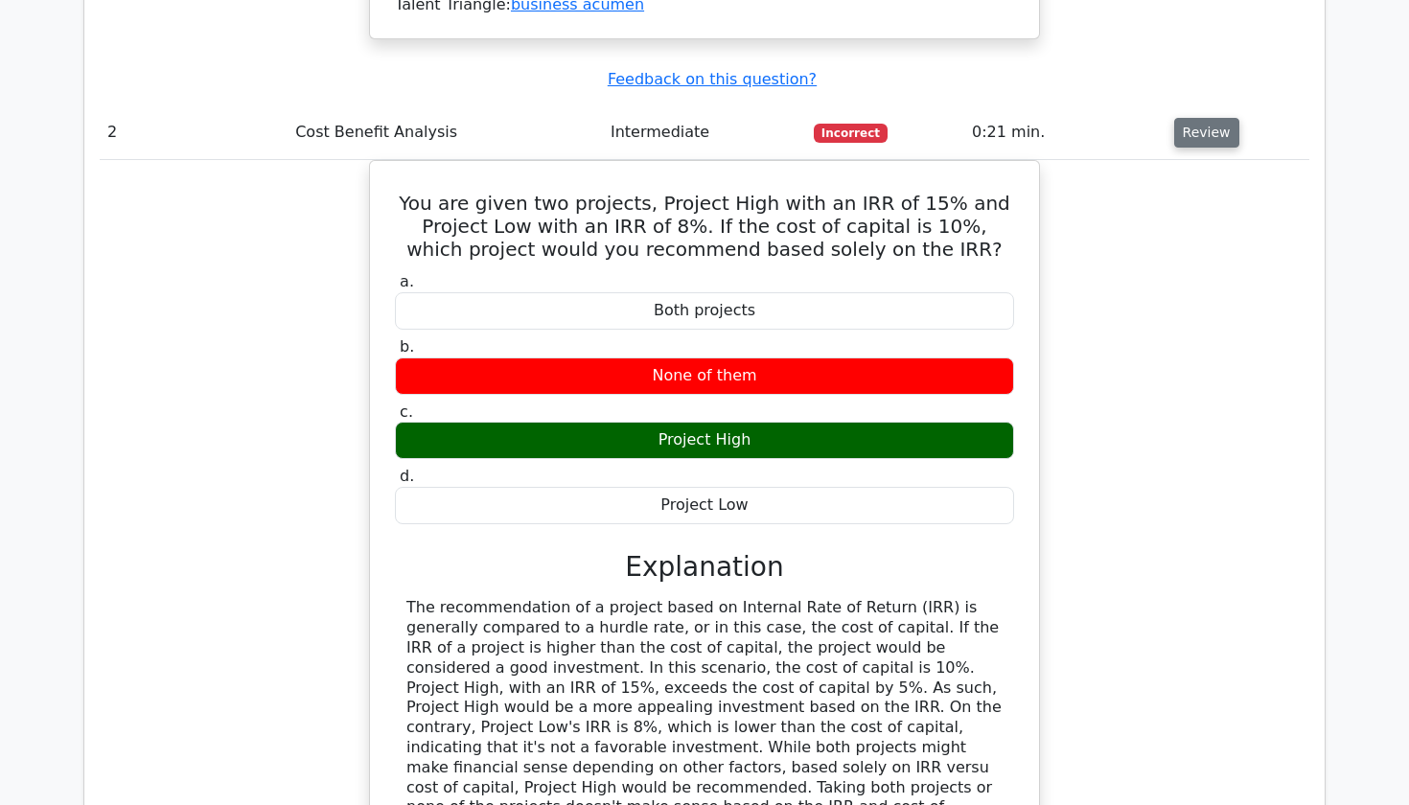
click at [1190, 118] on button "Review" at bounding box center [1206, 133] width 65 height 30
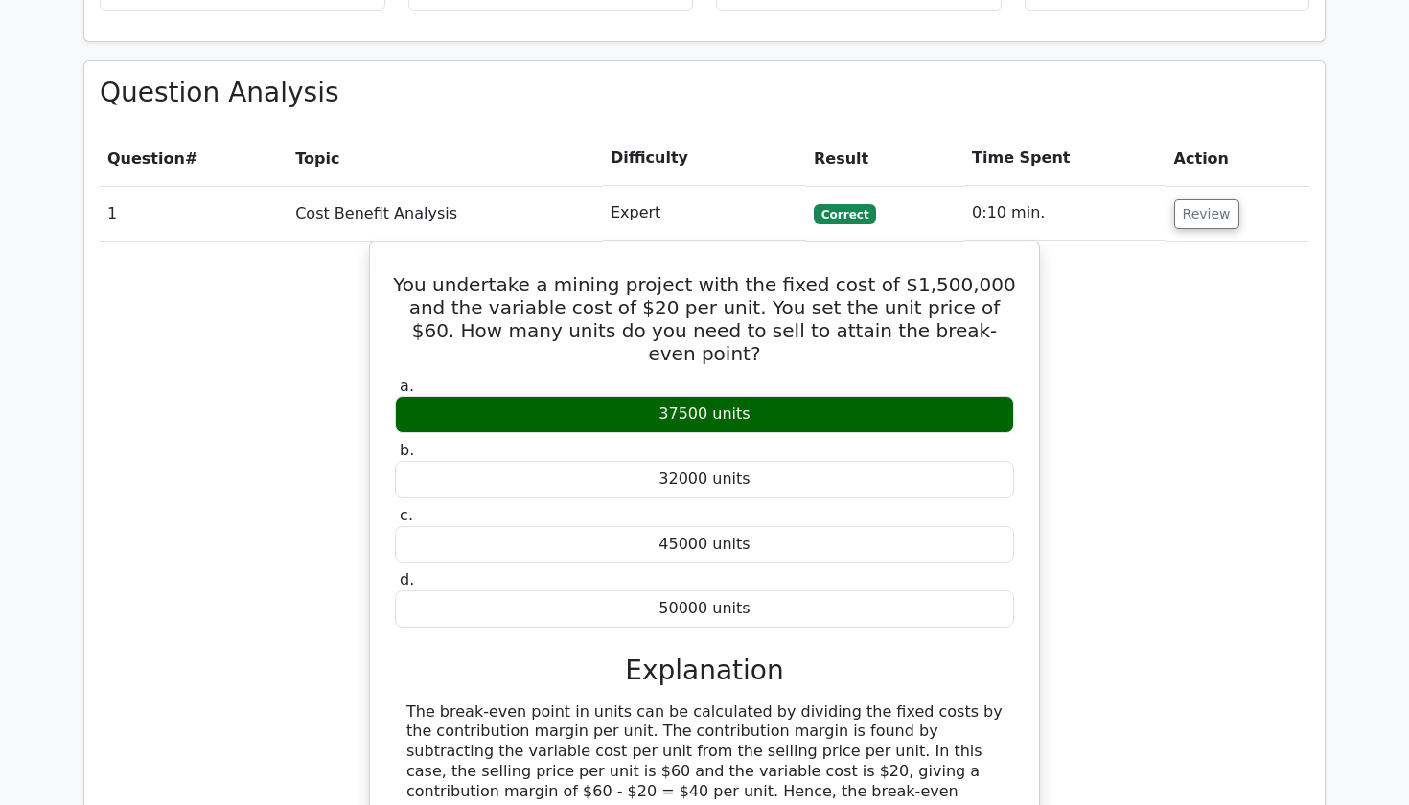
scroll to position [1377, 0]
